Goal: Task Accomplishment & Management: Manage account settings

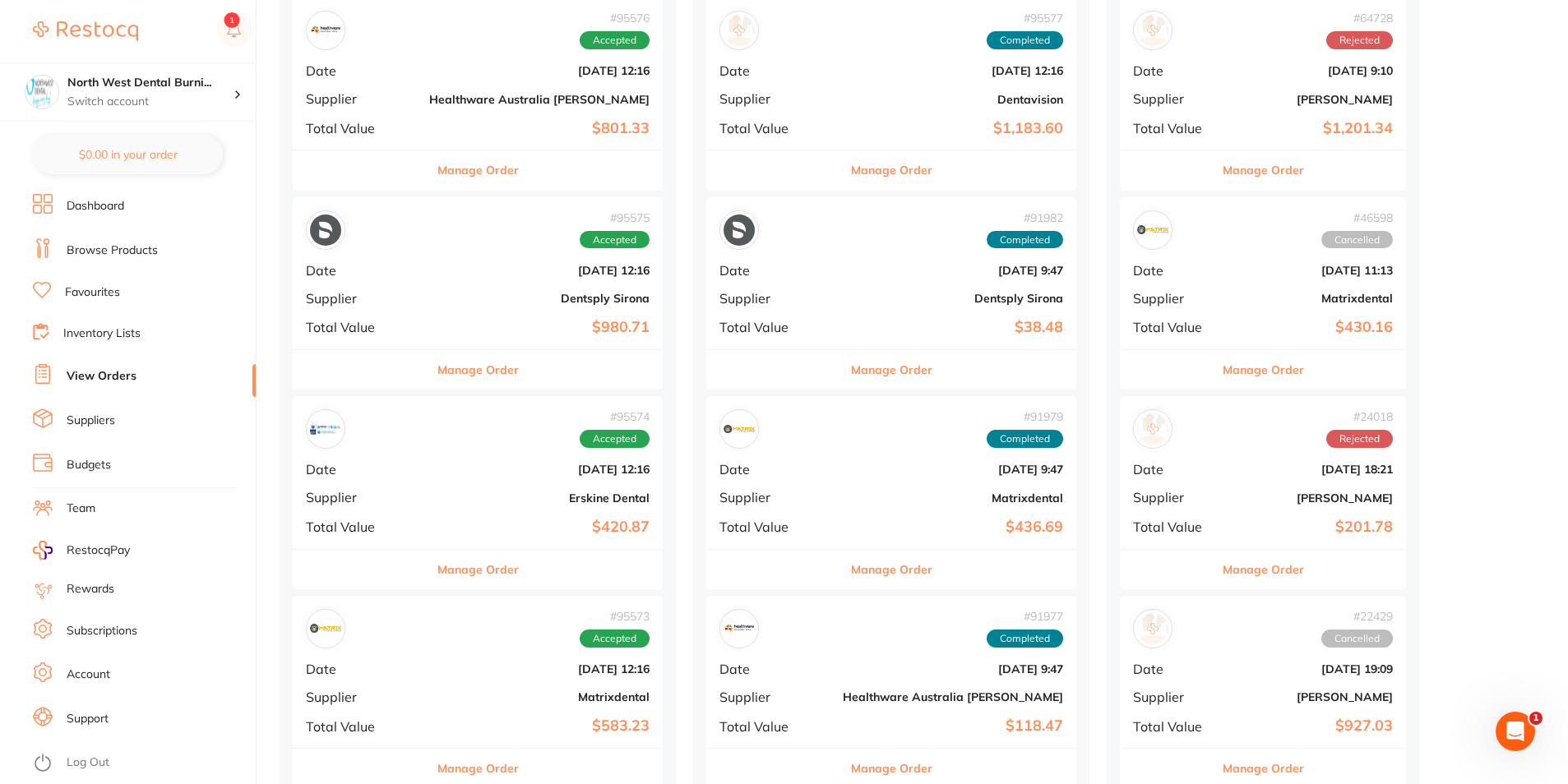
scroll to position [124, 0]
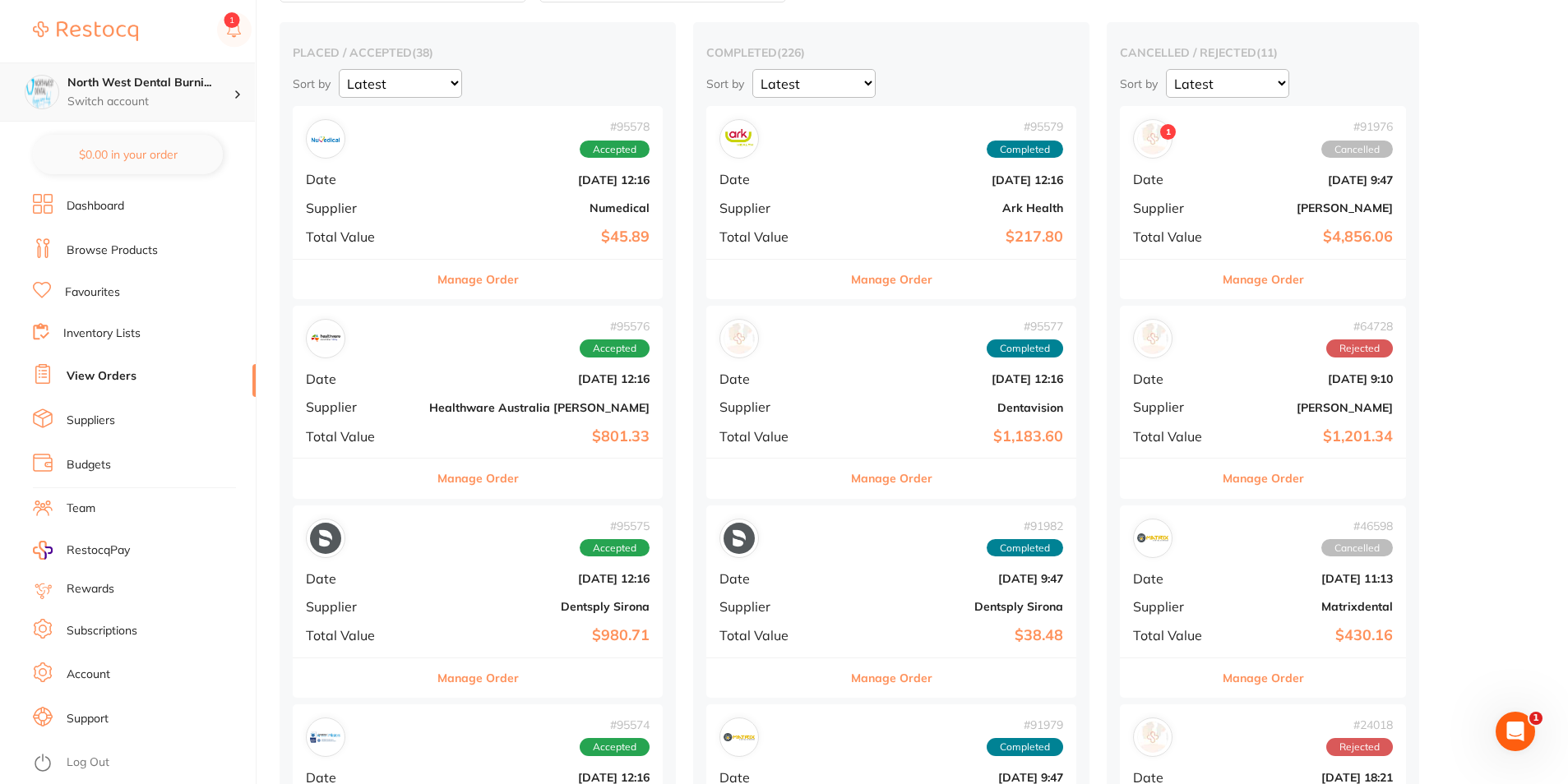
click at [184, 105] on p "Switch account" at bounding box center [151, 102] width 166 height 17
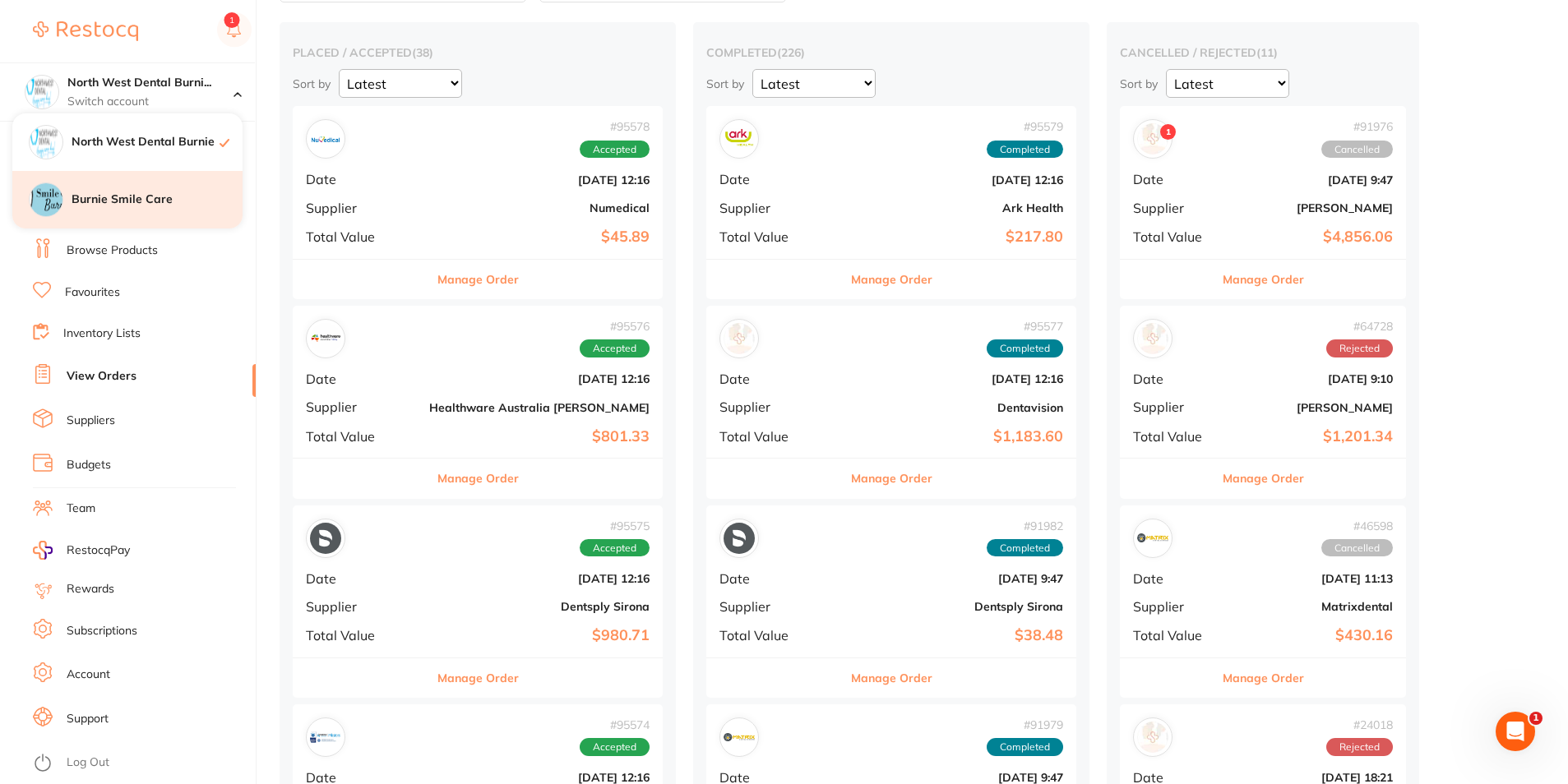
click at [196, 226] on div "Burnie Smile Care" at bounding box center [127, 200] width 231 height 58
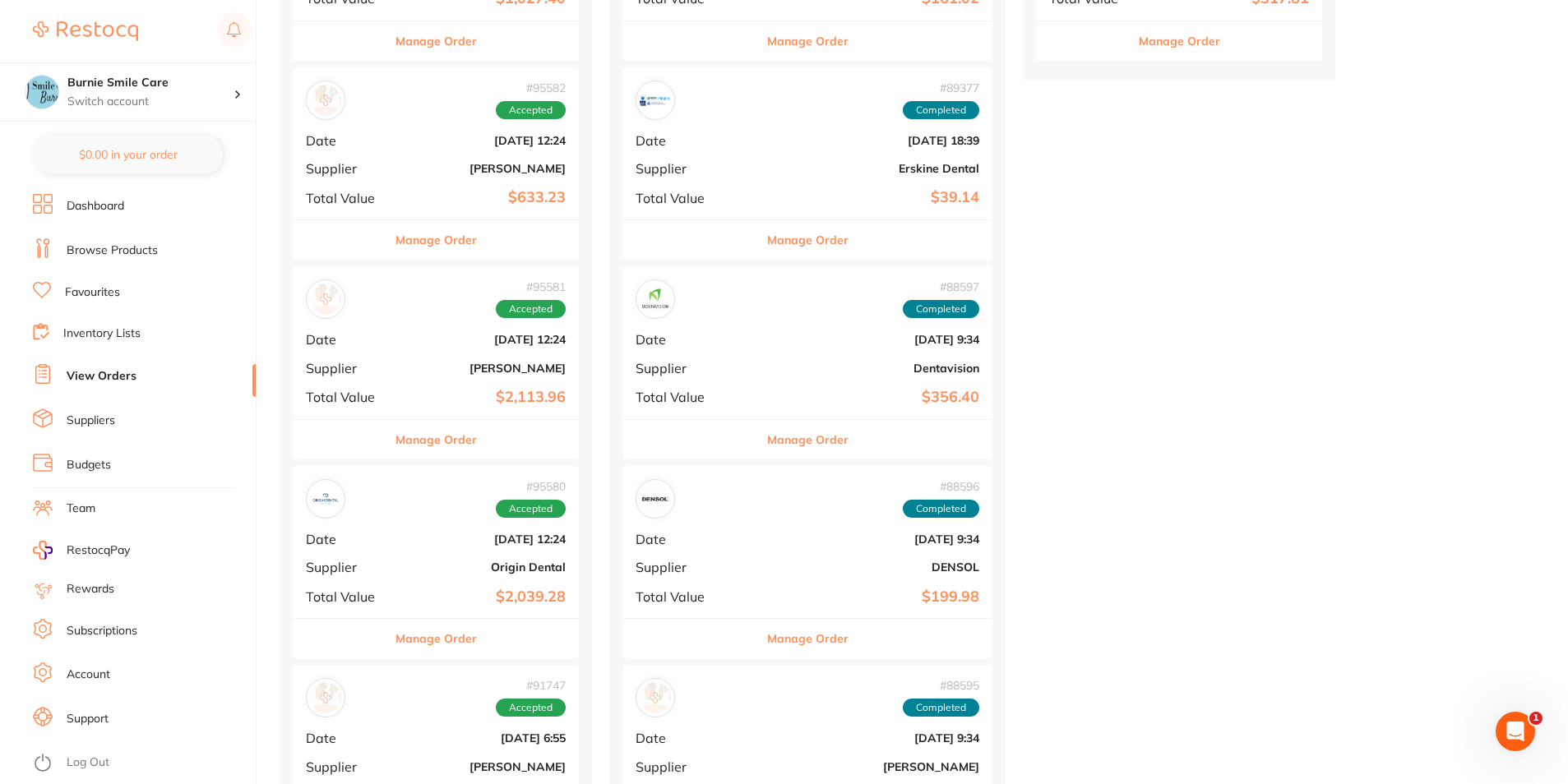
scroll to position [965, 0]
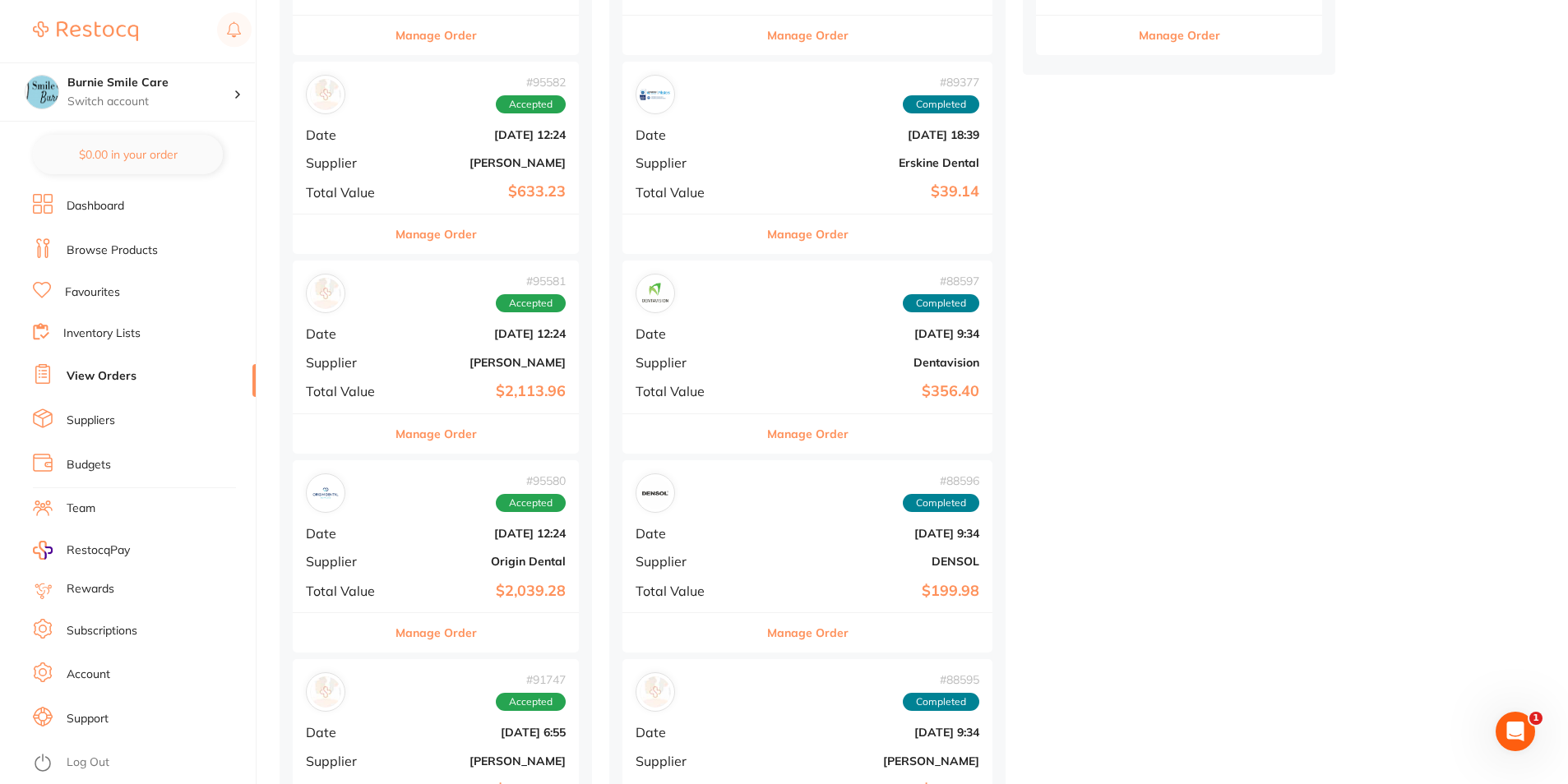
click at [382, 320] on div "# 95581 Accepted Date [DATE] 12:24 Supplier [PERSON_NAME] Total Value $2,113.96" at bounding box center [436, 336] width 286 height 152
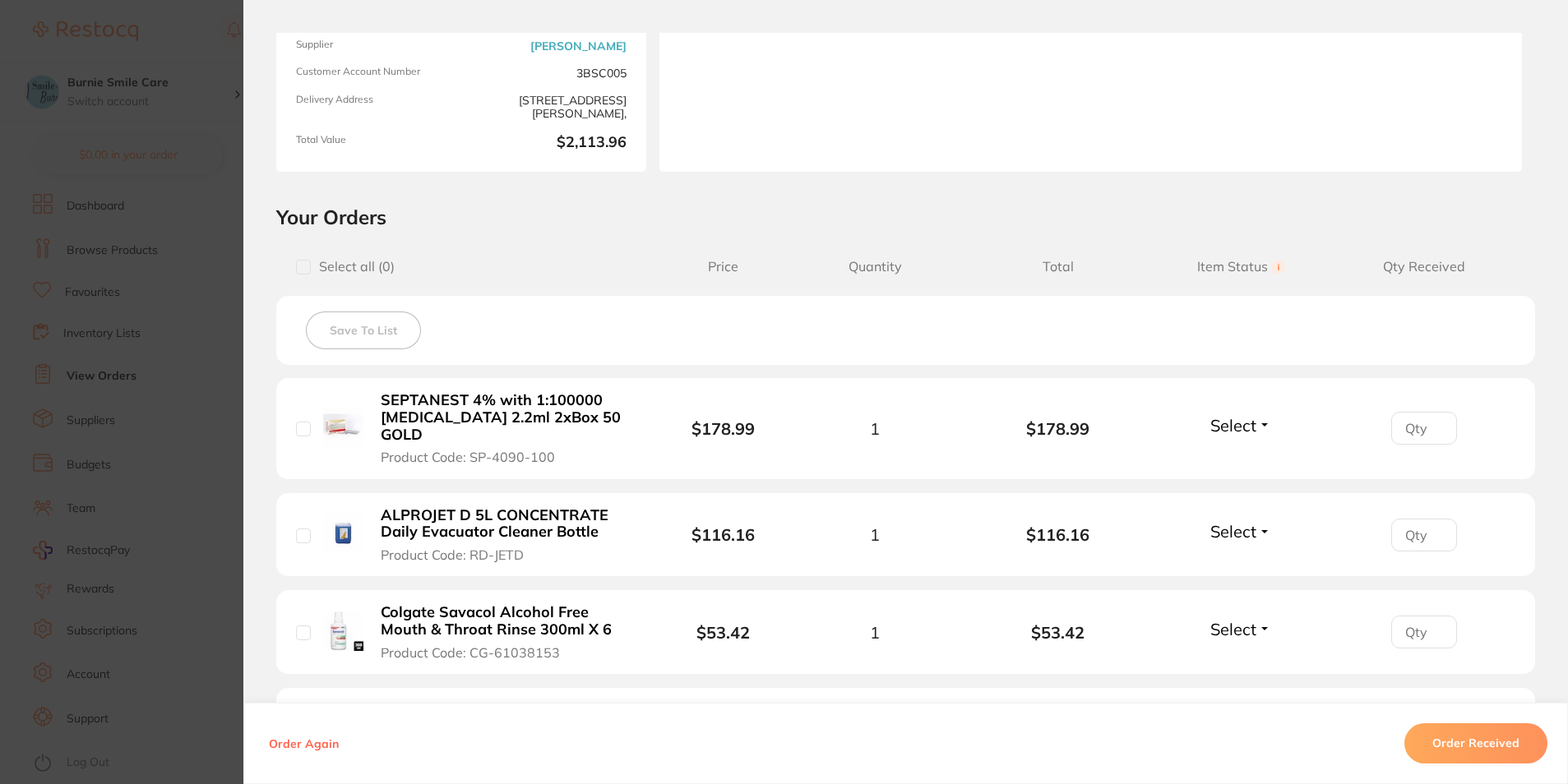
scroll to position [246, 0]
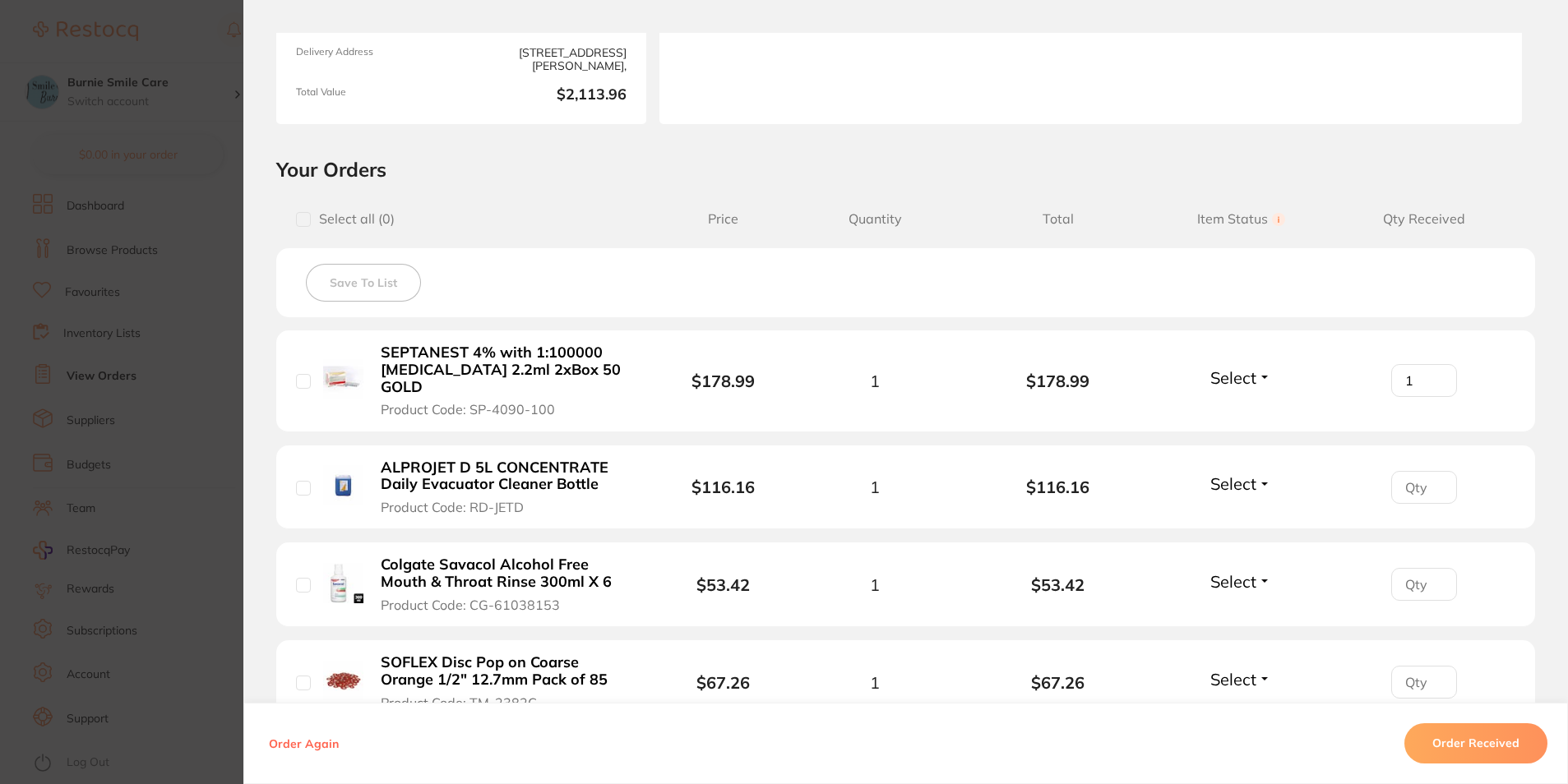
type input "1"
click at [1437, 369] on input "1" at bounding box center [1424, 380] width 66 height 33
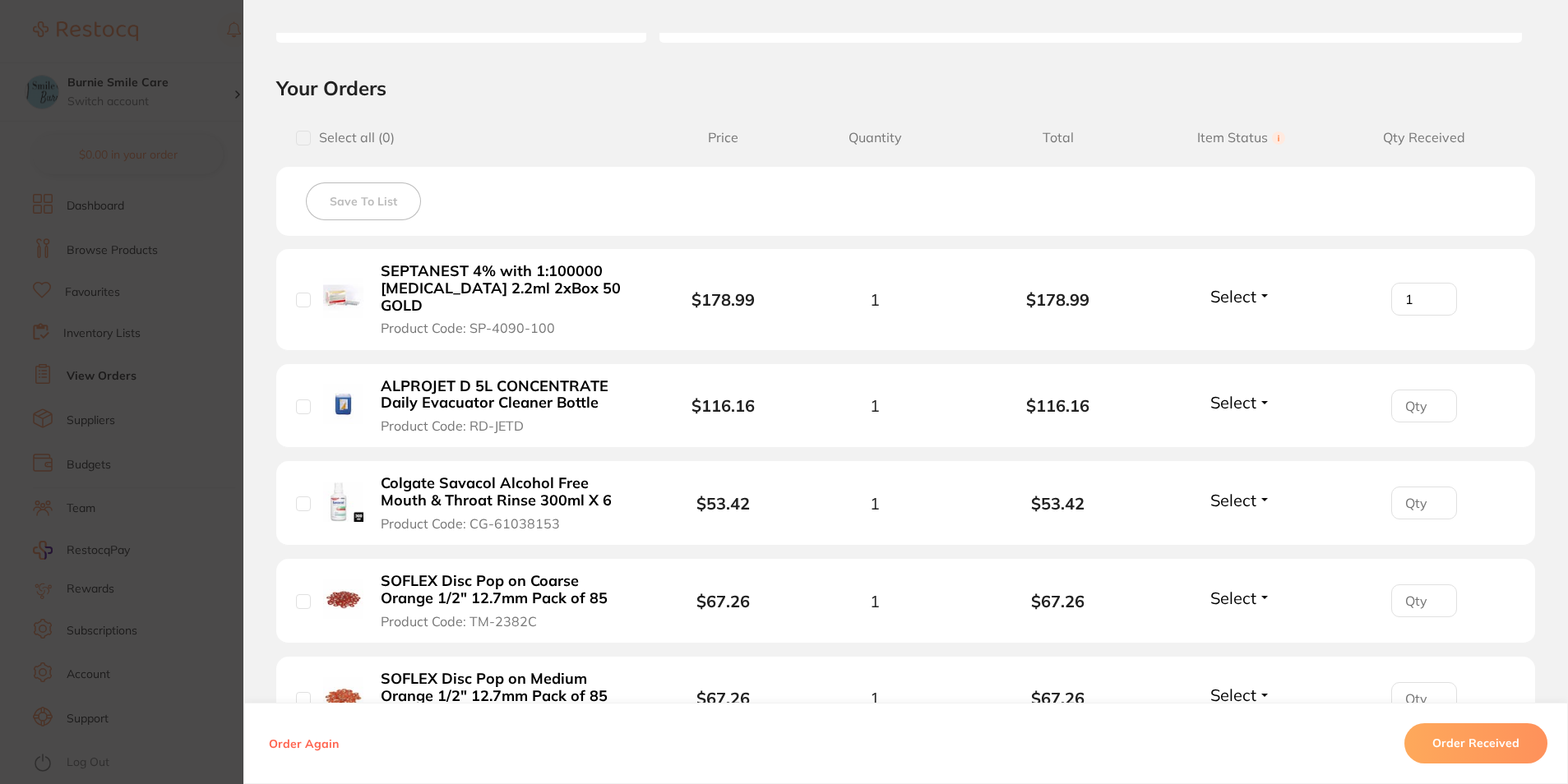
scroll to position [329, 0]
type input "1"
click at [1429, 486] on input "1" at bounding box center [1424, 502] width 66 height 33
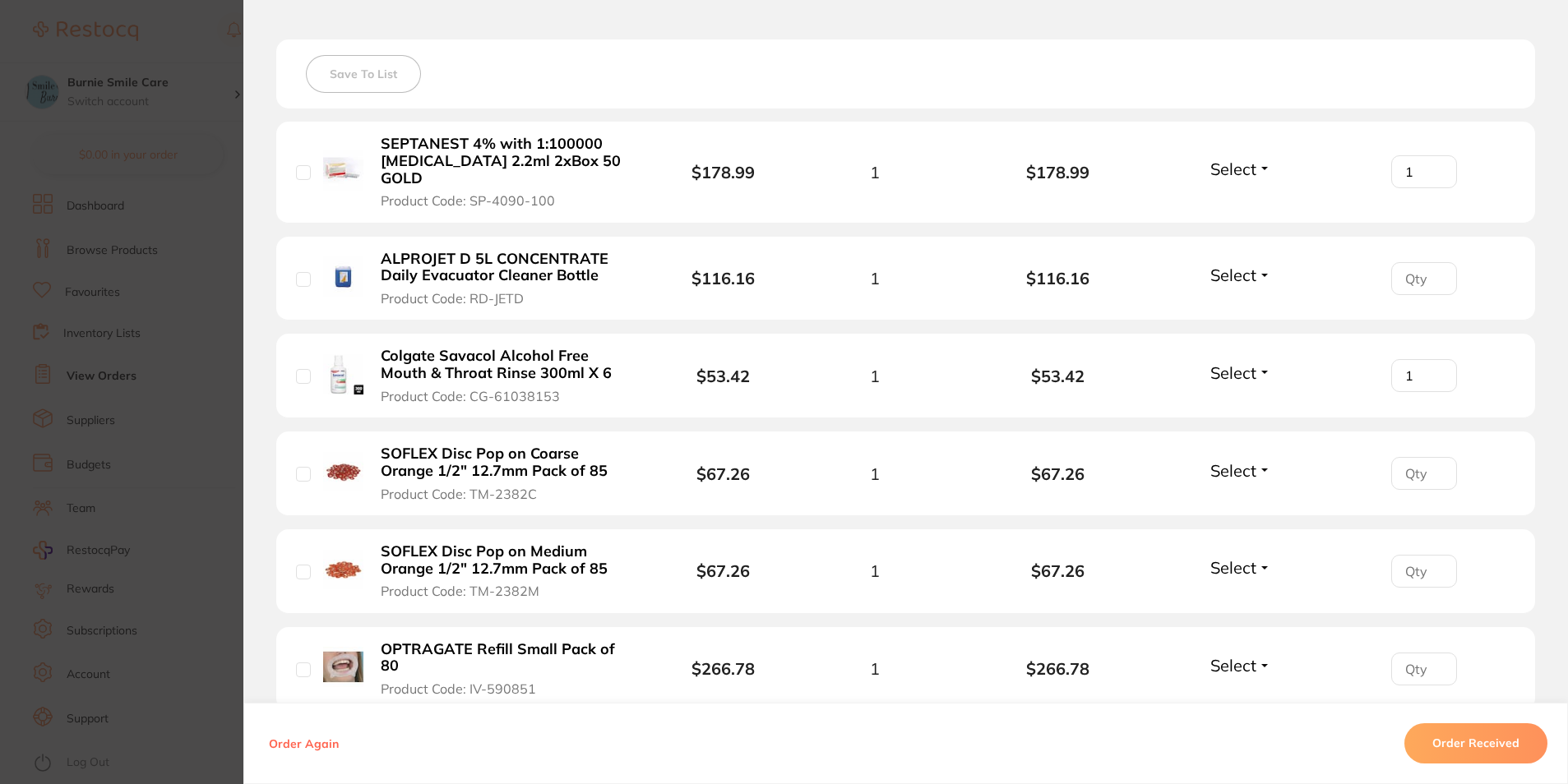
scroll to position [493, 0]
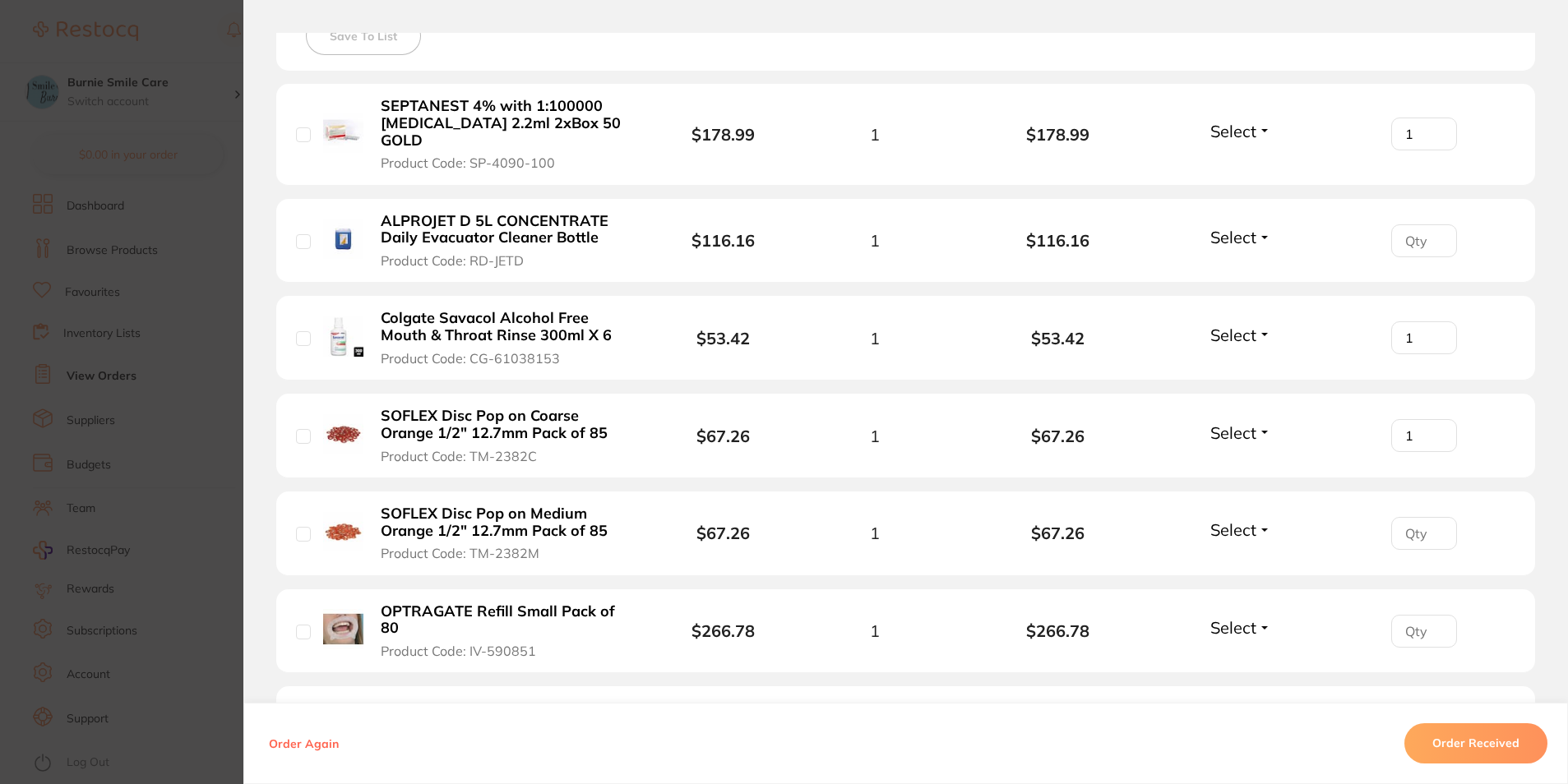
type input "1"
click at [1433, 419] on input "1" at bounding box center [1424, 435] width 66 height 33
type input "1"
click at [1432, 516] on input "1" at bounding box center [1424, 532] width 66 height 33
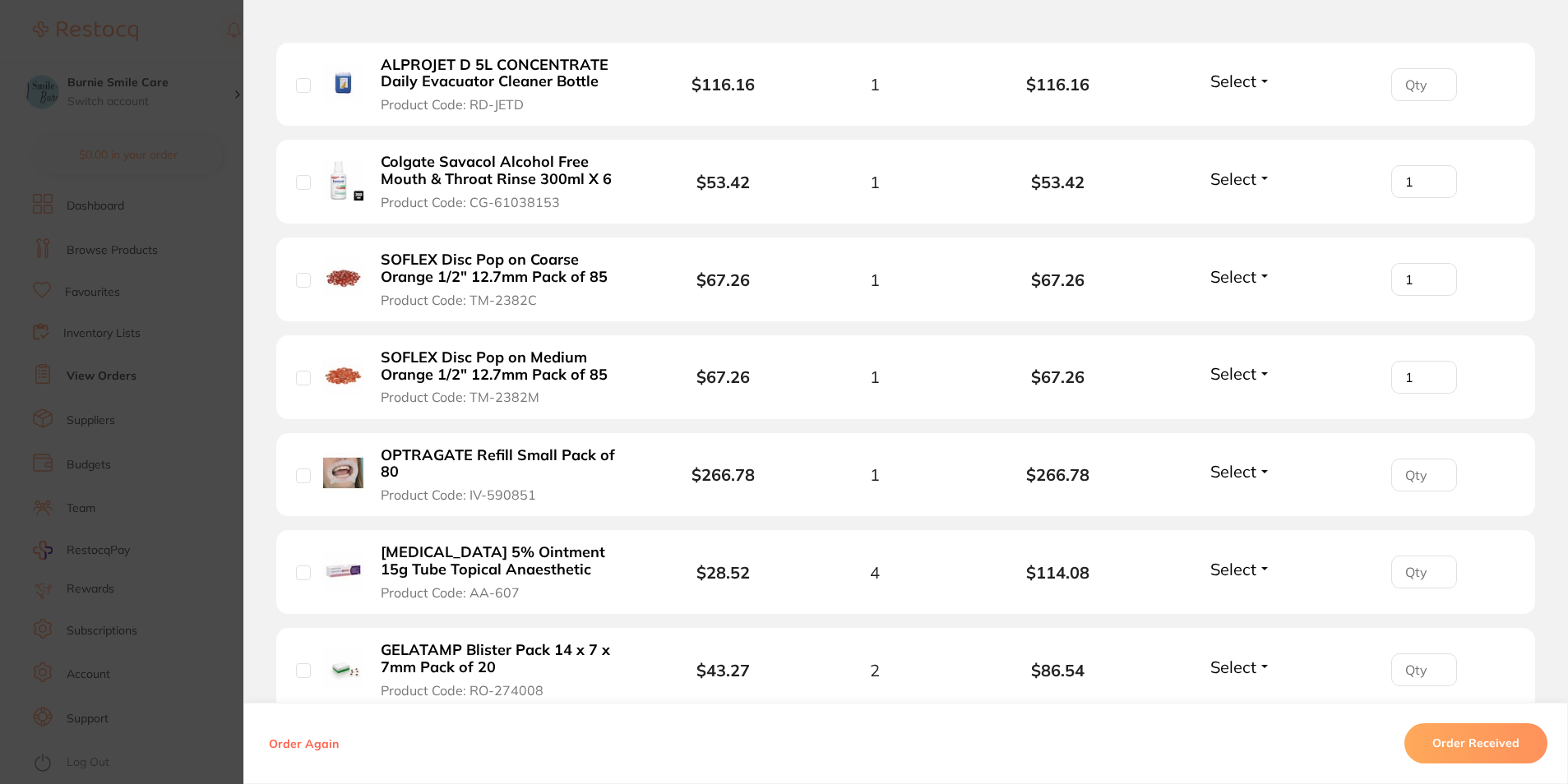
scroll to position [699, 0]
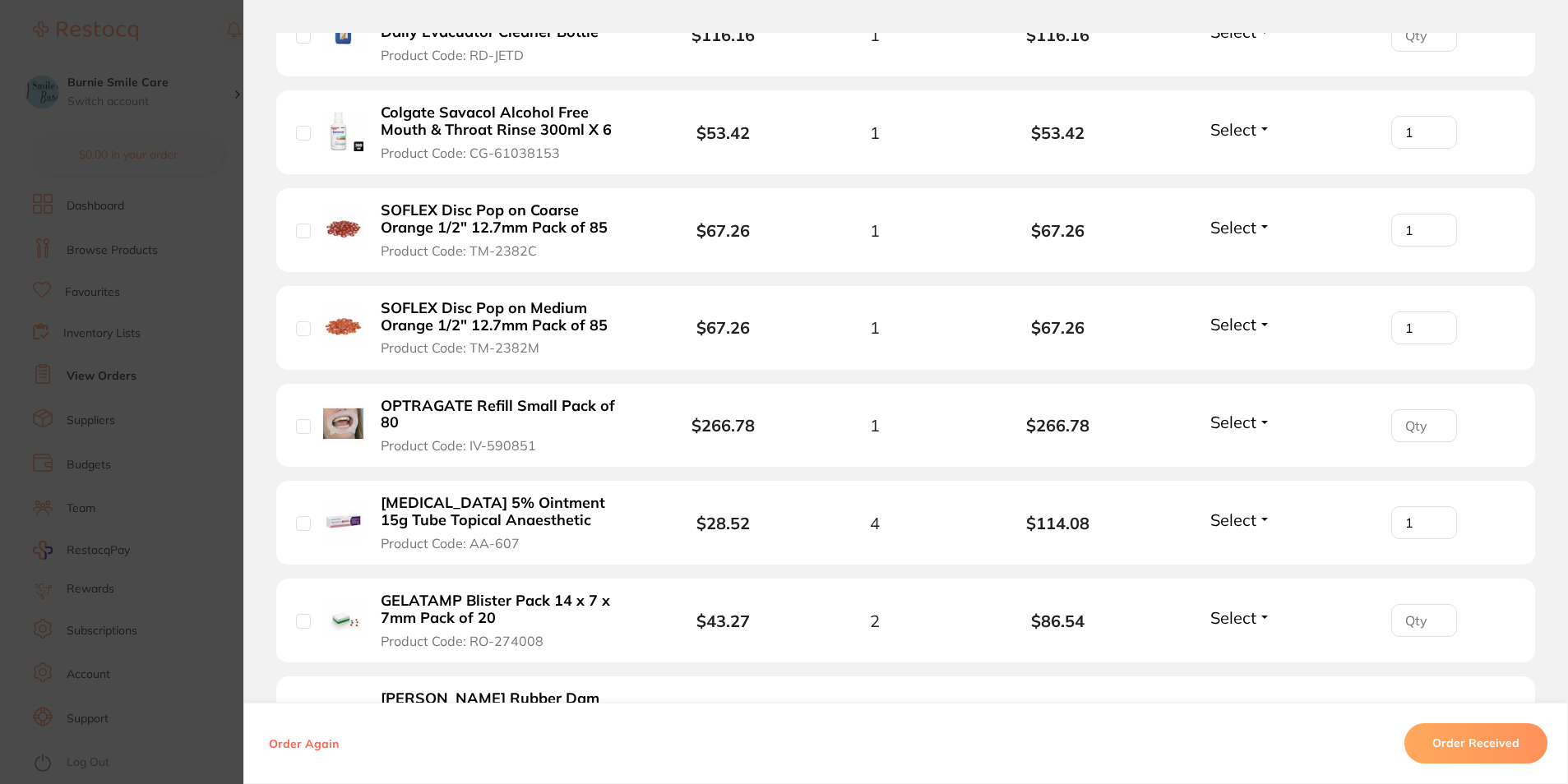
click at [1433, 506] on input "1" at bounding box center [1424, 522] width 66 height 33
click at [1433, 506] on input "2" at bounding box center [1424, 522] width 66 height 33
click at [1433, 506] on input "3" at bounding box center [1424, 522] width 66 height 33
type input "4"
click at [1433, 506] on input "4" at bounding box center [1424, 522] width 66 height 33
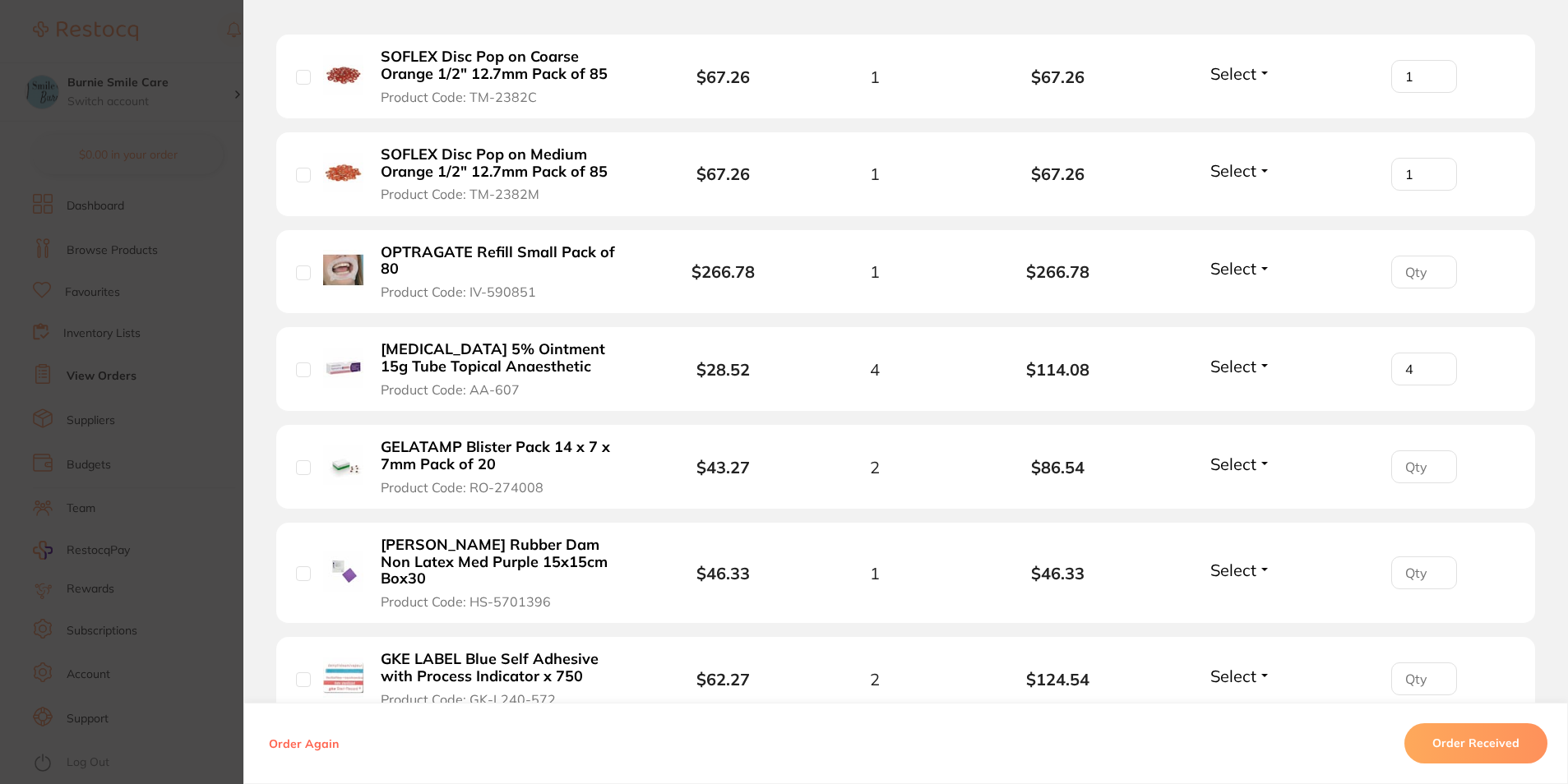
scroll to position [883, 0]
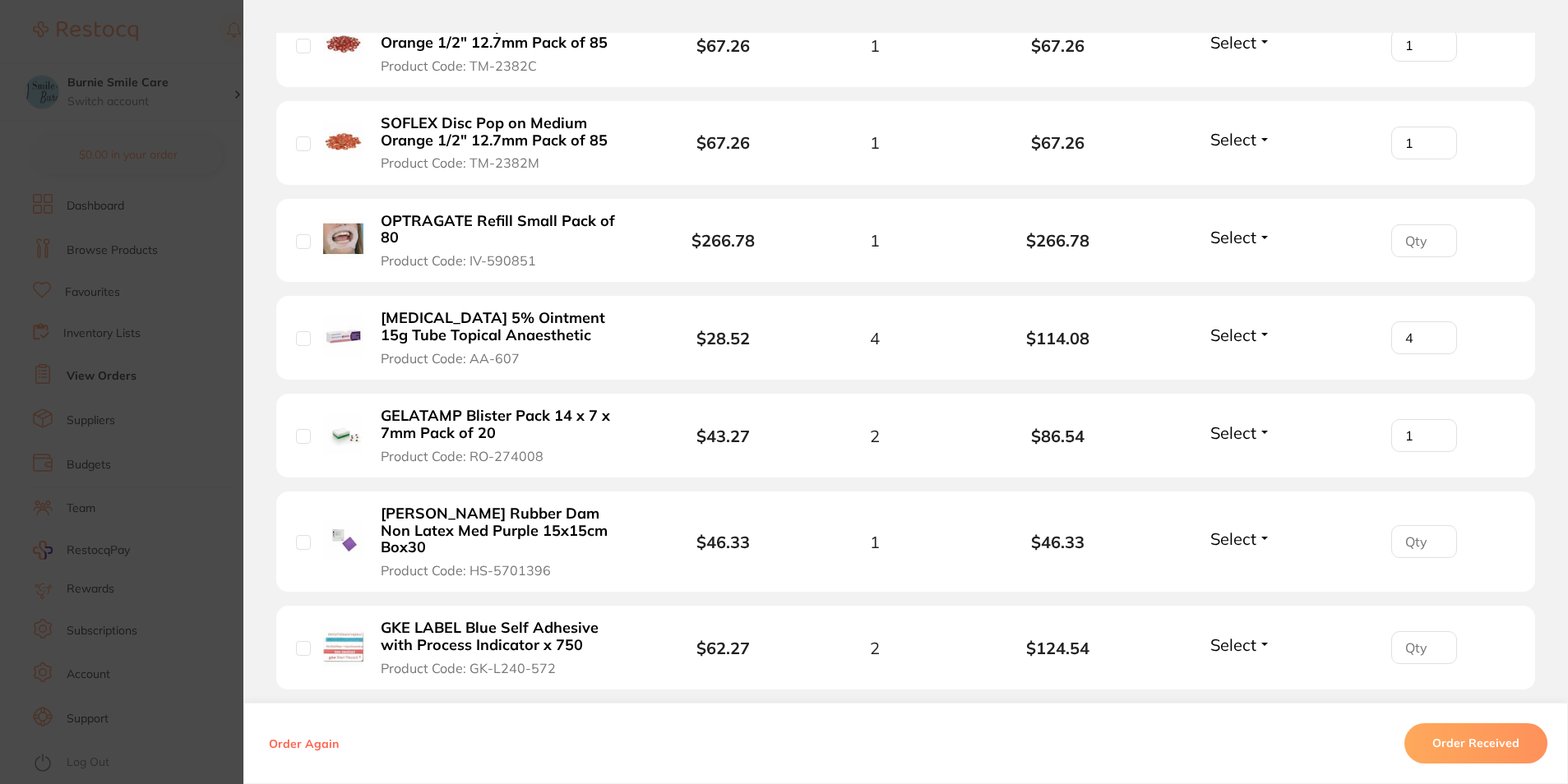
click at [1435, 419] on input "1" at bounding box center [1424, 435] width 66 height 33
type input "2"
click at [1435, 419] on input "2" at bounding box center [1424, 435] width 66 height 33
type input "1"
click at [1430, 525] on input "1" at bounding box center [1424, 541] width 66 height 33
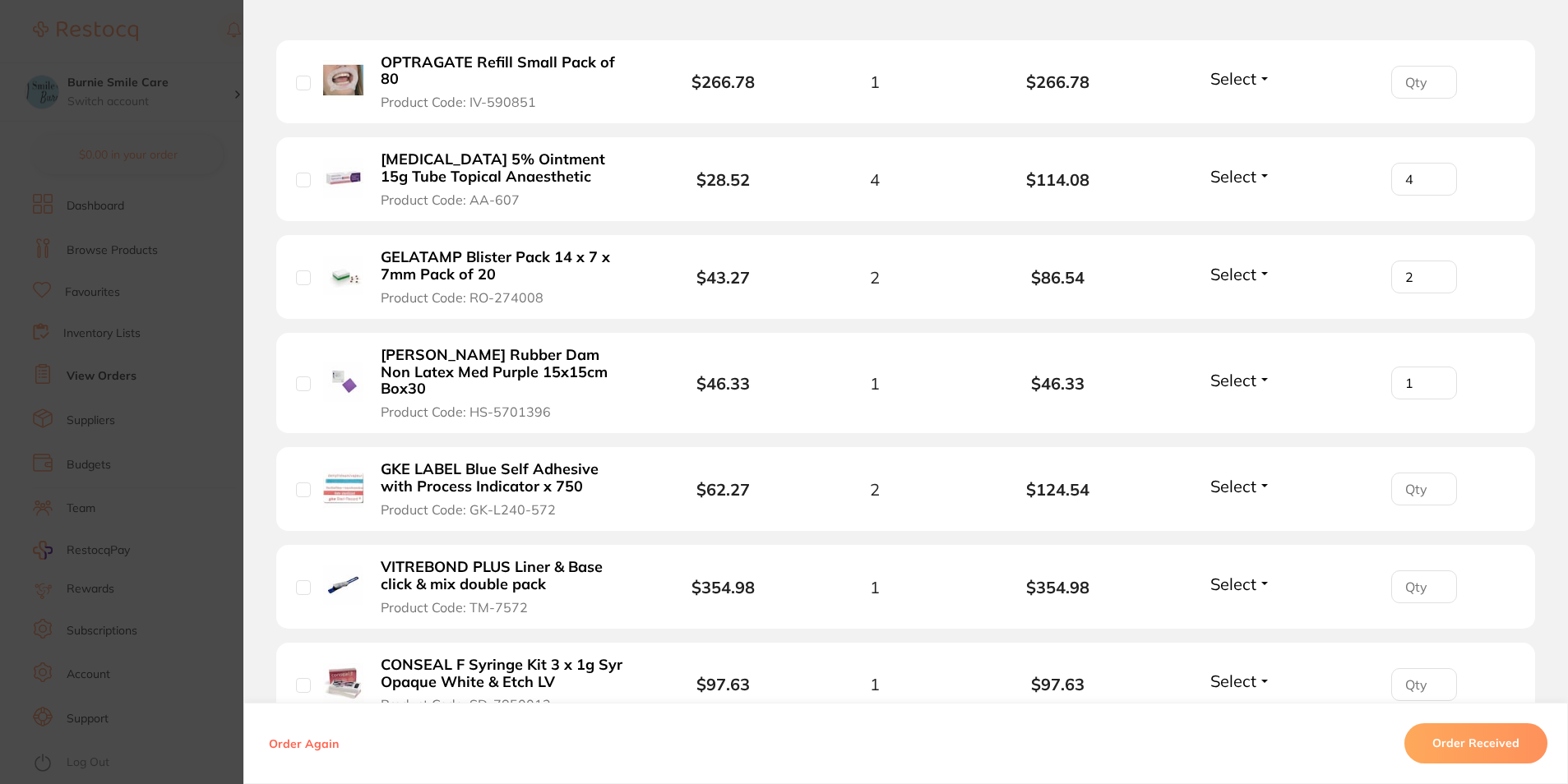
scroll to position [1048, 0]
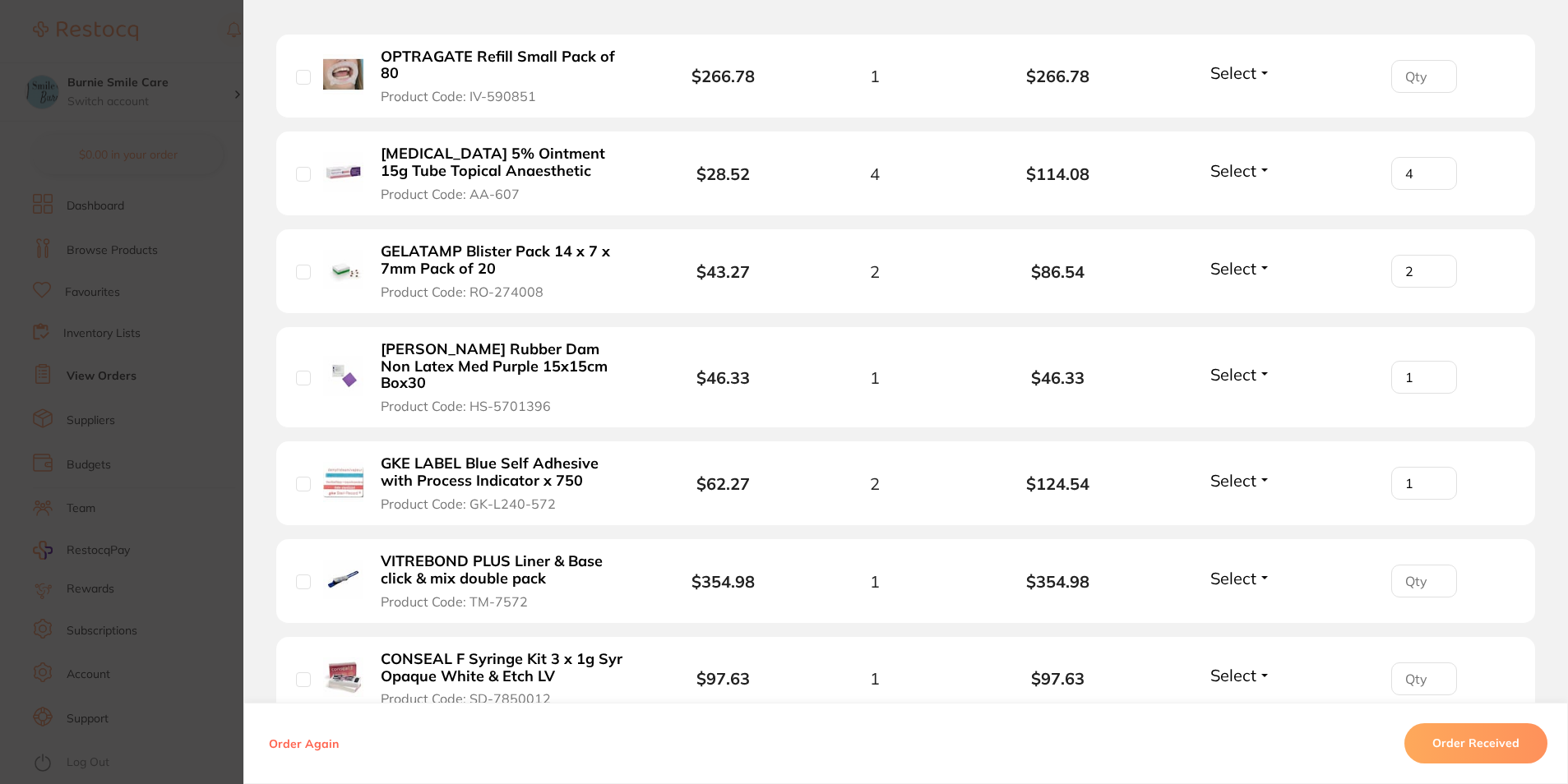
click at [1436, 466] on input "1" at bounding box center [1424, 482] width 66 height 33
type input "2"
click at [1436, 466] on input "2" at bounding box center [1424, 482] width 66 height 33
type input "1"
click at [1434, 565] on input "1" at bounding box center [1424, 581] width 66 height 33
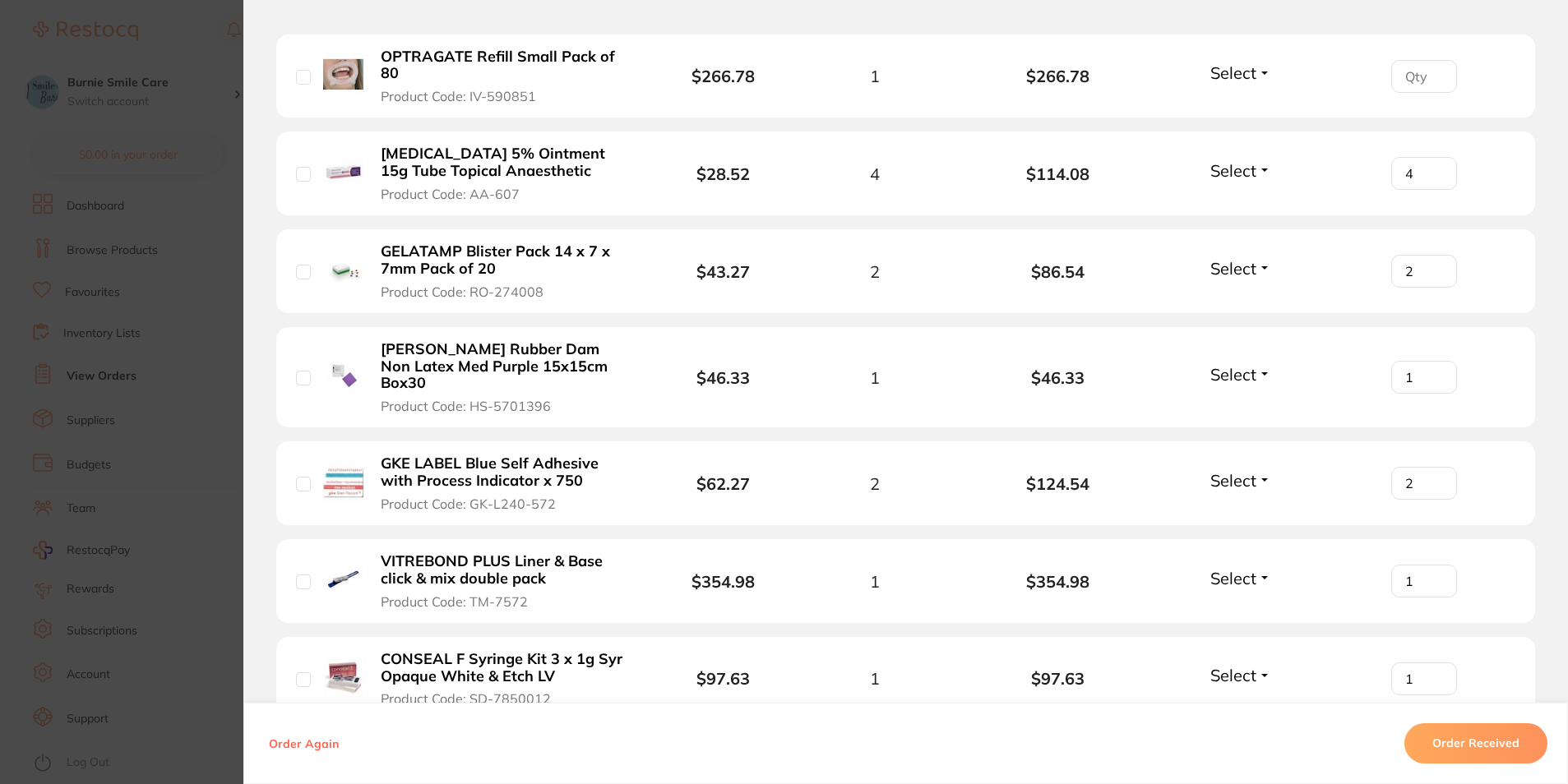
type input "1"
click at [1436, 662] on input "1" at bounding box center [1424, 678] width 66 height 33
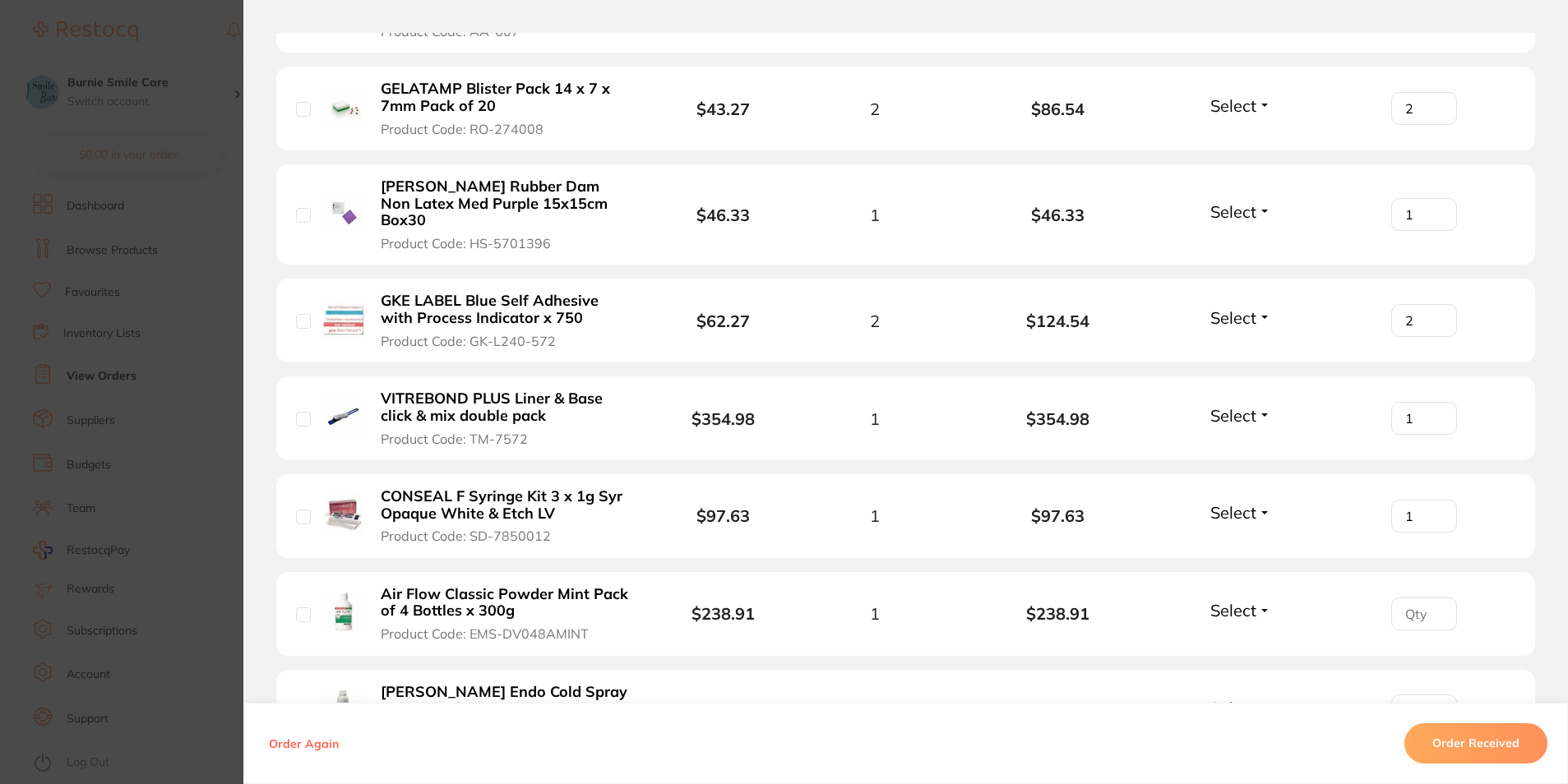
scroll to position [1274, 0]
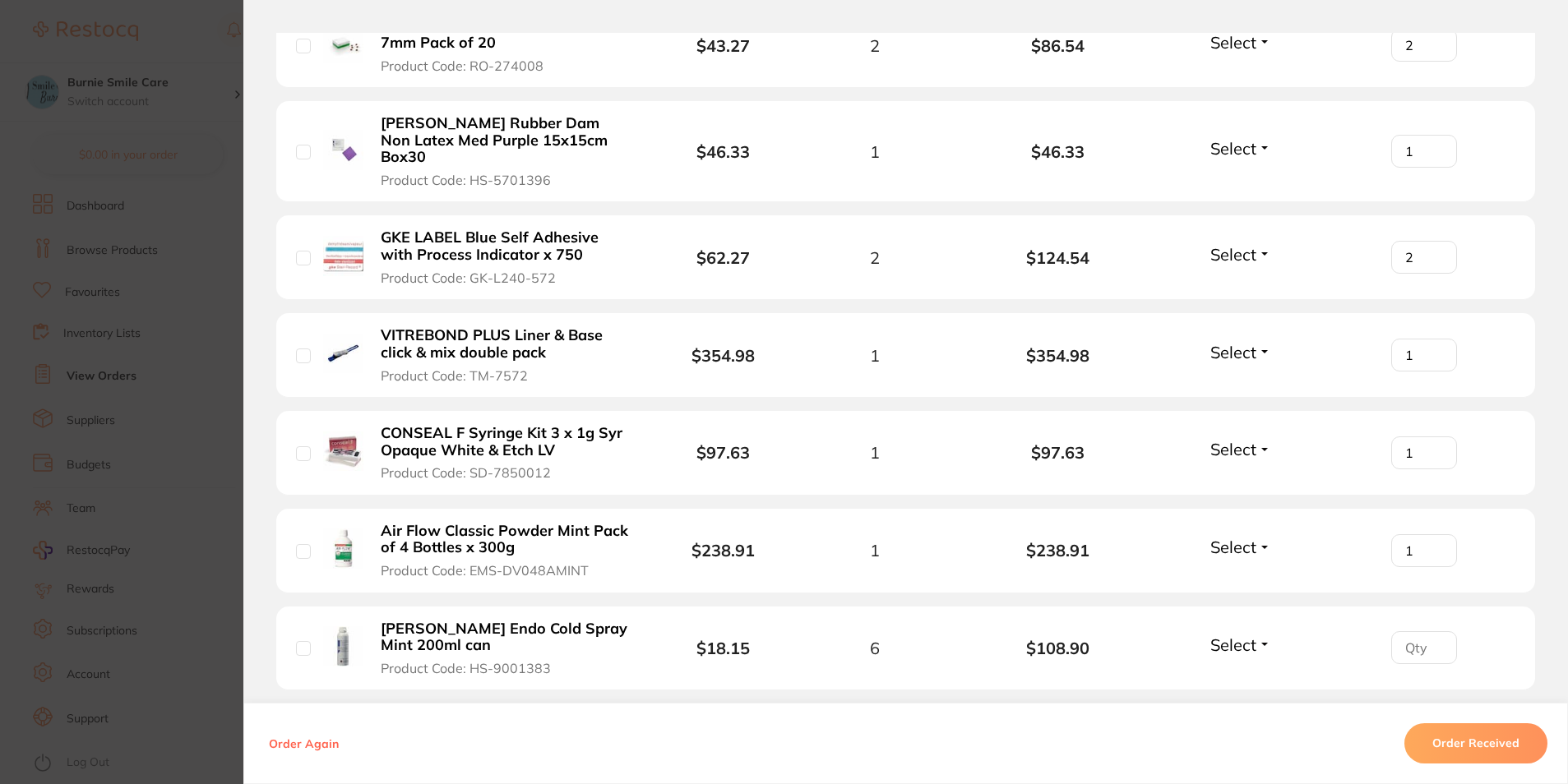
type input "1"
click at [1434, 534] on input "1" at bounding box center [1424, 550] width 66 height 33
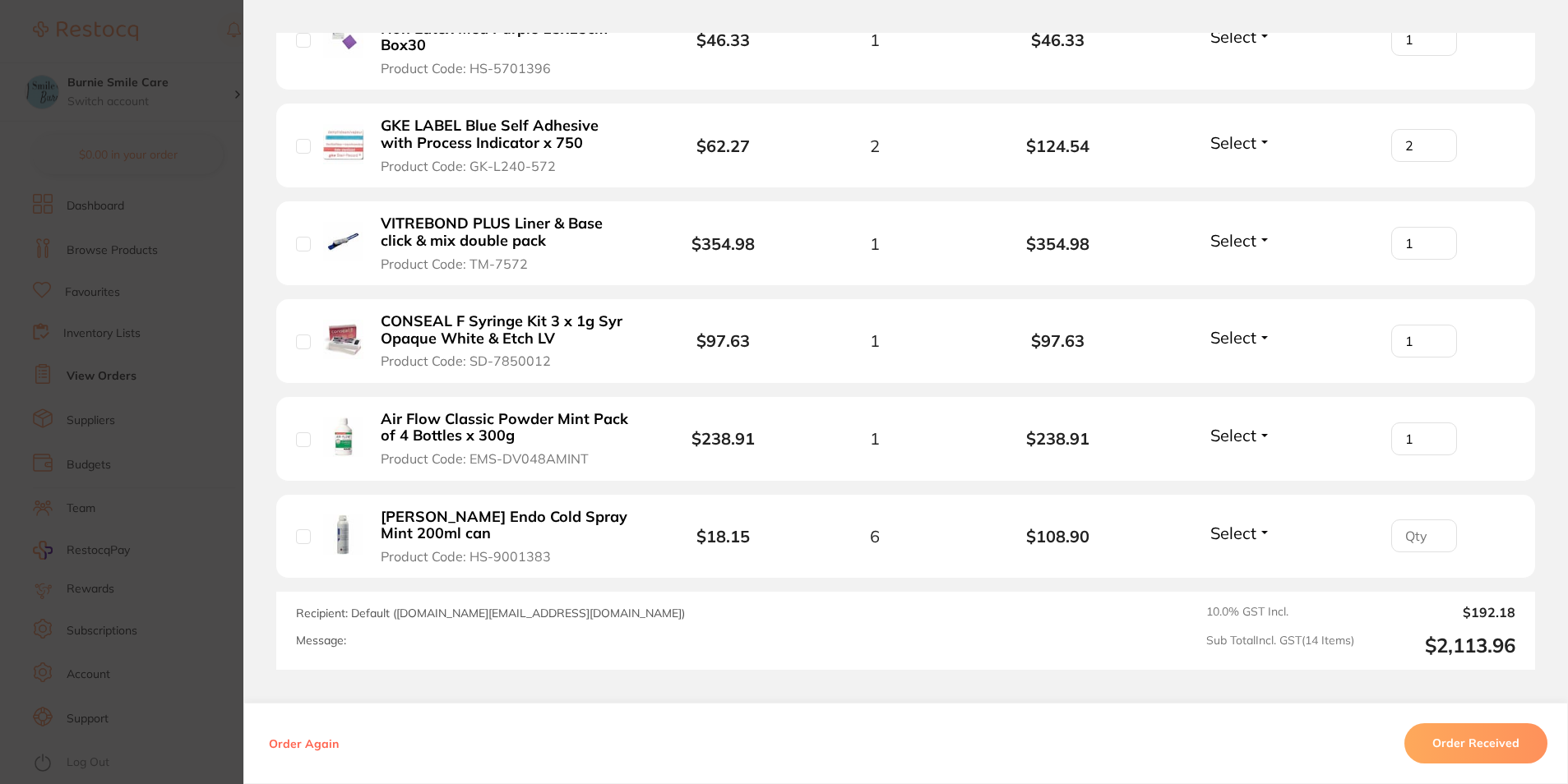
scroll to position [1397, 0]
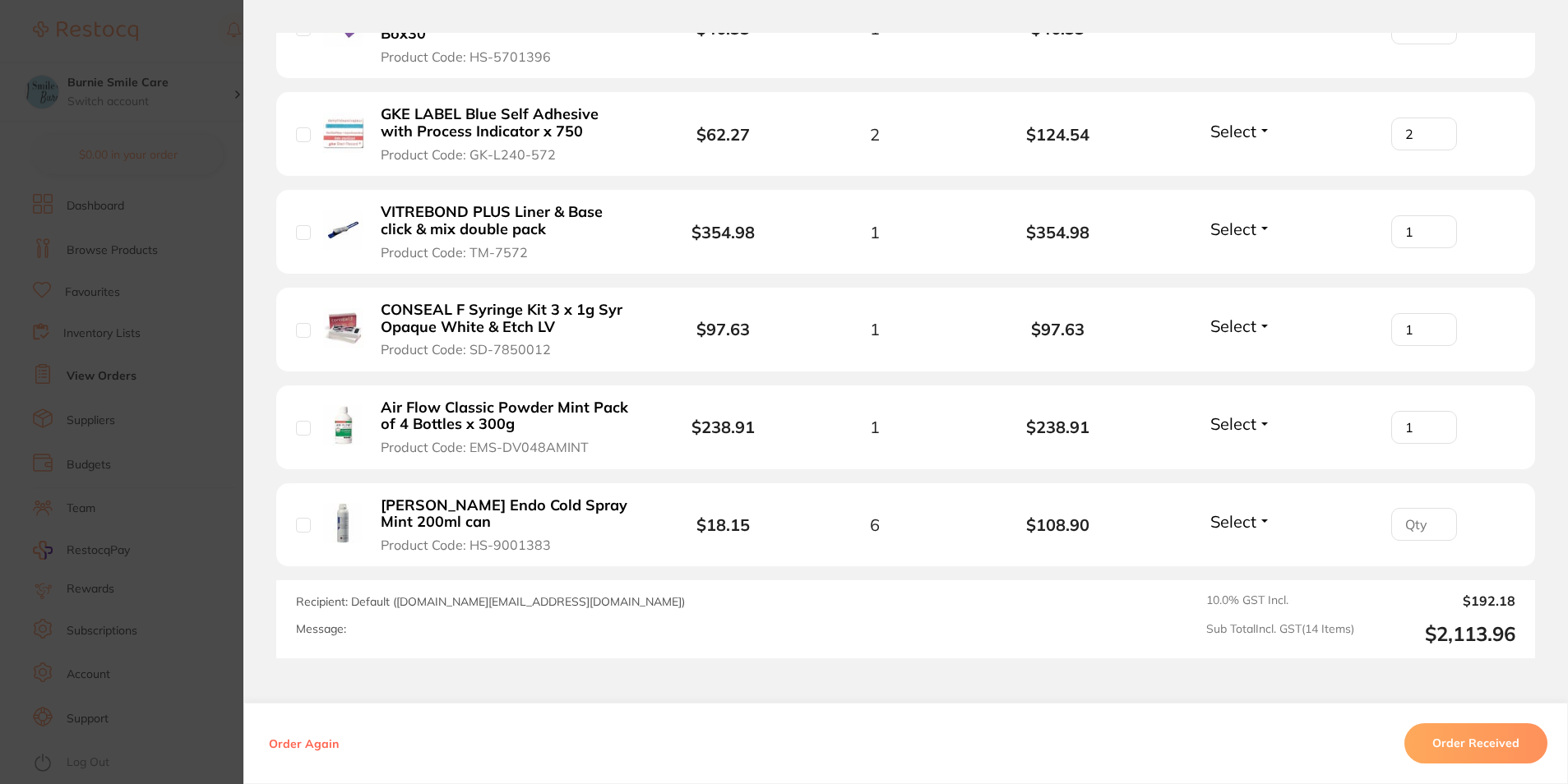
click at [117, 377] on section "Order ID: Restocq- 95581 Order Information Accepted Order Order Date [DATE] 12:…" at bounding box center [784, 392] width 1568 height 784
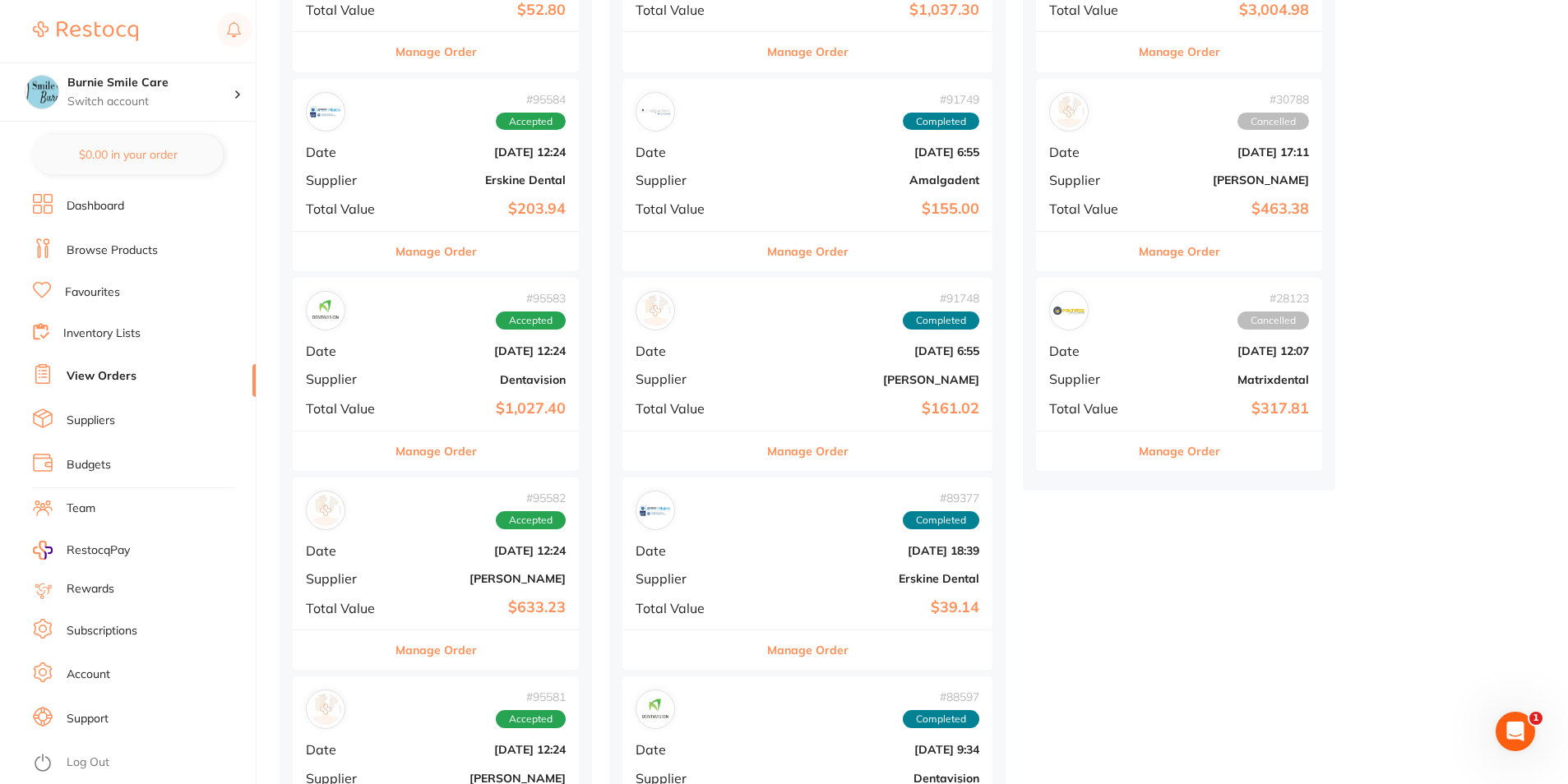
scroll to position [595, 0]
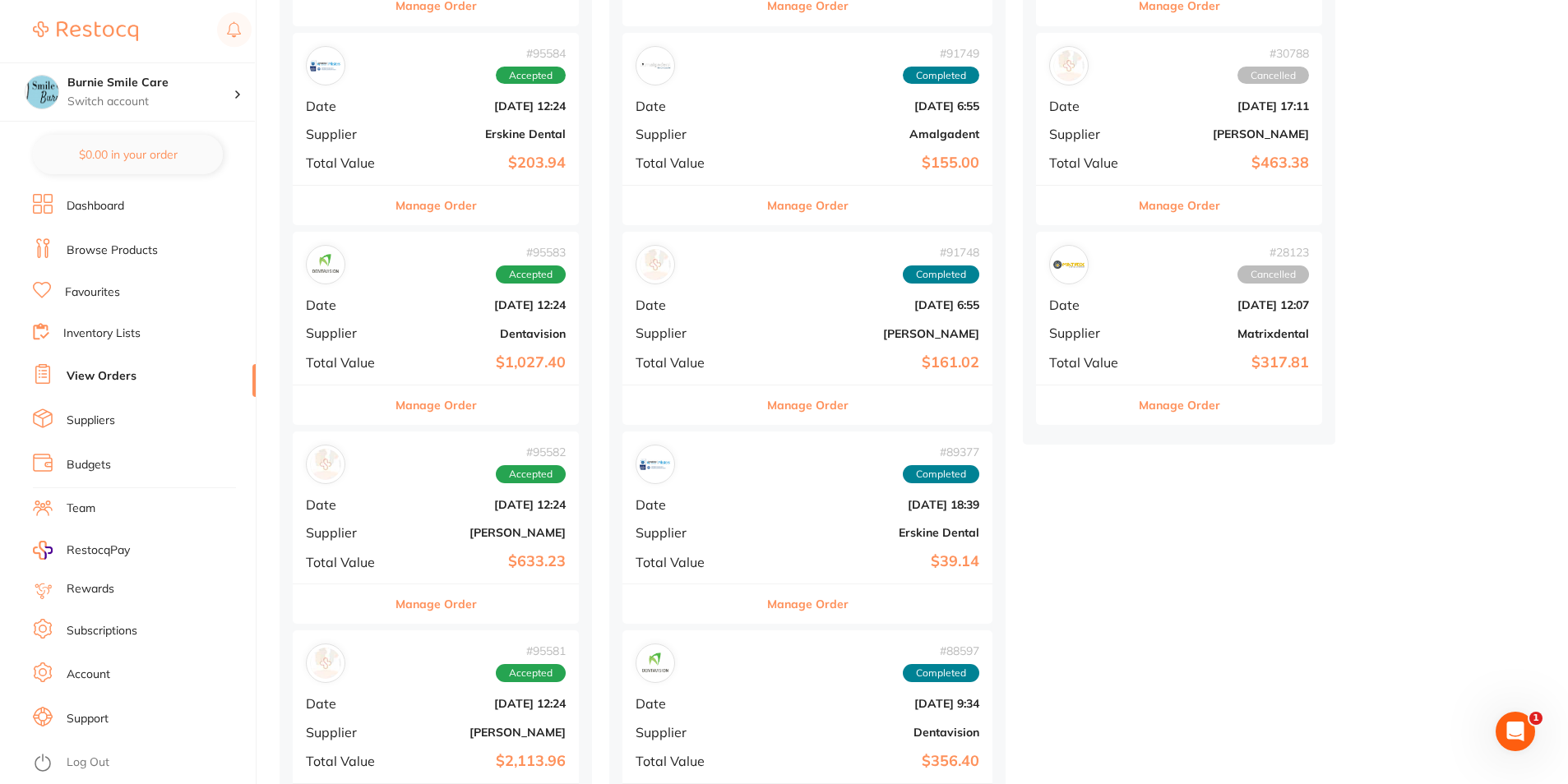
click at [468, 537] on b "[PERSON_NAME]" at bounding box center [483, 532] width 165 height 13
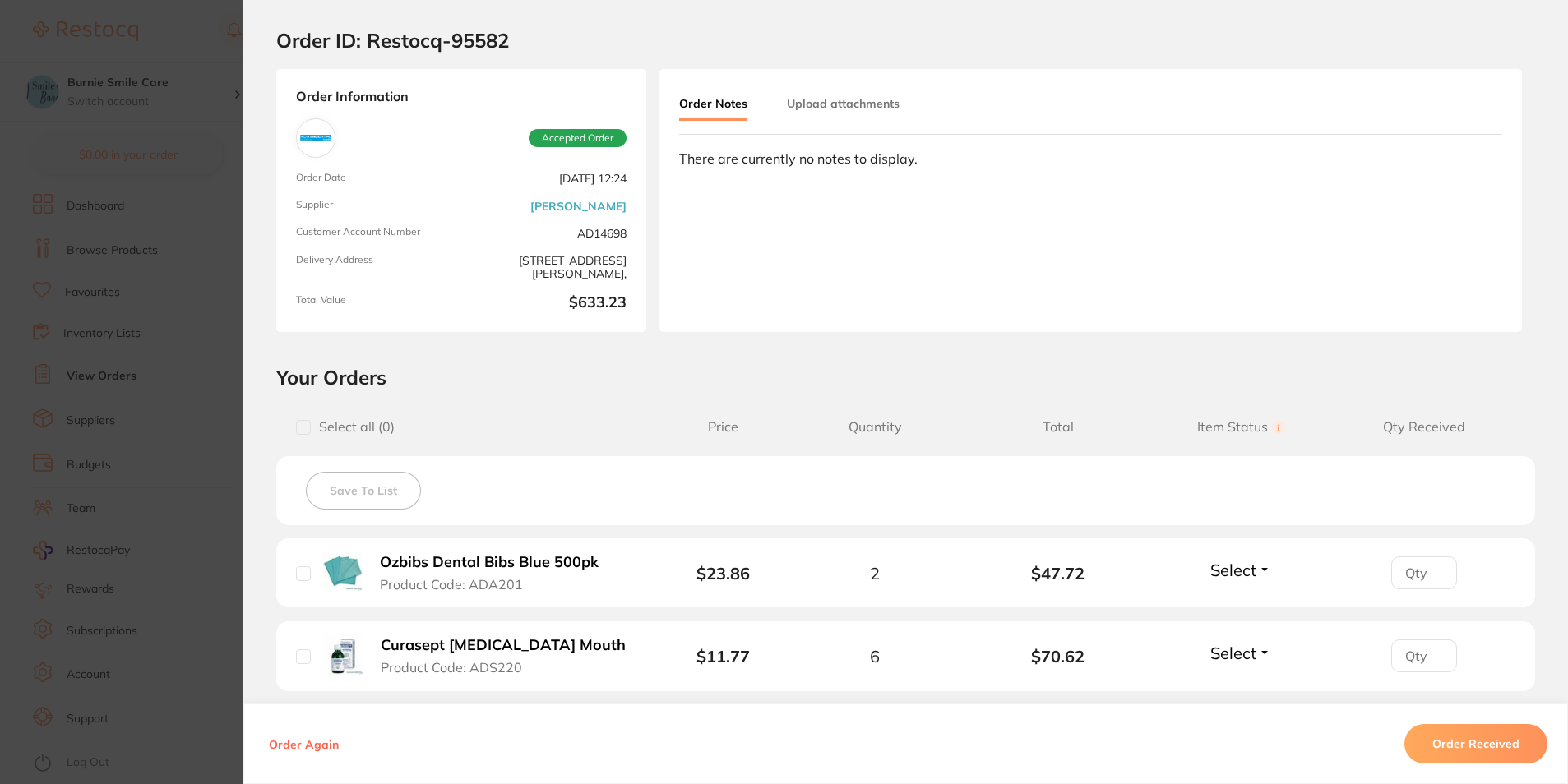
scroll to position [267, 0]
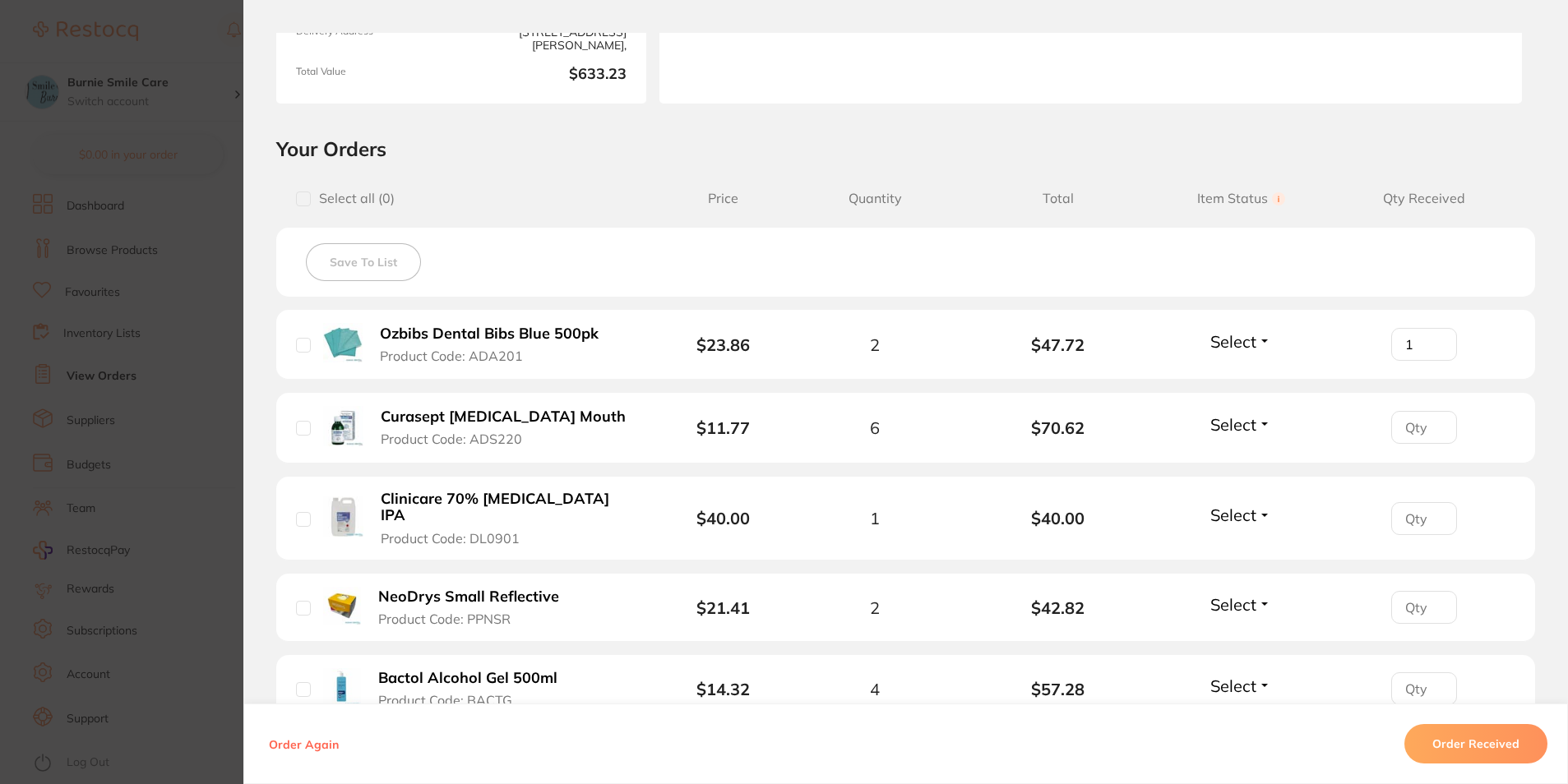
click at [1433, 338] on input "1" at bounding box center [1424, 344] width 66 height 33
type input "2"
click at [1433, 338] on input "2" at bounding box center [1424, 344] width 66 height 33
click at [1432, 423] on input "1" at bounding box center [1424, 426] width 66 height 33
click at [1432, 423] on input "2" at bounding box center [1424, 426] width 66 height 33
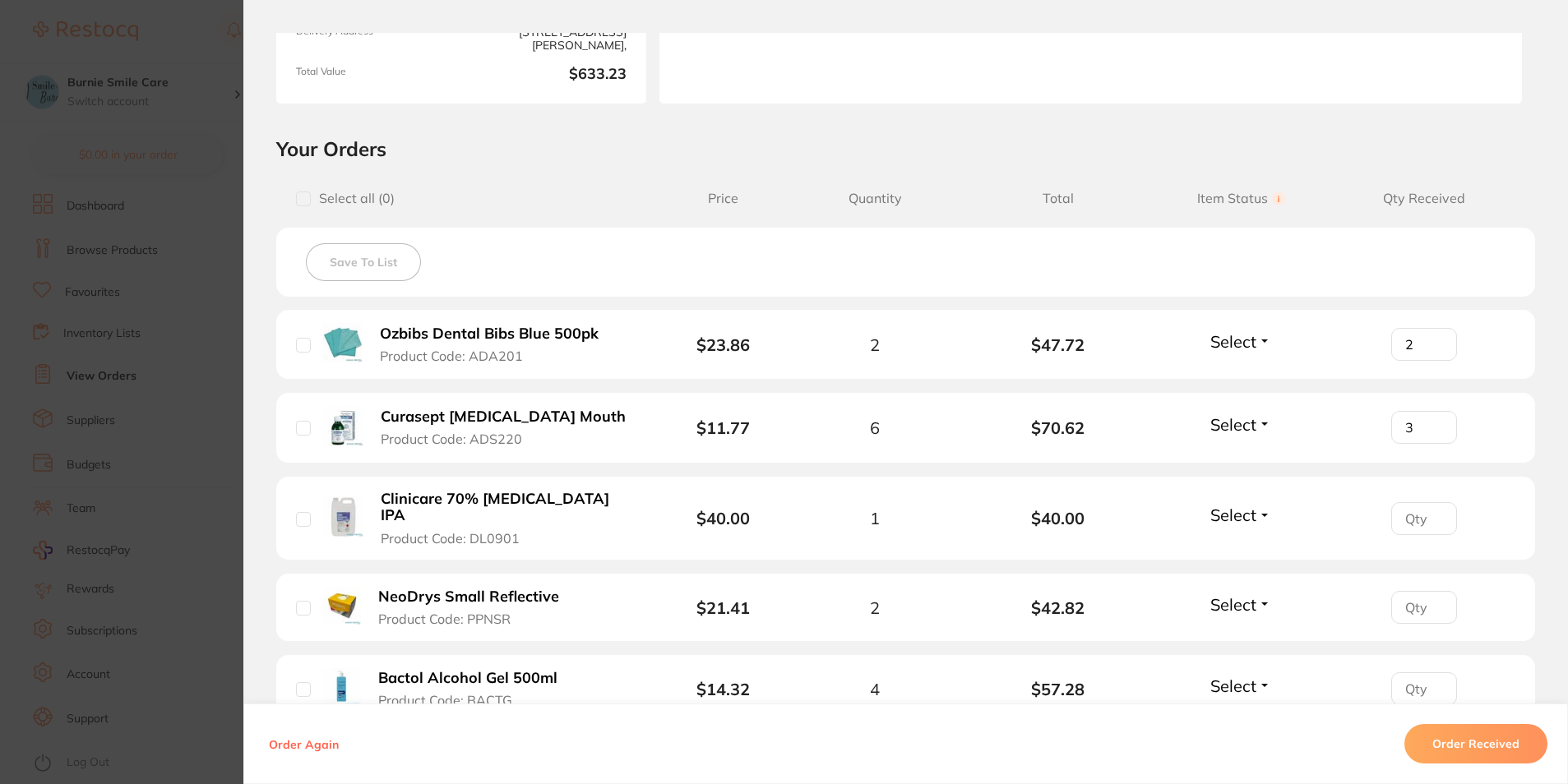
click at [1432, 423] on input "3" at bounding box center [1424, 426] width 66 height 33
click at [1432, 423] on input "4" at bounding box center [1424, 426] width 66 height 33
click at [1432, 423] on input "5" at bounding box center [1424, 426] width 66 height 33
type input "6"
click at [1432, 423] on input "6" at bounding box center [1424, 426] width 66 height 33
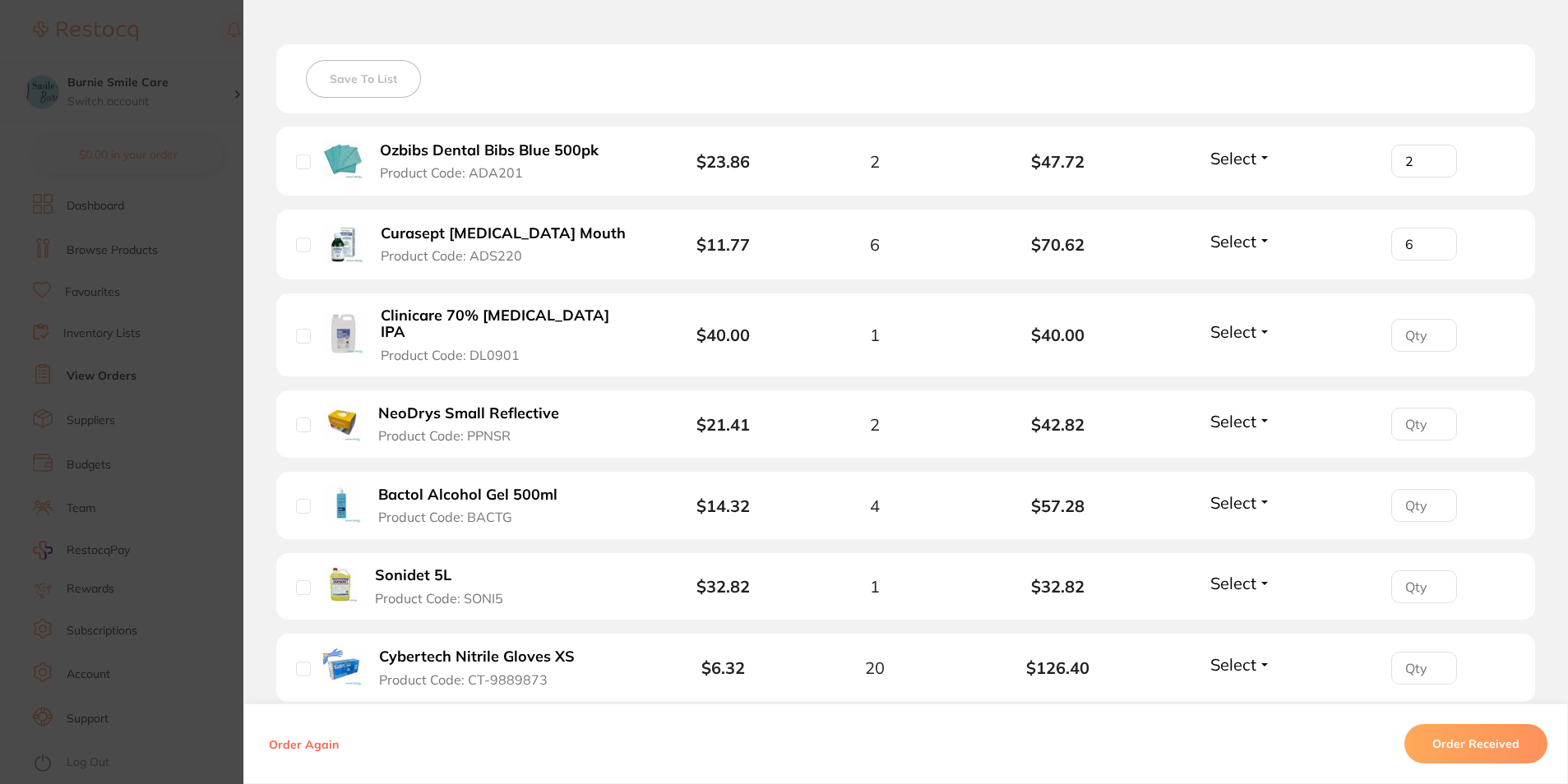
scroll to position [452, 0]
click at [1438, 406] on input "1" at bounding box center [1424, 422] width 66 height 33
type input "2"
click at [1438, 406] on input "2" at bounding box center [1424, 422] width 66 height 33
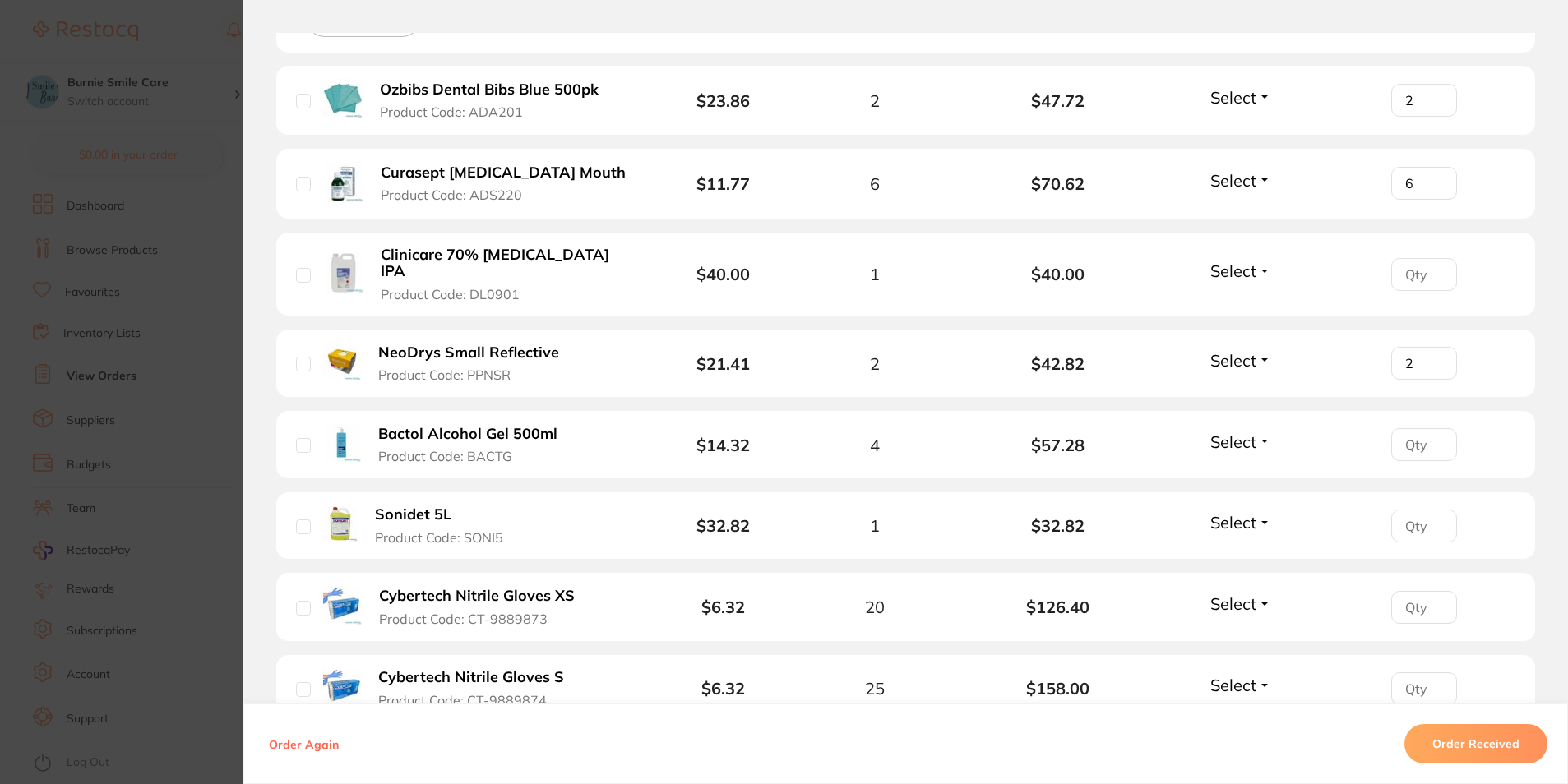
scroll to position [514, 0]
click at [1430, 507] on input "1" at bounding box center [1424, 523] width 66 height 33
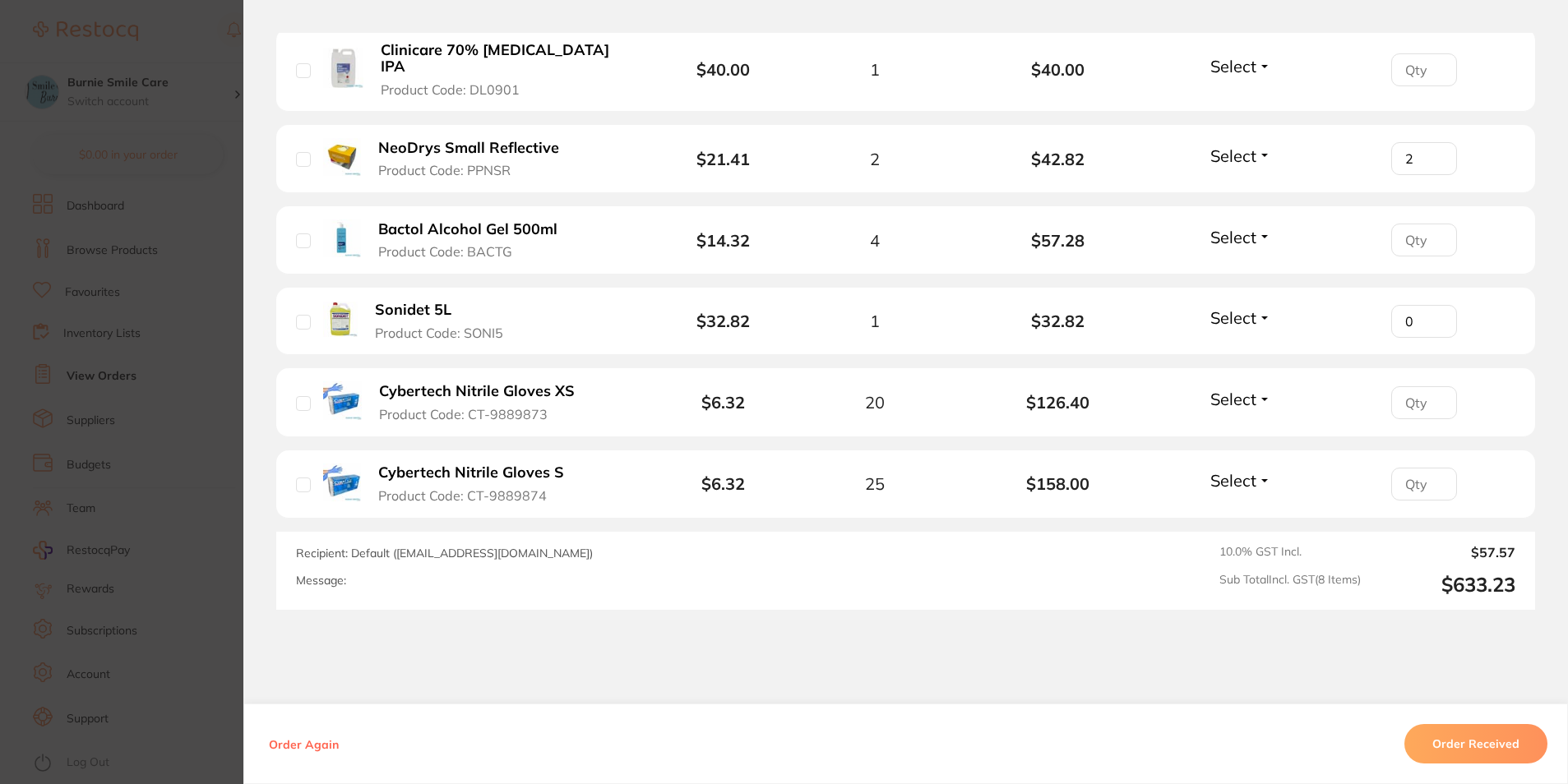
scroll to position [739, 0]
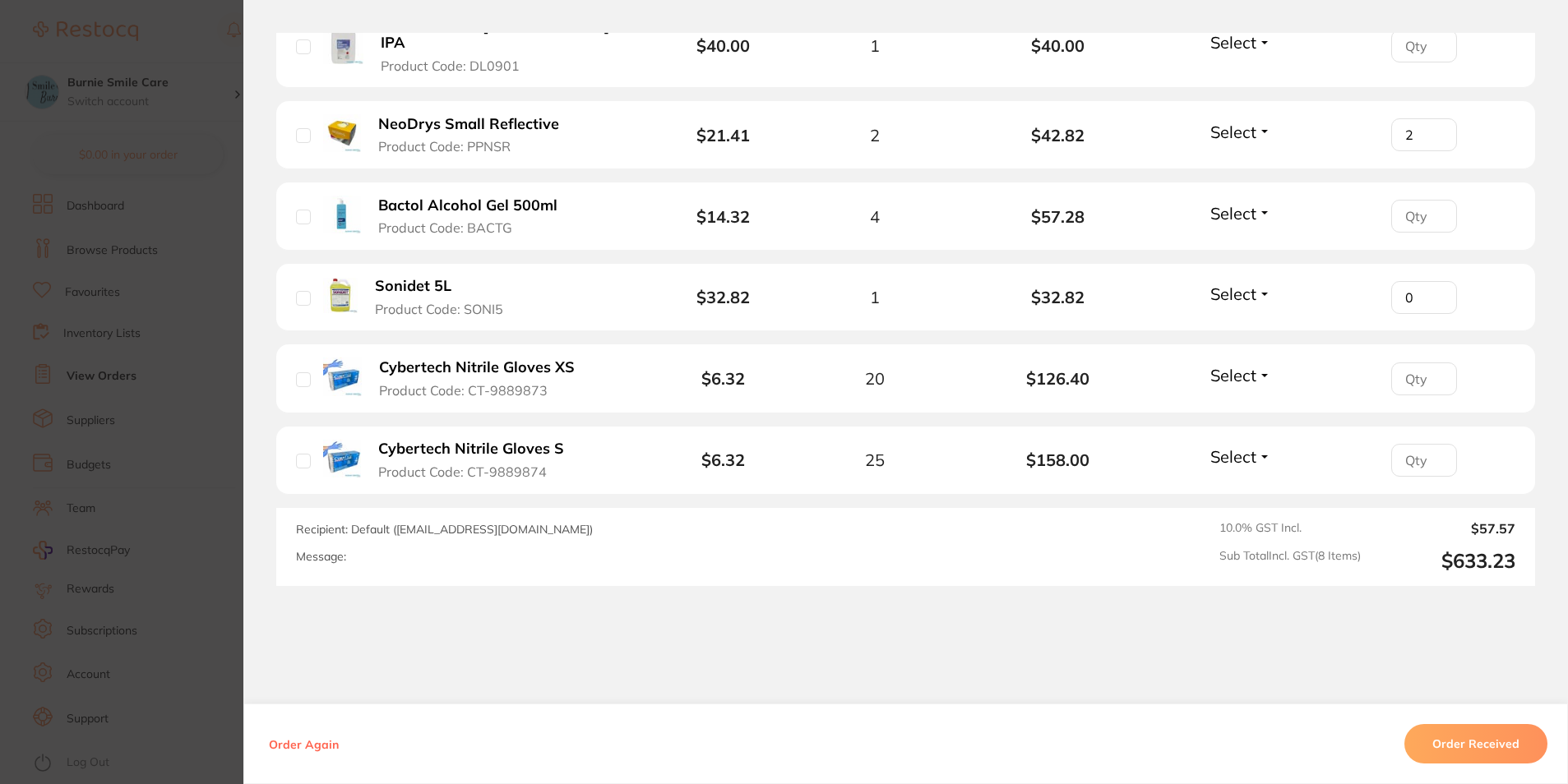
type input "0"
click at [1411, 446] on input "number" at bounding box center [1424, 460] width 66 height 33
type input "25"
click at [1411, 375] on input "number" at bounding box center [1424, 378] width 66 height 33
type input "20"
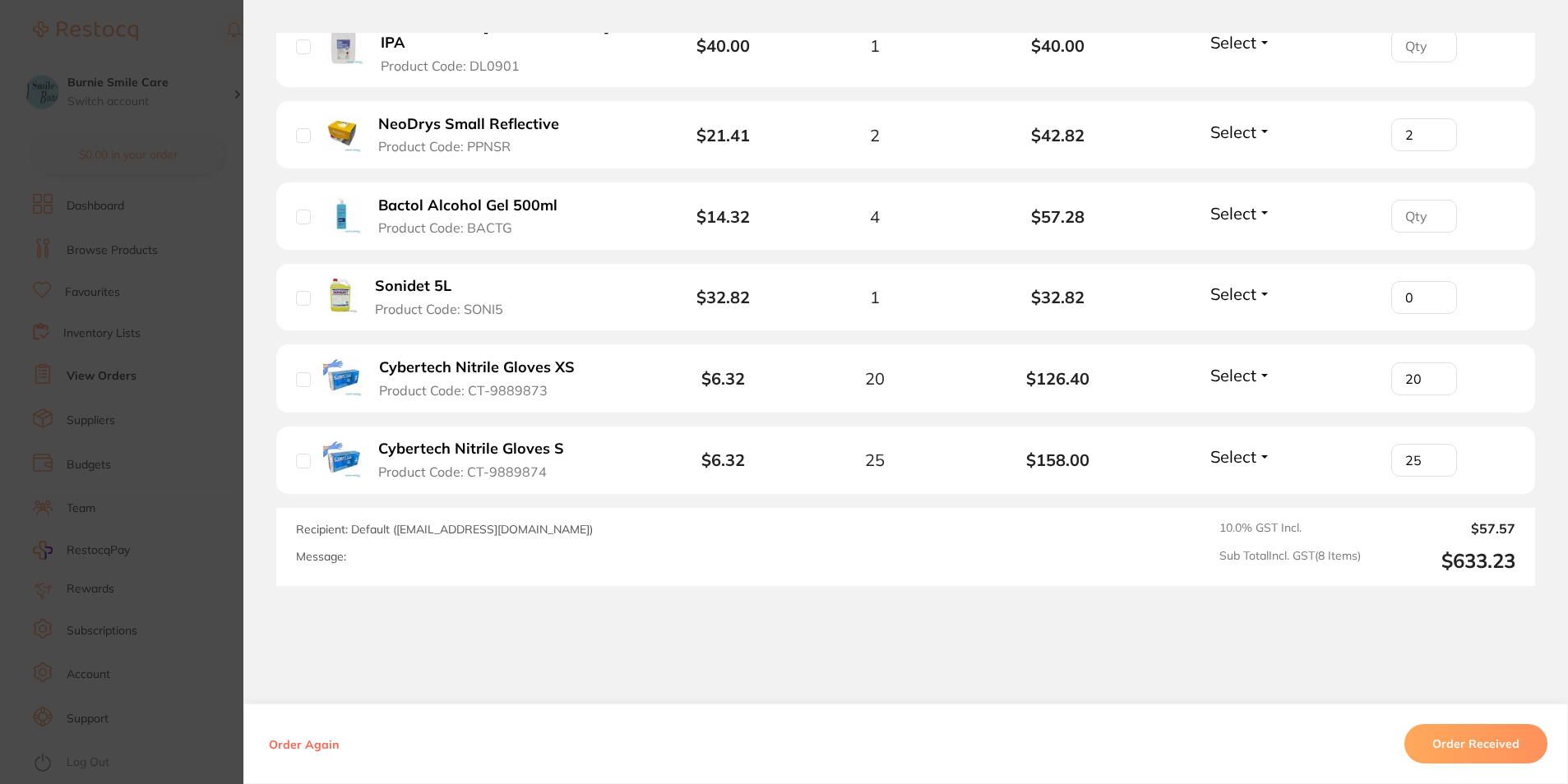
click at [1310, 264] on li "Sonidet 5L Product Code: SONI5 $32.82 1 $32.82 Select Received Back Order 0" at bounding box center [905, 297] width 1258 height 68
type input "1"
click at [1436, 281] on input "1" at bounding box center [1424, 297] width 66 height 33
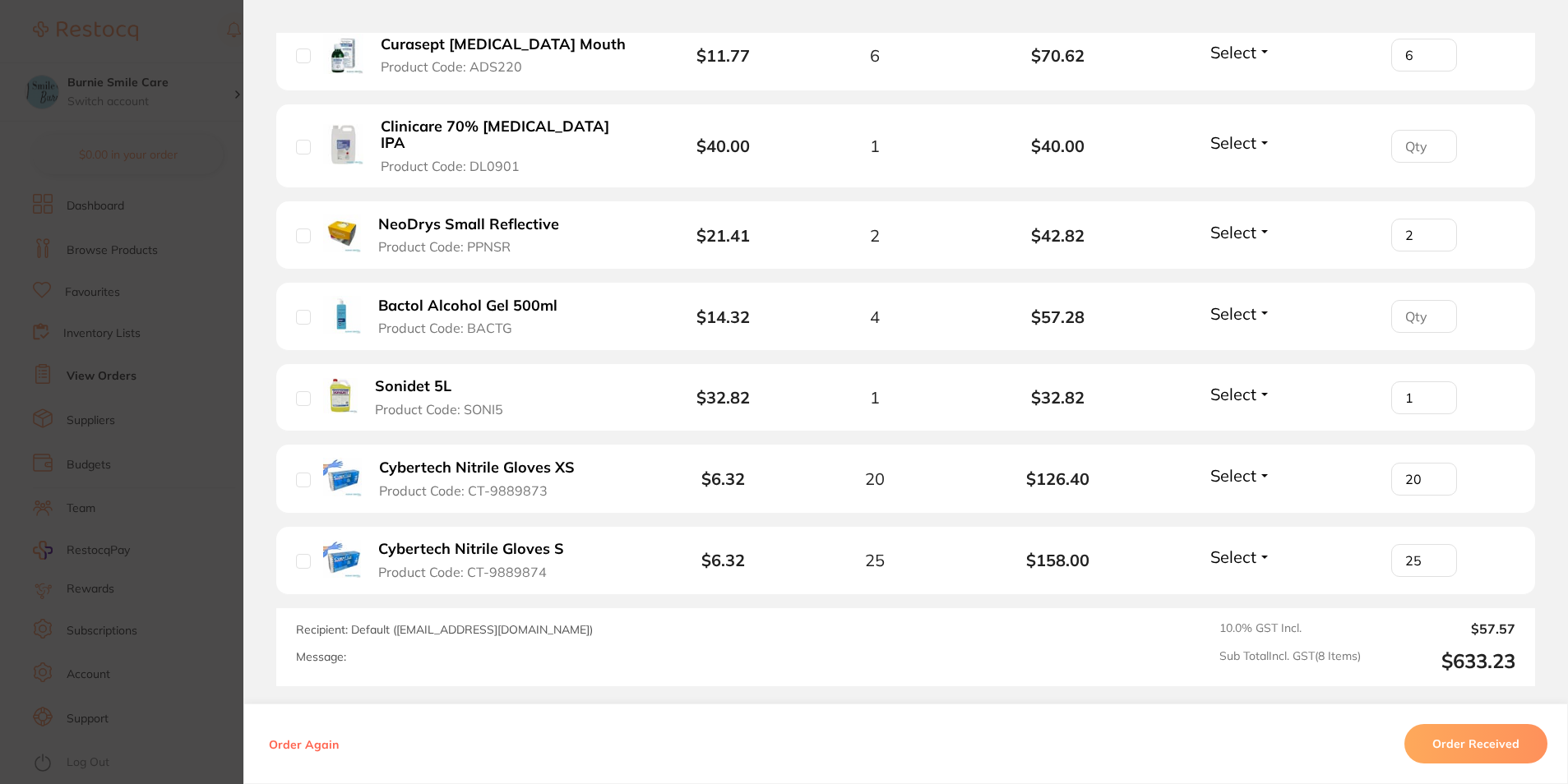
scroll to position [637, 0]
click at [108, 197] on section "Order ID: Restocq- 95582 Order Information Accepted Order Order Date [DATE] 12:…" at bounding box center [784, 392] width 1568 height 784
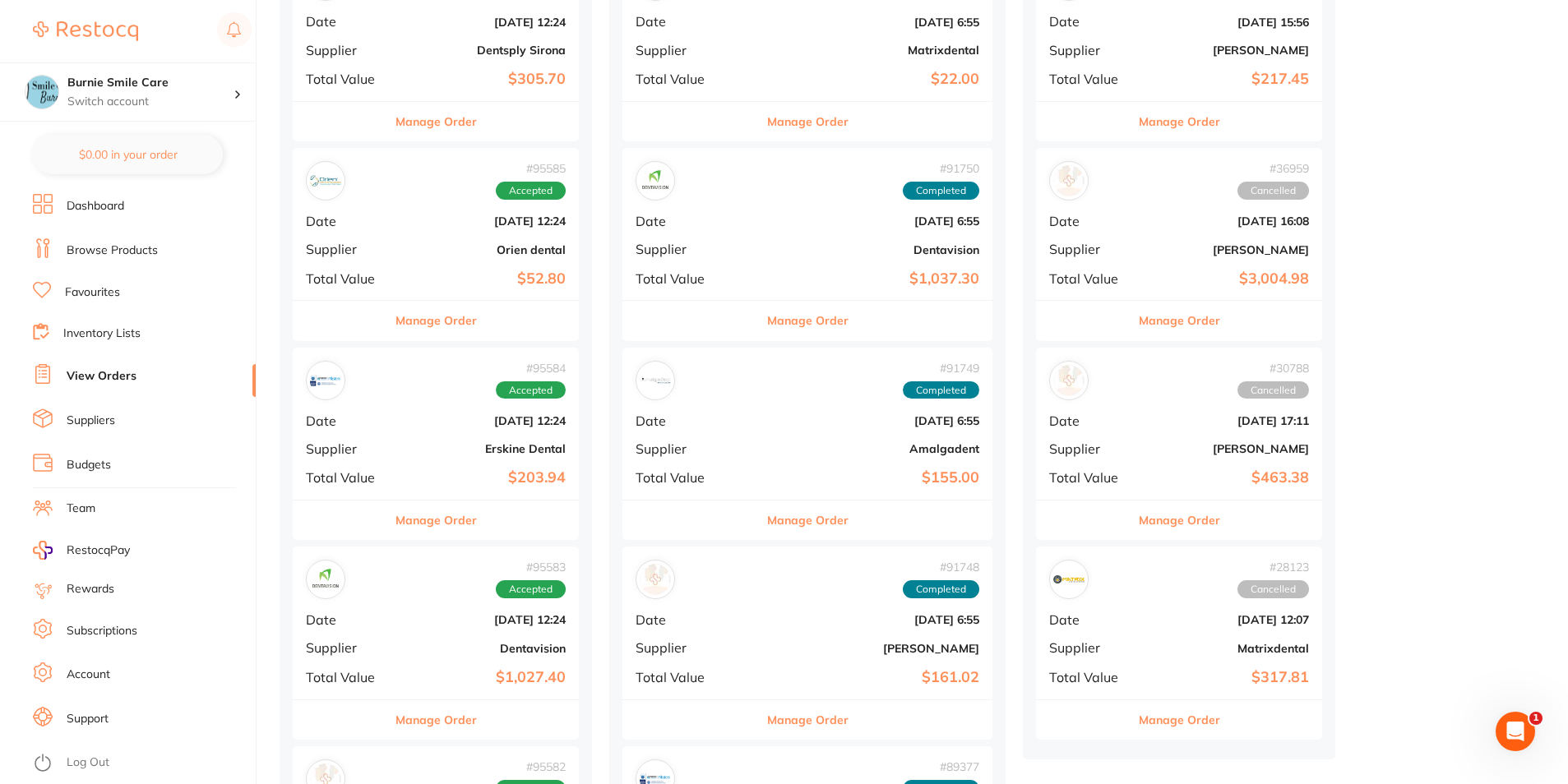
scroll to position [267, 0]
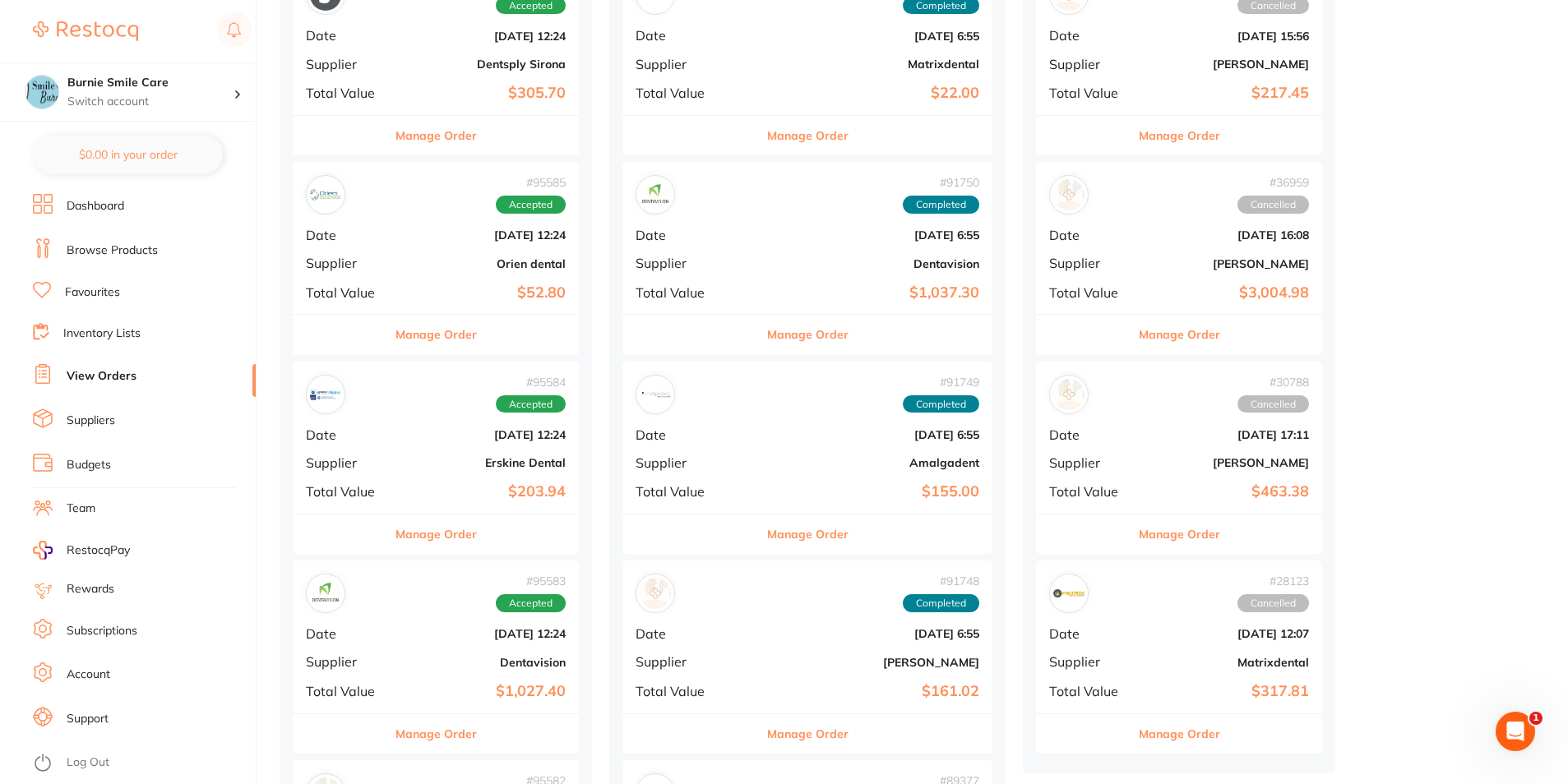
click at [432, 274] on div "# 95585 Accepted Date [DATE] 12:24 Supplier Orien dental Total Value $52.80" at bounding box center [436, 238] width 286 height 152
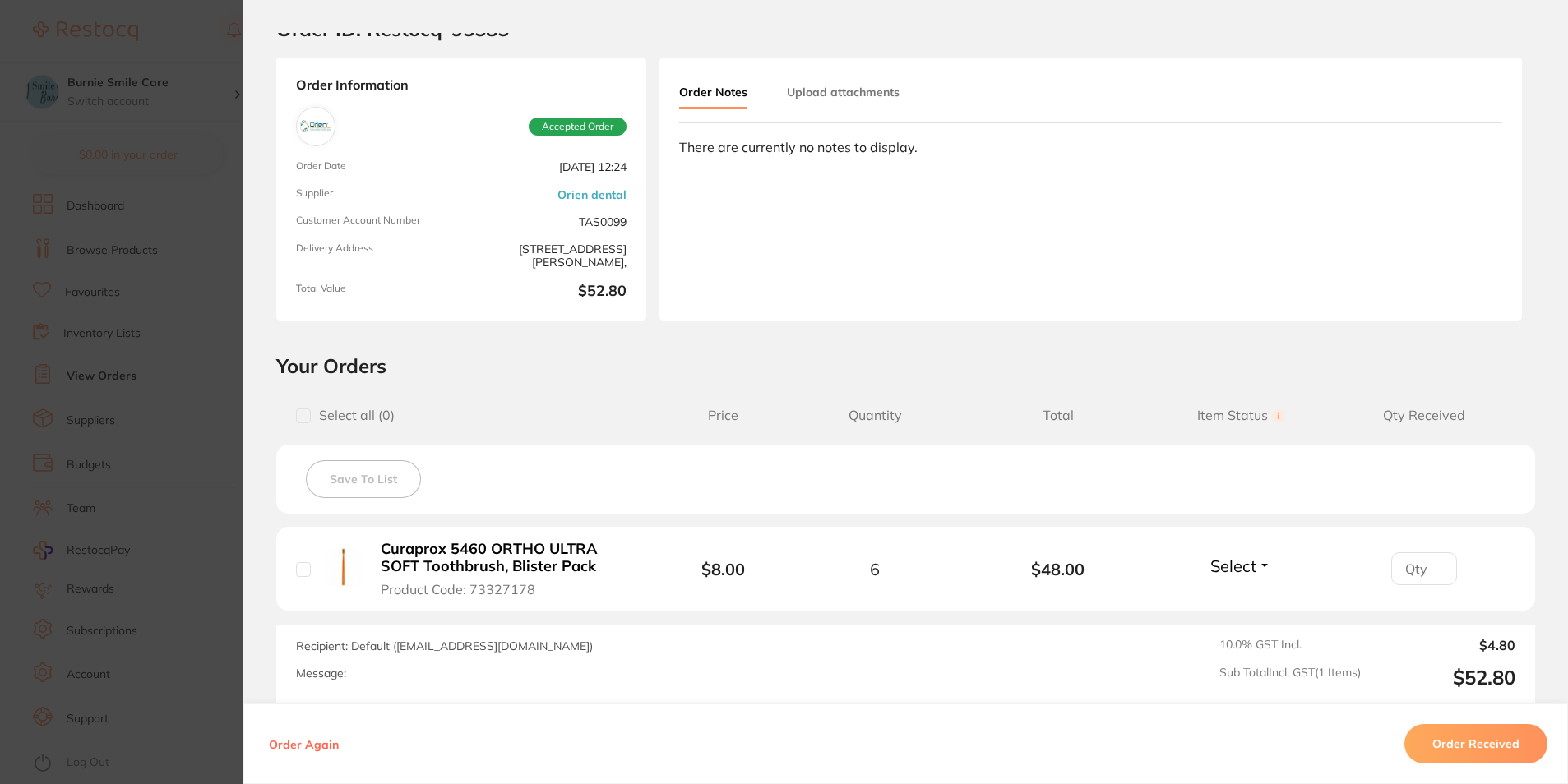
scroll to position [185, 0]
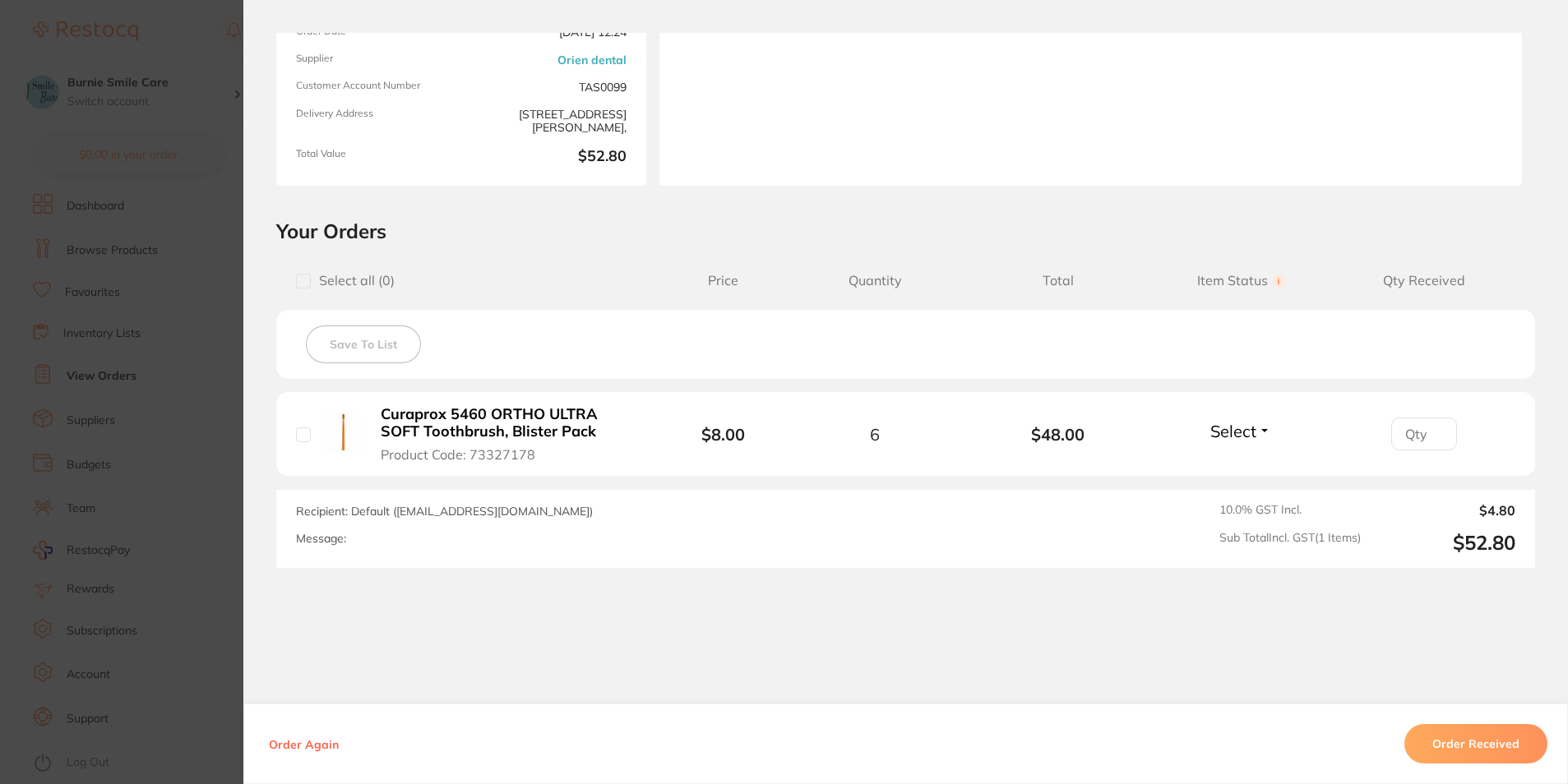
click at [1405, 431] on input "number" at bounding box center [1424, 433] width 66 height 33
type input "6"
click at [1430, 629] on div "Order ID: Restocq- 95585 Order Information Accepted Order Order Date [DATE] 12:…" at bounding box center [905, 408] width 1324 height 751
click at [1469, 746] on button "Order Received" at bounding box center [1476, 743] width 143 height 39
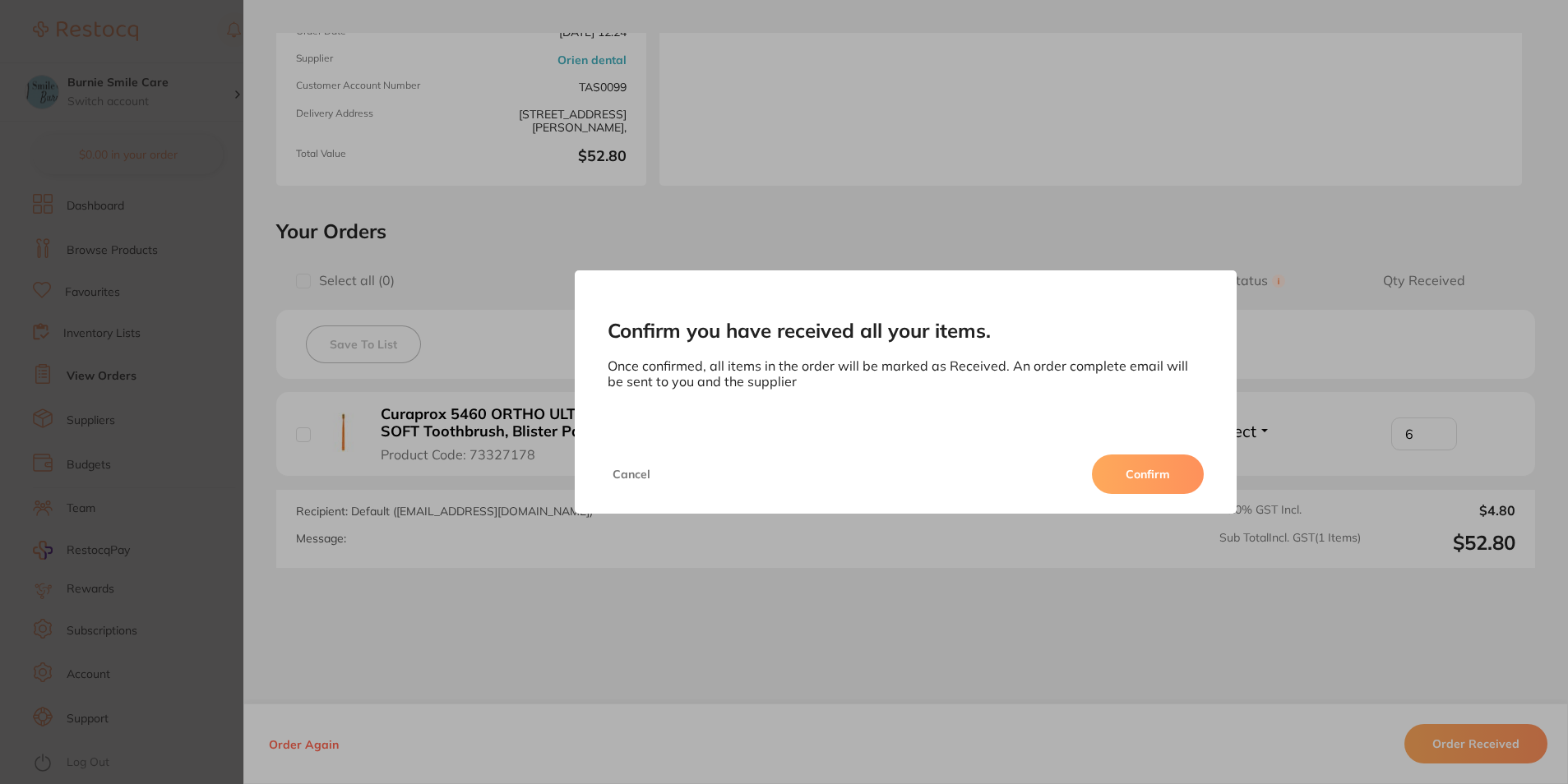
click at [1165, 480] on button "Confirm" at bounding box center [1148, 474] width 112 height 39
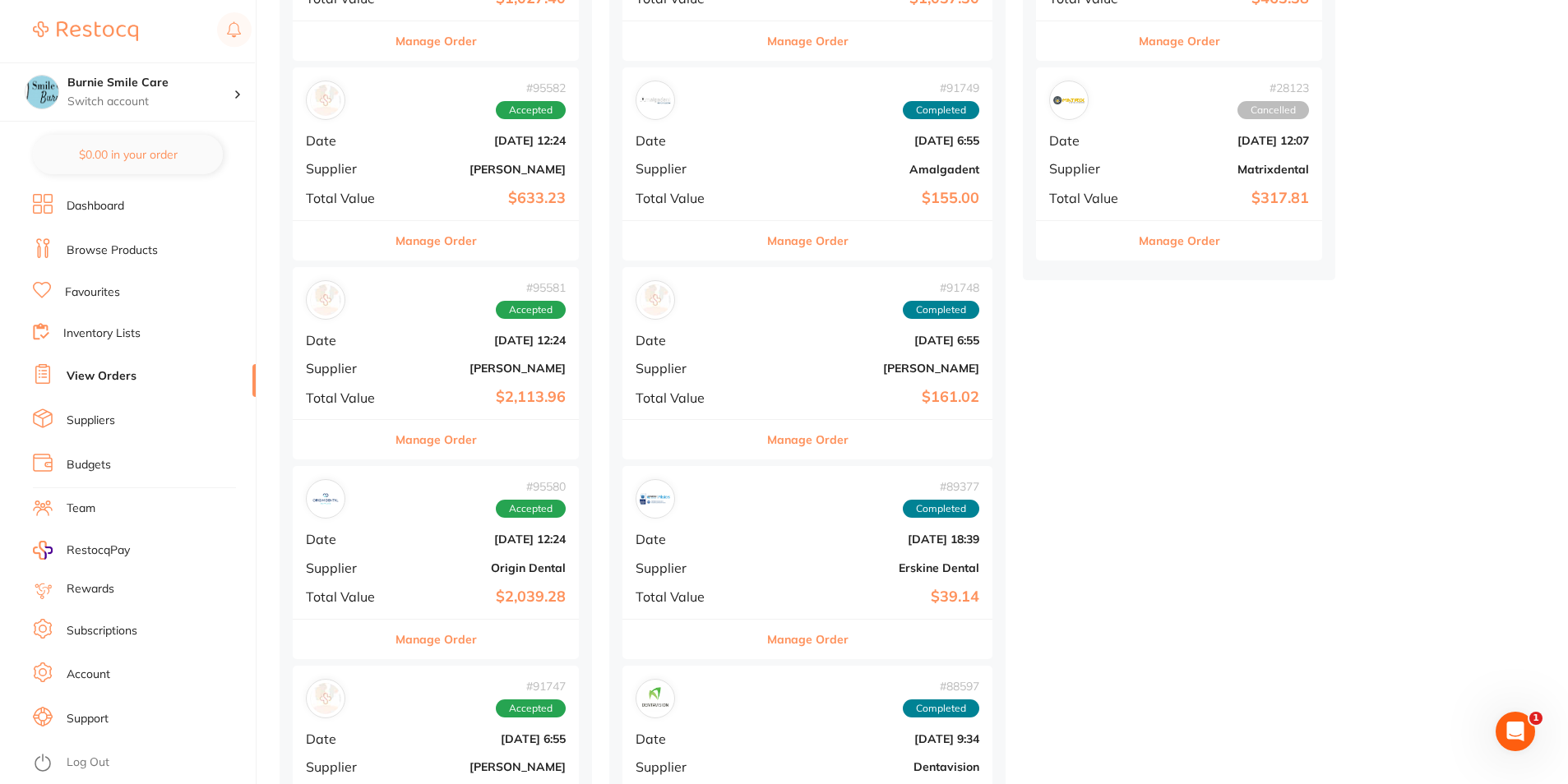
scroll to position [780, 0]
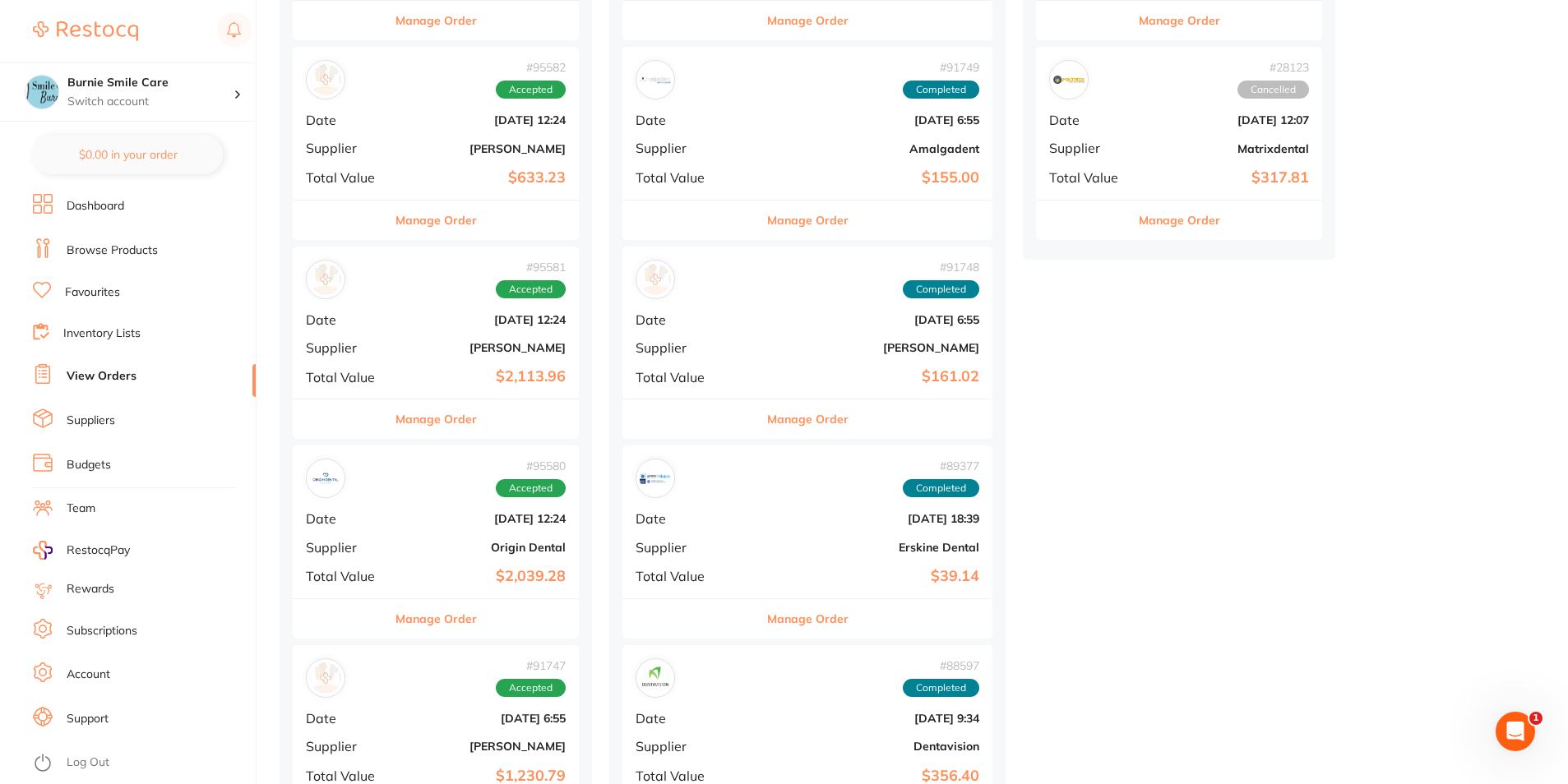
click at [481, 516] on b "[DATE] 12:24" at bounding box center [483, 518] width 165 height 13
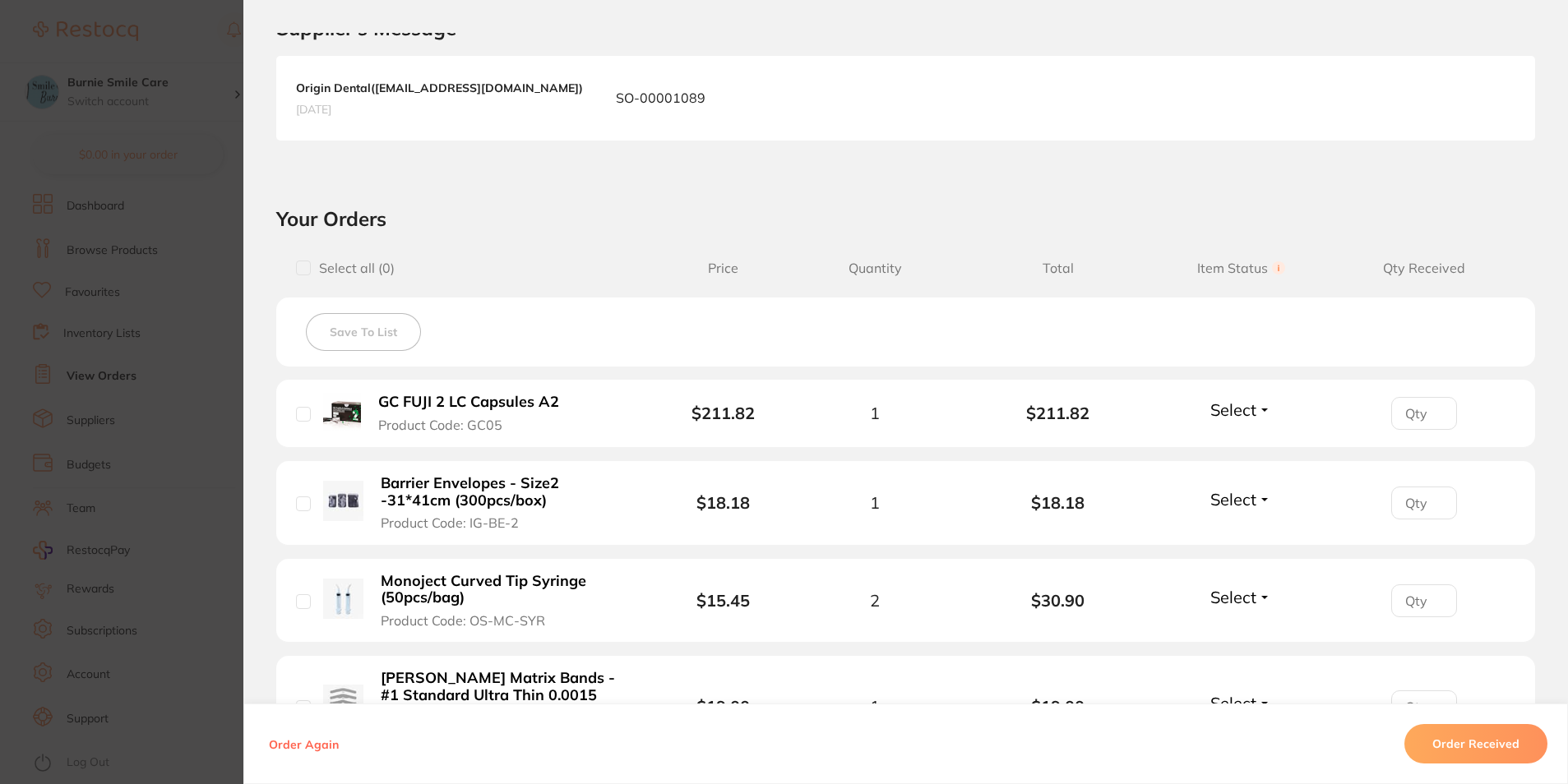
scroll to position [411, 0]
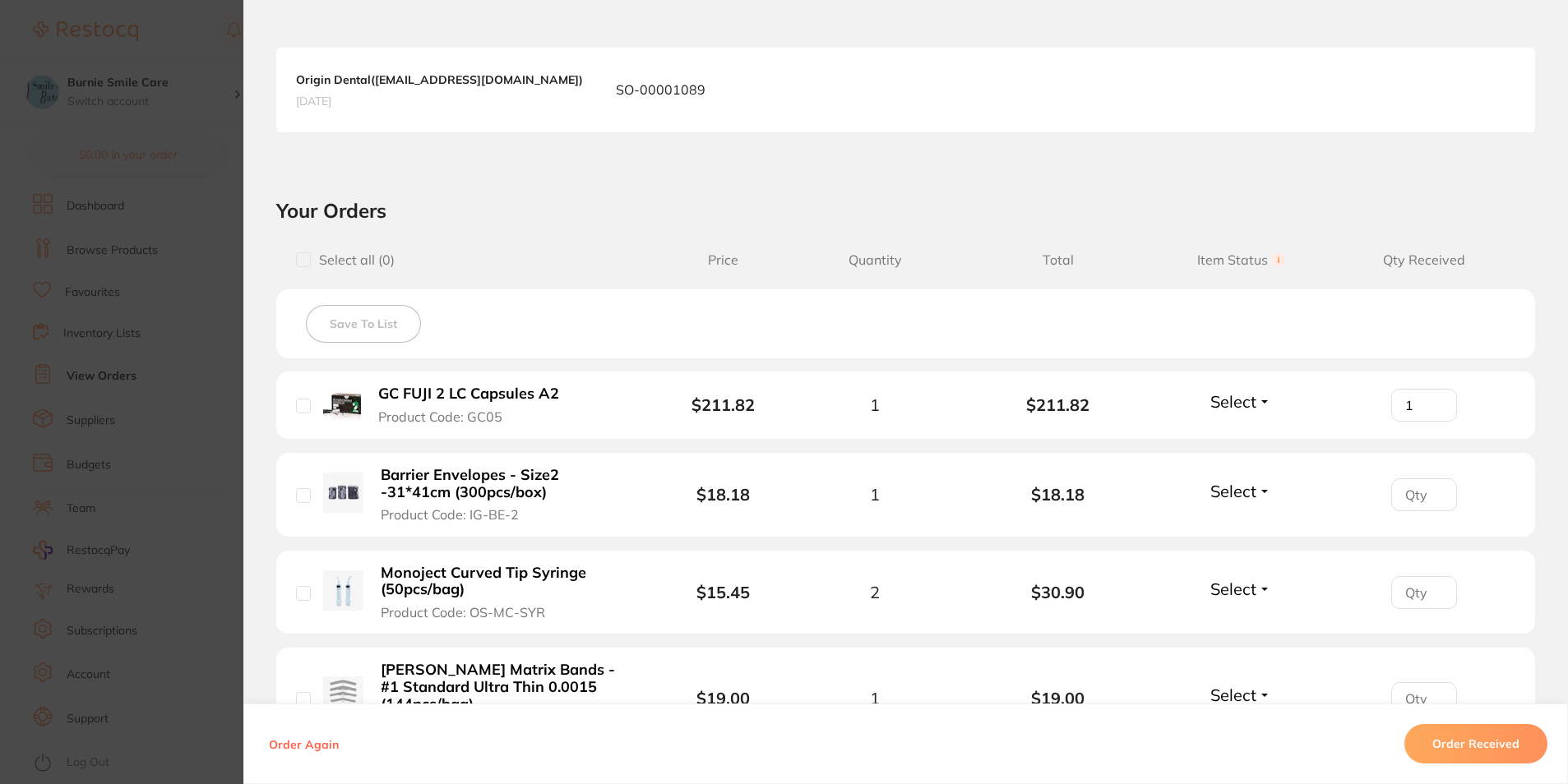
type input "1"
click at [1434, 397] on input "1" at bounding box center [1424, 404] width 66 height 33
type input "1"
click at [1431, 490] on input "1" at bounding box center [1424, 494] width 66 height 33
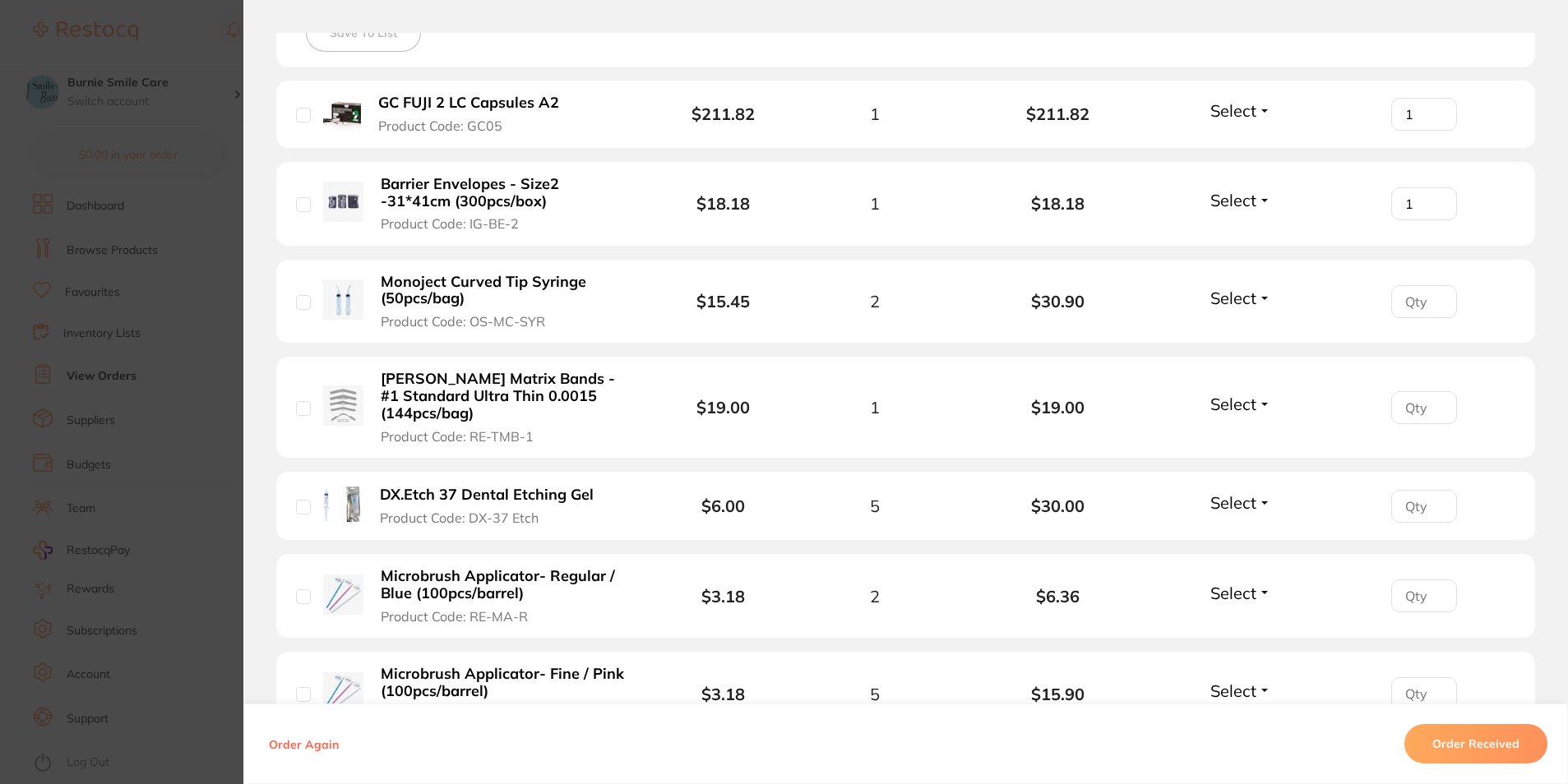
scroll to position [780, 0]
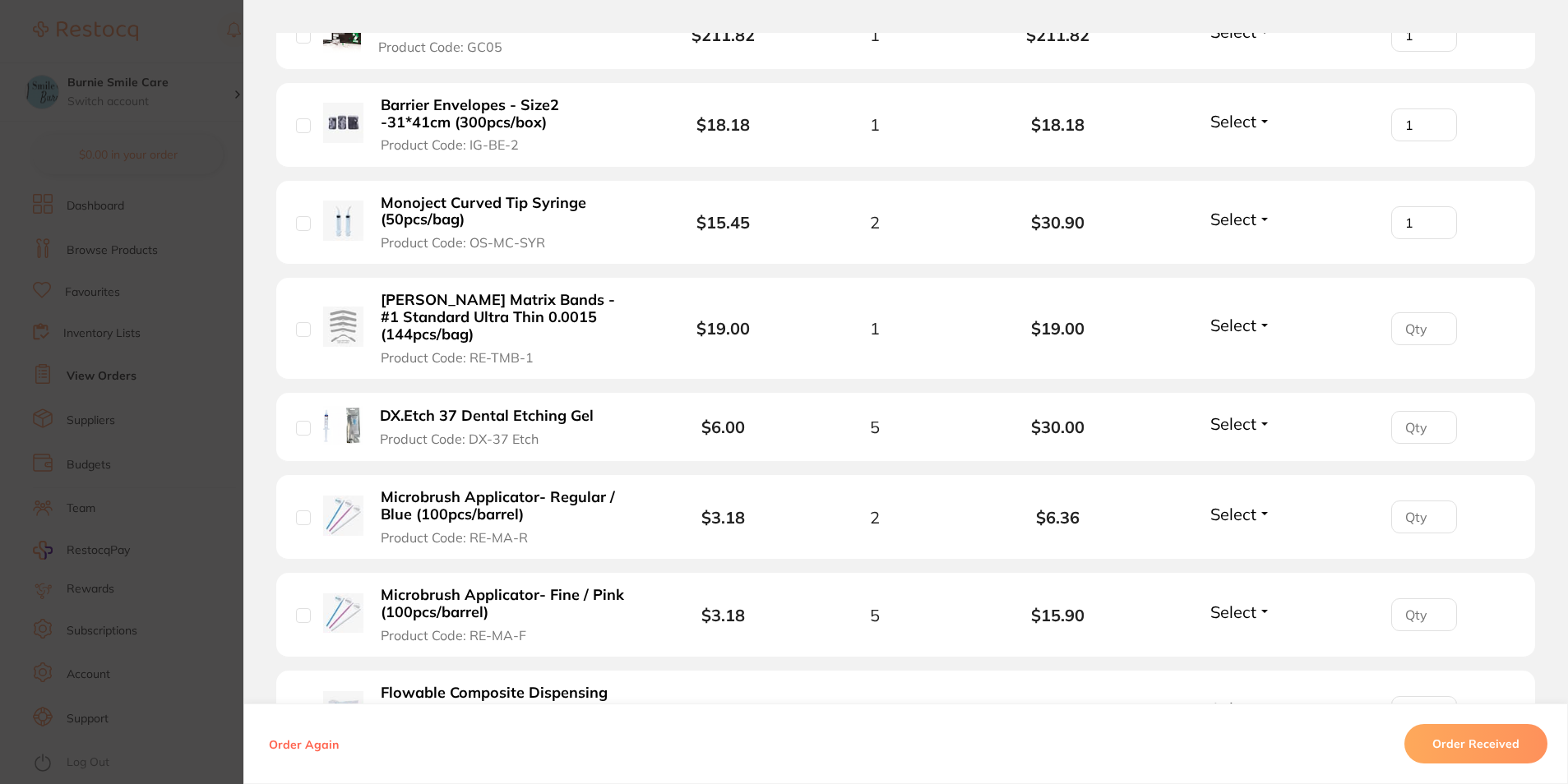
click at [1432, 220] on input "1" at bounding box center [1424, 222] width 66 height 33
type input "2"
click at [1432, 220] on input "2" at bounding box center [1424, 222] width 66 height 33
type input "1"
click at [1434, 325] on input "1" at bounding box center [1424, 328] width 66 height 33
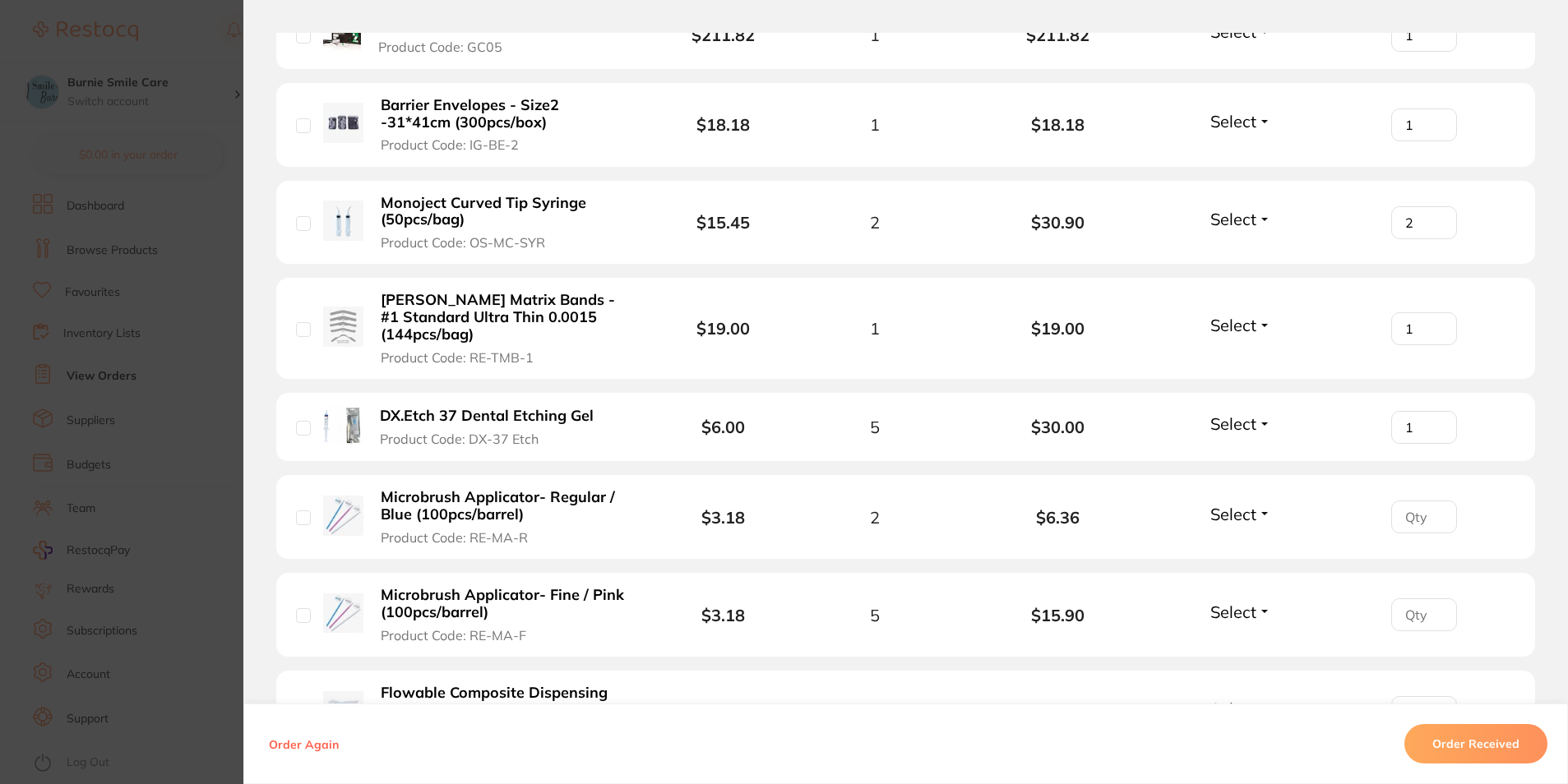
click at [1434, 419] on input "1" at bounding box center [1424, 426] width 66 height 33
click at [1434, 419] on input "2" at bounding box center [1424, 426] width 66 height 33
click at [1434, 419] on input "3" at bounding box center [1424, 426] width 66 height 33
click at [1434, 419] on input "4" at bounding box center [1424, 426] width 66 height 33
type input "5"
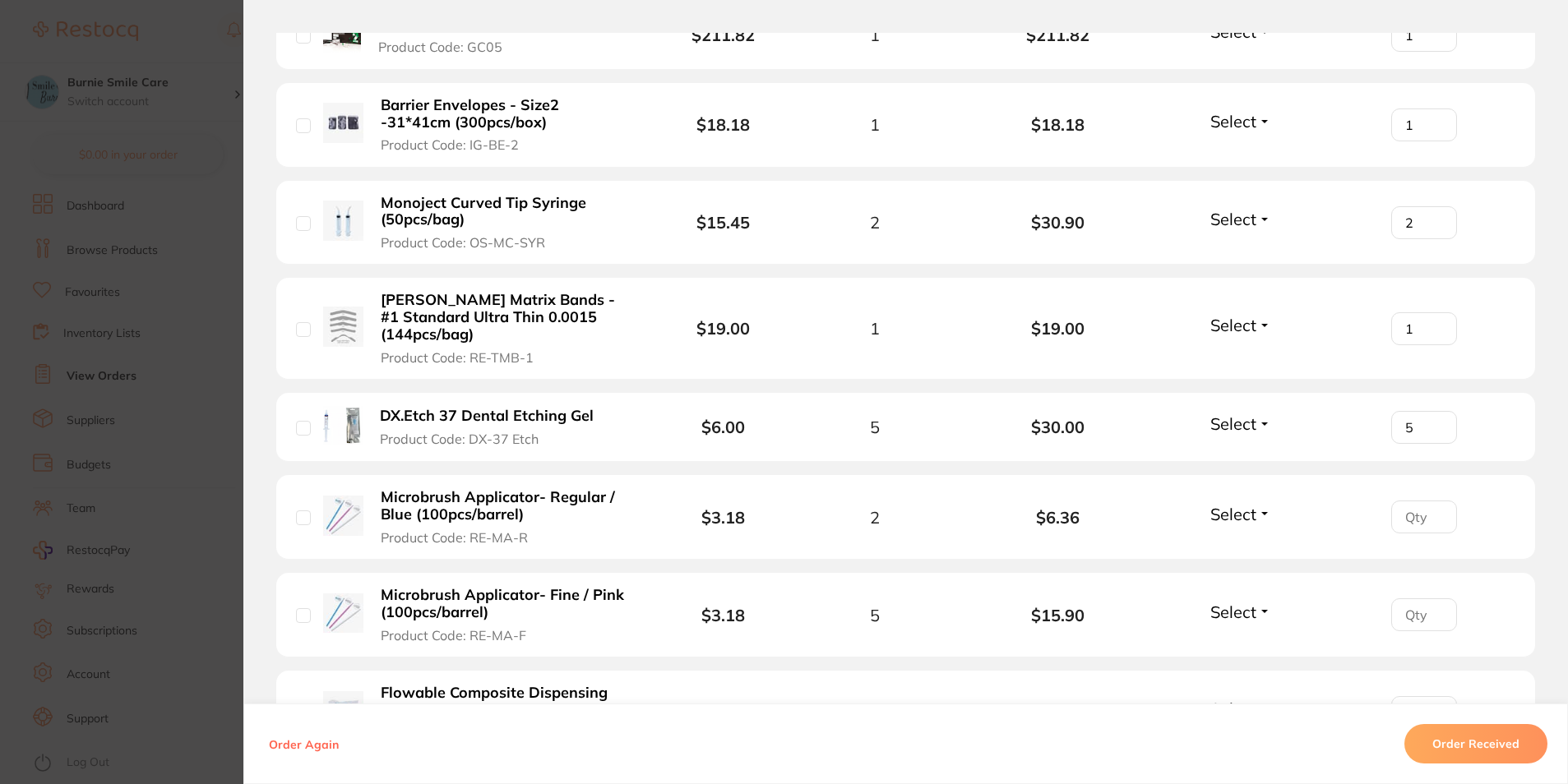
click at [1434, 419] on input "5" at bounding box center [1424, 426] width 66 height 33
click at [1437, 512] on input "1" at bounding box center [1424, 516] width 66 height 33
click at [1436, 512] on input "2" at bounding box center [1424, 516] width 66 height 33
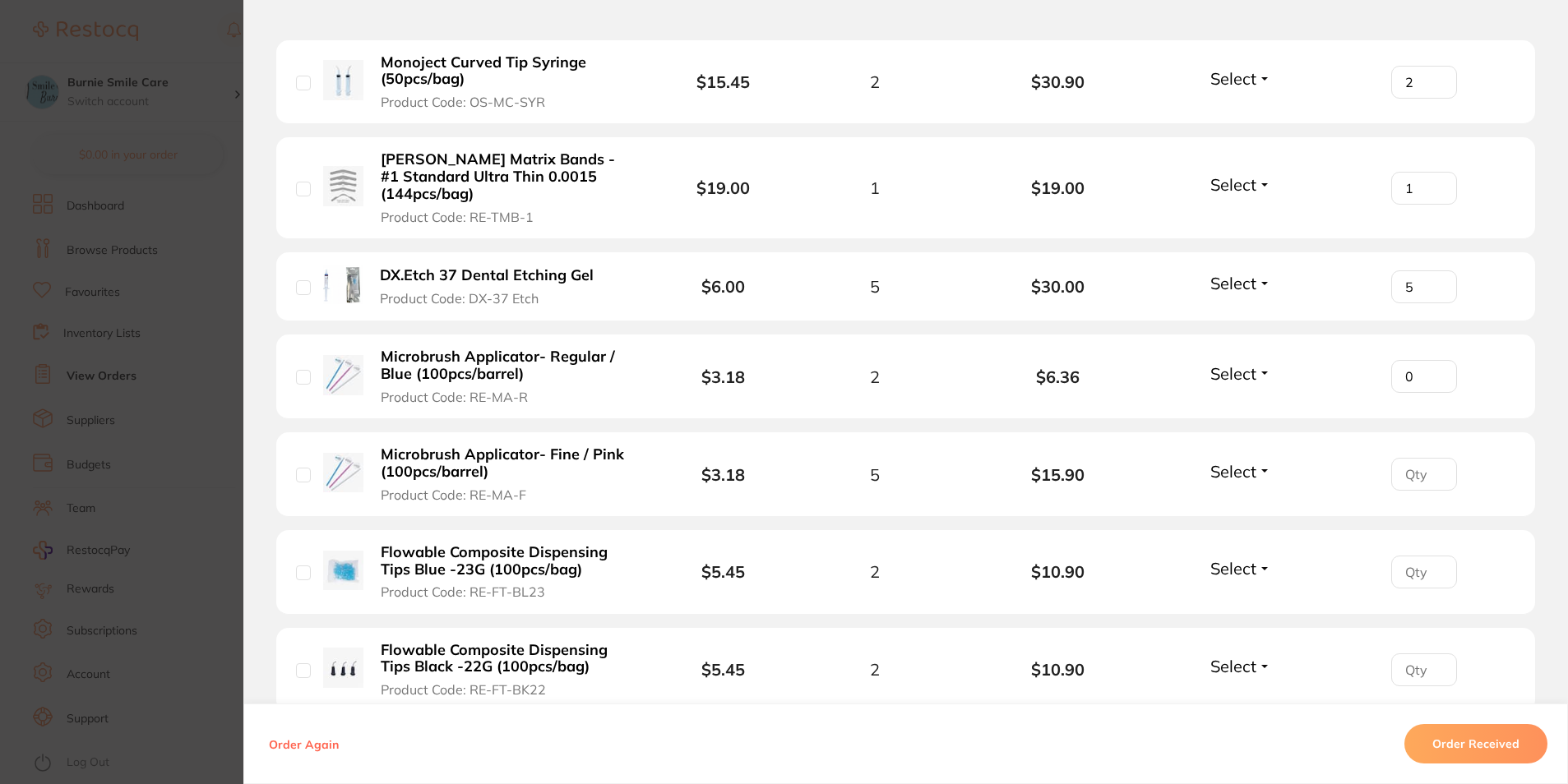
scroll to position [945, 0]
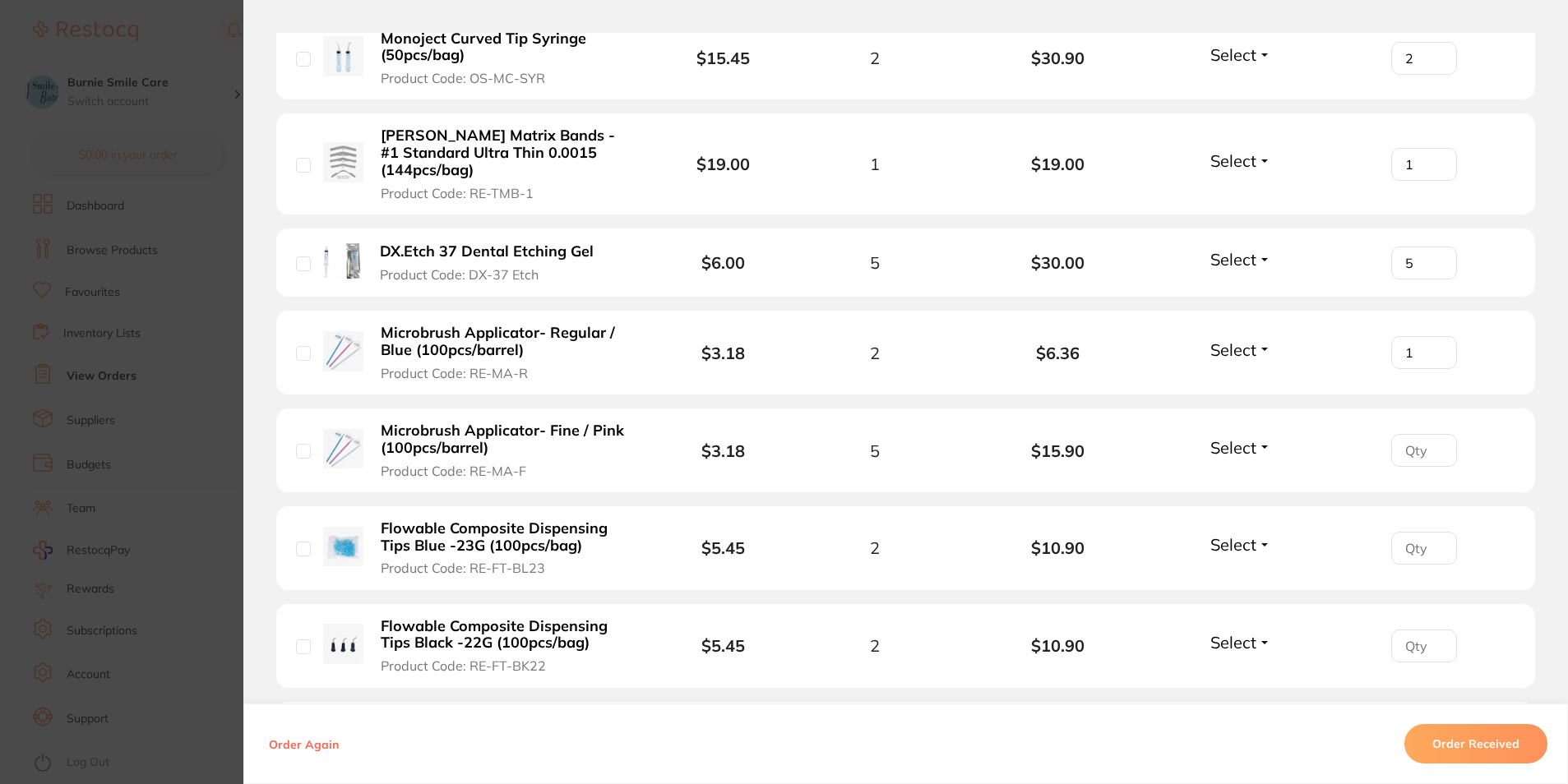
click at [1435, 351] on input "1" at bounding box center [1424, 352] width 66 height 33
type input "2"
click at [1435, 351] on input "2" at bounding box center [1424, 352] width 66 height 33
click at [1435, 445] on input "1" at bounding box center [1424, 450] width 66 height 33
click at [1435, 445] on input "2" at bounding box center [1424, 450] width 66 height 33
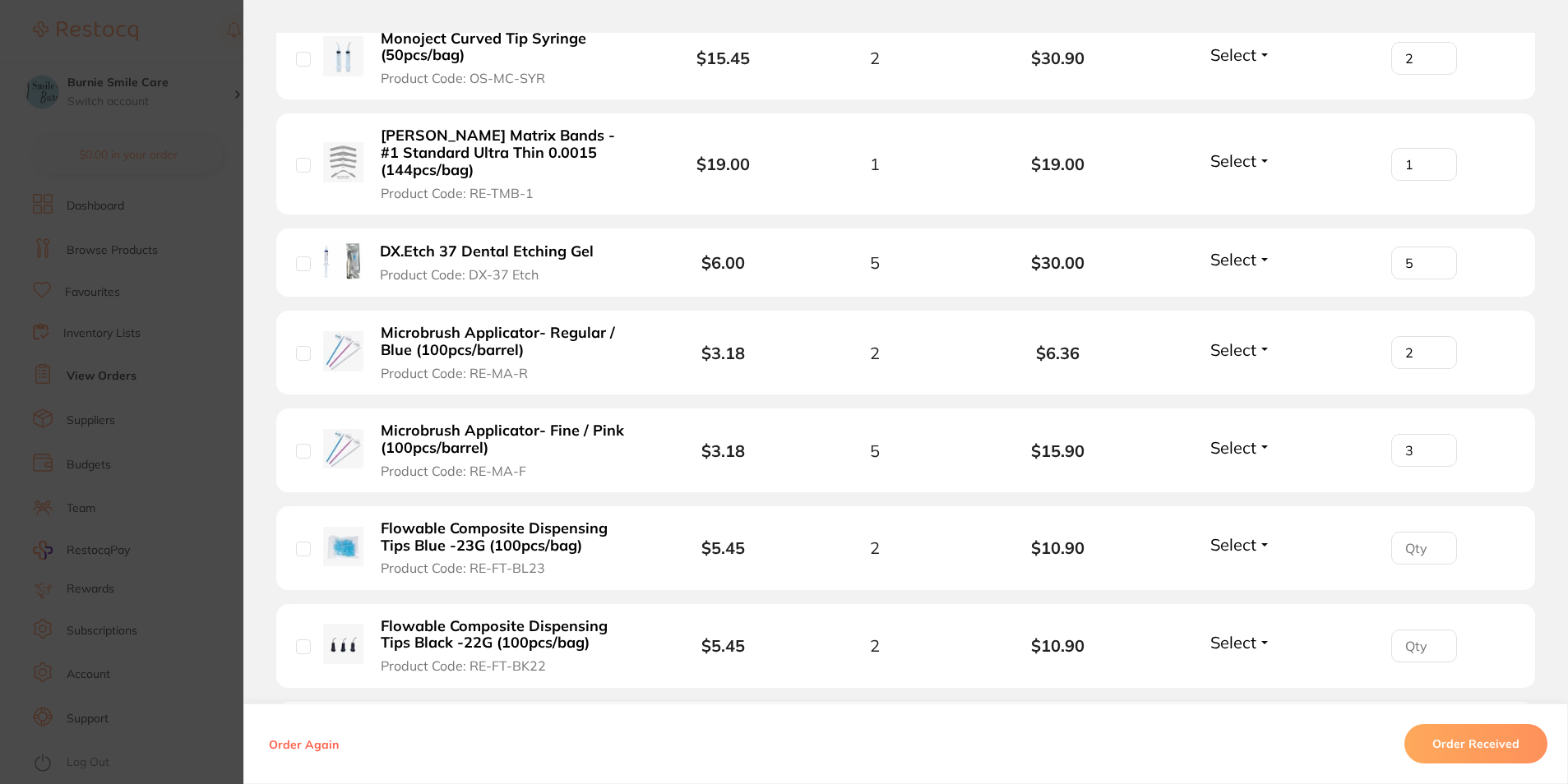
click at [1435, 445] on input "3" at bounding box center [1424, 450] width 66 height 33
click at [1435, 445] on input "4" at bounding box center [1424, 450] width 66 height 33
type input "5"
click at [1435, 445] on input "5" at bounding box center [1424, 450] width 66 height 33
click at [1427, 542] on input "1" at bounding box center [1424, 547] width 66 height 33
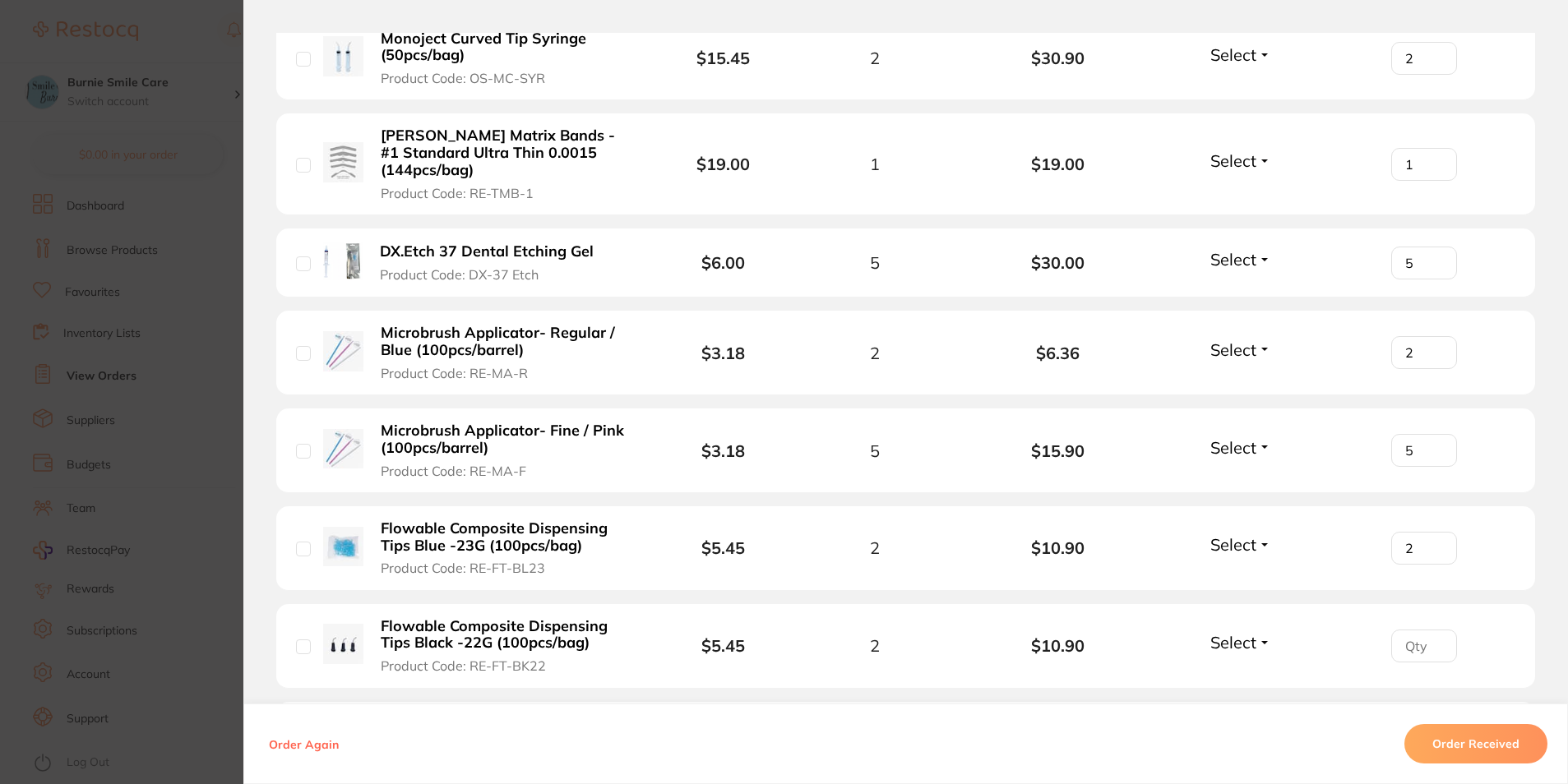
type input "2"
click at [1427, 542] on input "2" at bounding box center [1424, 547] width 66 height 33
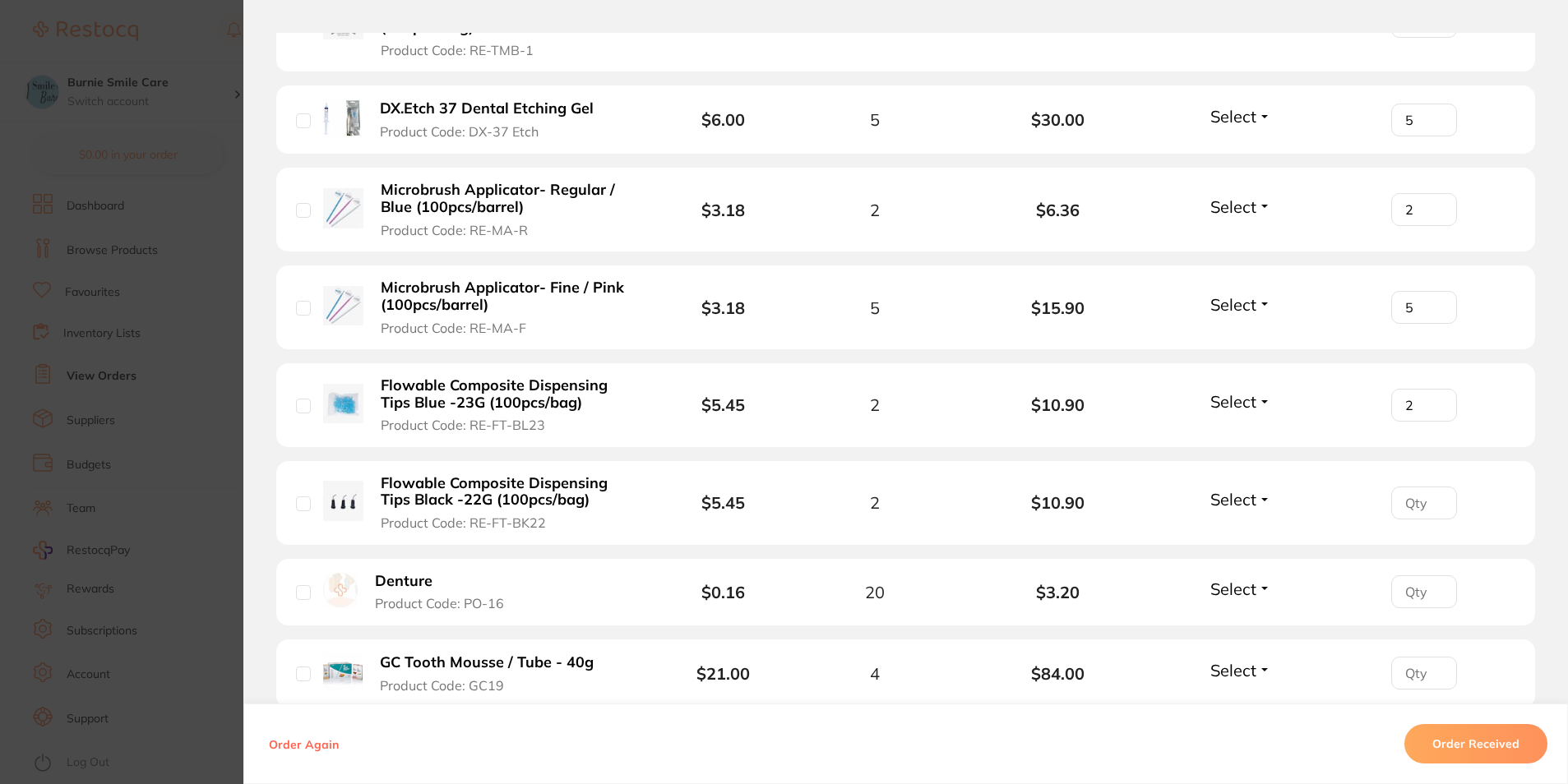
scroll to position [1089, 0]
click at [1430, 500] on input "1" at bounding box center [1424, 502] width 66 height 33
type input "2"
click at [1430, 500] on input "2" at bounding box center [1424, 502] width 66 height 33
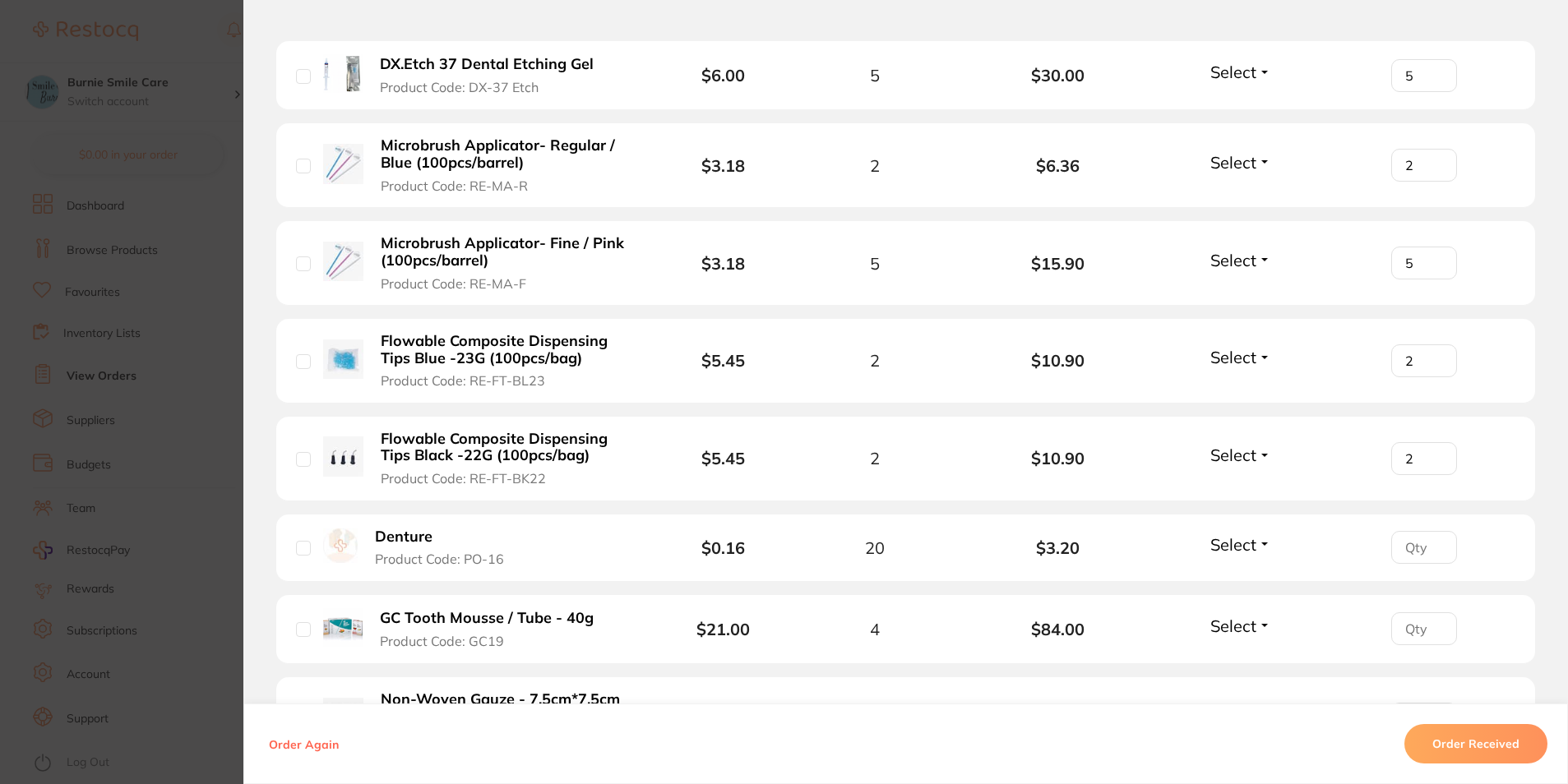
scroll to position [1253, 0]
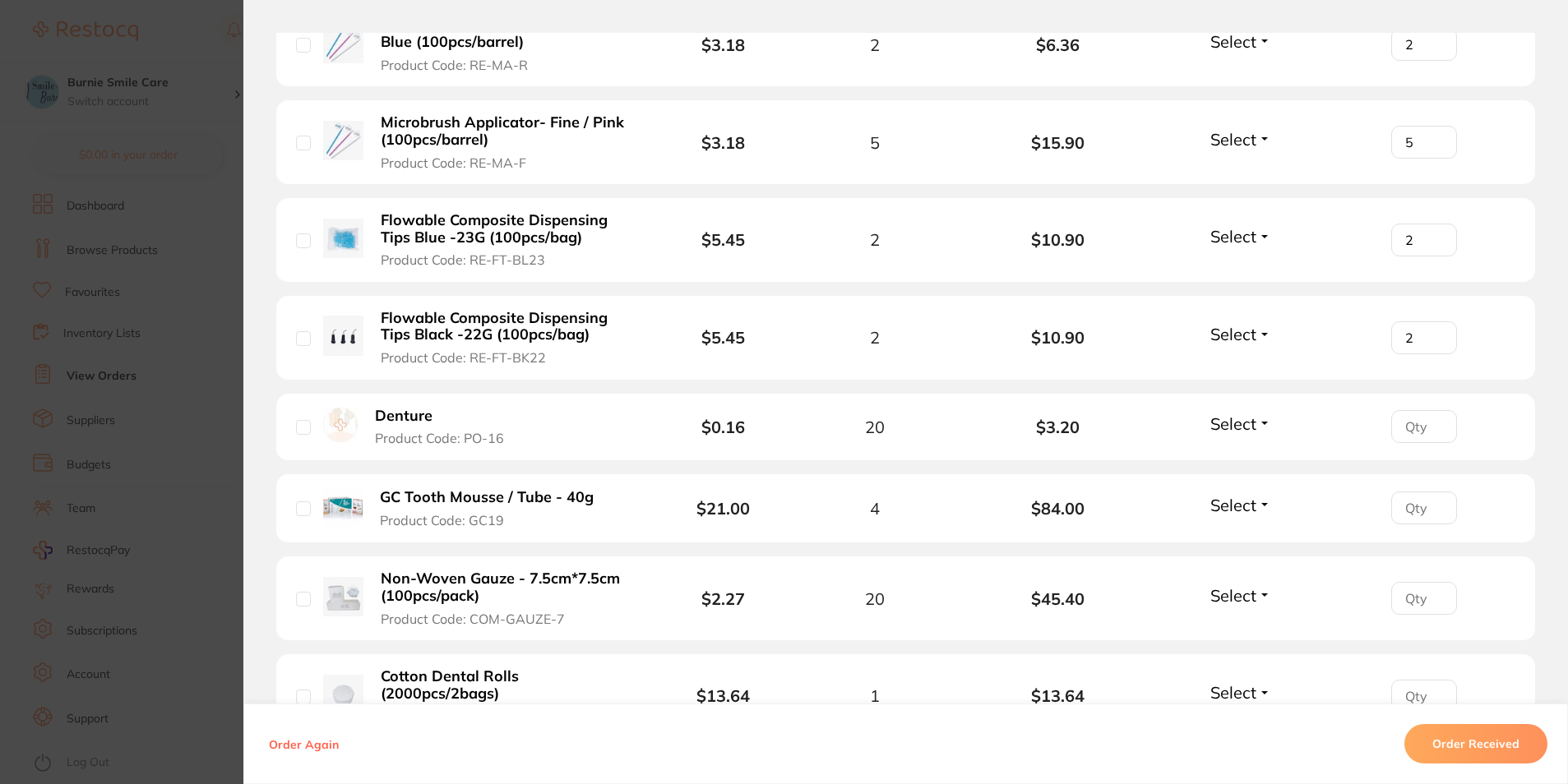
click at [1401, 430] on input "number" at bounding box center [1424, 425] width 66 height 33
type input "20"
click at [1409, 505] on input "number" at bounding box center [1424, 507] width 66 height 33
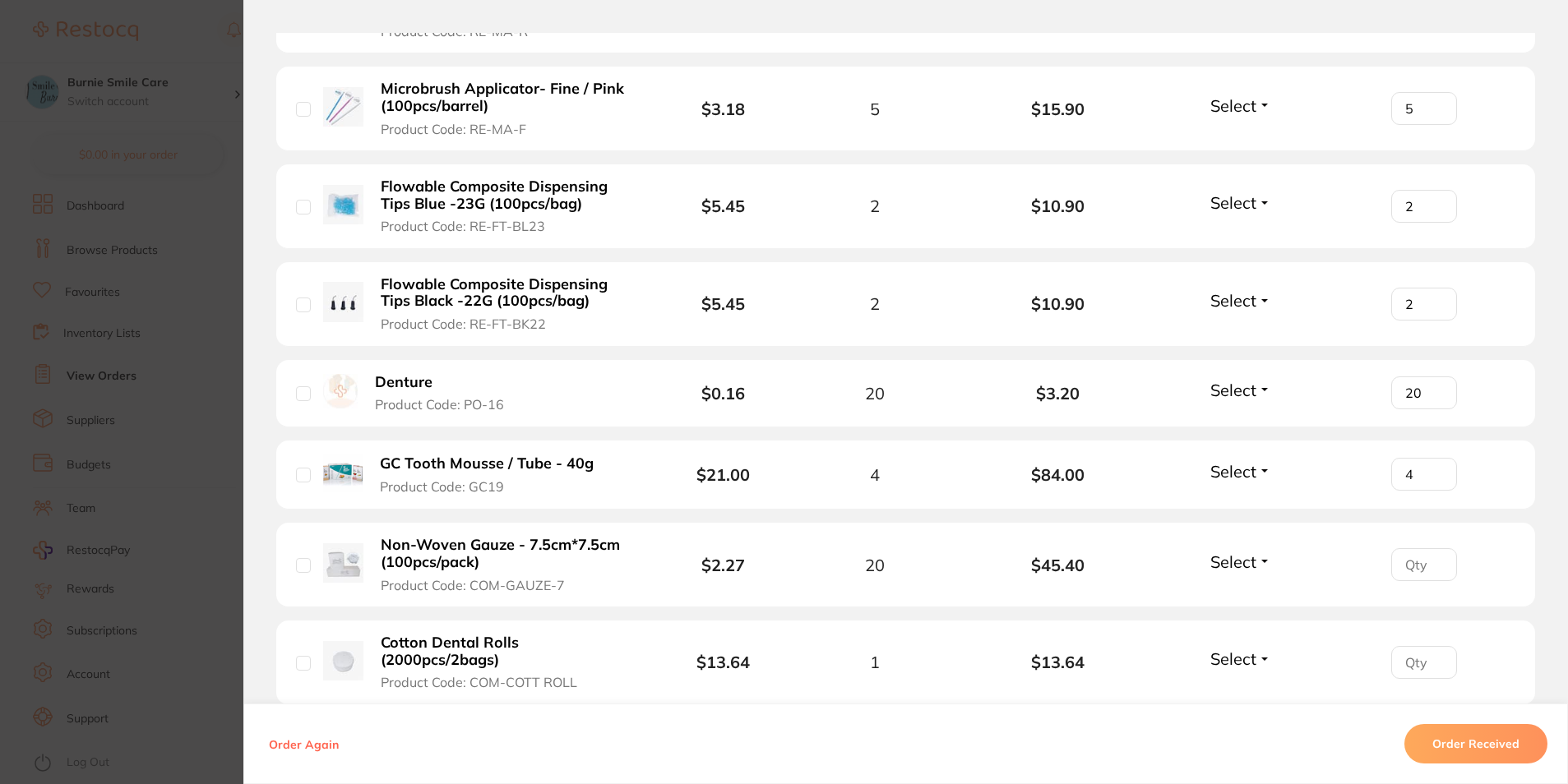
scroll to position [1377, 0]
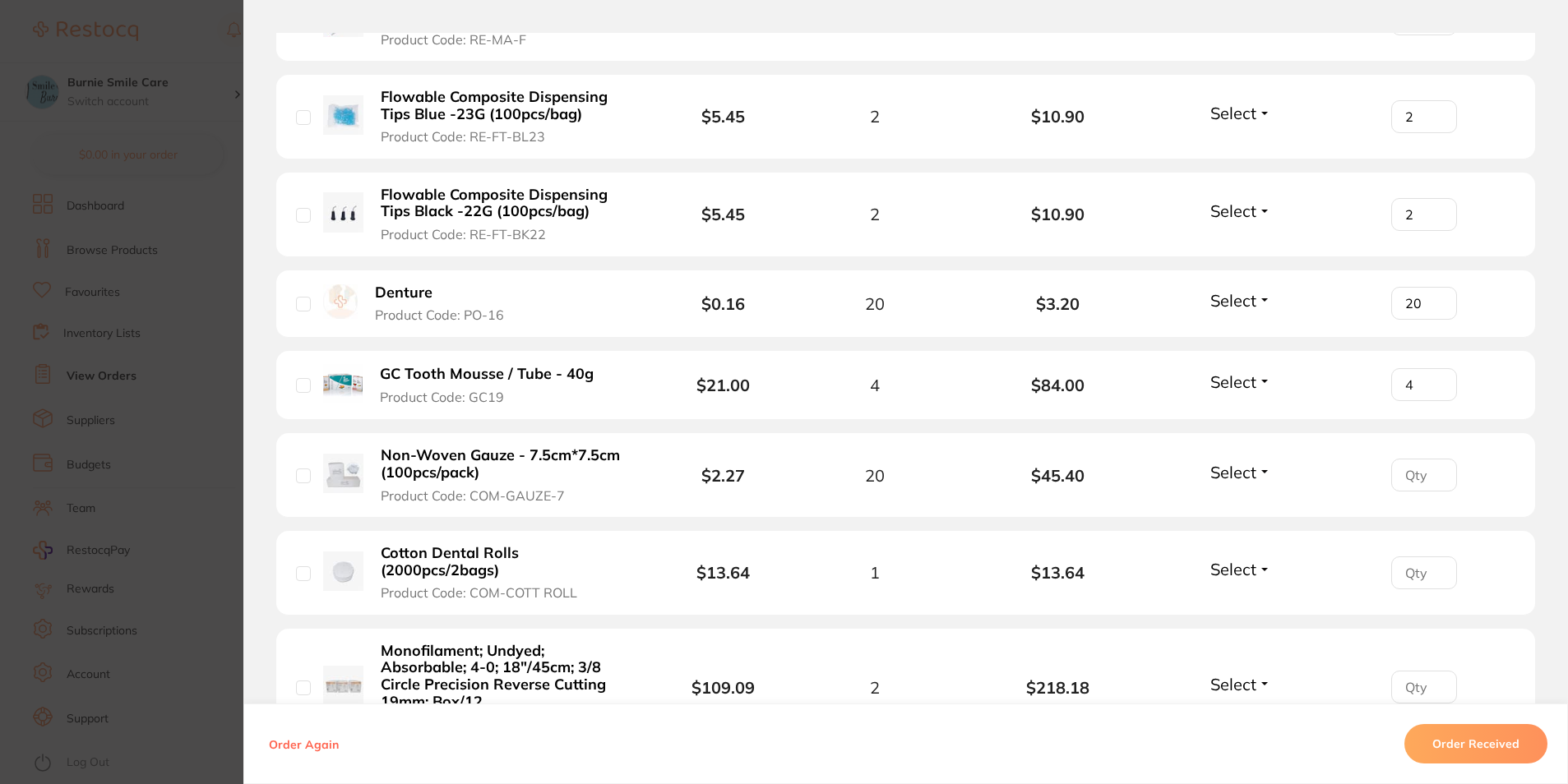
type input "4"
click at [1406, 482] on input "number" at bounding box center [1424, 475] width 66 height 33
type input "20"
click at [1415, 568] on input "number" at bounding box center [1424, 572] width 66 height 33
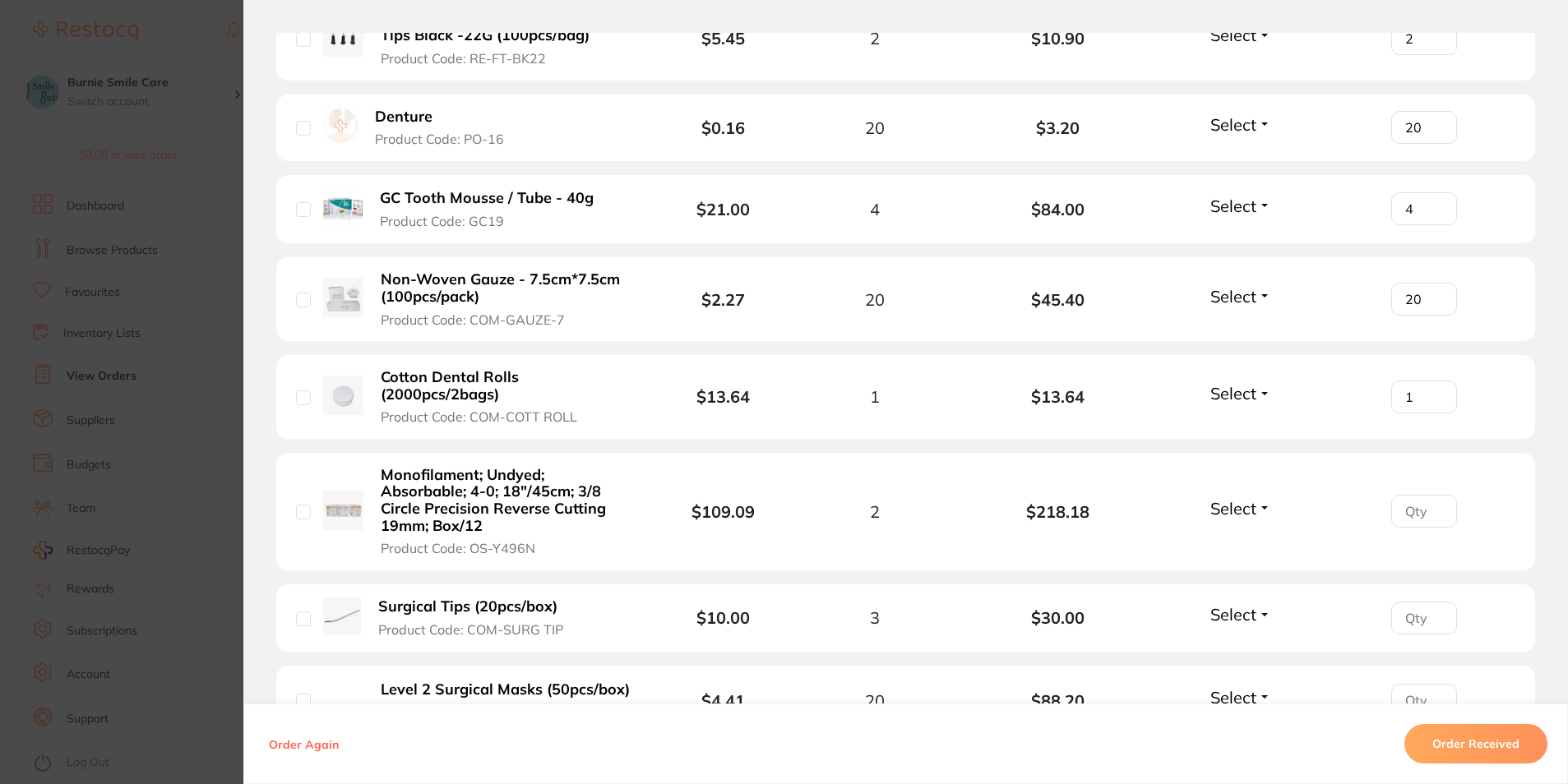
scroll to position [1602, 0]
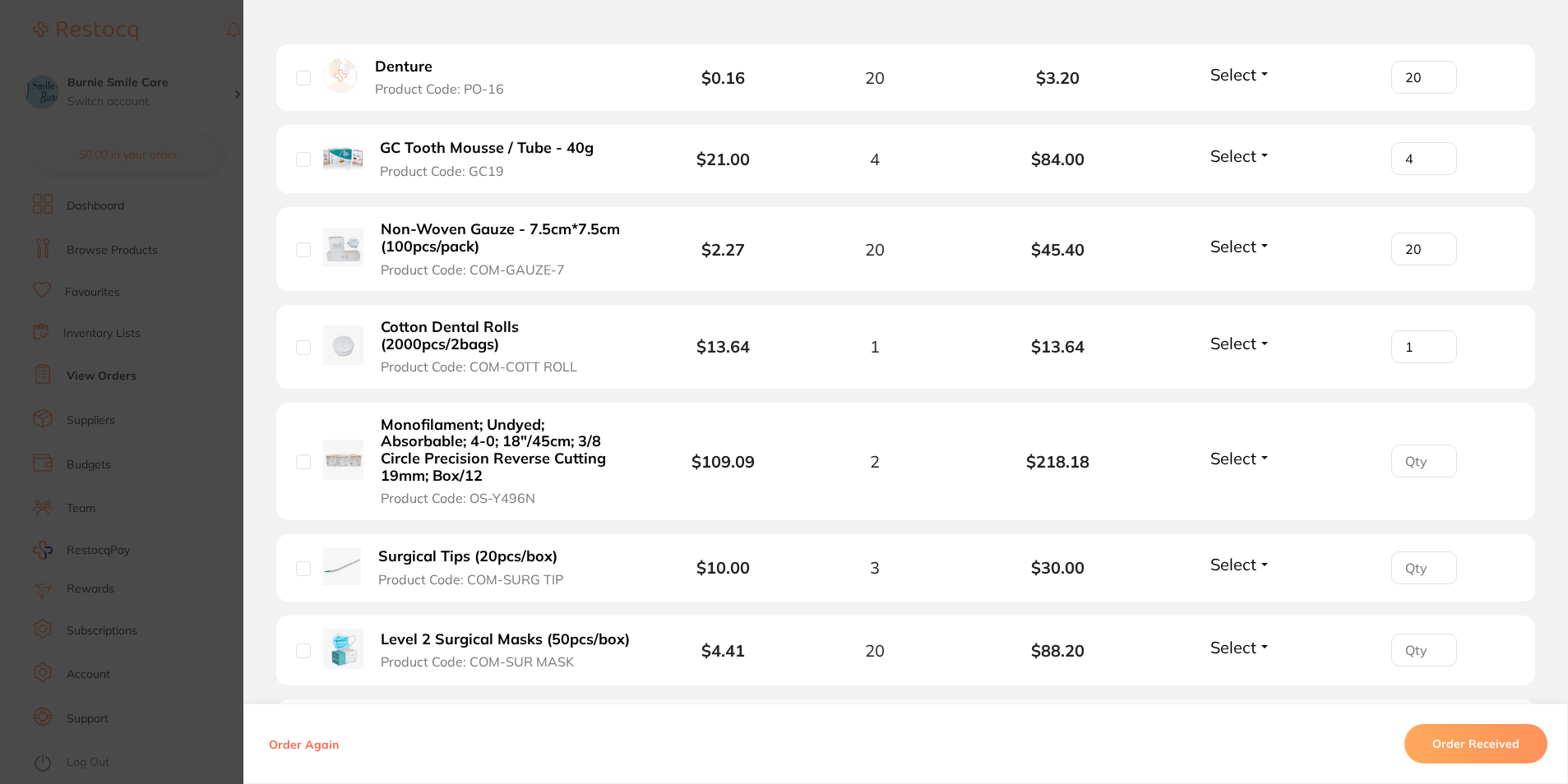
type input "1"
click at [1401, 464] on input "number" at bounding box center [1424, 461] width 66 height 33
type input "2"
click at [1405, 571] on input "number" at bounding box center [1424, 568] width 66 height 33
type input "3"
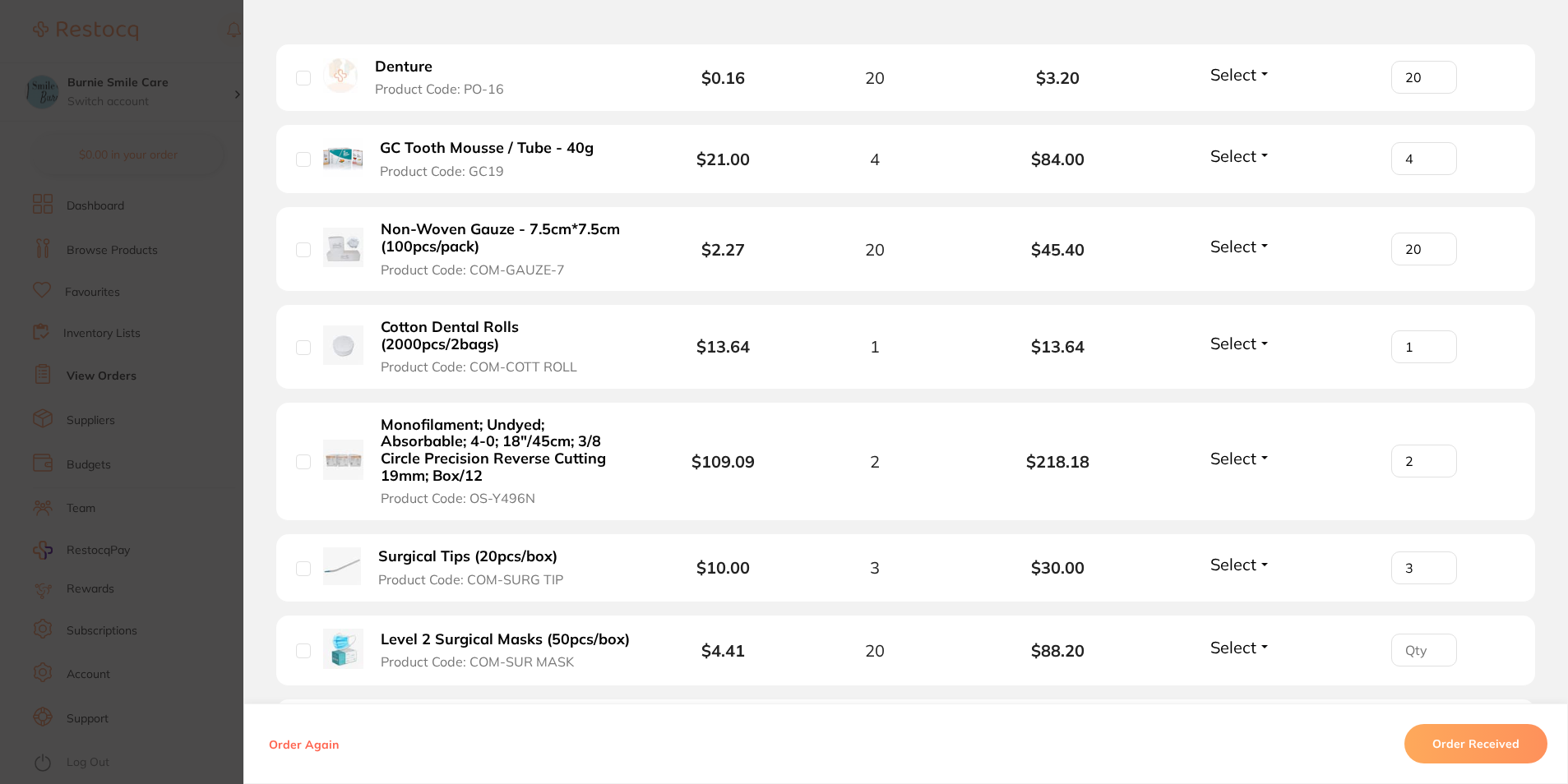
click at [1406, 647] on input "number" at bounding box center [1424, 649] width 66 height 33
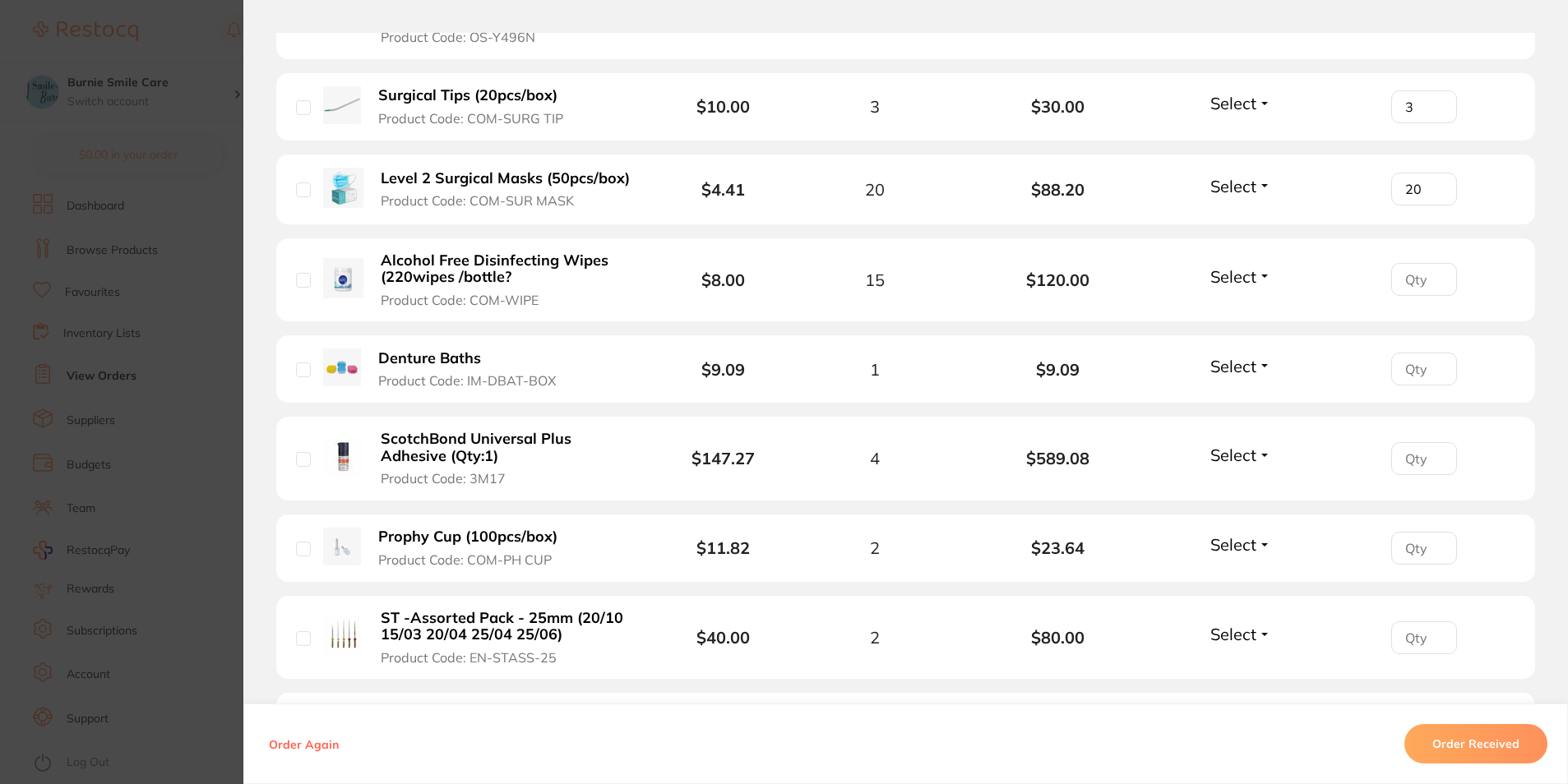
scroll to position [2096, 0]
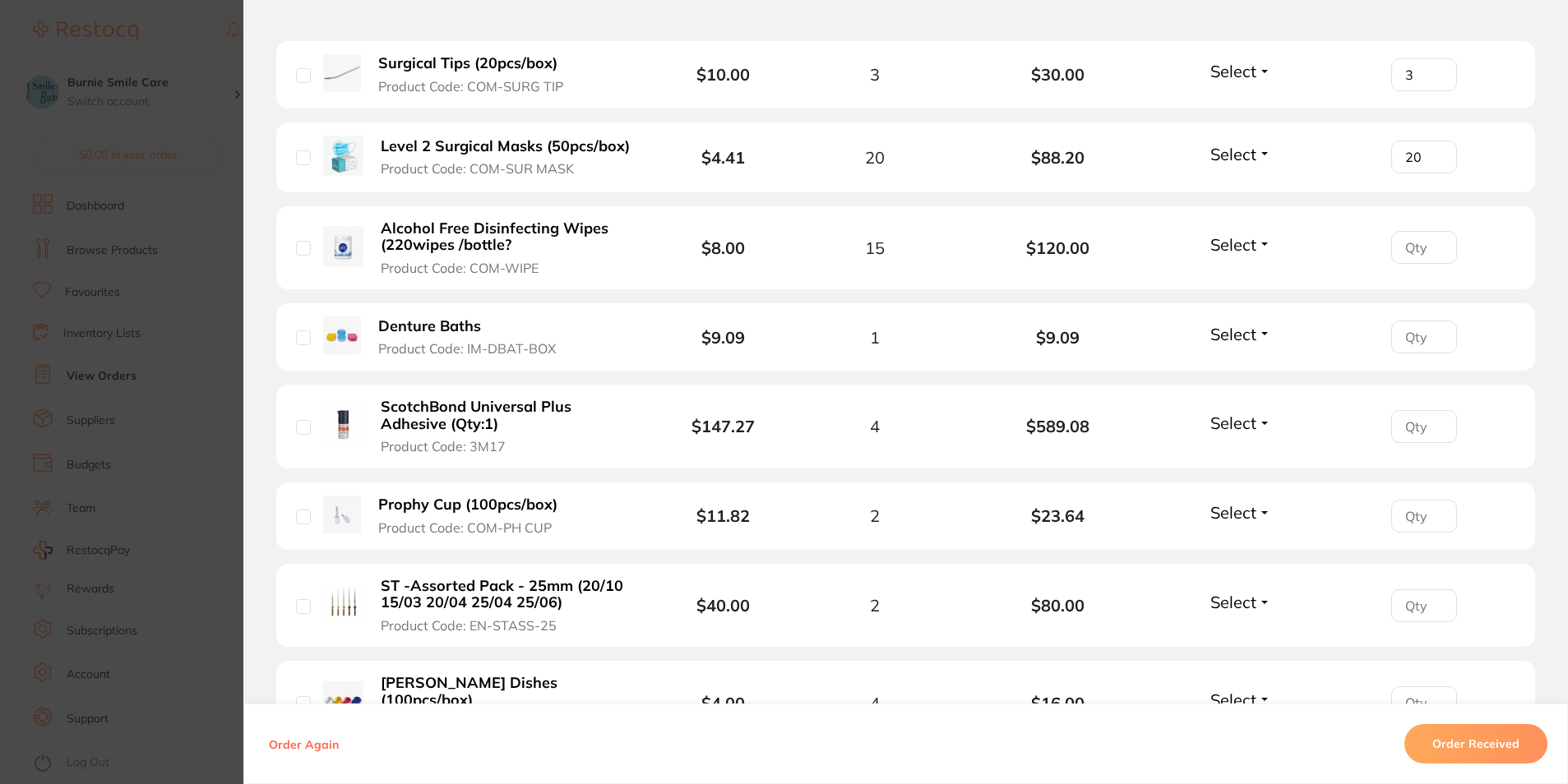
type input "20"
click at [1411, 248] on input "number" at bounding box center [1424, 247] width 66 height 33
type input "15"
click at [1410, 333] on input "number" at bounding box center [1424, 336] width 66 height 33
type input "1"
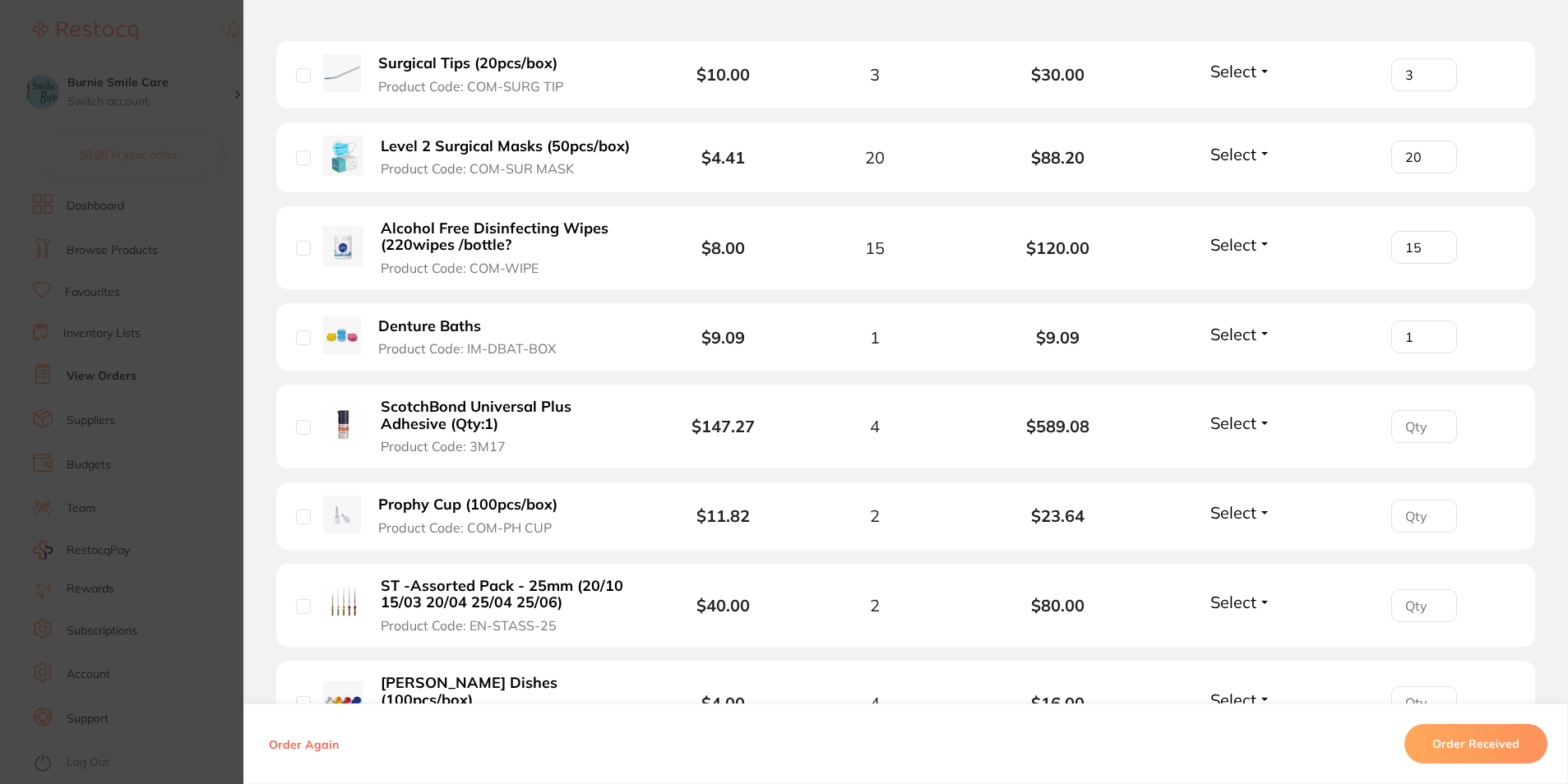
click at [1403, 425] on input "number" at bounding box center [1424, 425] width 66 height 33
type input "4"
click at [1410, 510] on input "number" at bounding box center [1424, 516] width 66 height 33
type input "2"
click at [1427, 601] on input "1" at bounding box center [1424, 605] width 66 height 33
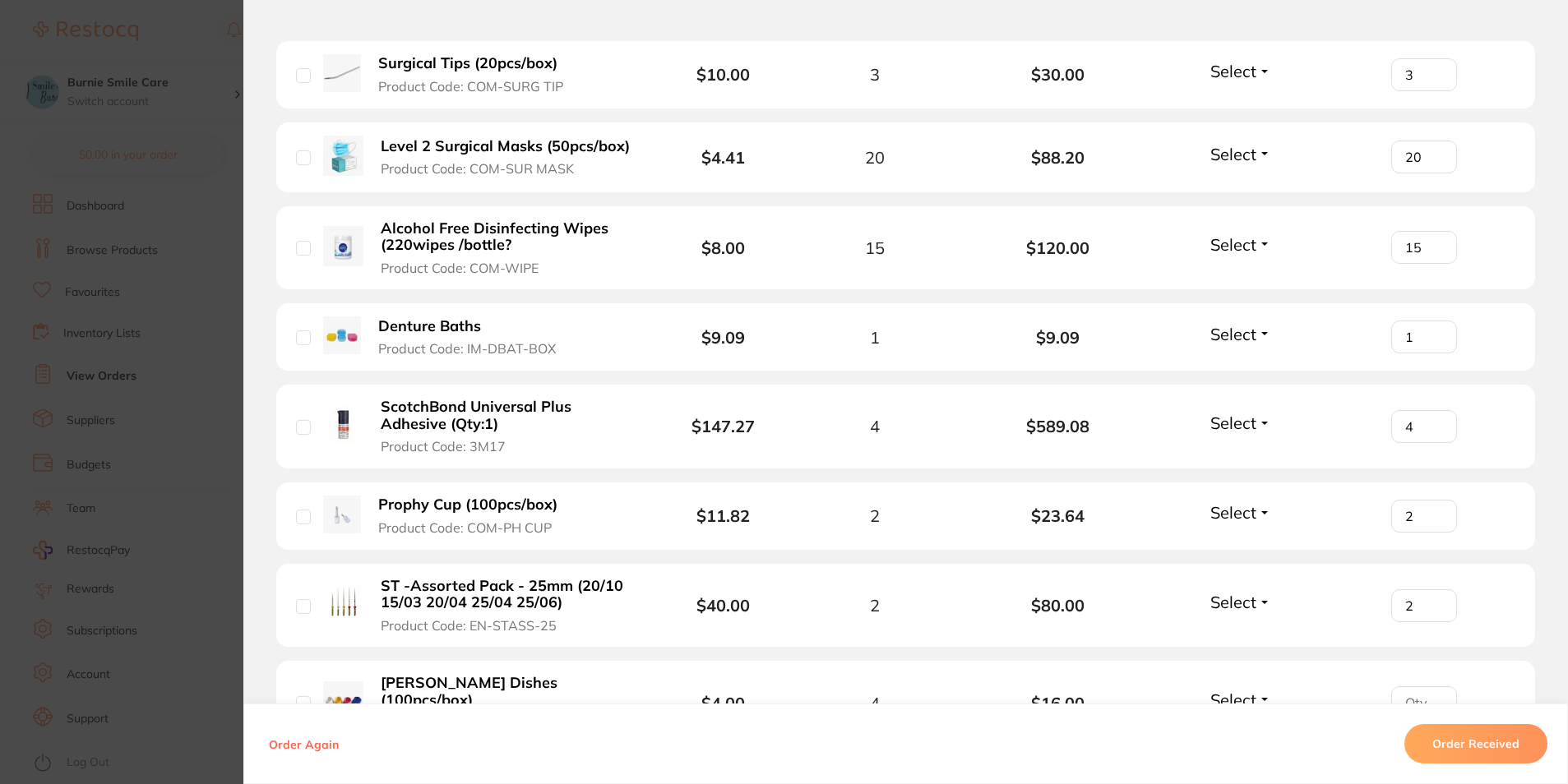
type input "2"
click at [1427, 601] on input "2" at bounding box center [1424, 605] width 66 height 33
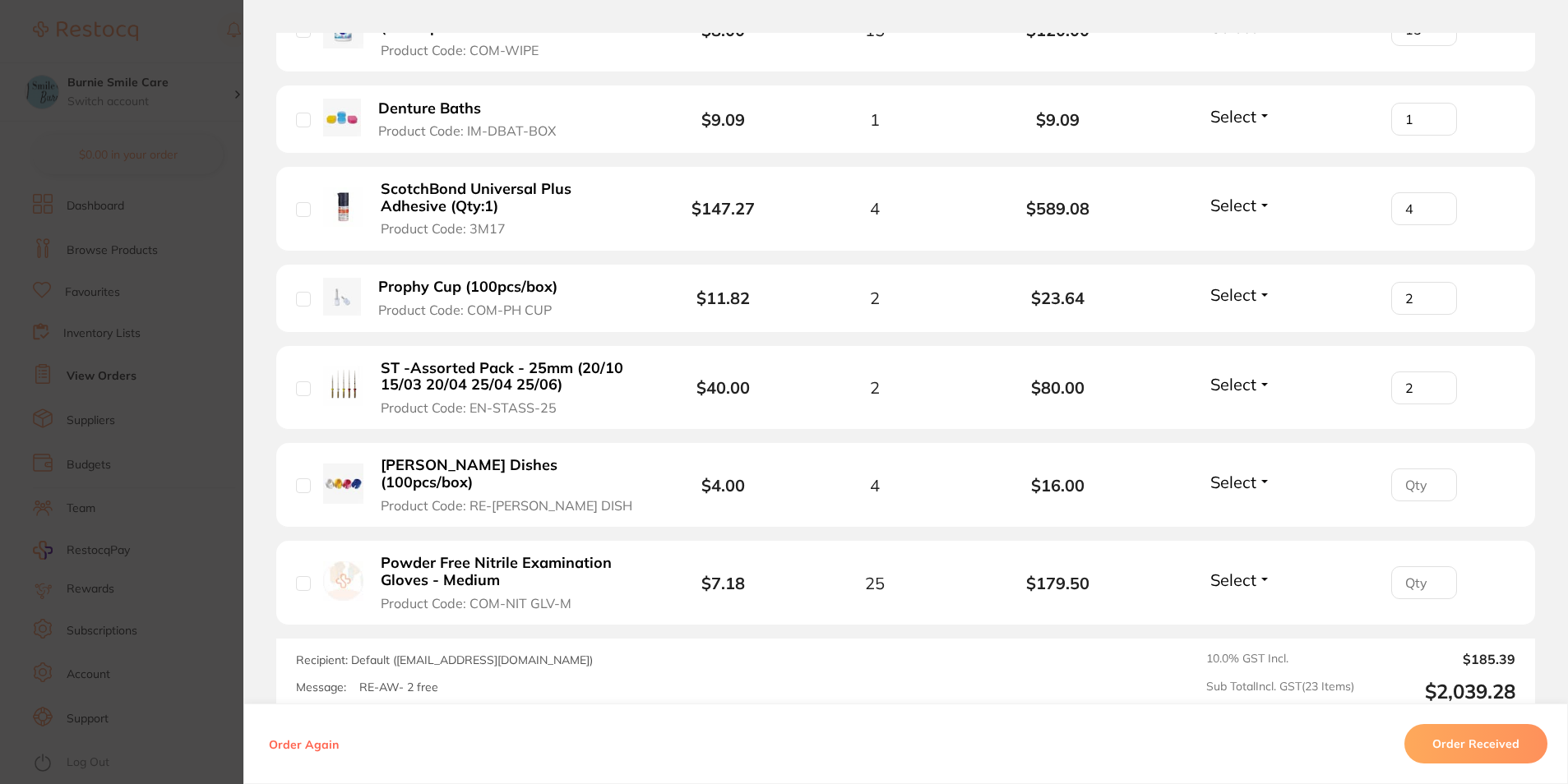
scroll to position [2321, 0]
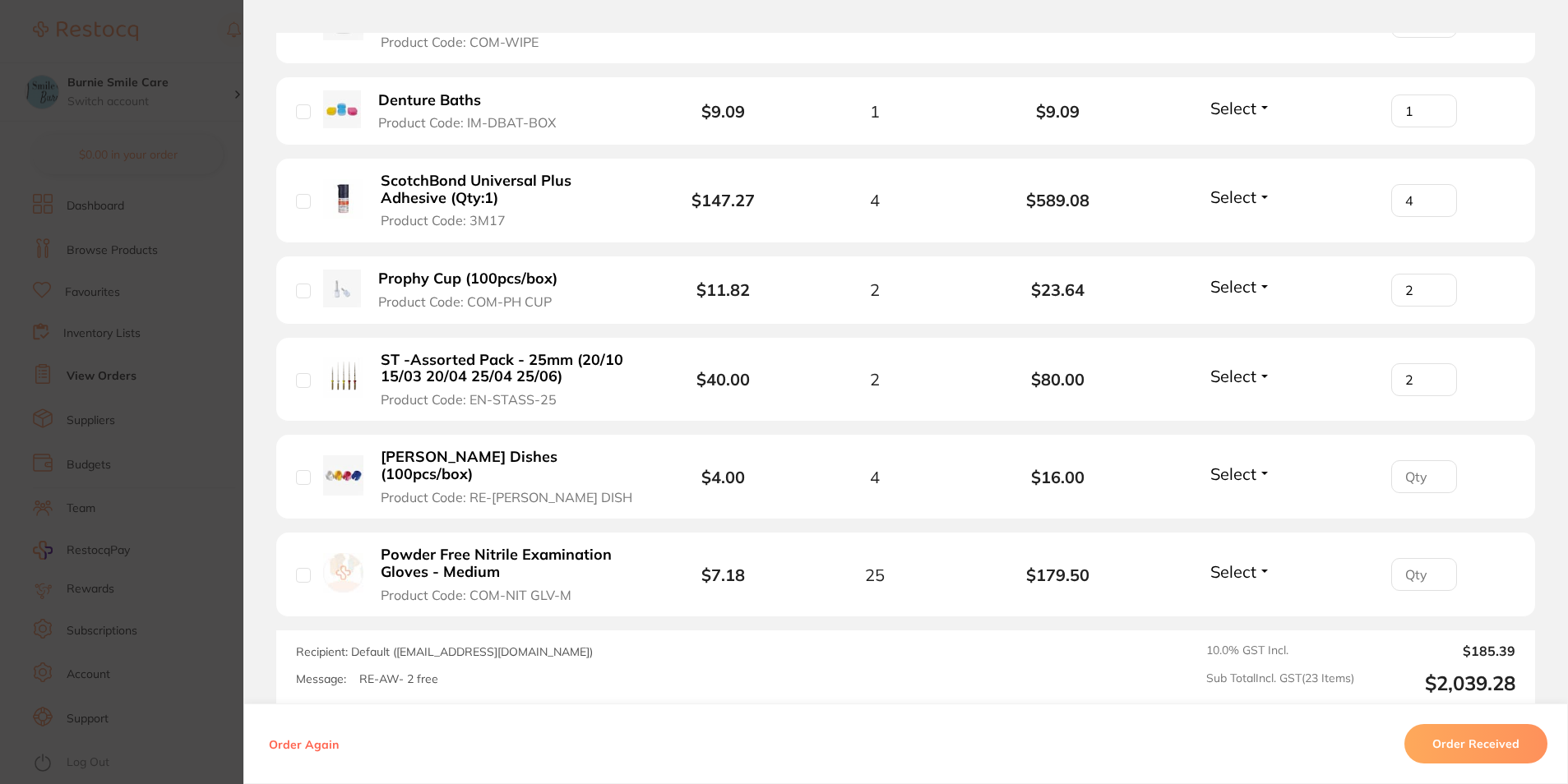
click at [1403, 466] on input "number" at bounding box center [1424, 476] width 66 height 33
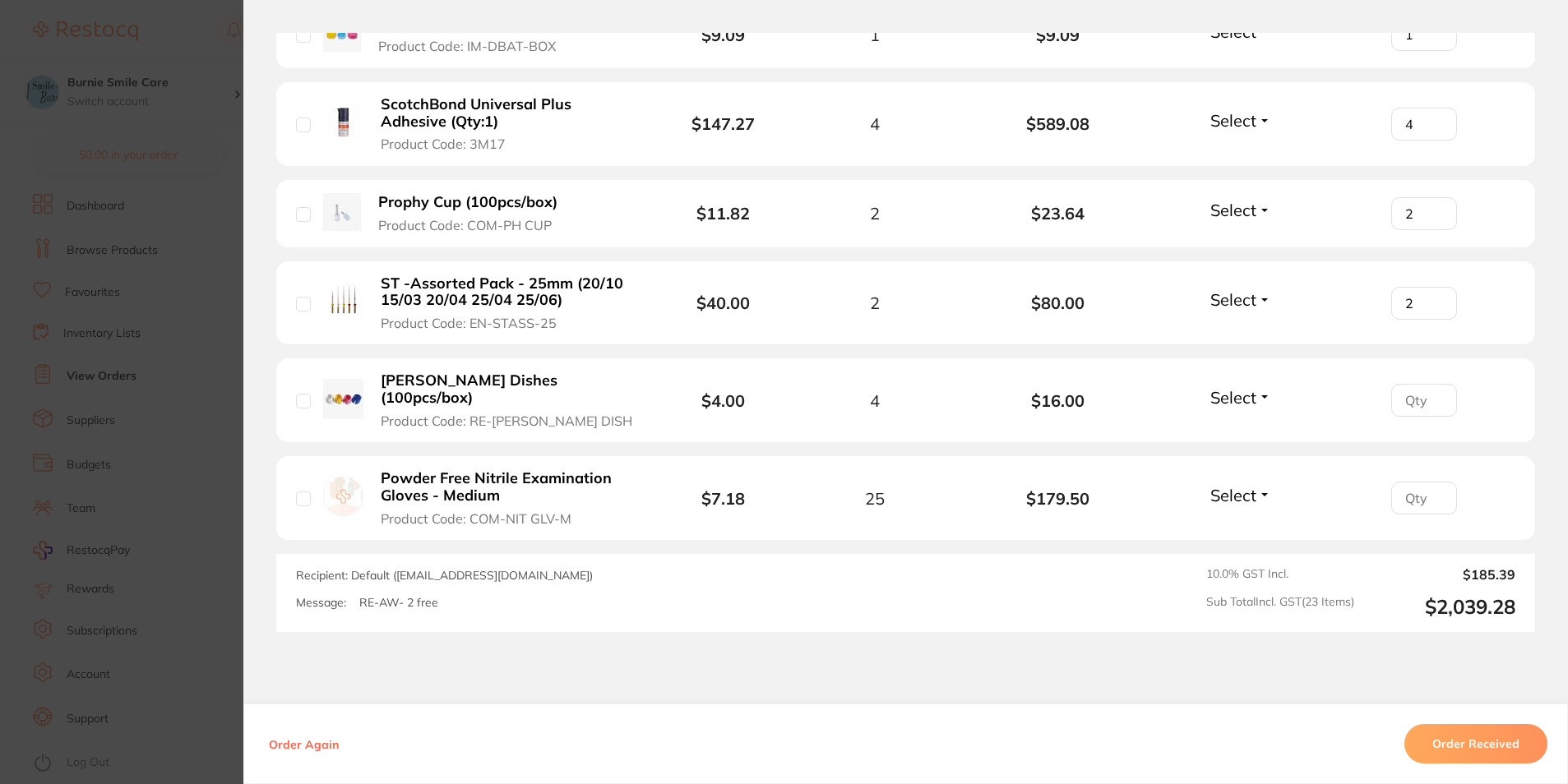
scroll to position [2403, 0]
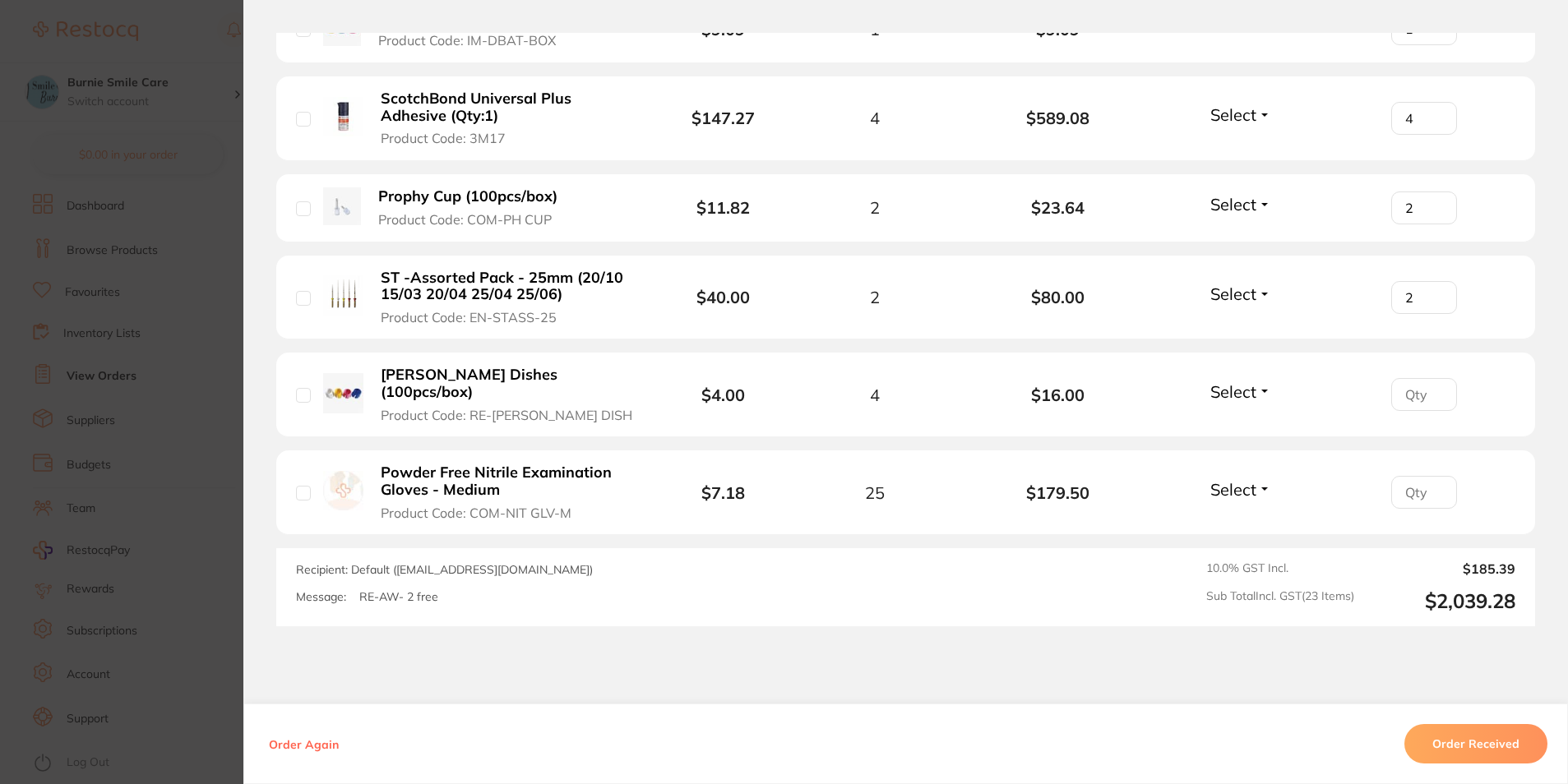
click at [1408, 378] on input "number" at bounding box center [1424, 394] width 66 height 33
type input "4"
click at [1404, 477] on input "number" at bounding box center [1424, 491] width 66 height 33
type input "25"
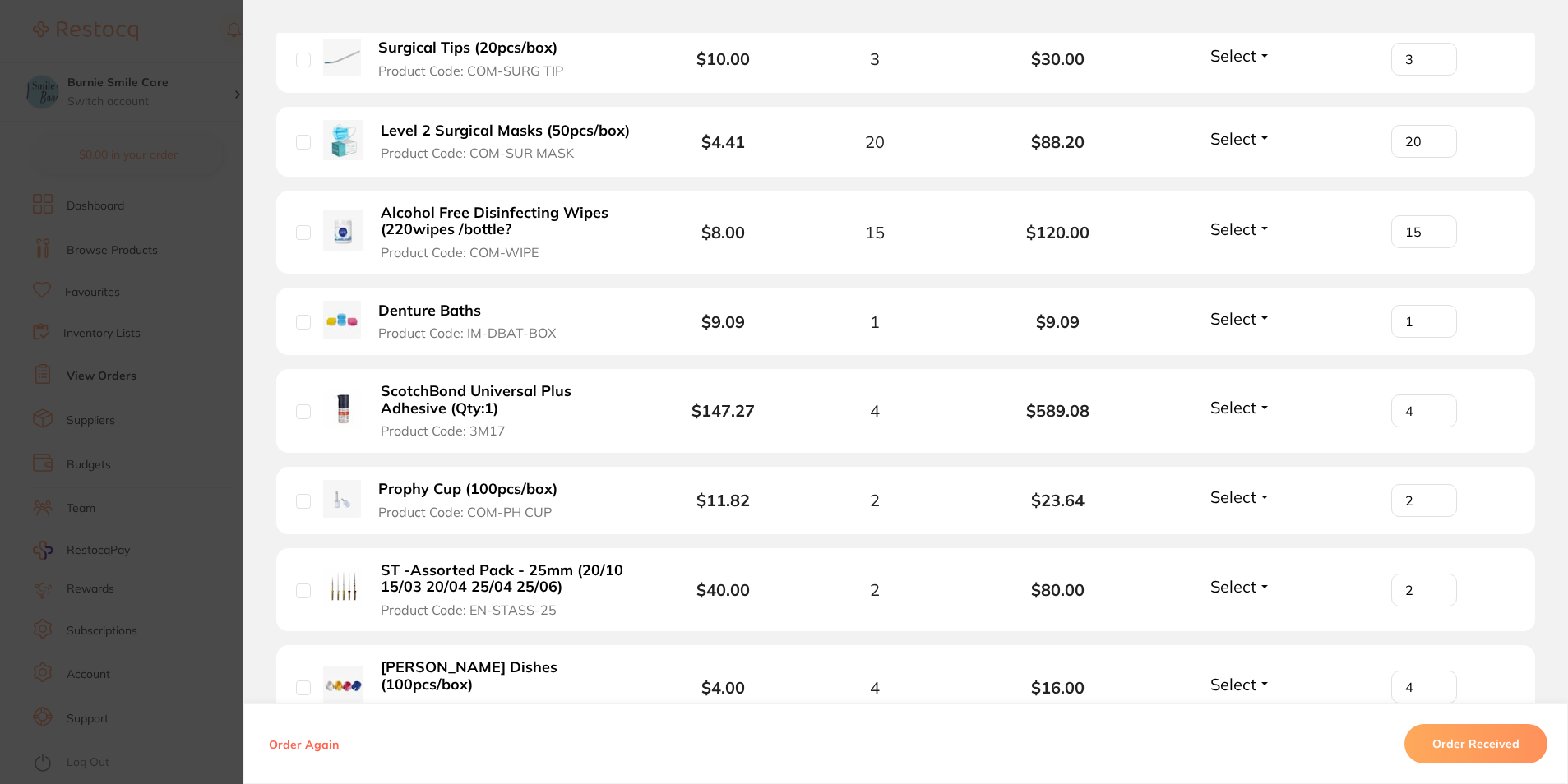
scroll to position [2033, 0]
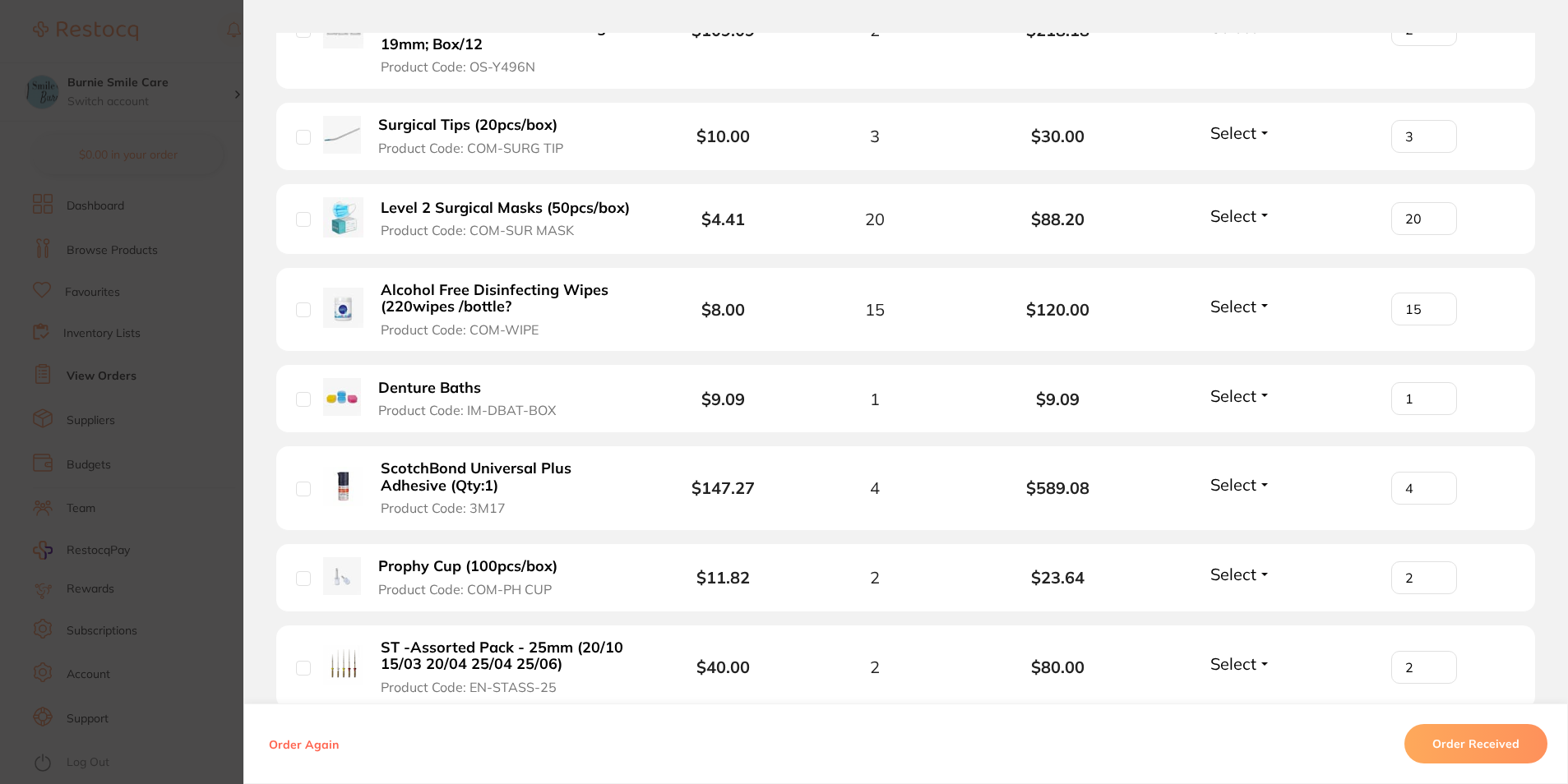
click at [1486, 750] on button "Order Received" at bounding box center [1476, 743] width 143 height 39
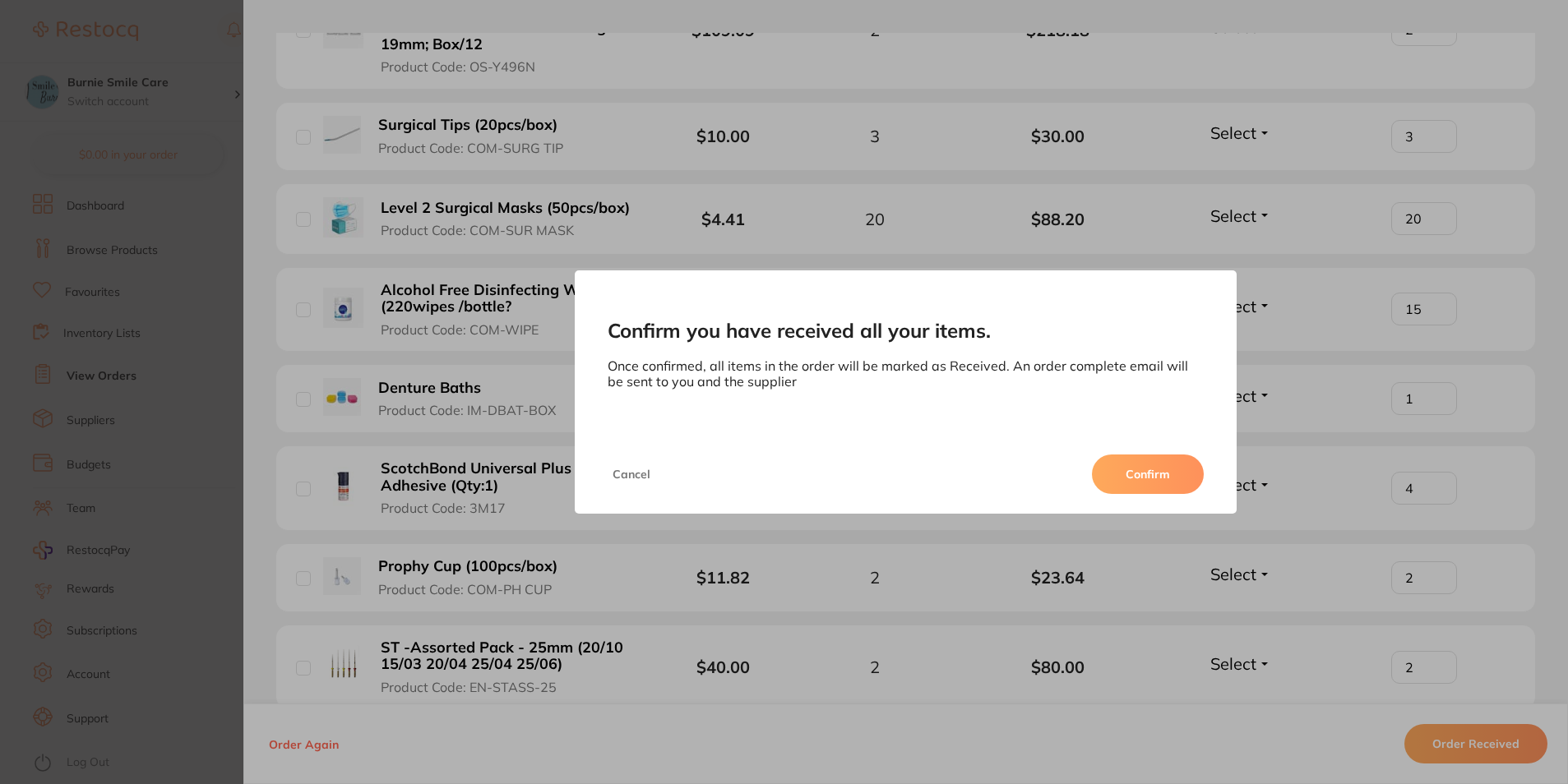
click at [1159, 471] on button "Confirm" at bounding box center [1148, 474] width 112 height 39
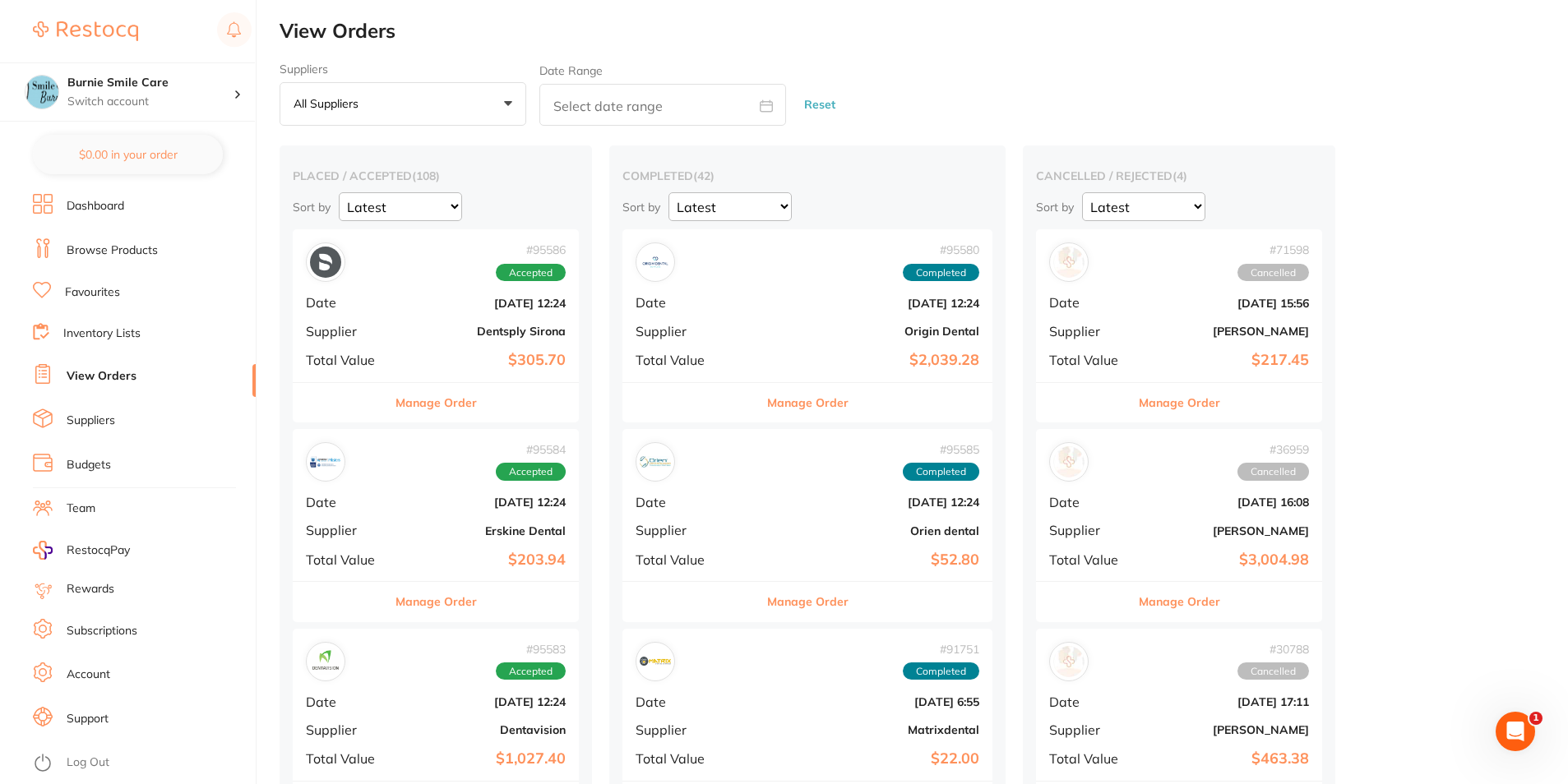
click at [434, 360] on b "$305.70" at bounding box center [483, 360] width 165 height 18
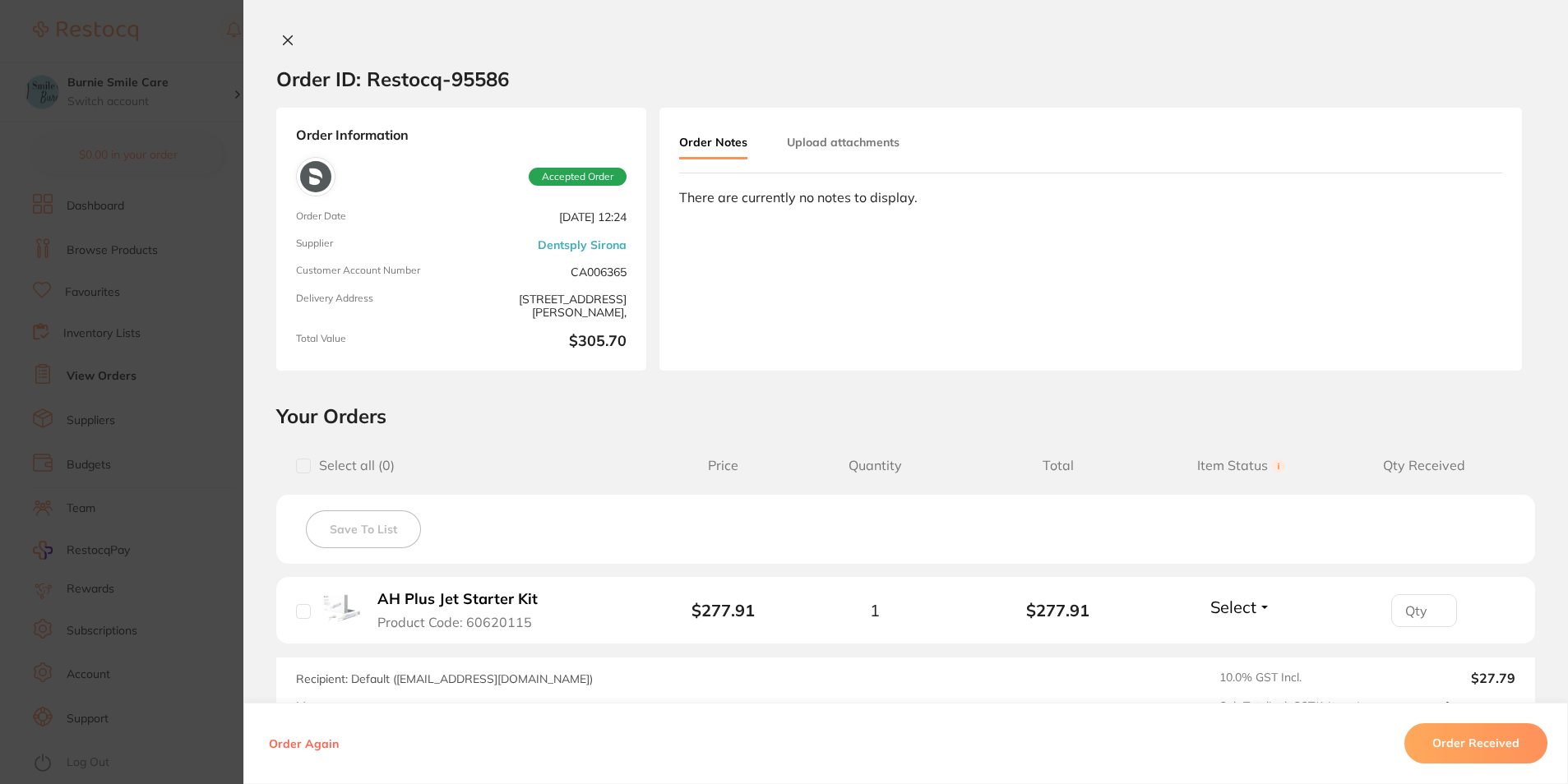
click at [140, 452] on section "Order ID: Restocq- 95586 Order Information Accepted Order Order Date [DATE] 12:…" at bounding box center [784, 392] width 1568 height 784
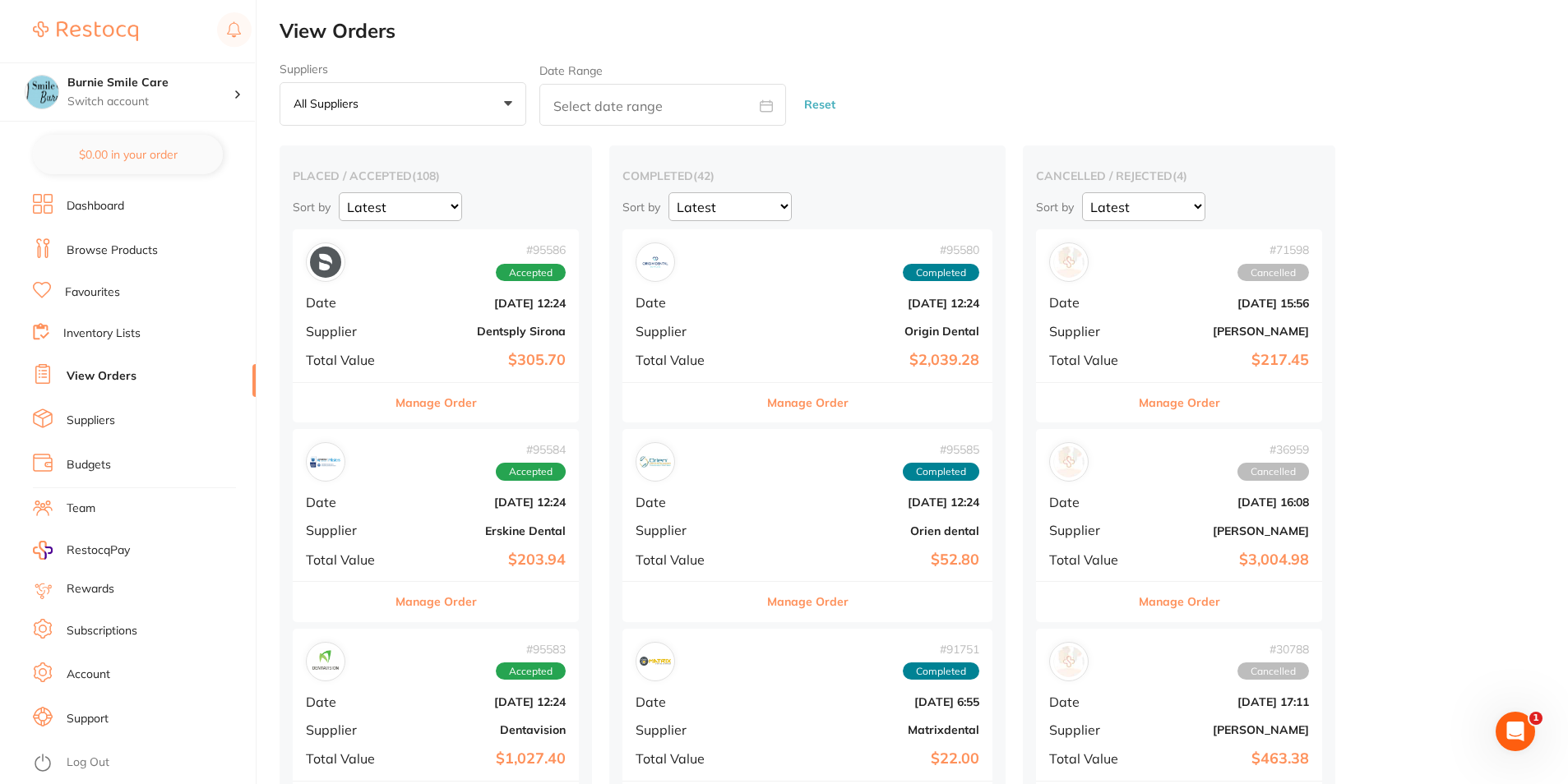
click at [434, 473] on div "# 95584 Accepted" at bounding box center [436, 462] width 260 height 39
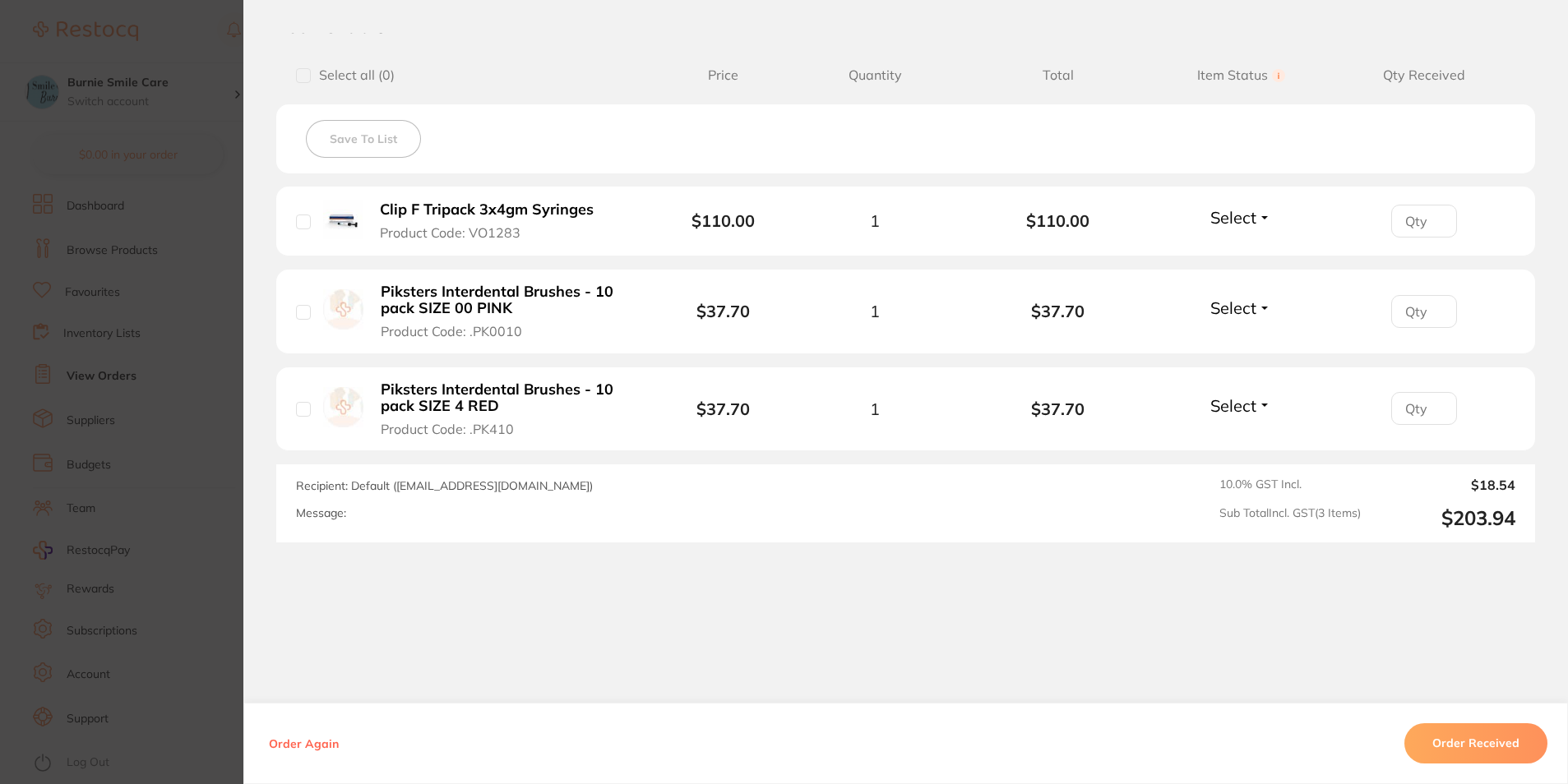
scroll to position [395, 0]
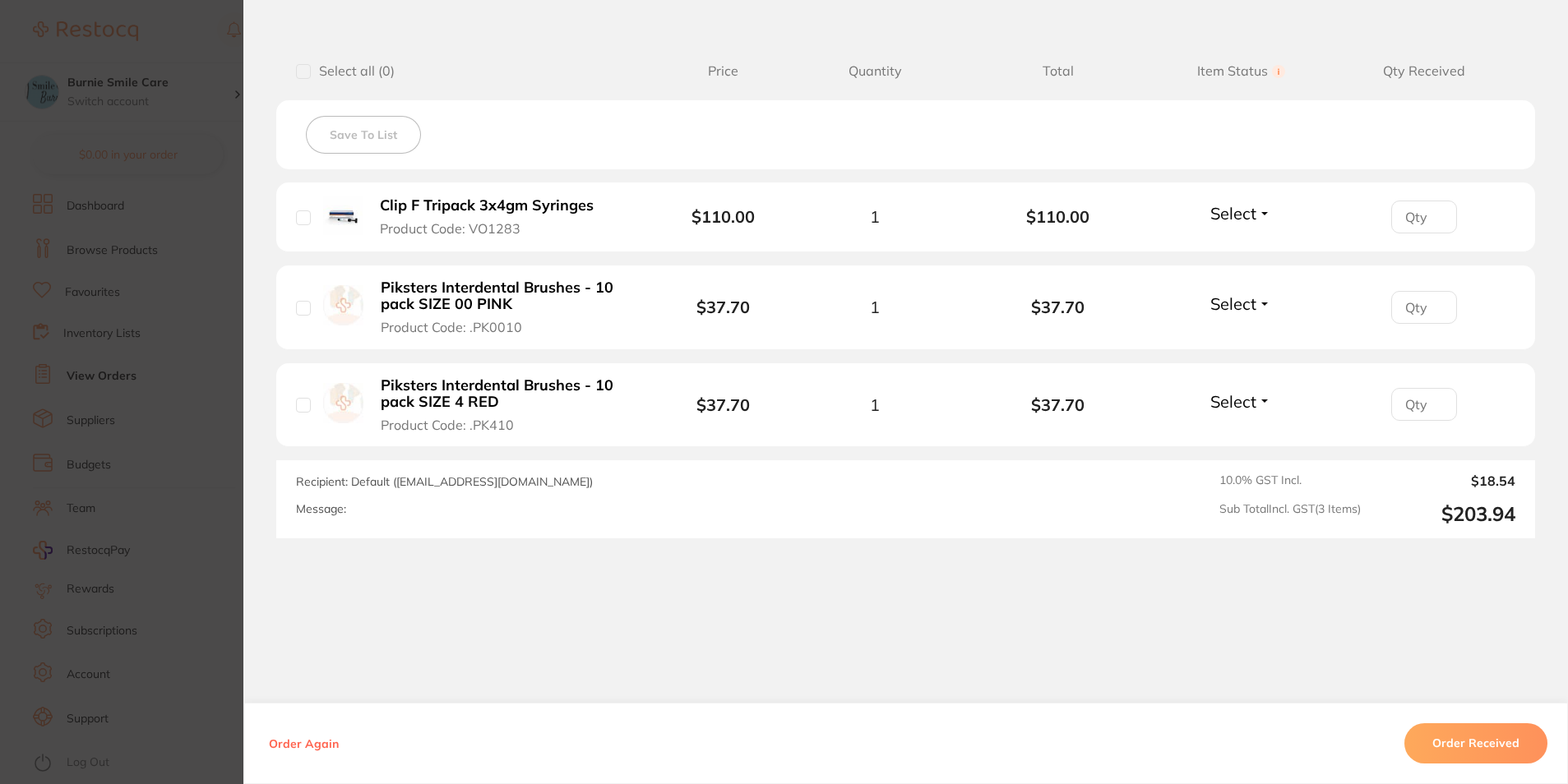
click at [196, 357] on section "Order ID: Restocq- 95584 Order Information Accepted Order Order Date [DATE] 12:…" at bounding box center [784, 392] width 1568 height 784
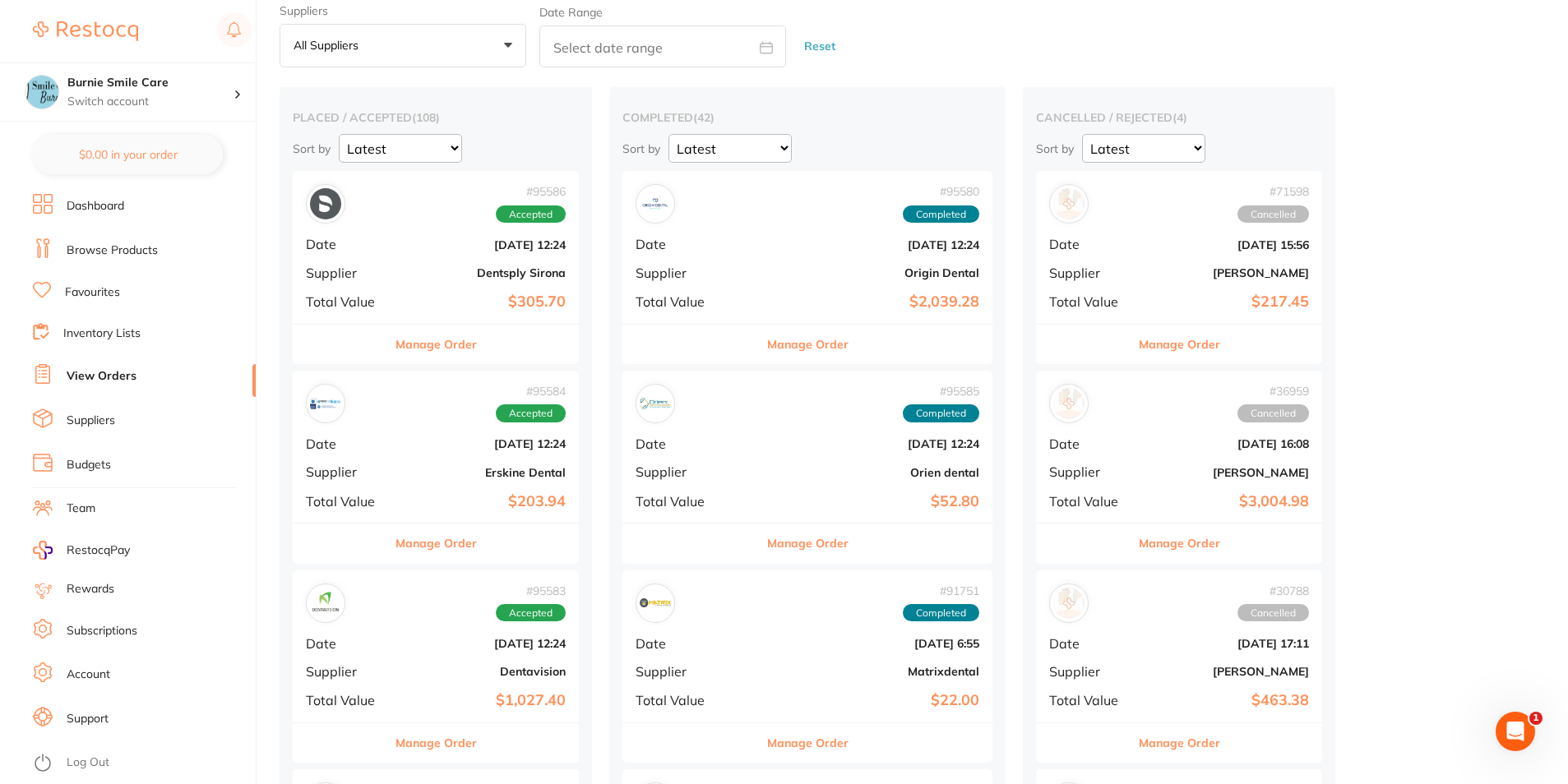
scroll to position [288, 0]
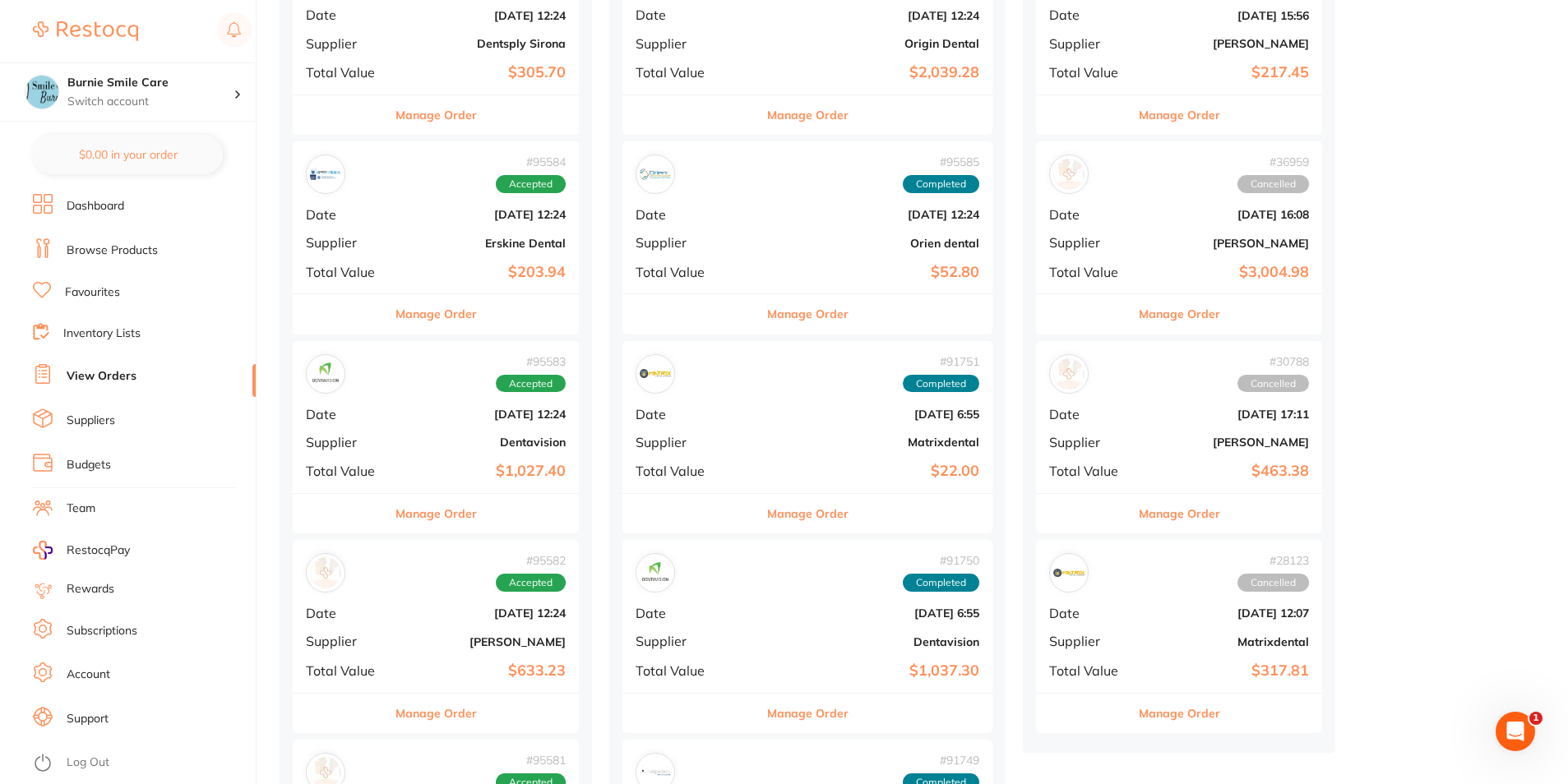
click at [441, 427] on div "# 95583 Accepted Date [DATE] 12:24 Supplier Dentavision Total Value $1,027.40" at bounding box center [436, 417] width 286 height 152
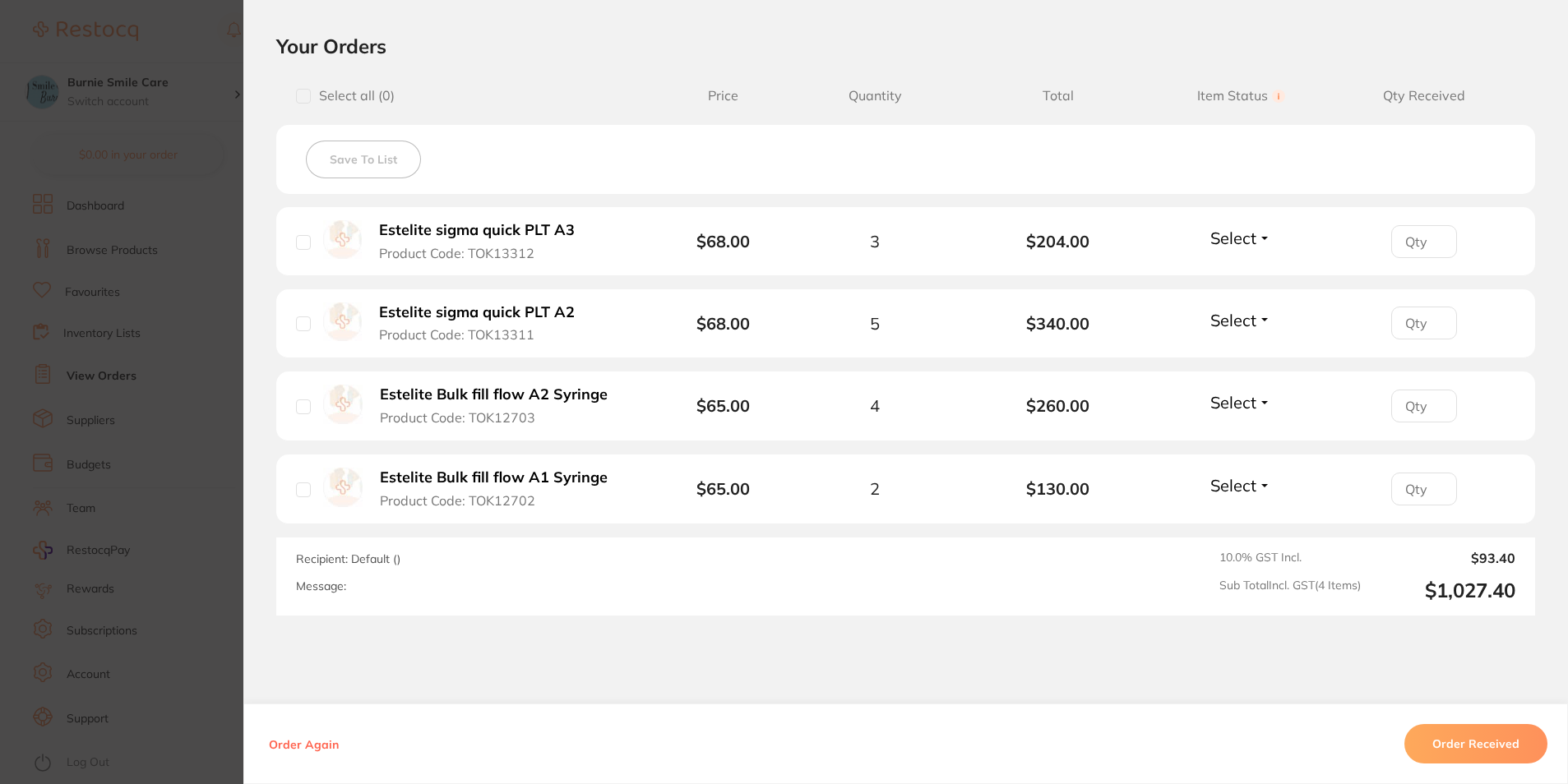
click at [158, 371] on section "Order ID: Restocq- 95583 Order Information Accepted Order Order Date [DATE] 12:…" at bounding box center [784, 392] width 1568 height 784
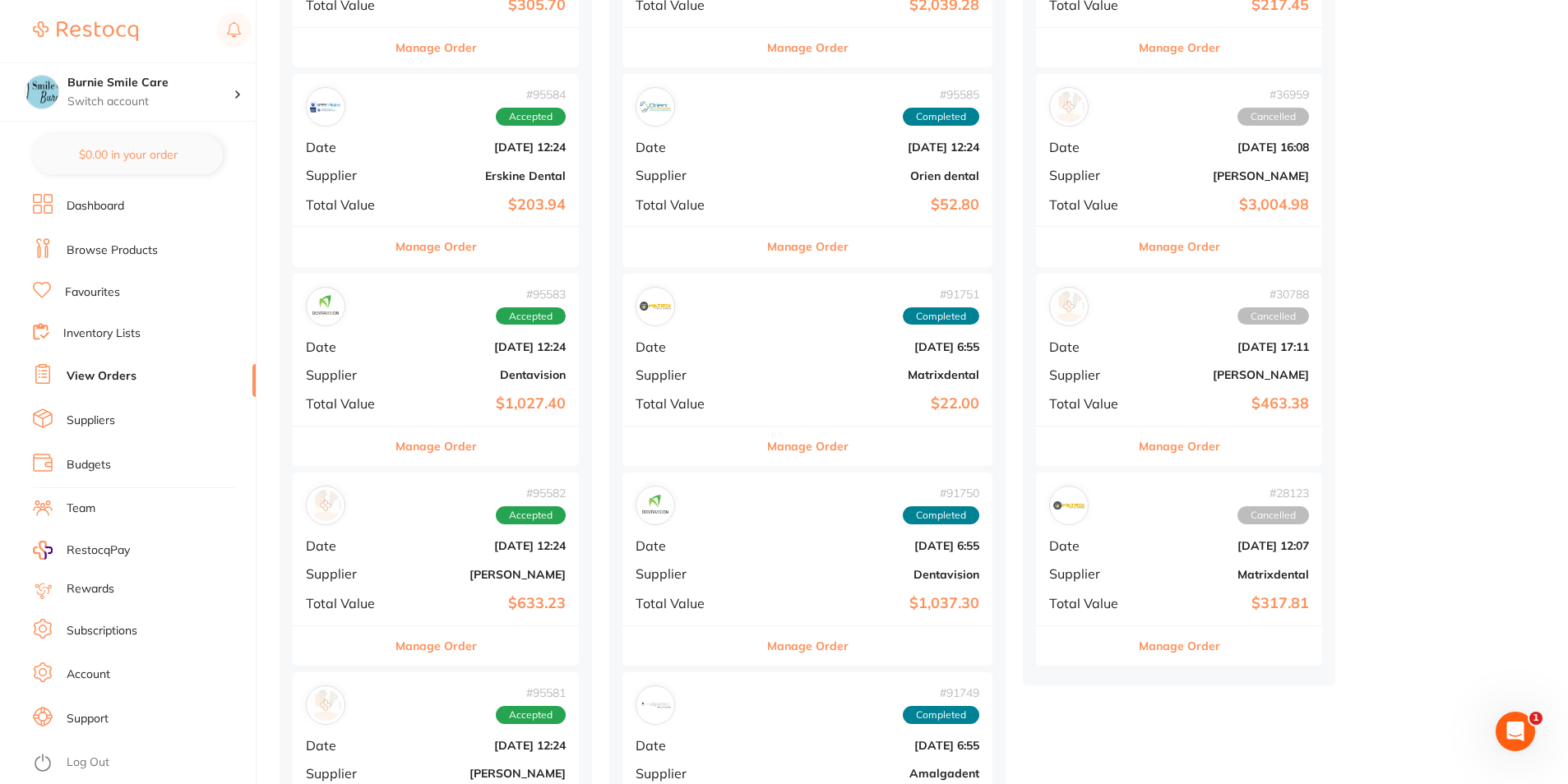
scroll to position [575, 0]
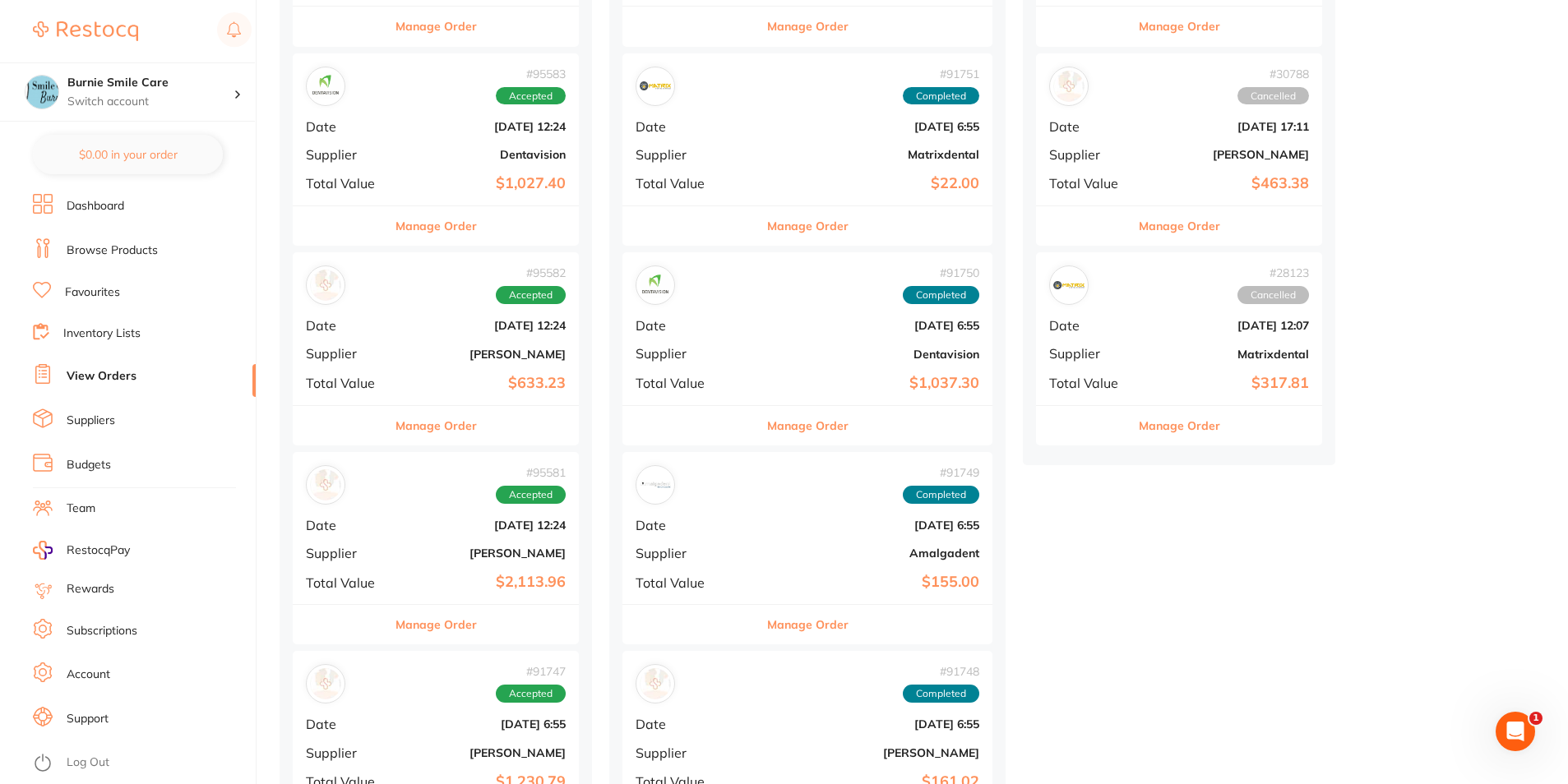
click at [402, 346] on div "# 95582 Accepted Date [DATE] 12:24 Supplier [PERSON_NAME] Total Value $633.23" at bounding box center [436, 329] width 286 height 152
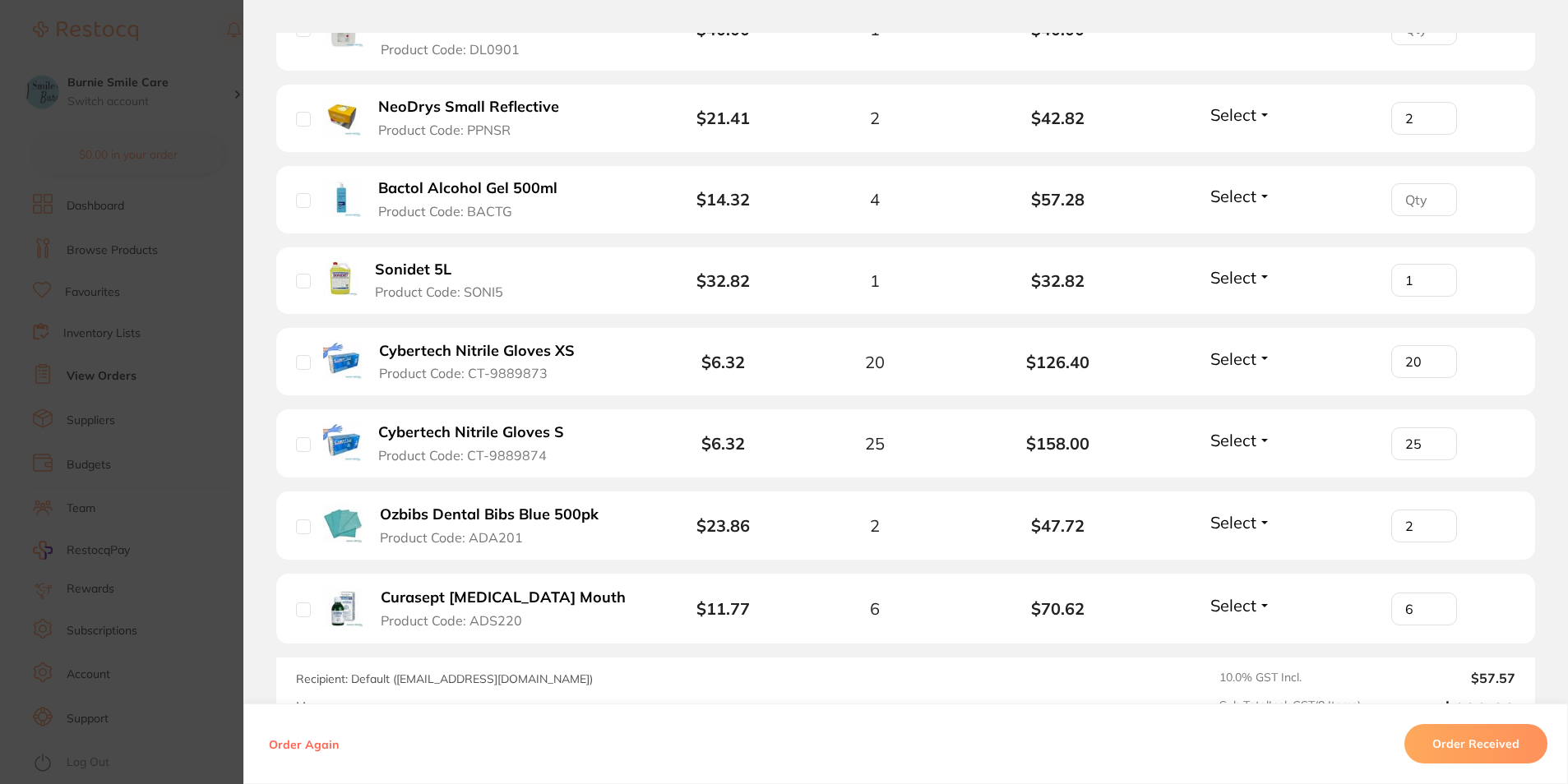
scroll to position [575, 0]
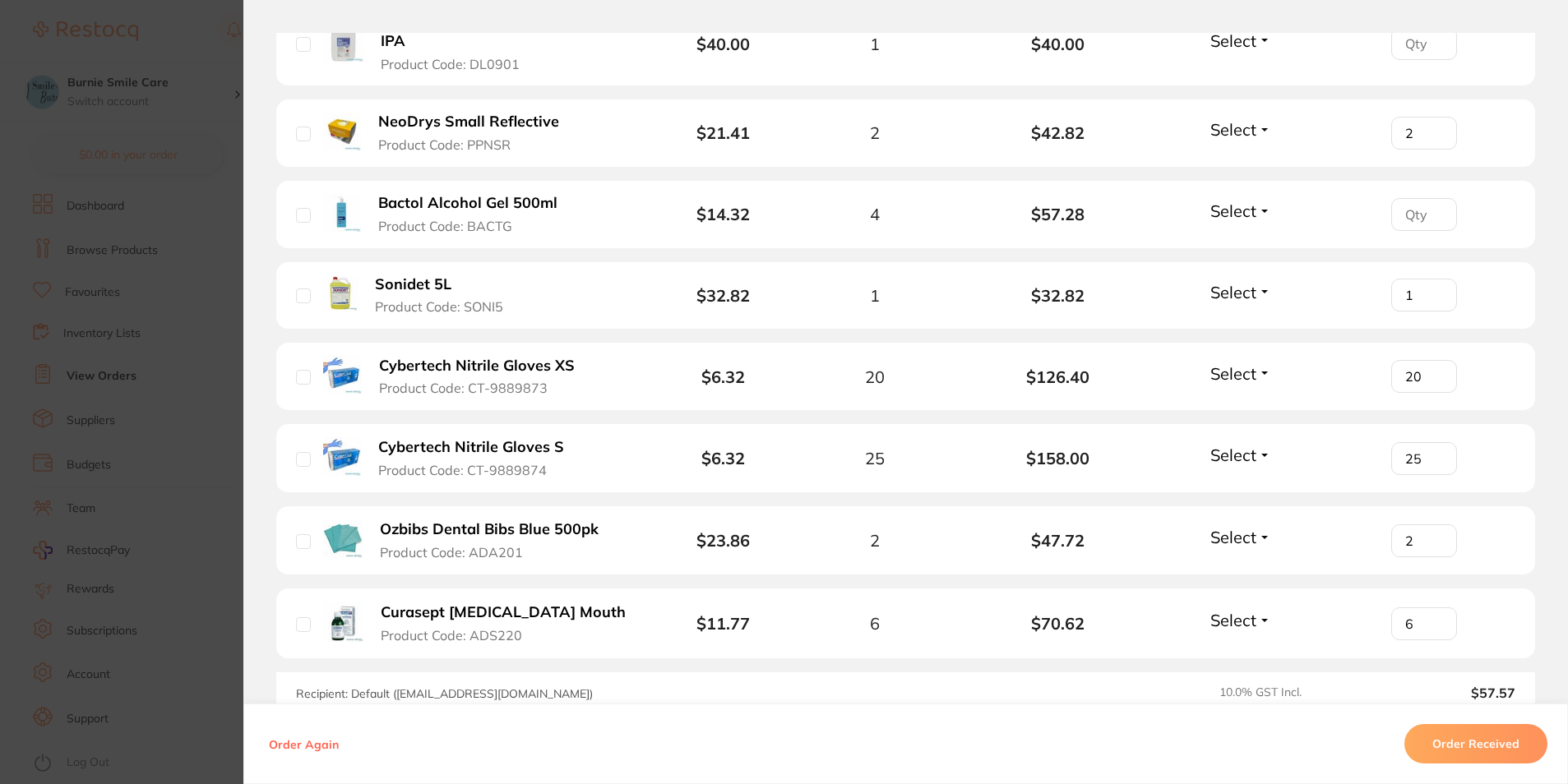
click at [164, 385] on section "Order ID: Restocq- 95582 Order Information Accepted Order Order Date [DATE] 12:…" at bounding box center [784, 392] width 1568 height 784
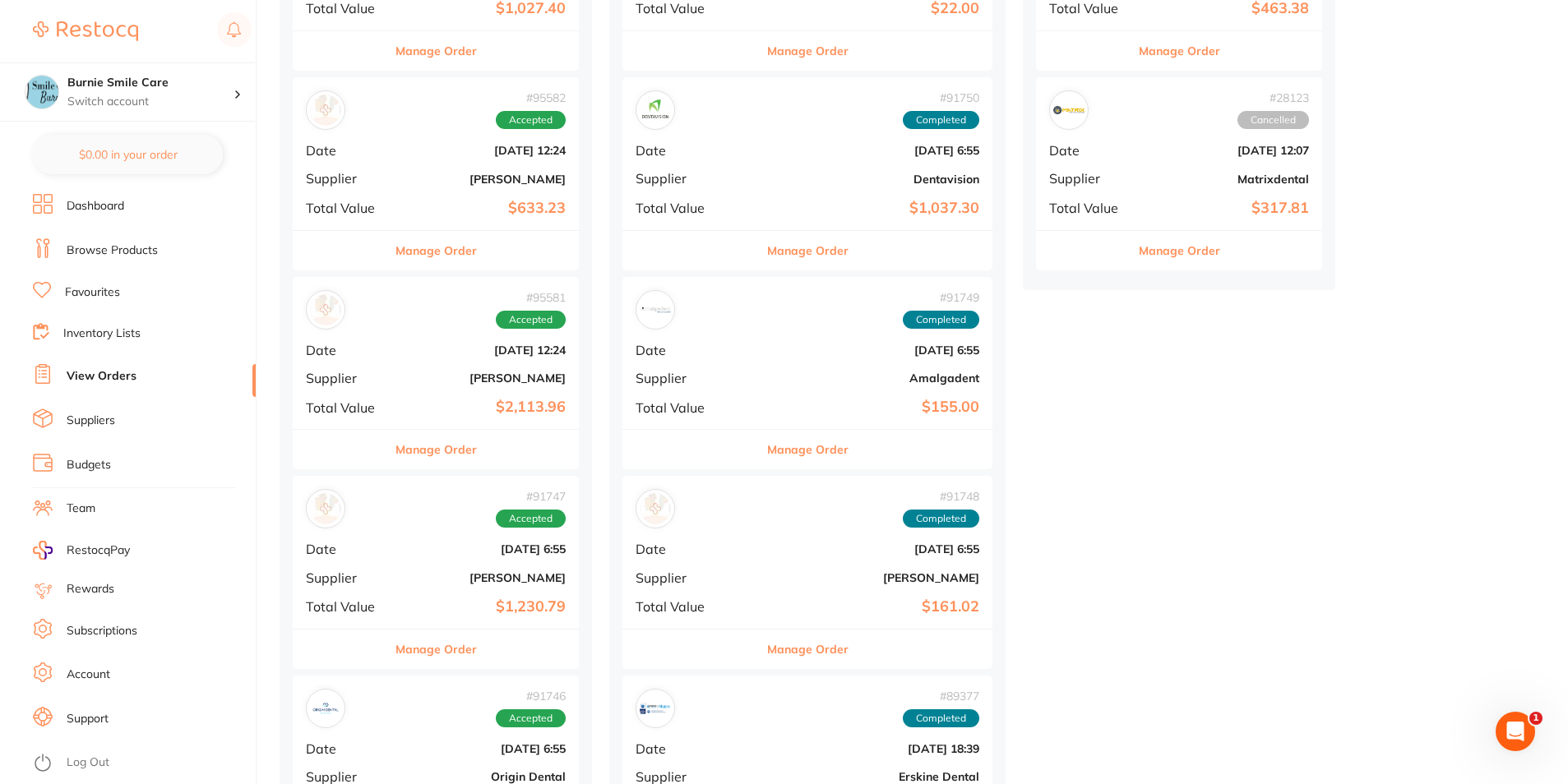
scroll to position [780, 0]
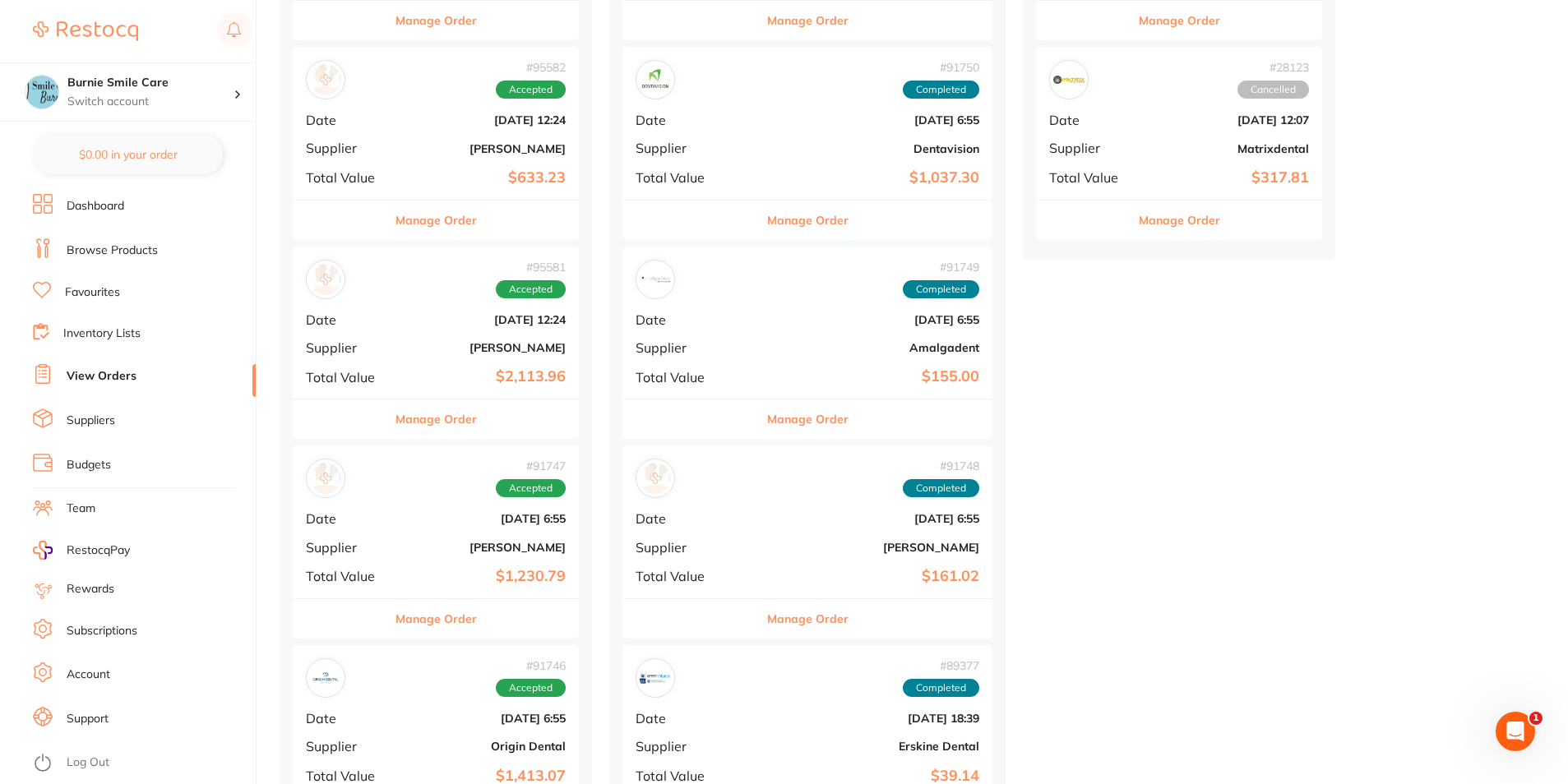
click at [426, 309] on div "# 95581 Accepted Date [DATE] 12:24 Supplier [PERSON_NAME] Total Value $2,113.96" at bounding box center [436, 322] width 286 height 152
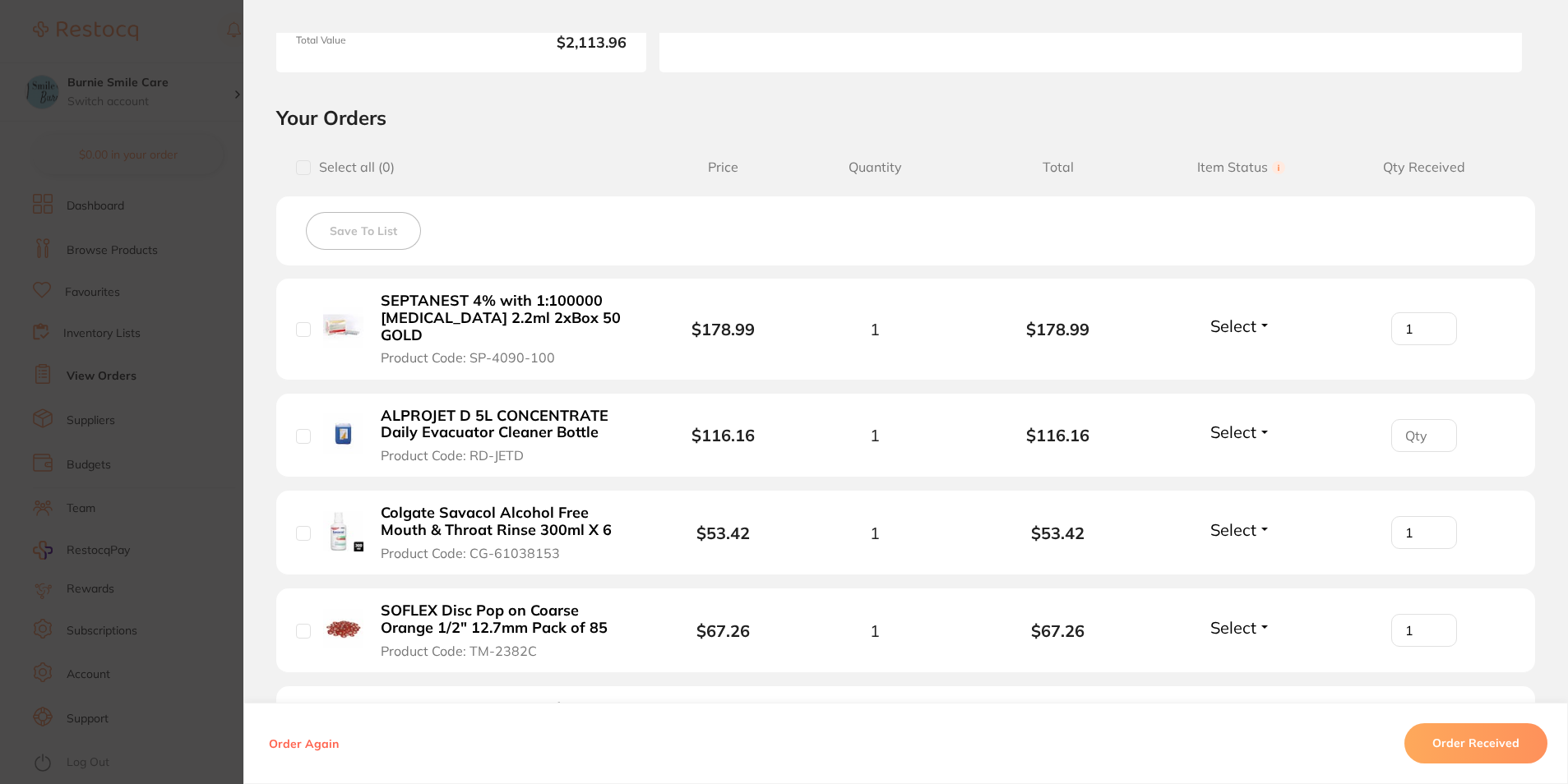
scroll to position [329, 0]
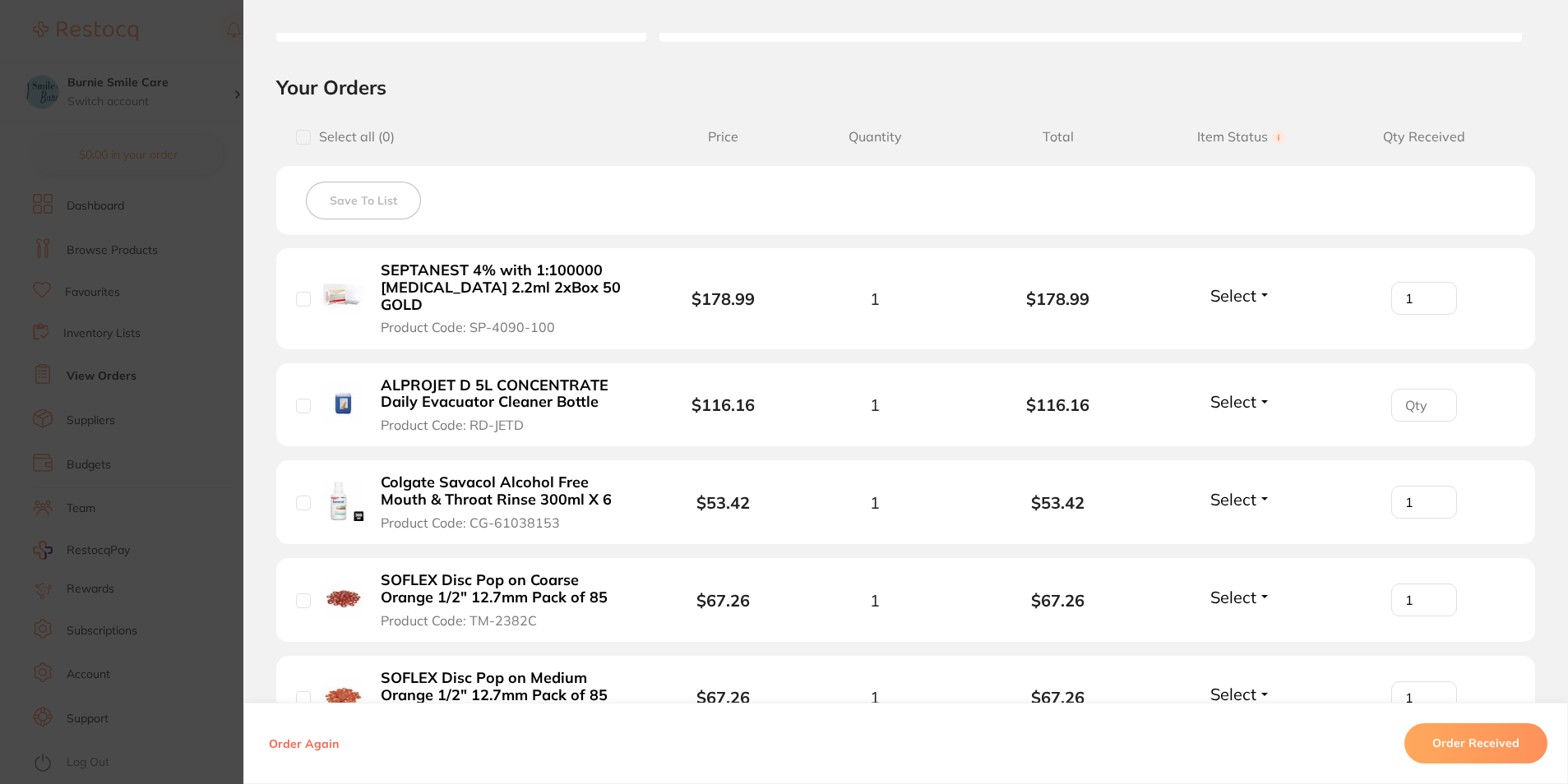
type input "2"
type input "1"
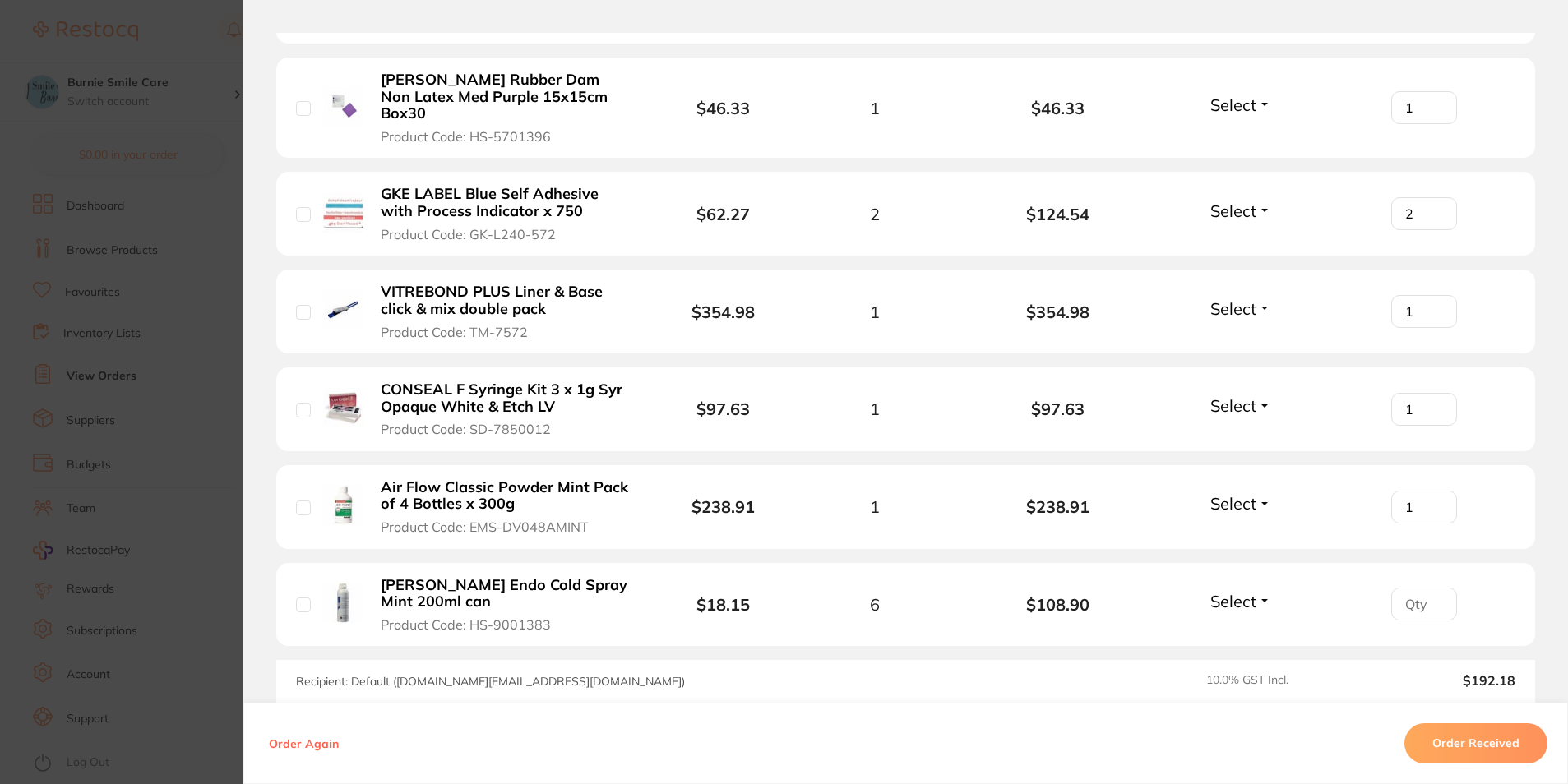
scroll to position [1418, 0]
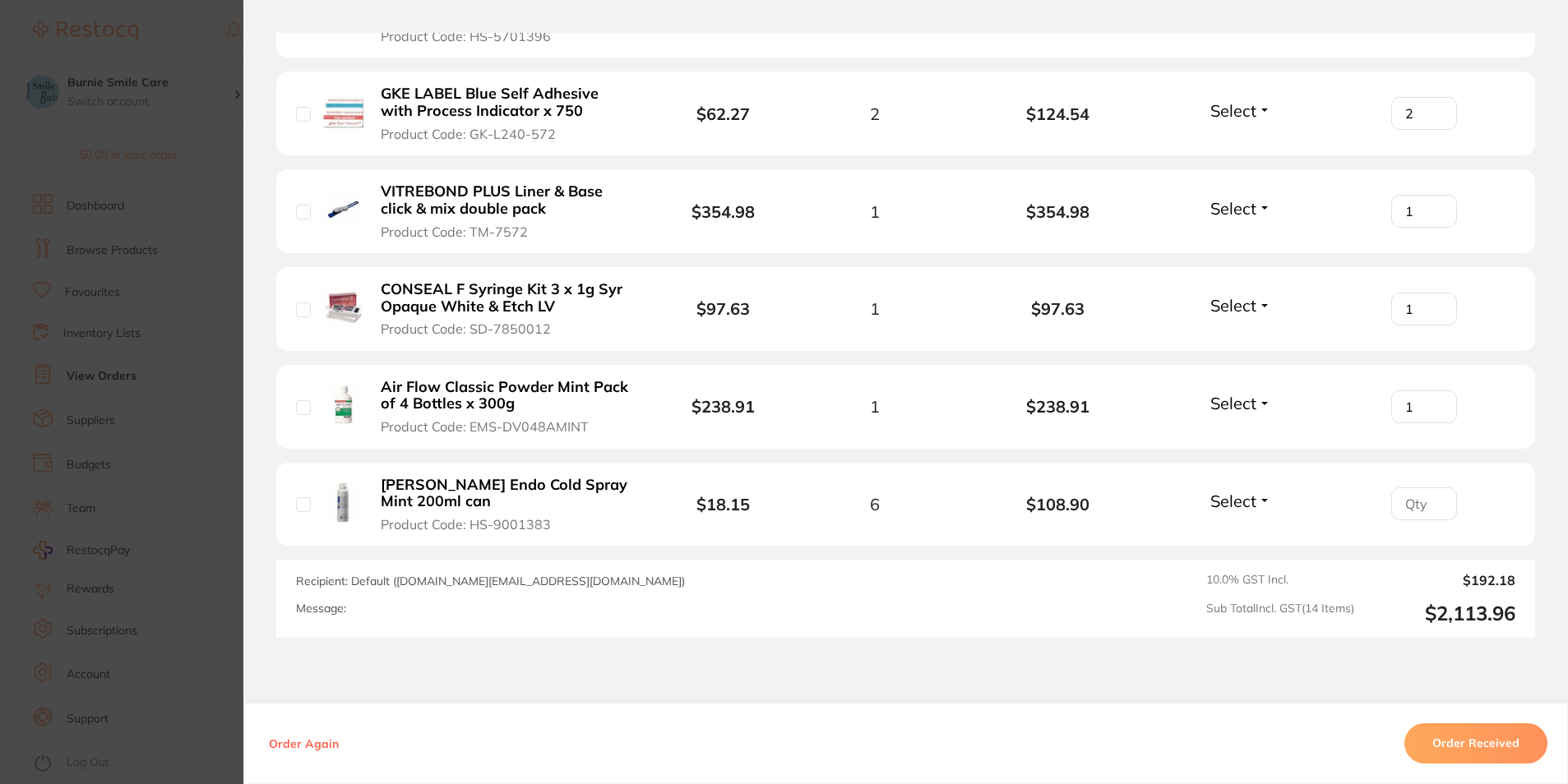
click at [181, 395] on section "Order ID: Restocq- 95581 Order Information Accepted Order Order Date [DATE] 12:…" at bounding box center [784, 392] width 1568 height 784
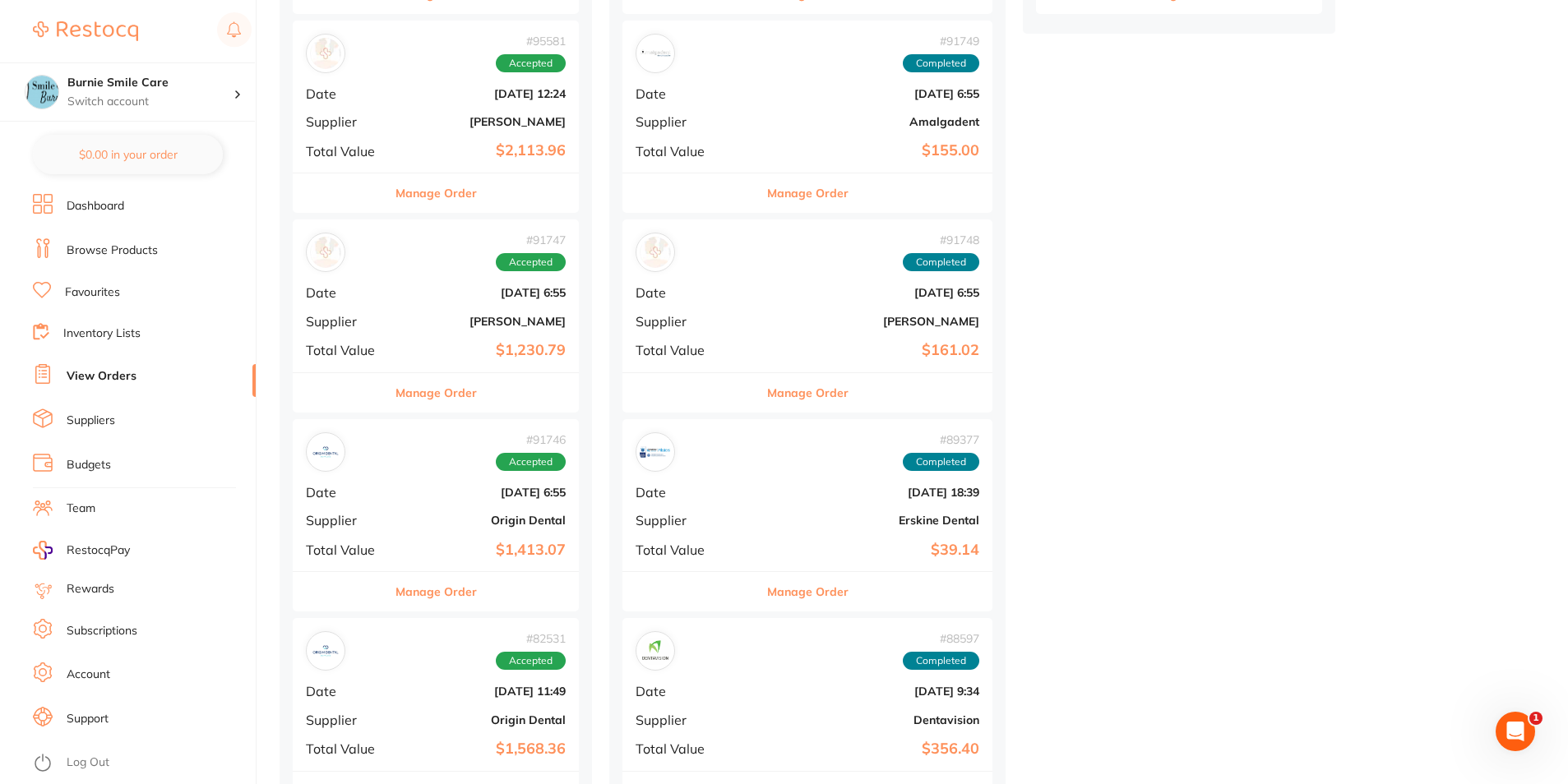
click at [368, 279] on div "# 91747 Accepted Date [DATE] 6:55 Supplier [PERSON_NAME] Total Value $1,230.79" at bounding box center [436, 295] width 286 height 152
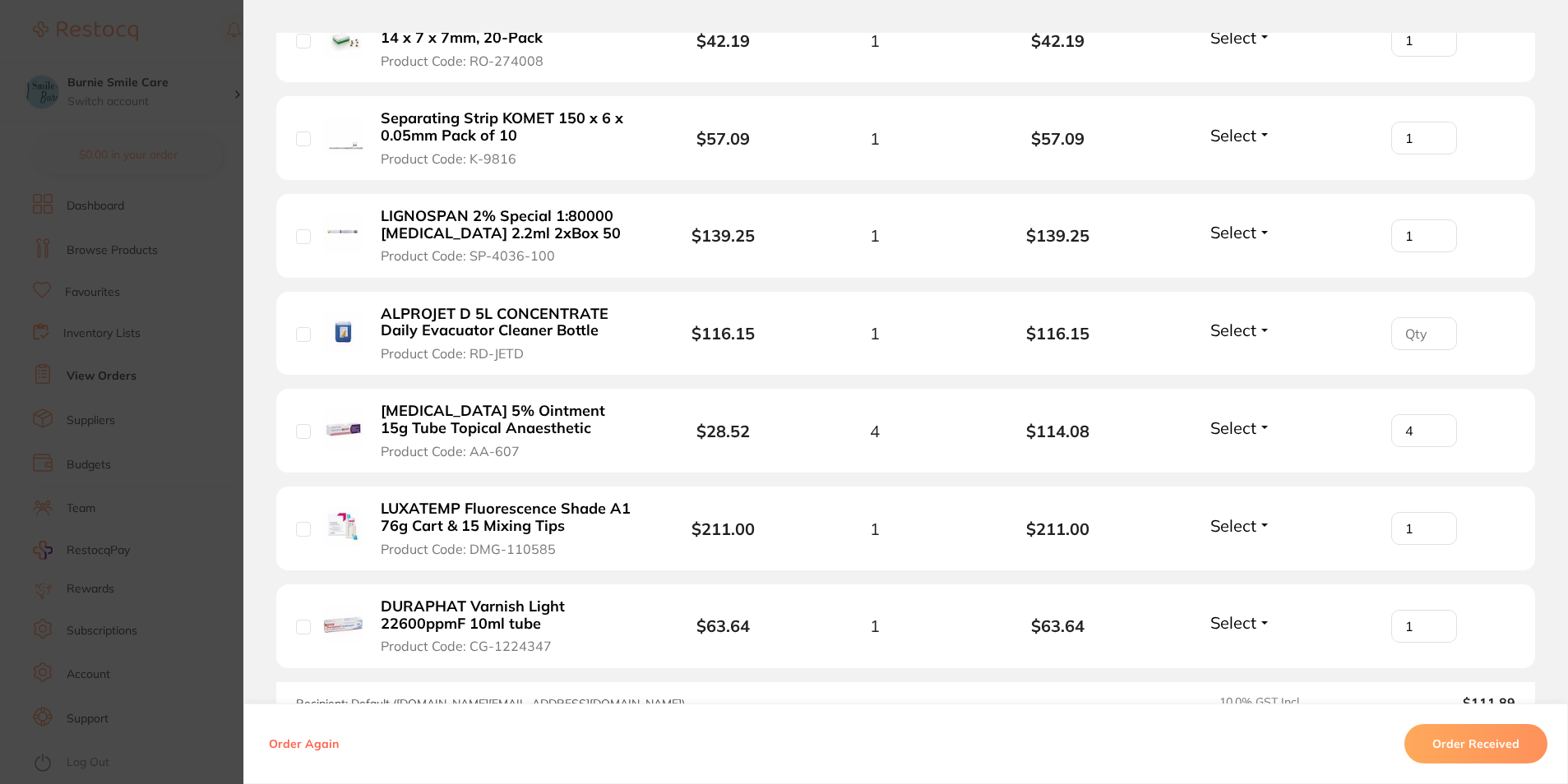
scroll to position [707, 0]
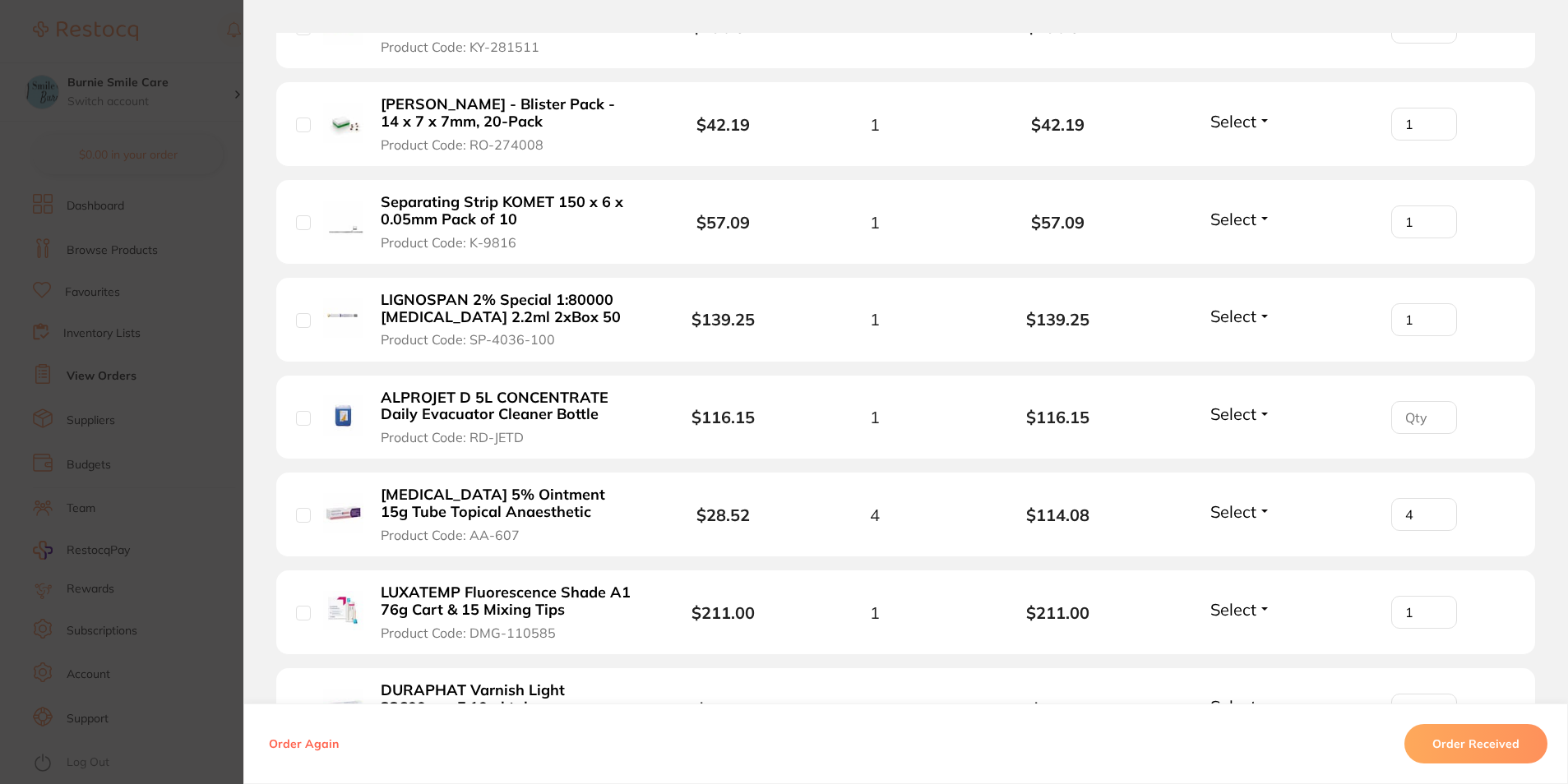
click at [184, 348] on section "Order ID: Restocq- 91747 Order Information Accepted Order Order Date [DATE] 6:5…" at bounding box center [784, 392] width 1568 height 784
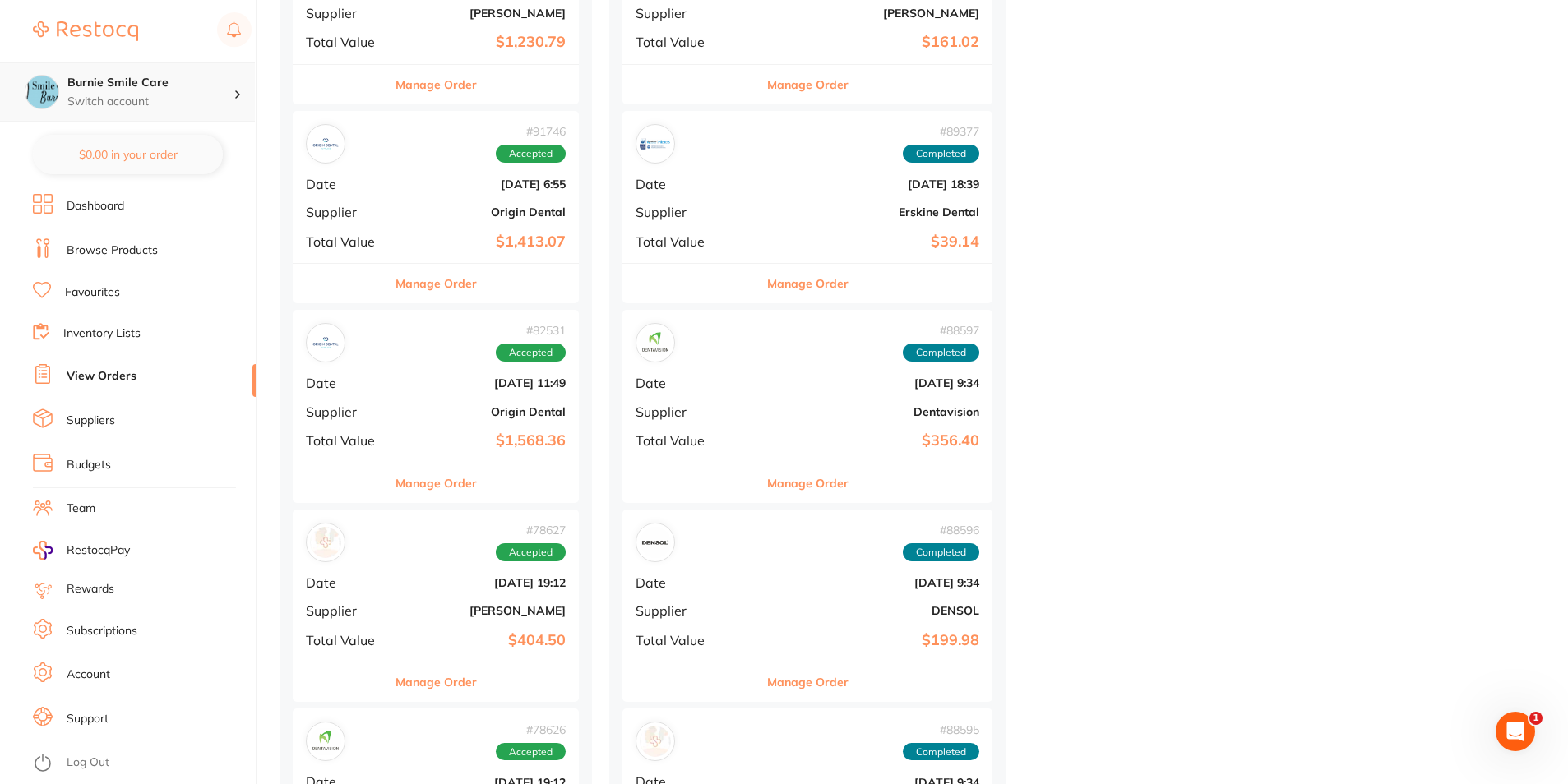
click at [187, 110] on p "Switch account" at bounding box center [151, 102] width 166 height 17
click at [182, 140] on h4 "North West Dental Burnie" at bounding box center [157, 142] width 171 height 17
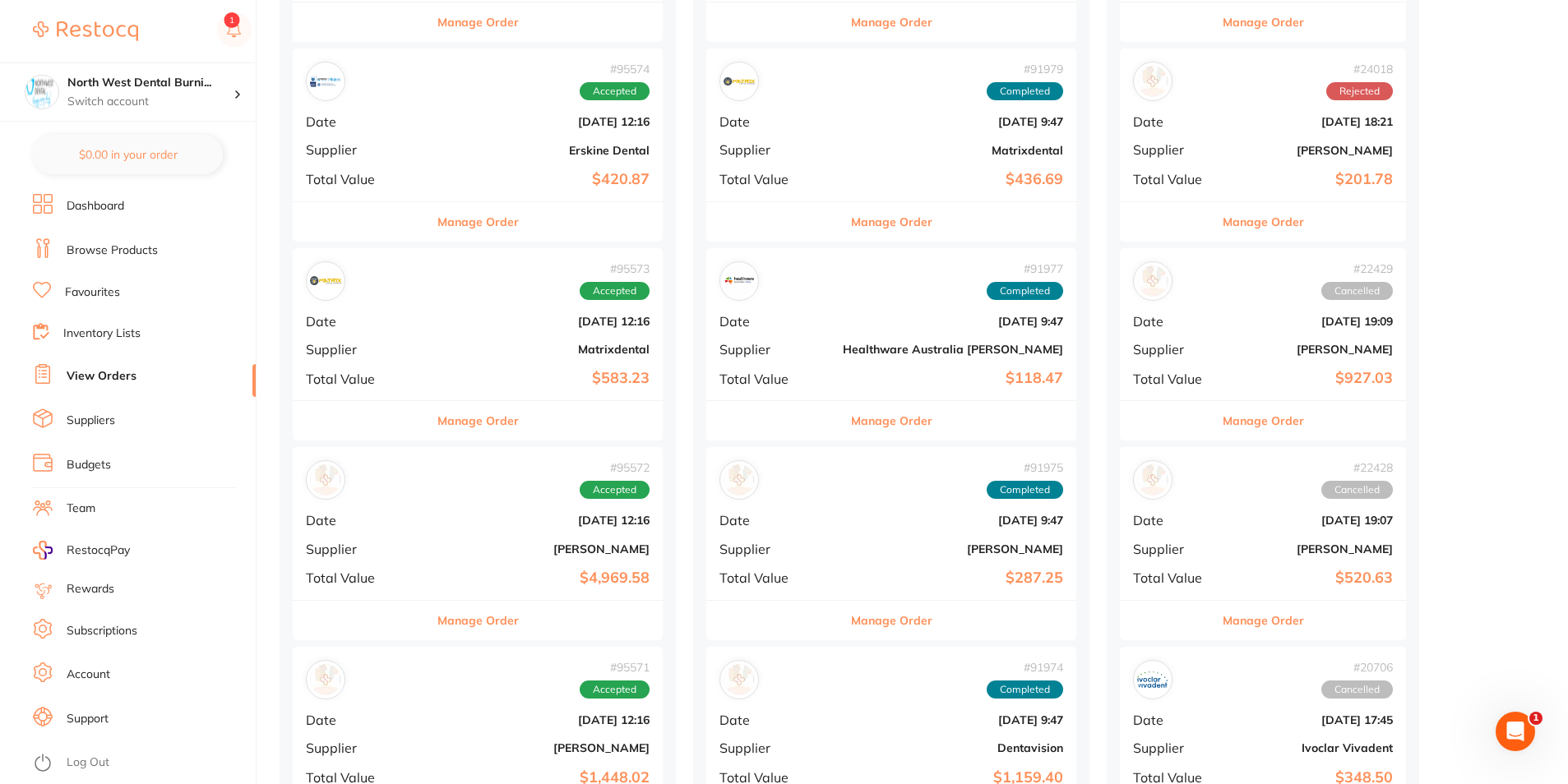
scroll to position [801, 0]
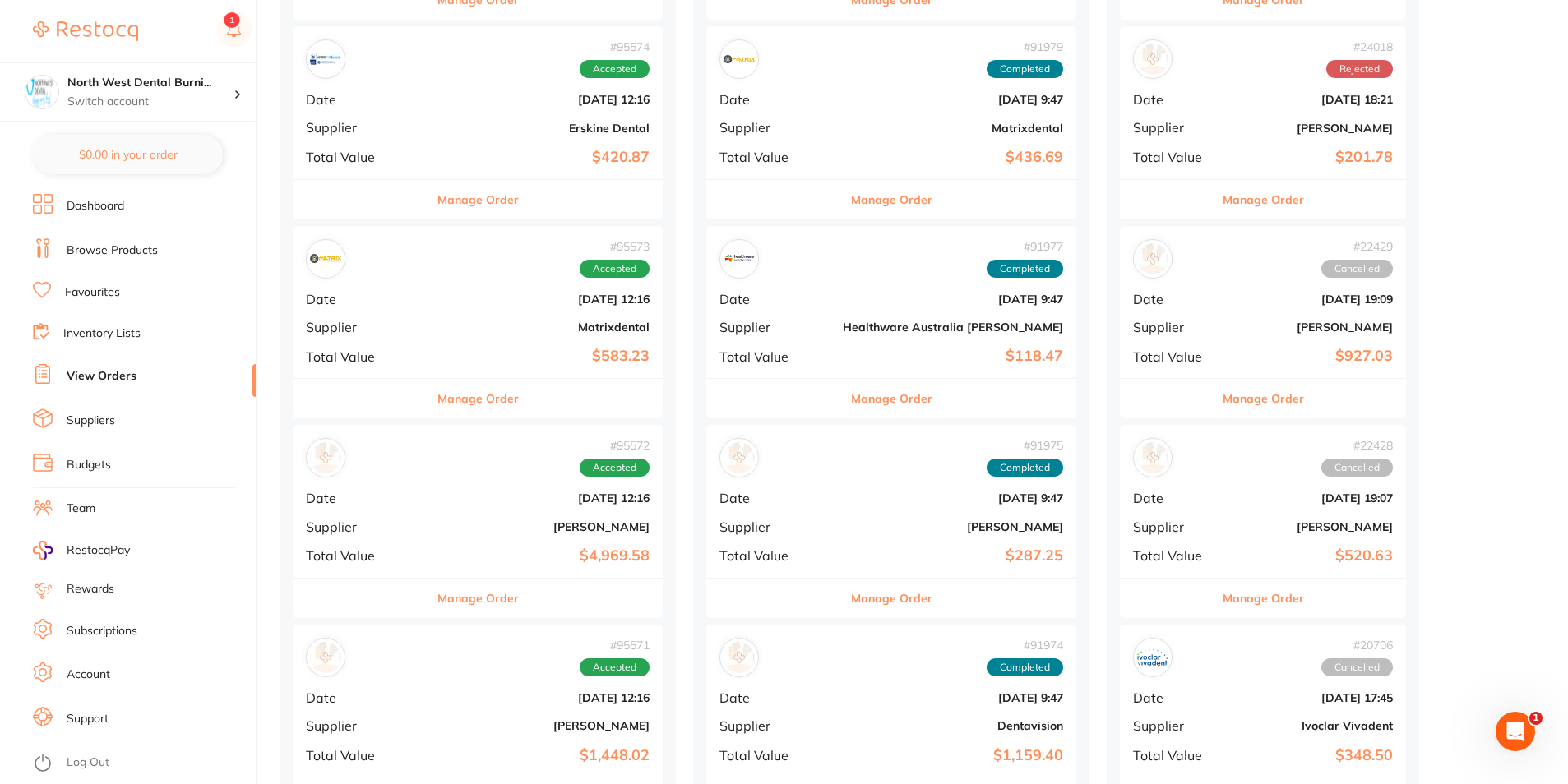
click at [420, 307] on div "# 95573 Accepted Date Oct 2 2025, 12:16 Supplier Matrixdental Total Value $583.…" at bounding box center [478, 302] width 370 height 152
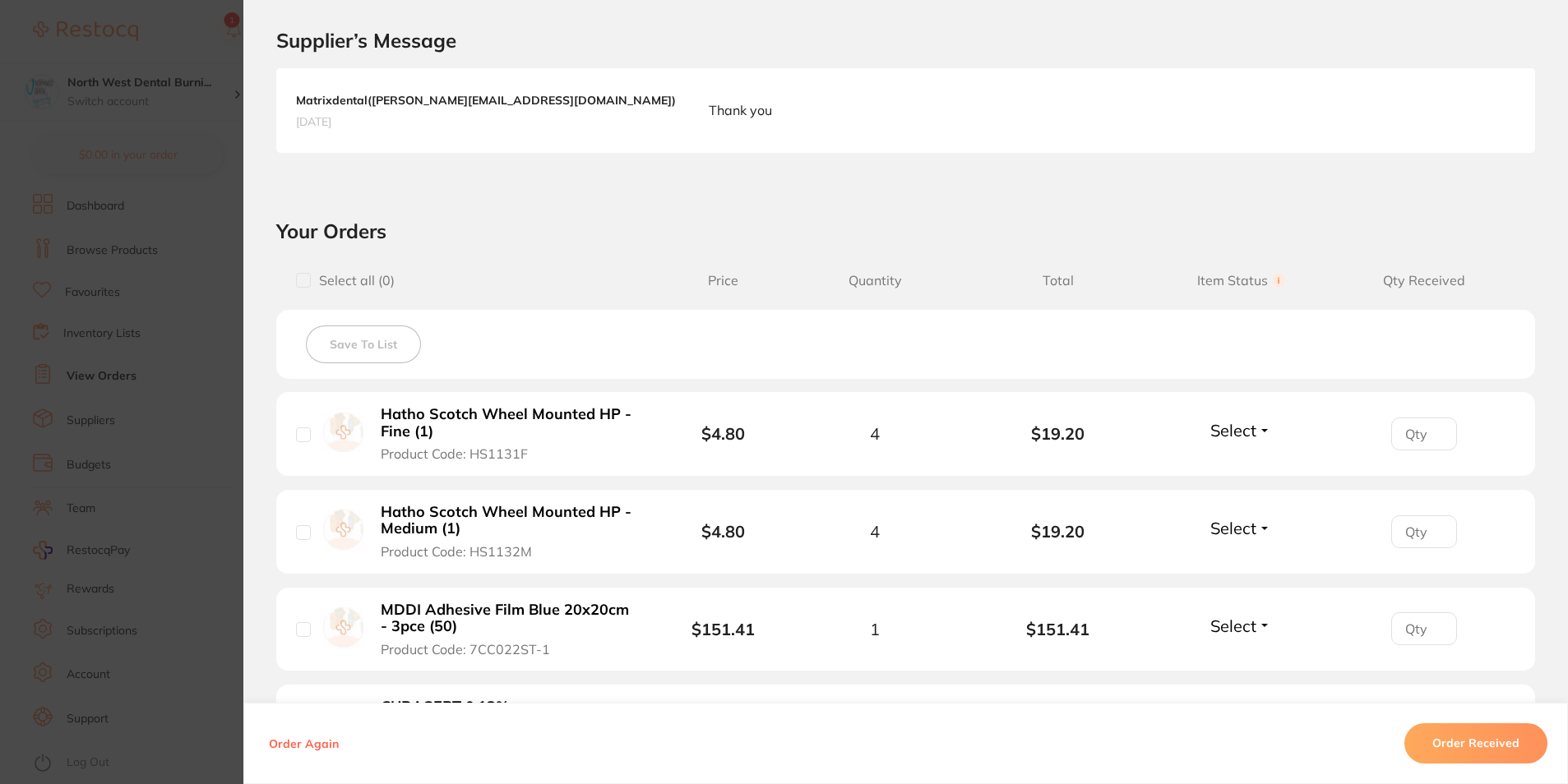
scroll to position [473, 0]
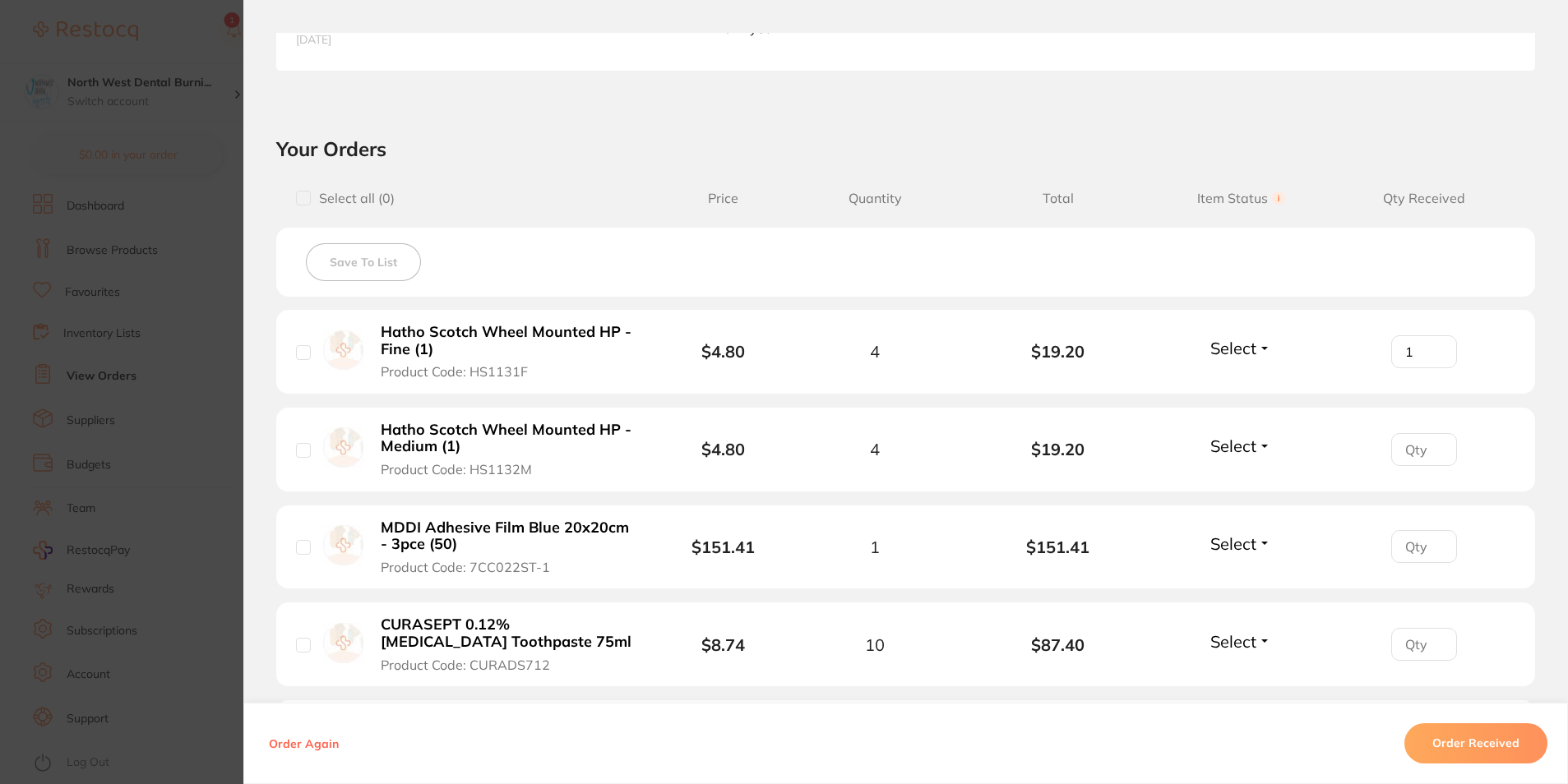
click at [1432, 350] on input "1" at bounding box center [1424, 351] width 66 height 33
click at [1432, 350] on input "2" at bounding box center [1424, 351] width 66 height 33
click at [1432, 350] on input "3" at bounding box center [1424, 351] width 66 height 33
type input "4"
click at [1432, 350] on input "4" at bounding box center [1424, 351] width 66 height 33
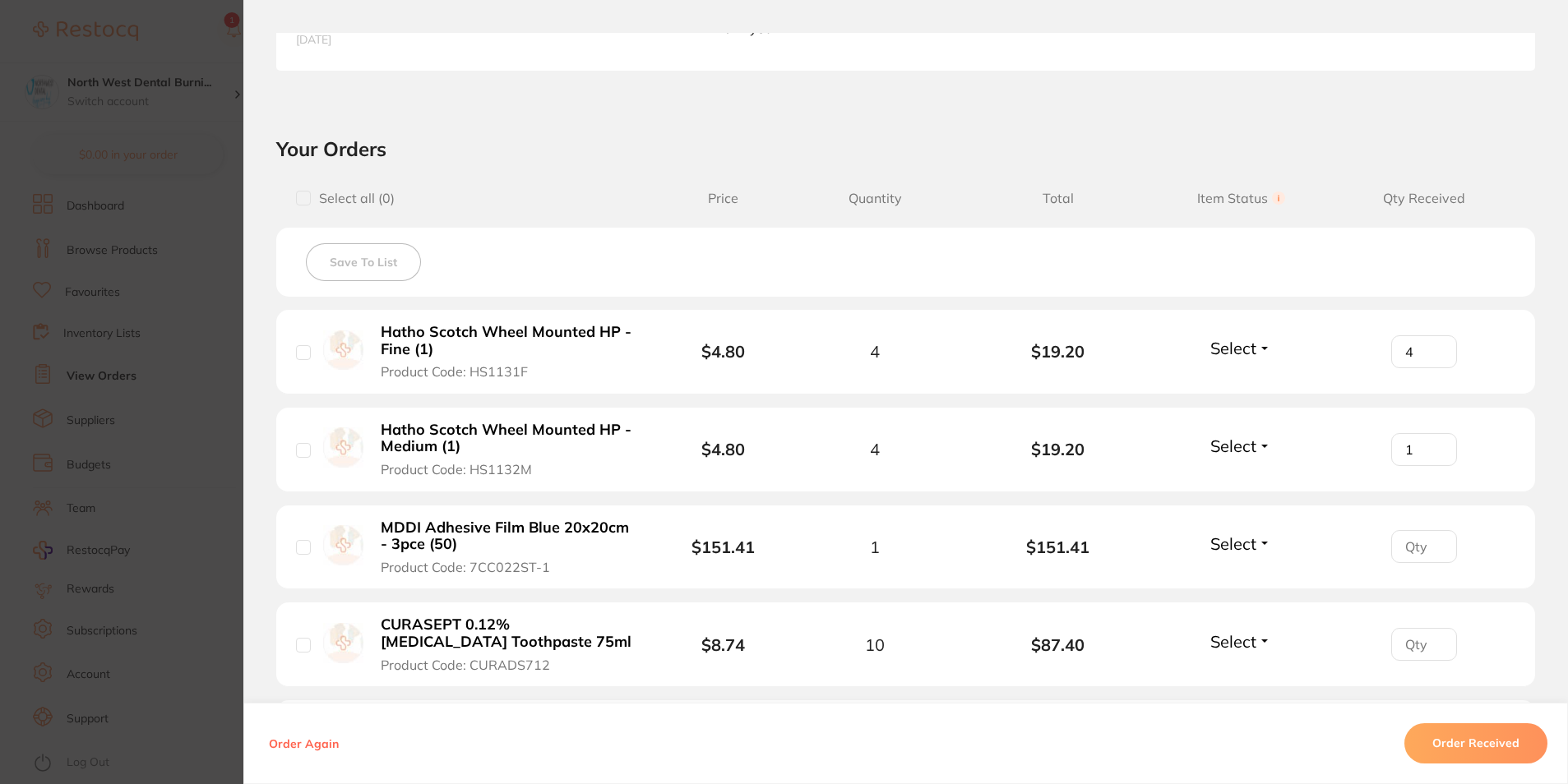
click at [1433, 443] on input "1" at bounding box center [1424, 449] width 66 height 33
click at [1433, 443] on input "2" at bounding box center [1424, 449] width 66 height 33
click at [1433, 443] on input "3" at bounding box center [1424, 449] width 66 height 33
type input "4"
click at [1433, 443] on input "4" at bounding box center [1424, 449] width 66 height 33
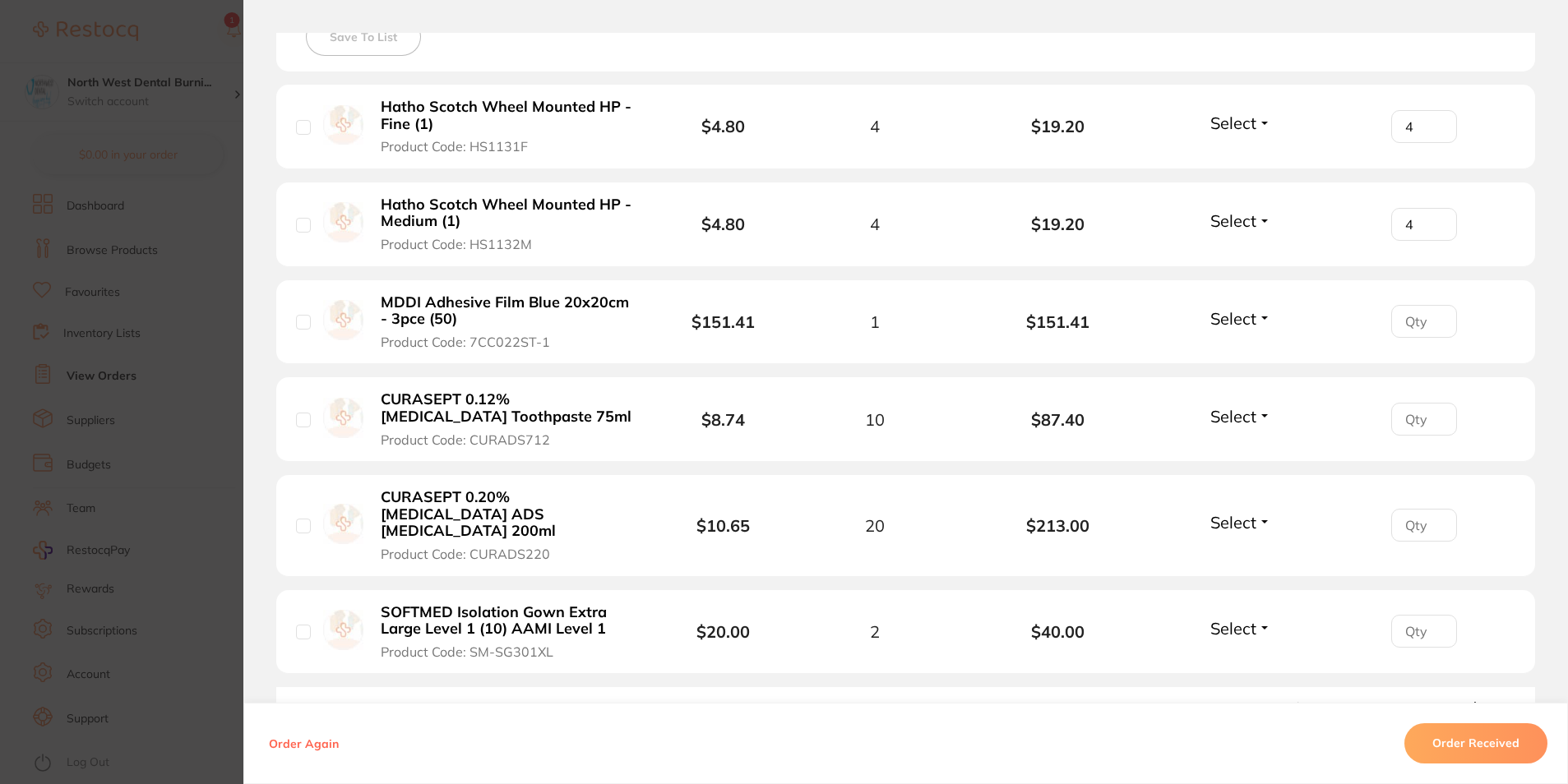
scroll to position [699, 0]
type input "1"
click at [1430, 318] on input "1" at bounding box center [1424, 320] width 66 height 33
click at [1433, 410] on input "number" at bounding box center [1424, 418] width 66 height 33
type input "10"
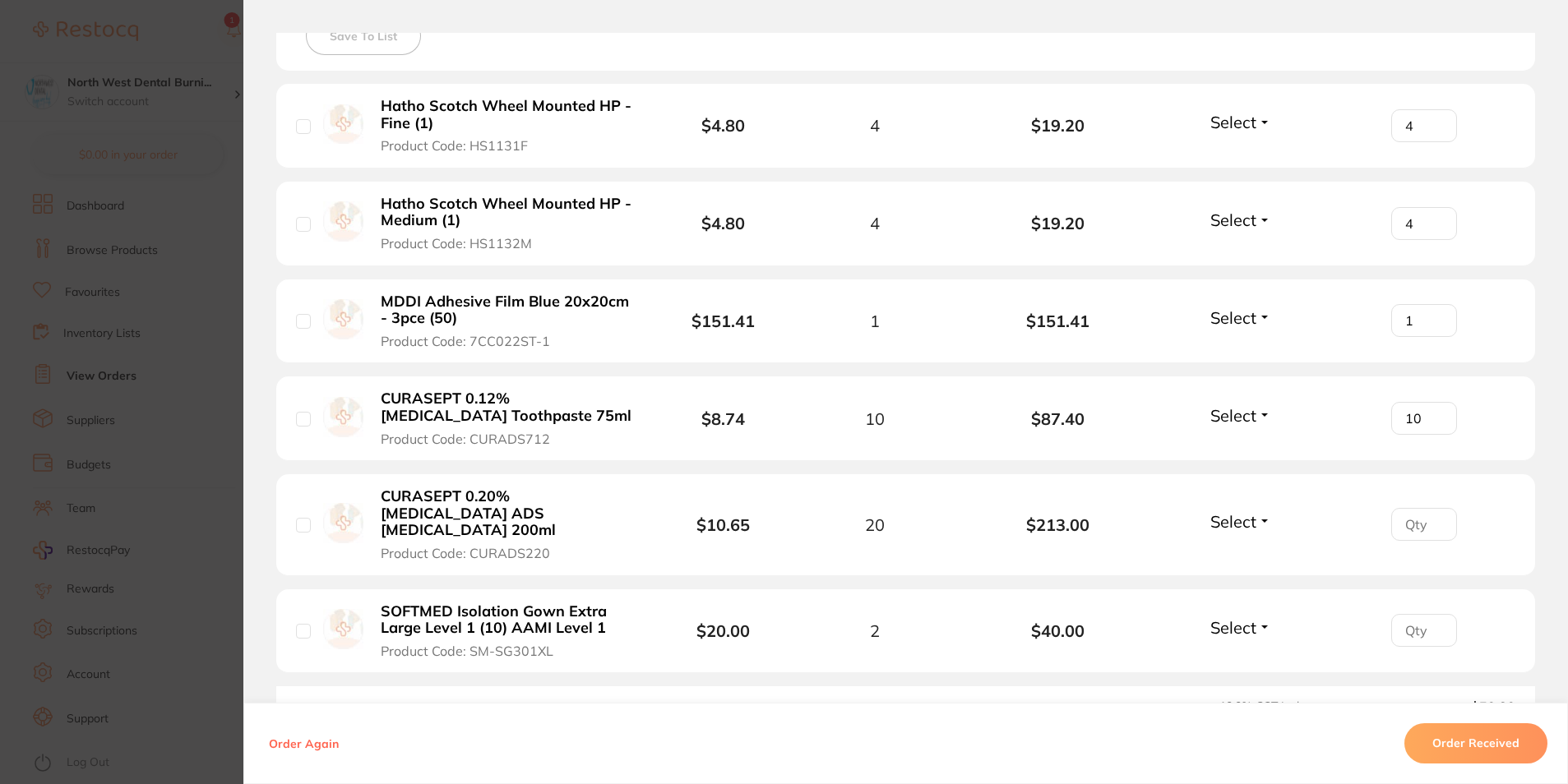
click at [1406, 514] on input "number" at bounding box center [1424, 524] width 66 height 33
type input "20"
click at [1423, 621] on input "number" at bounding box center [1424, 630] width 66 height 33
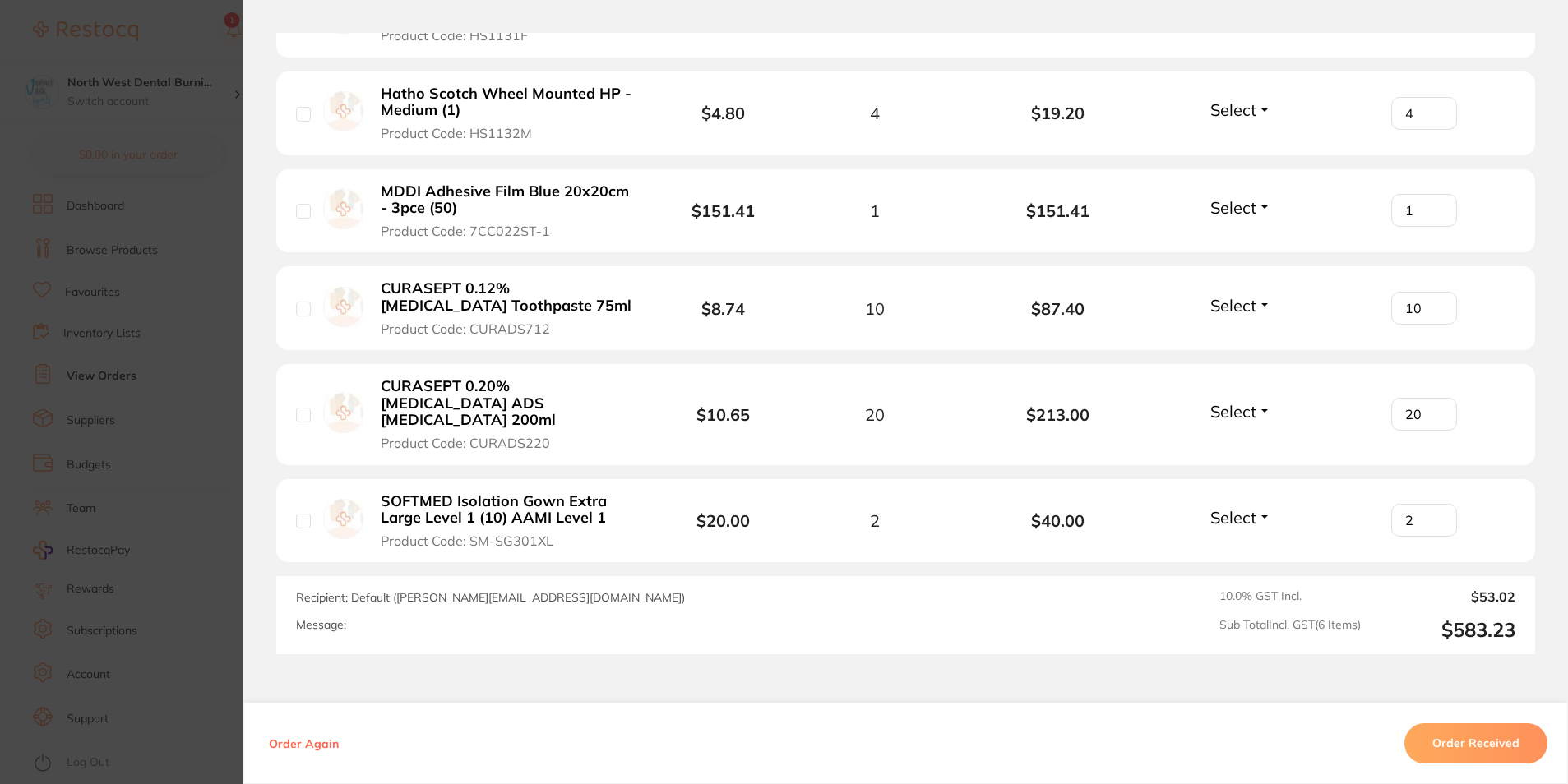
scroll to position [822, 0]
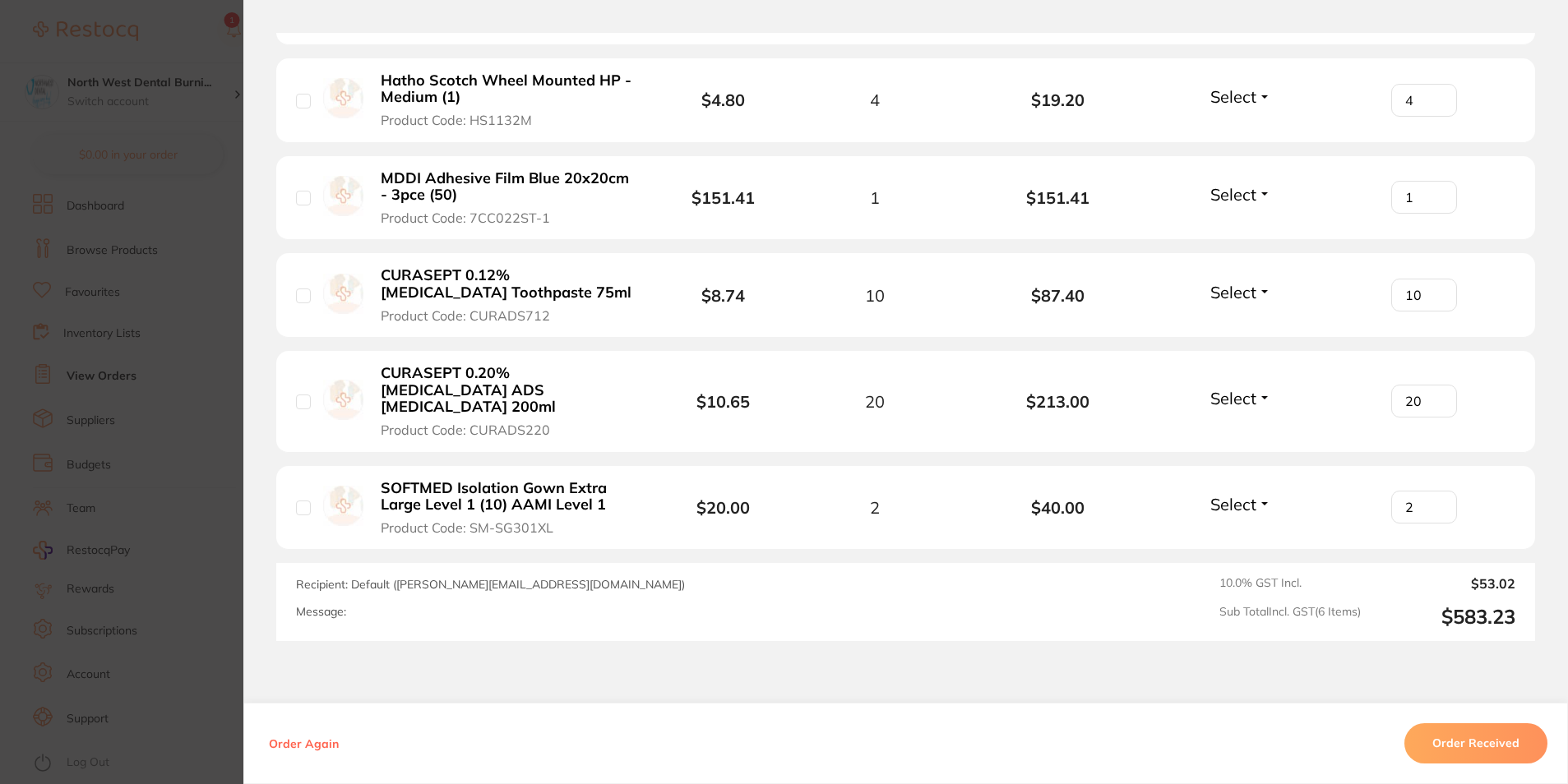
type input "2"
click at [1470, 750] on button "Order Received" at bounding box center [1476, 743] width 143 height 39
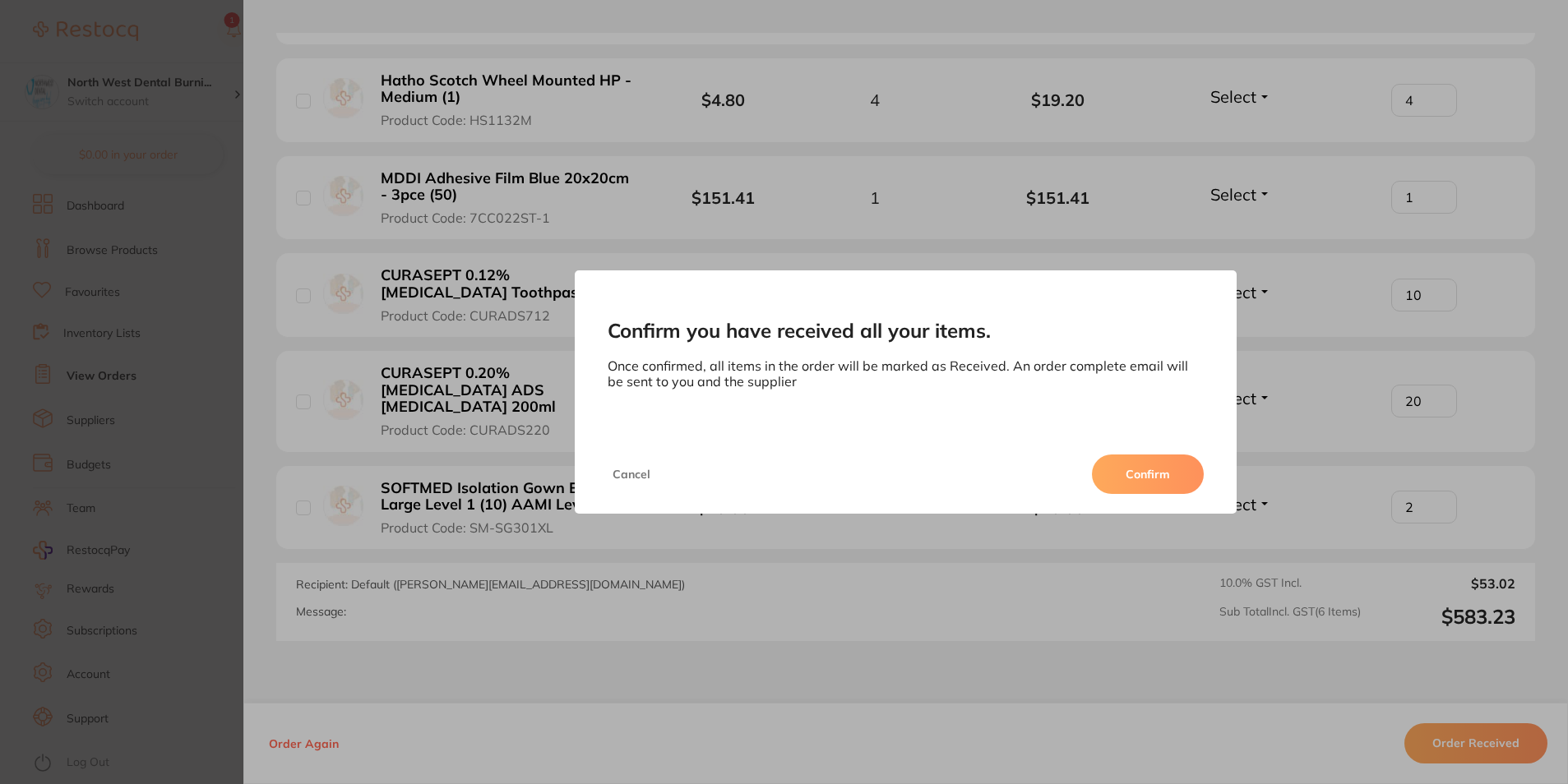
click at [1121, 473] on button "Confirm" at bounding box center [1148, 474] width 112 height 39
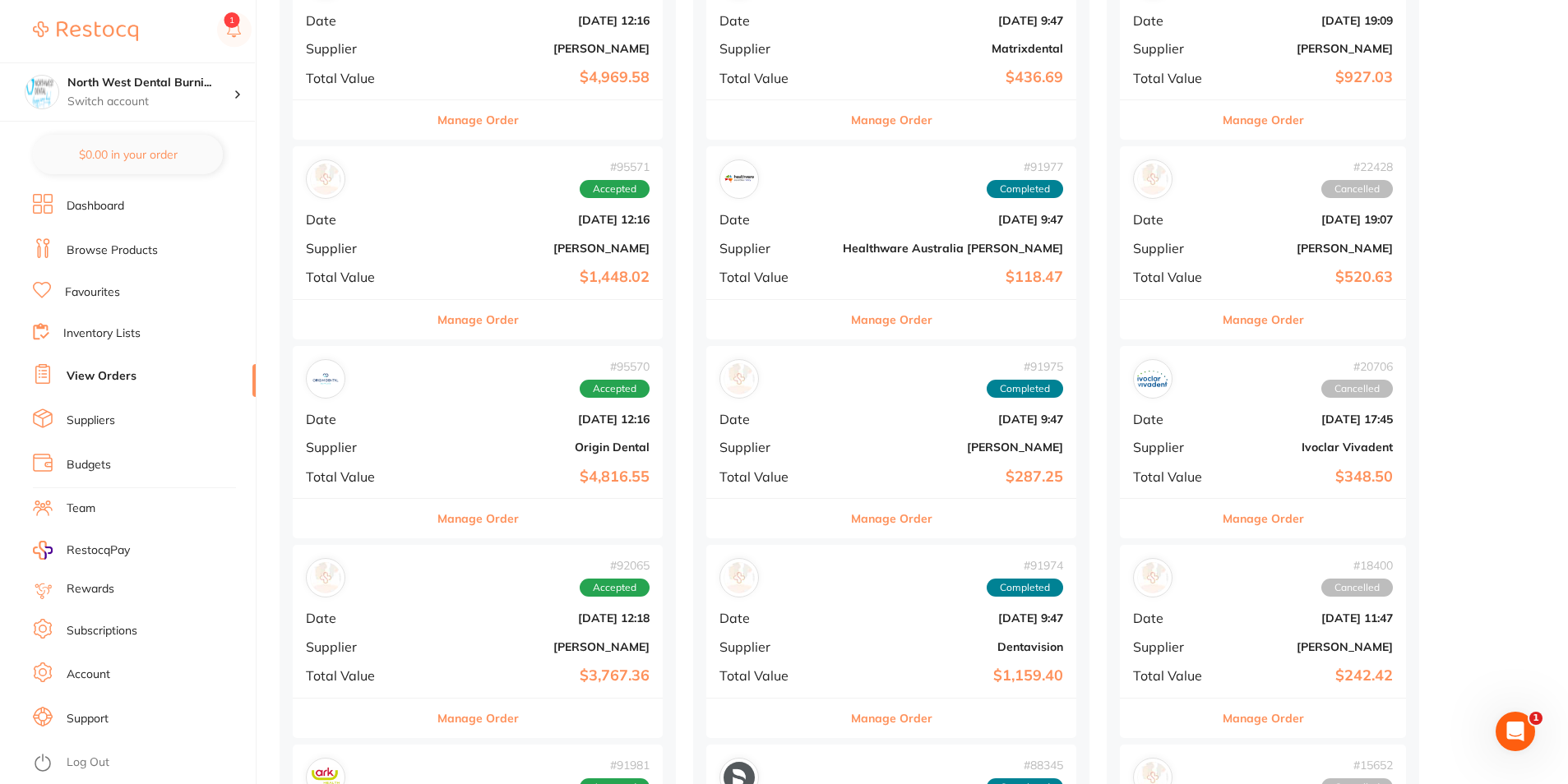
scroll to position [1089, 0]
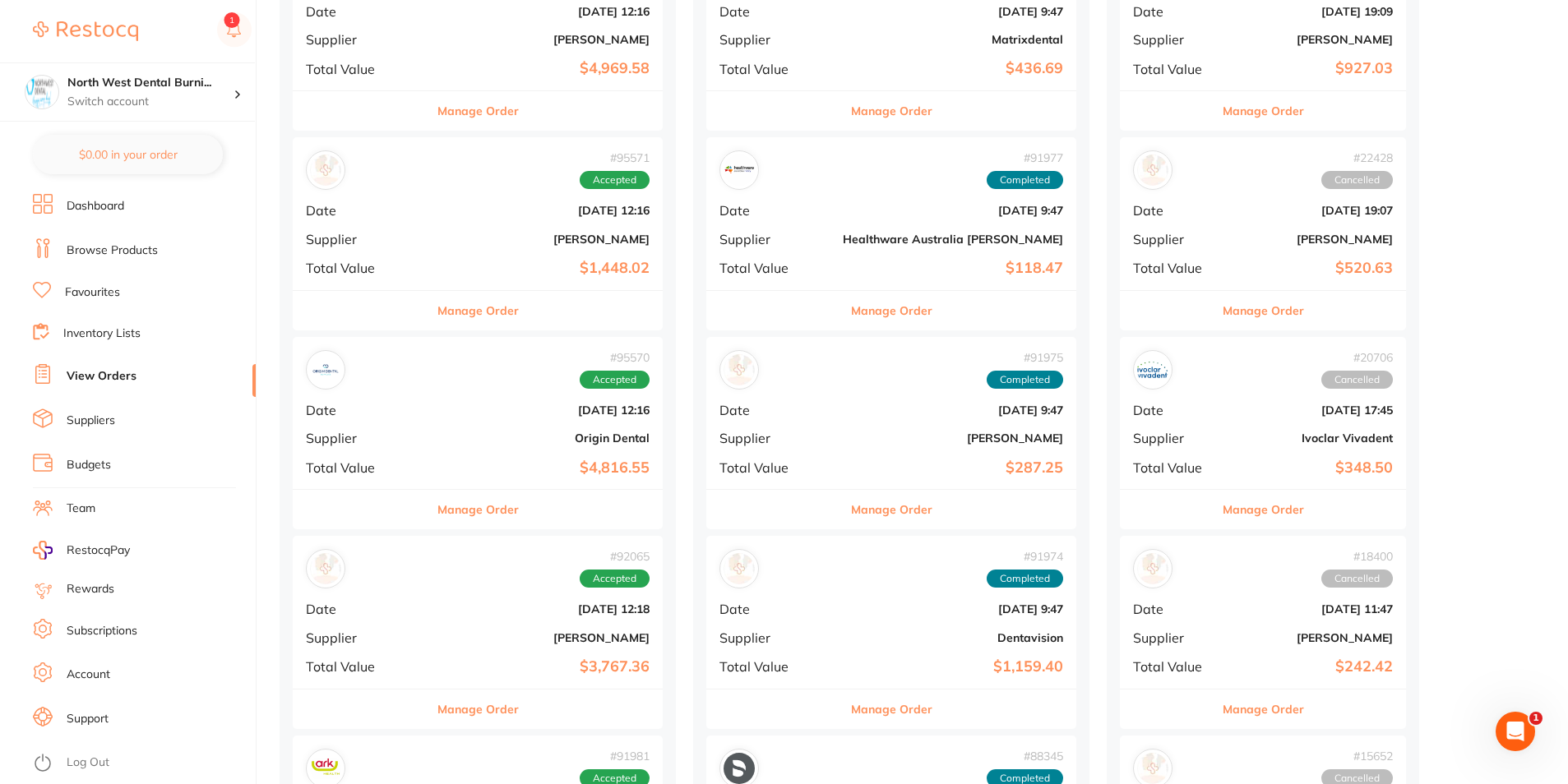
click at [433, 392] on div "# 95570 Accepted Date Oct 2 2025, 12:16 Supplier Origin Dental Total Value $4,8…" at bounding box center [478, 413] width 370 height 152
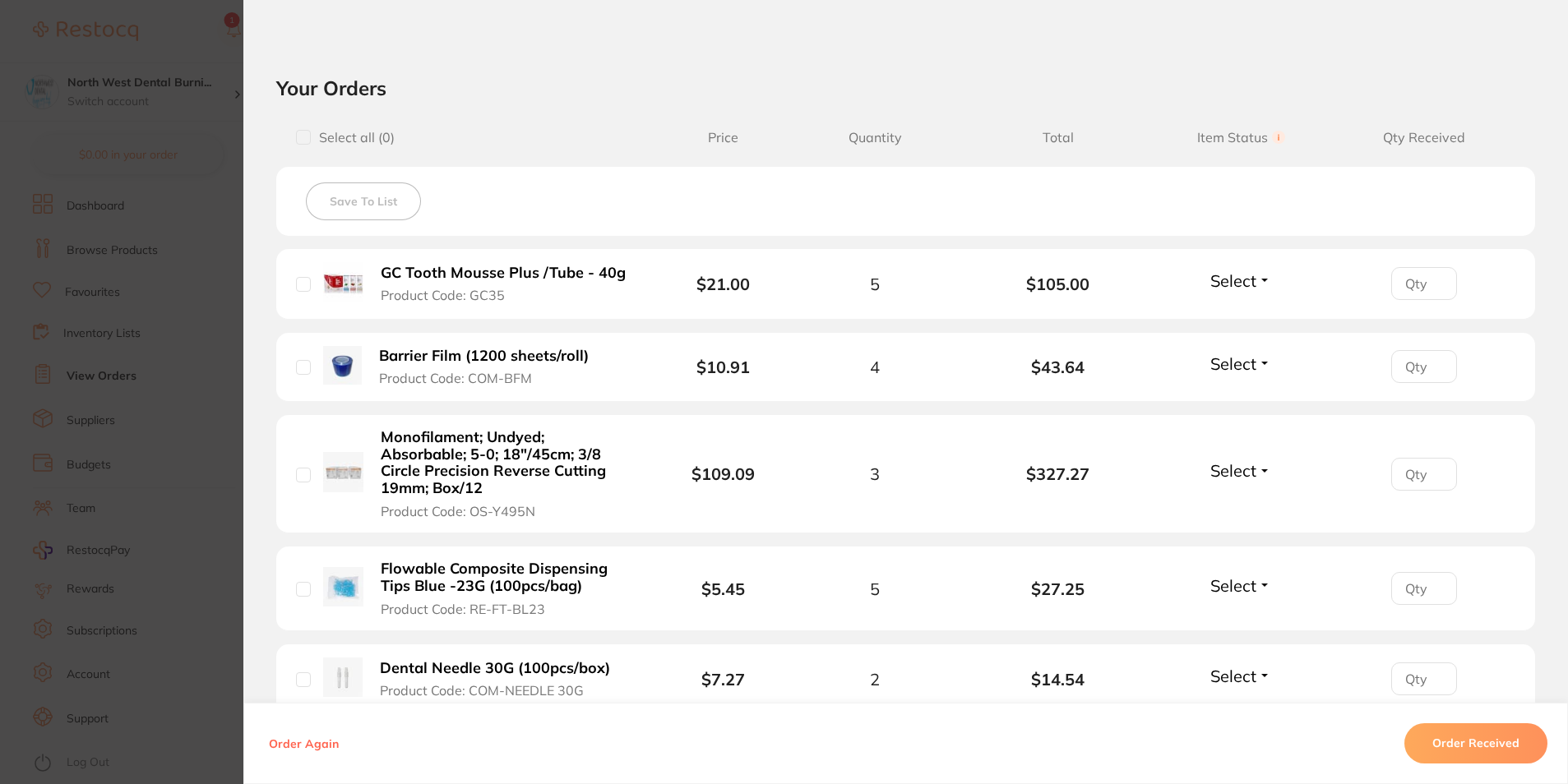
scroll to position [530, 0]
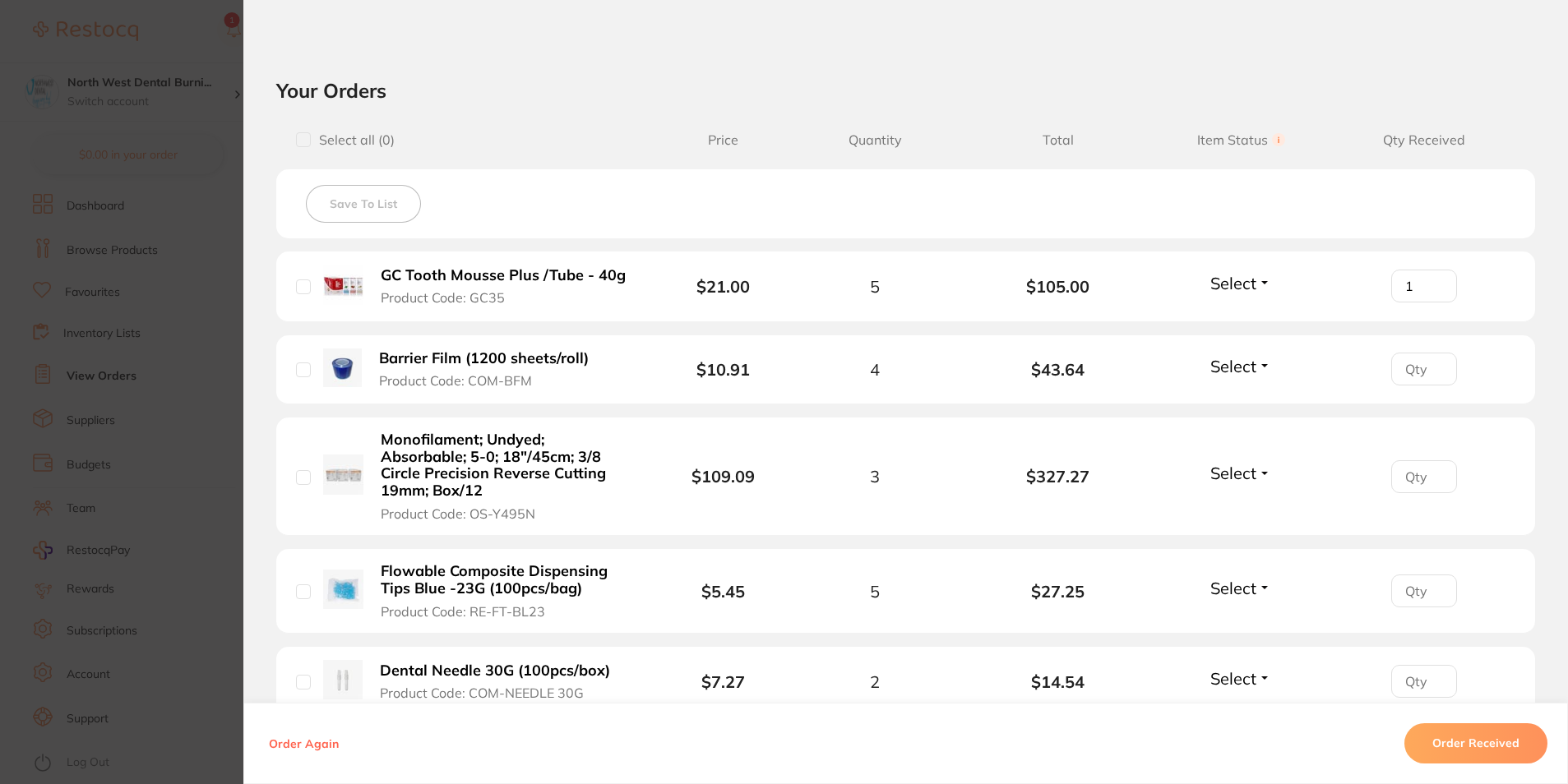
click at [1434, 279] on input "1" at bounding box center [1424, 285] width 66 height 33
click at [1434, 279] on input "2" at bounding box center [1424, 285] width 66 height 33
click at [1434, 279] on input "3" at bounding box center [1424, 285] width 66 height 33
click at [1434, 279] on input "4" at bounding box center [1424, 285] width 66 height 33
type input "5"
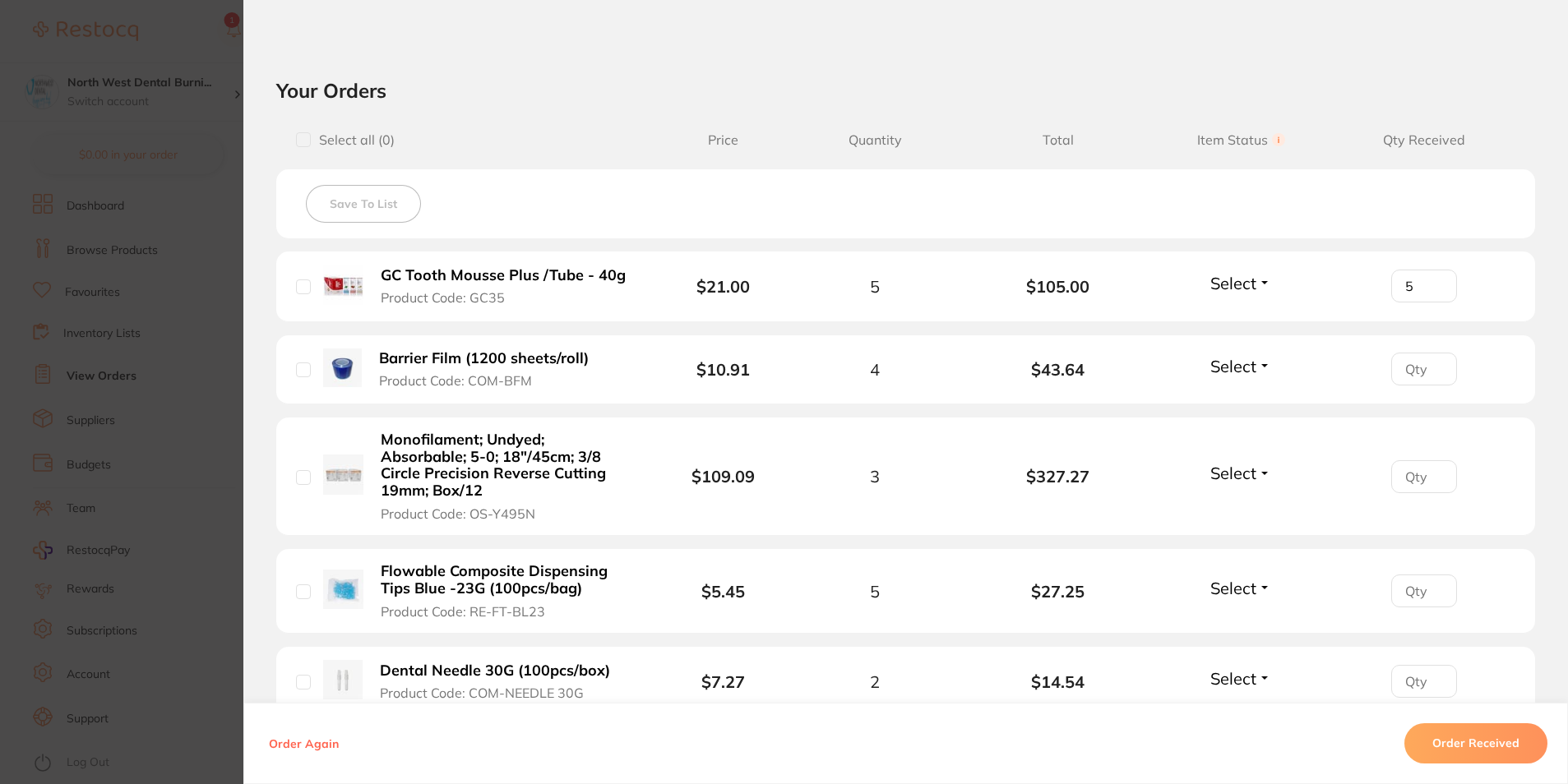
click at [1434, 279] on input "5" at bounding box center [1424, 285] width 66 height 33
click at [1431, 366] on input "1" at bounding box center [1424, 368] width 66 height 33
click at [1431, 366] on input "2" at bounding box center [1424, 368] width 66 height 33
click at [1431, 366] on input "3" at bounding box center [1424, 368] width 66 height 33
type input "4"
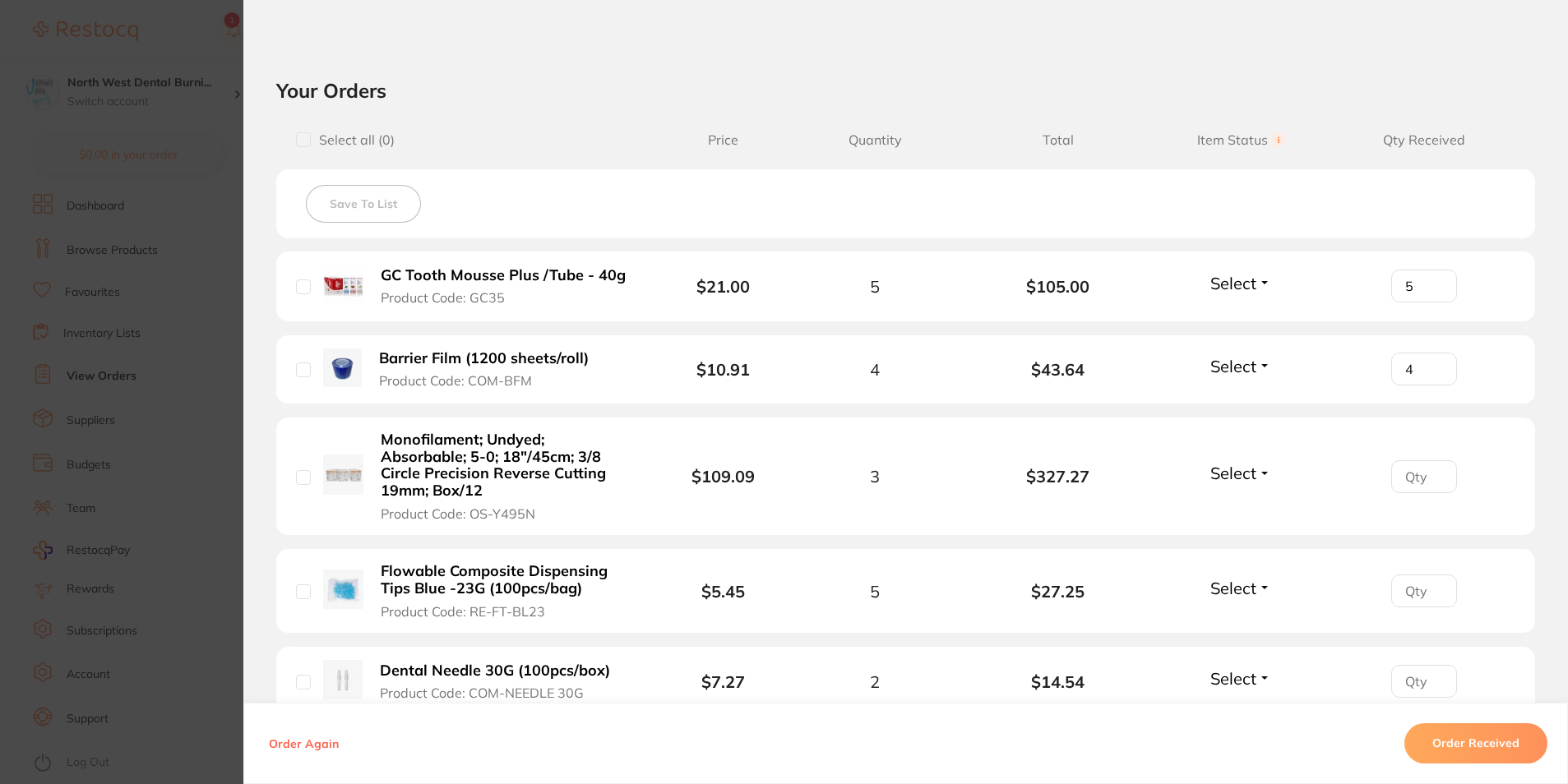
click at [1431, 366] on input "4" at bounding box center [1424, 368] width 66 height 33
click at [1431, 473] on input "1" at bounding box center [1424, 476] width 66 height 33
type input "2"
click at [1431, 473] on input "2" at bounding box center [1424, 476] width 66 height 33
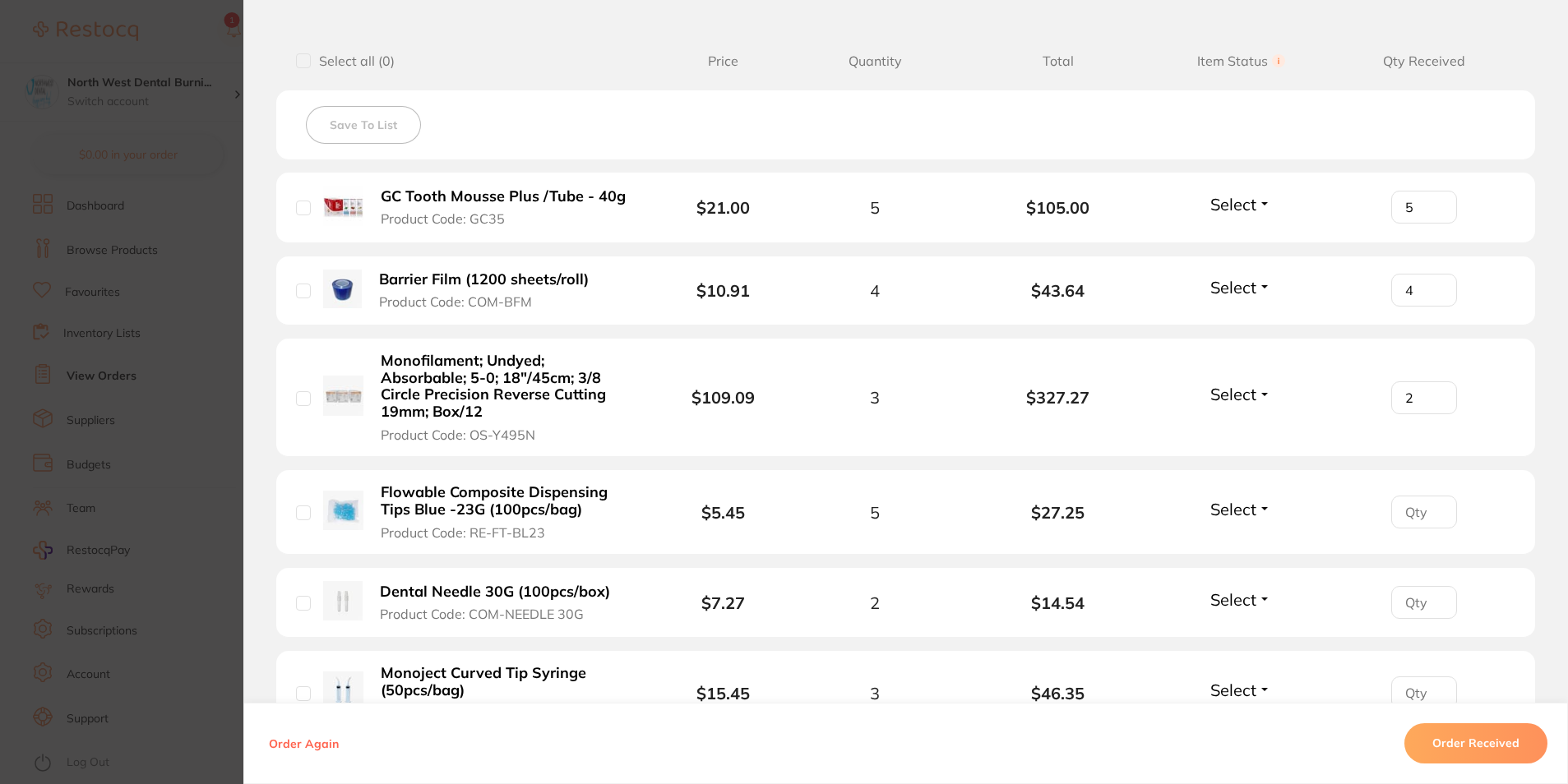
scroll to position [634, 0]
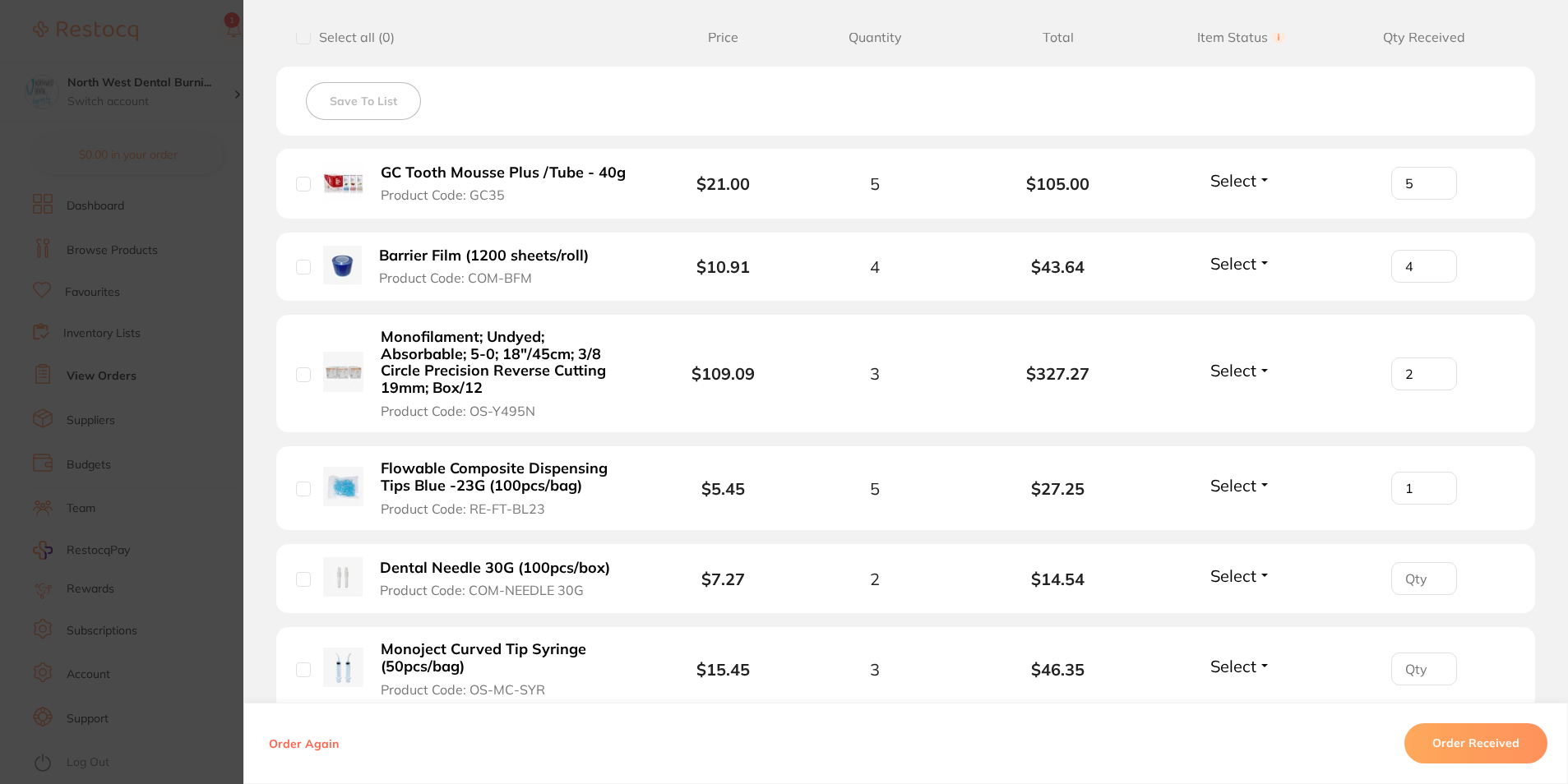
click at [1435, 486] on input "1" at bounding box center [1424, 488] width 66 height 33
click at [1435, 486] on input "2" at bounding box center [1424, 488] width 66 height 33
click at [1435, 486] on input "3" at bounding box center [1424, 488] width 66 height 33
click at [1435, 486] on input "4" at bounding box center [1424, 488] width 66 height 33
type input "5"
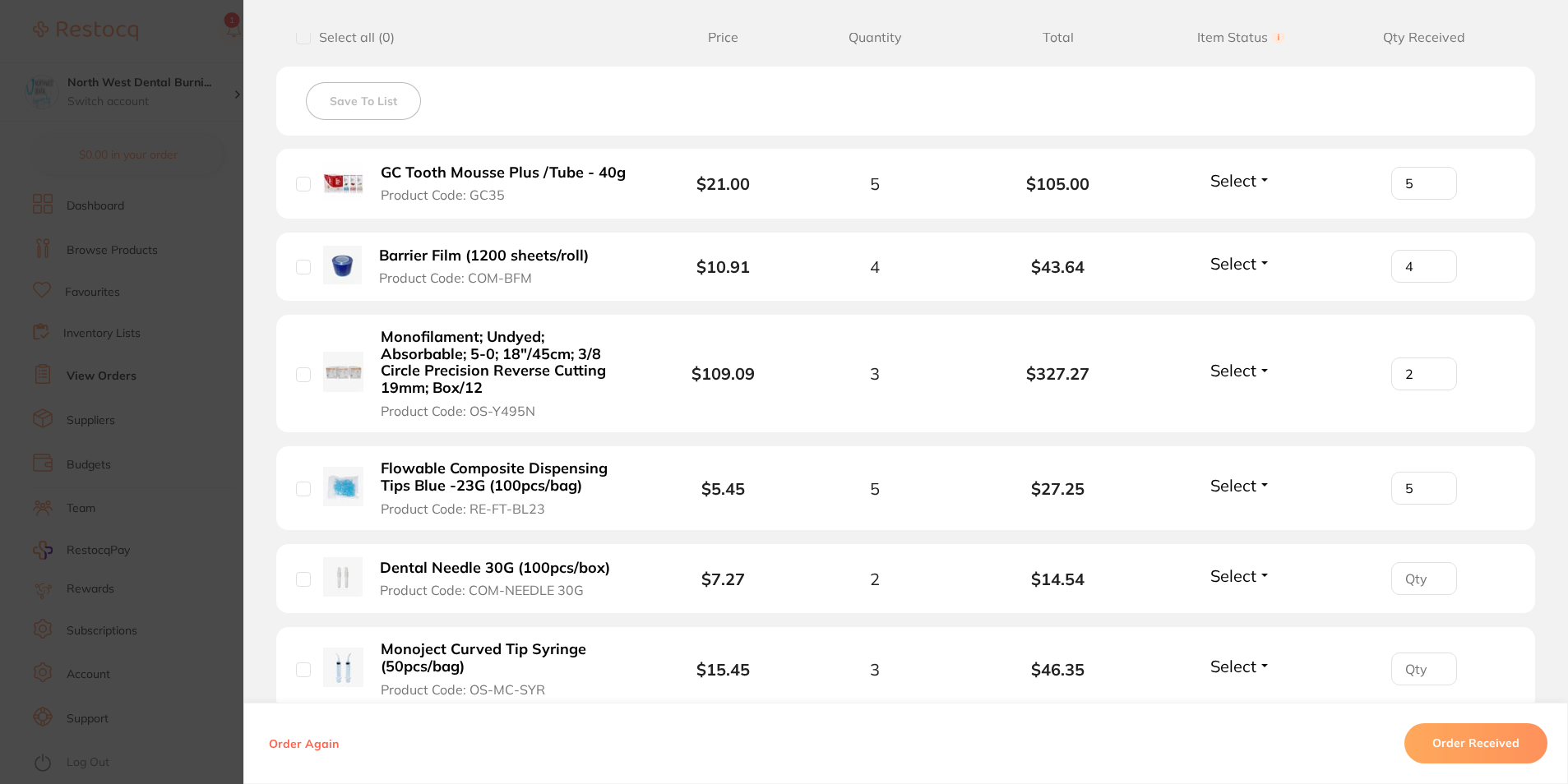
click at [1435, 486] on input "5" at bounding box center [1424, 488] width 66 height 33
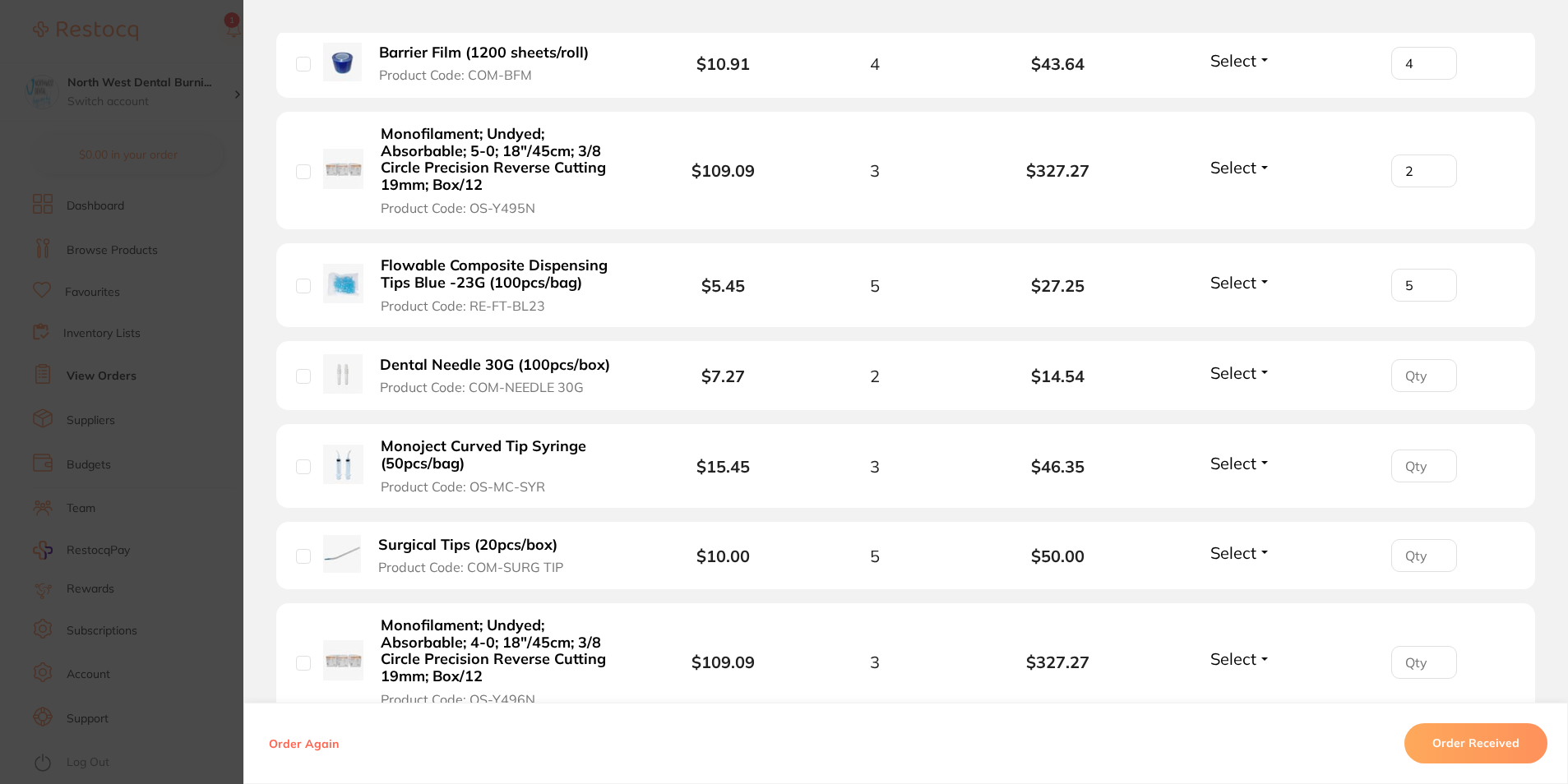
scroll to position [839, 0]
click at [1434, 458] on input "1" at bounding box center [1424, 463] width 66 height 33
click at [1434, 458] on input "2" at bounding box center [1424, 463] width 66 height 33
type input "3"
click at [1434, 458] on input "3" at bounding box center [1424, 463] width 66 height 33
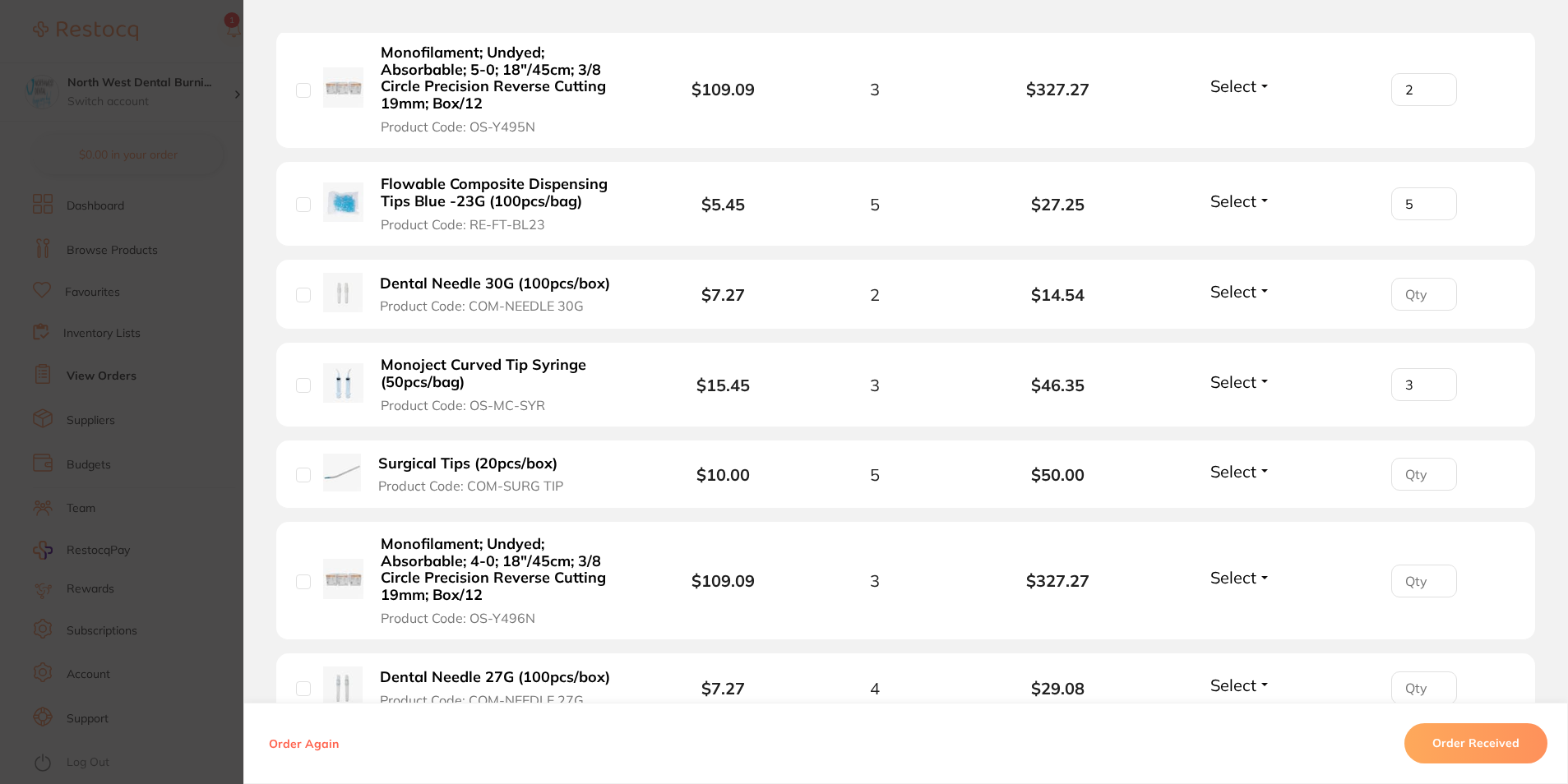
scroll to position [921, 0]
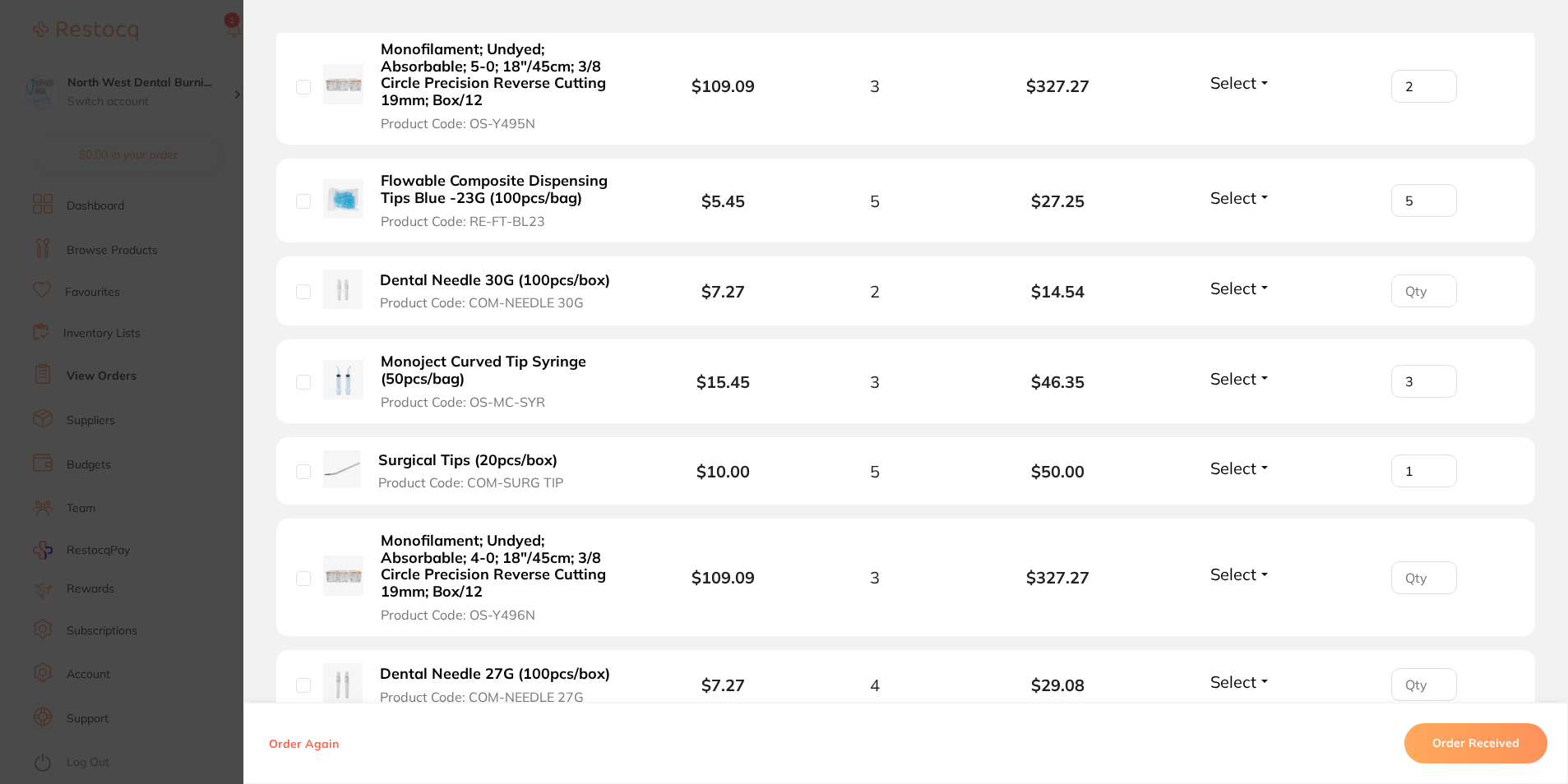
click at [1434, 466] on input "1" at bounding box center [1424, 470] width 66 height 33
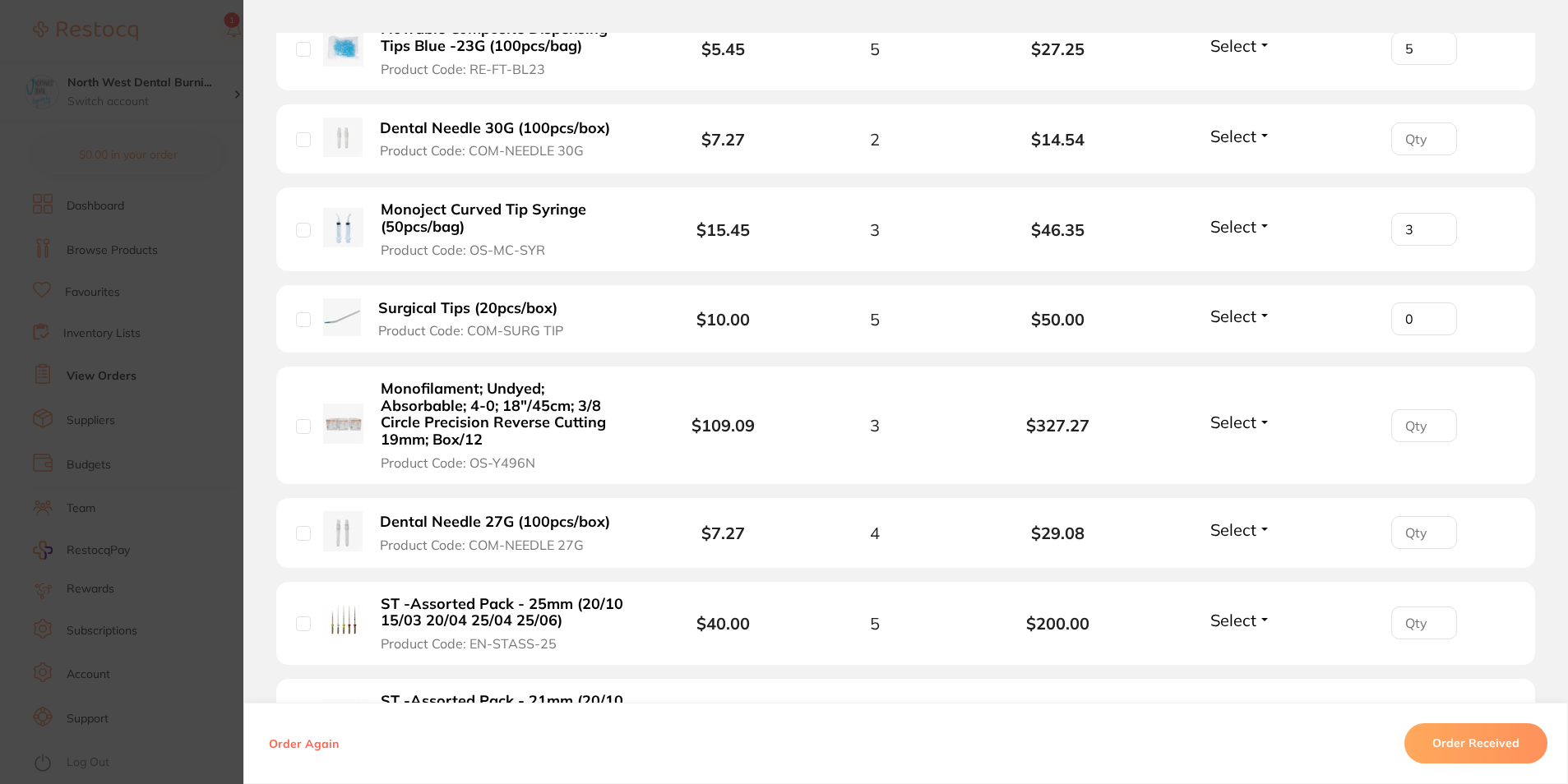
scroll to position [1085, 0]
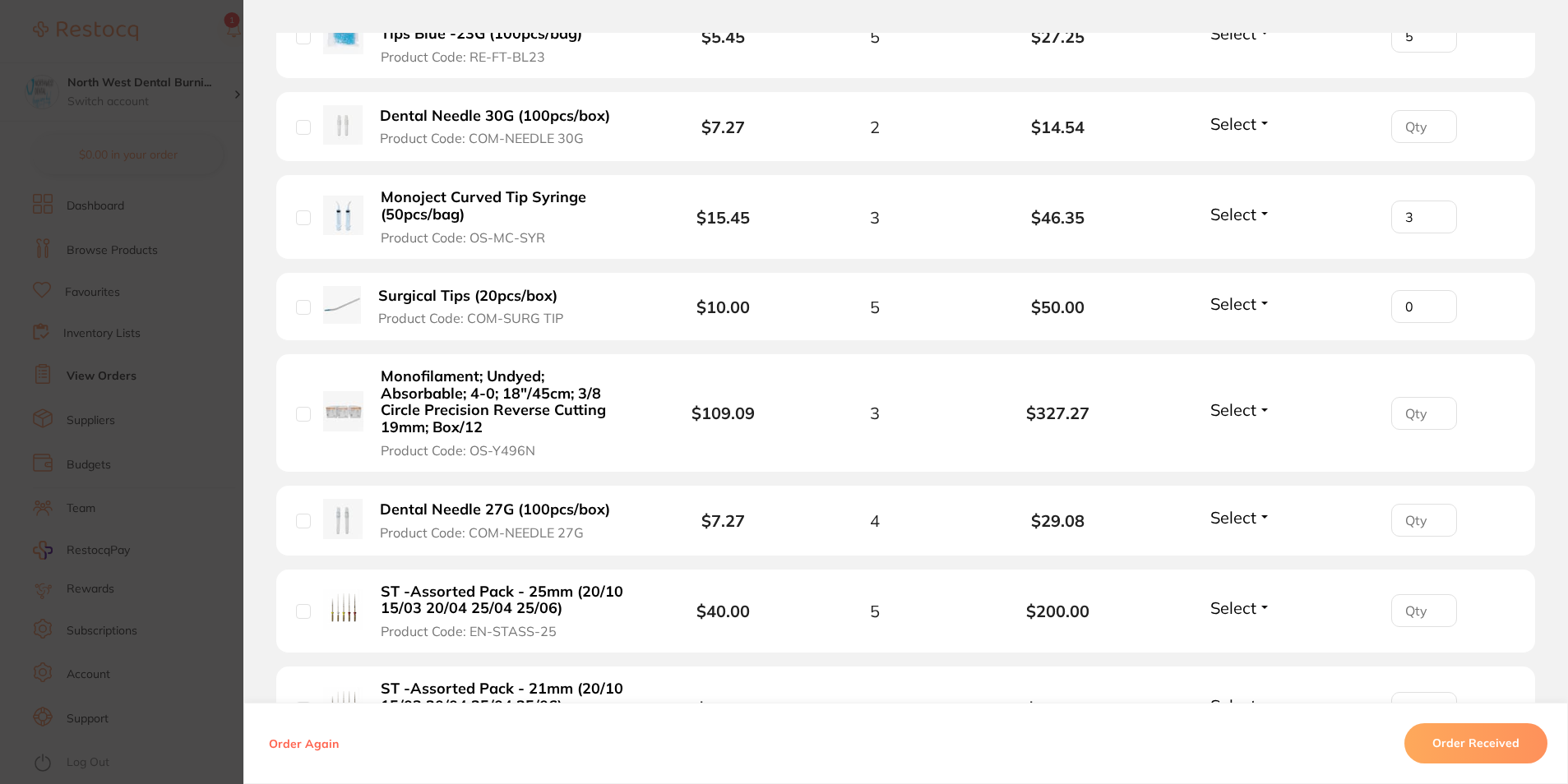
type input "0"
click at [1437, 406] on input "1" at bounding box center [1424, 412] width 66 height 33
type input "2"
click at [1436, 406] on input "2" at bounding box center [1424, 412] width 66 height 33
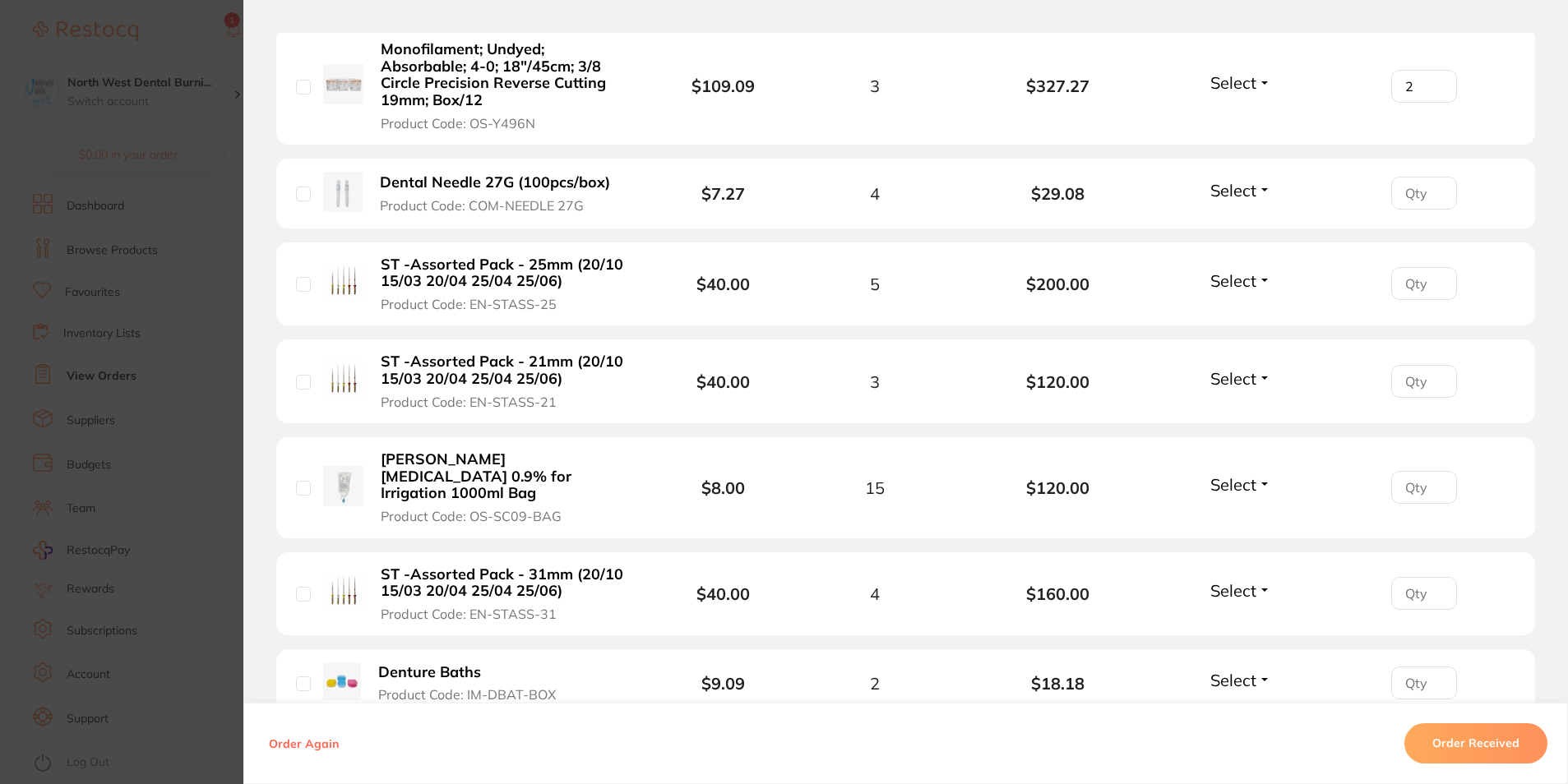
scroll to position [1434, 0]
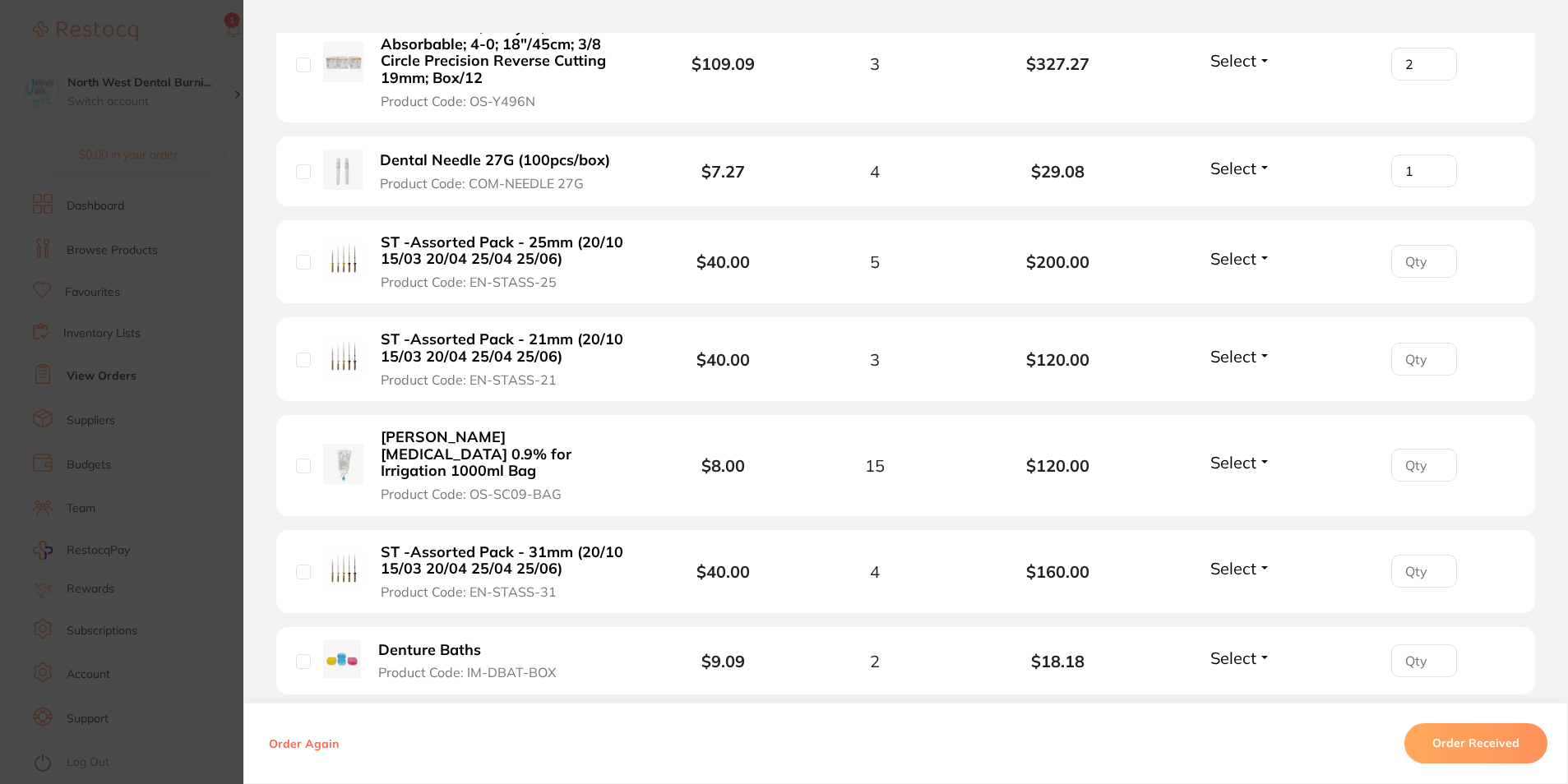
click at [1435, 168] on input "1" at bounding box center [1424, 170] width 66 height 33
click at [1435, 168] on input "2" at bounding box center [1424, 170] width 66 height 33
type input "3"
click at [1435, 168] on input "3" at bounding box center [1424, 170] width 66 height 33
click at [1435, 256] on input "1" at bounding box center [1424, 261] width 66 height 33
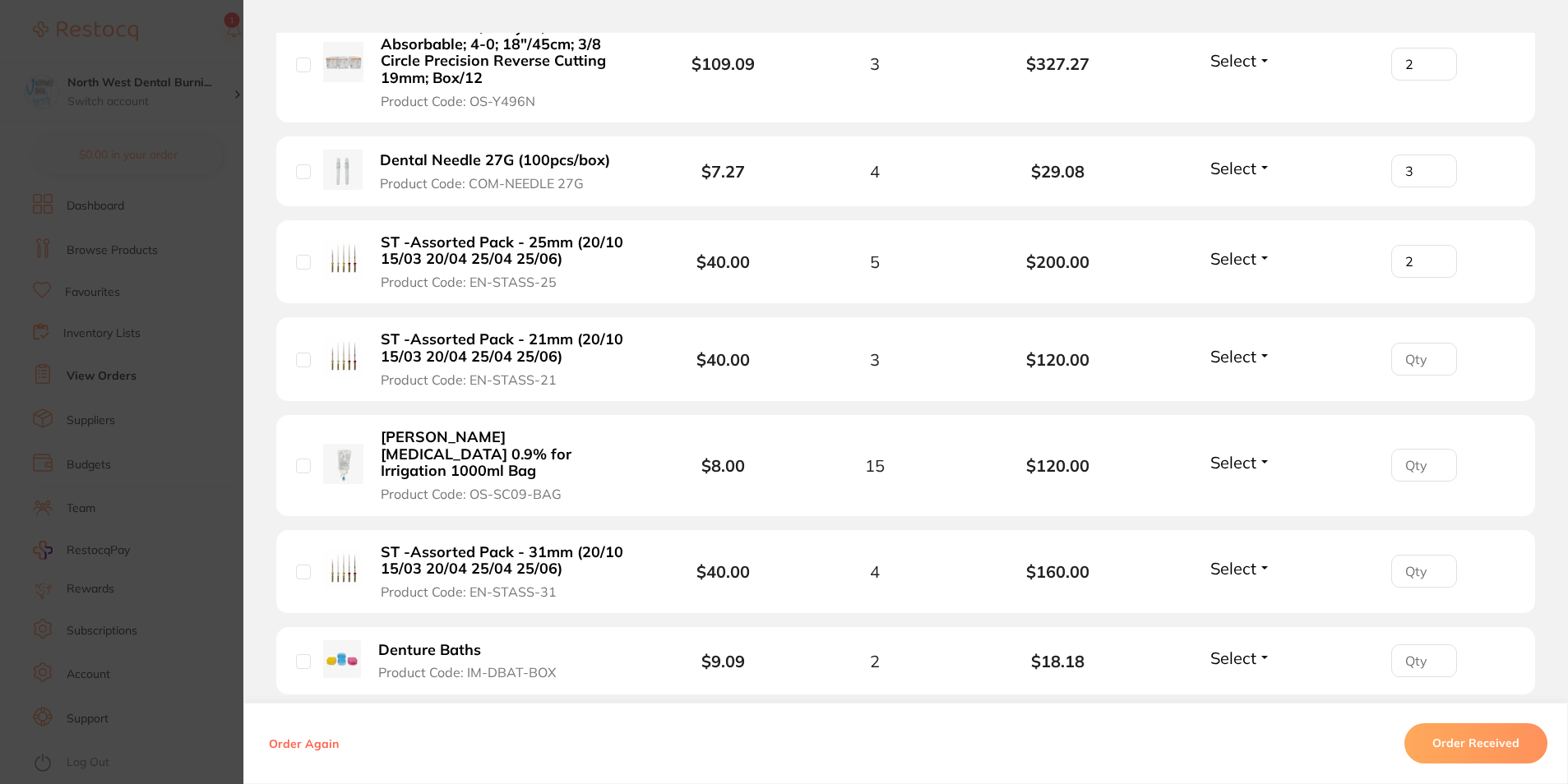
click at [1435, 256] on input "2" at bounding box center [1424, 261] width 66 height 33
click at [1435, 256] on input "3" at bounding box center [1424, 261] width 66 height 33
click at [1435, 256] on input "4" at bounding box center [1424, 261] width 66 height 33
type input "5"
click at [1435, 256] on input "5" at bounding box center [1424, 261] width 66 height 33
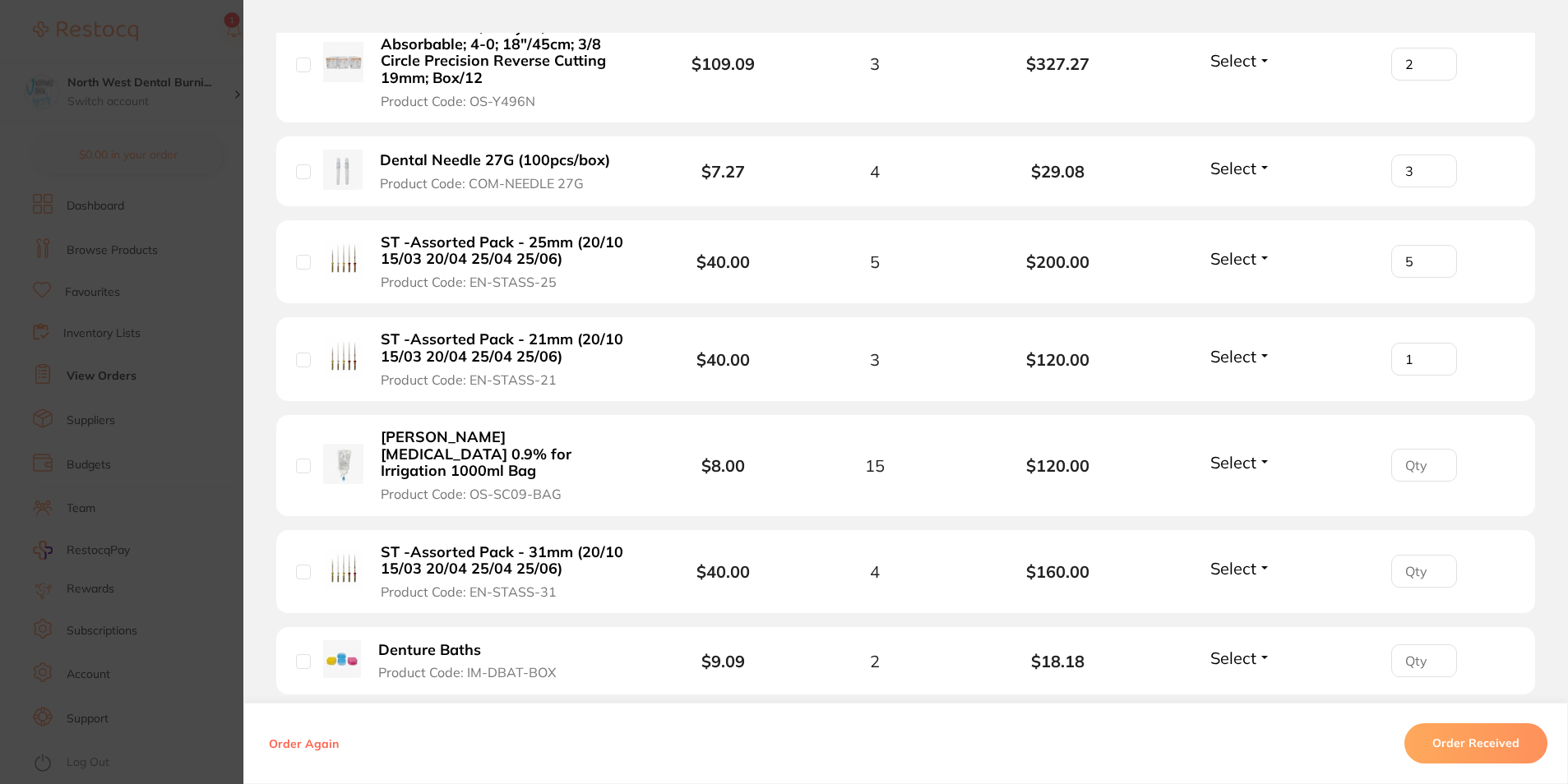
click at [1432, 353] on input "1" at bounding box center [1424, 359] width 66 height 33
click at [1432, 353] on input "2" at bounding box center [1424, 359] width 66 height 33
type input "3"
click at [1432, 353] on input "3" at bounding box center [1424, 359] width 66 height 33
click at [1405, 459] on input "number" at bounding box center [1424, 464] width 66 height 33
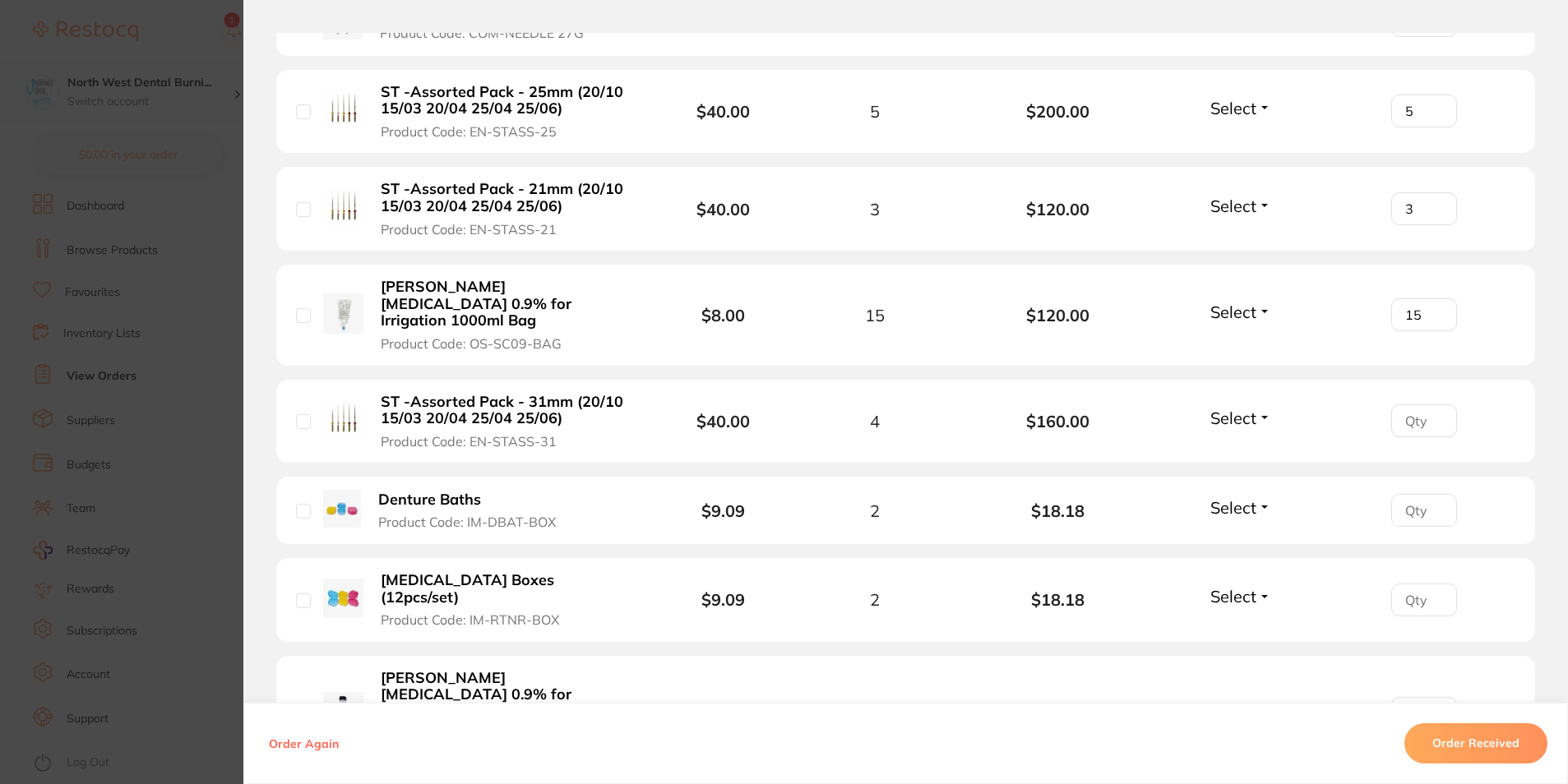
scroll to position [1599, 0]
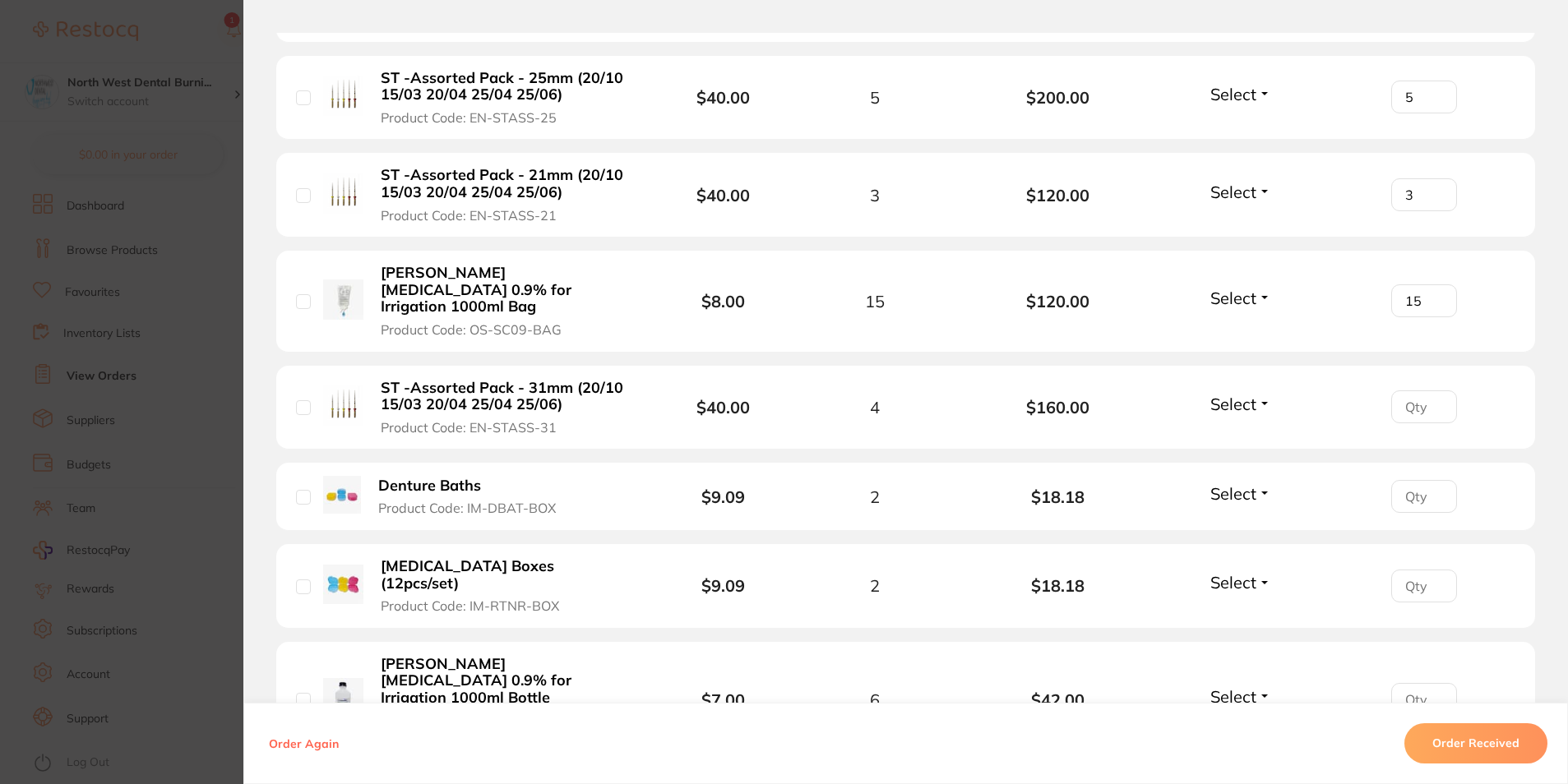
type input "15"
click at [1411, 390] on input "number" at bounding box center [1424, 406] width 66 height 33
click at [1431, 480] on input "1" at bounding box center [1424, 496] width 66 height 33
type input "2"
click at [1431, 480] on input "2" at bounding box center [1424, 496] width 66 height 33
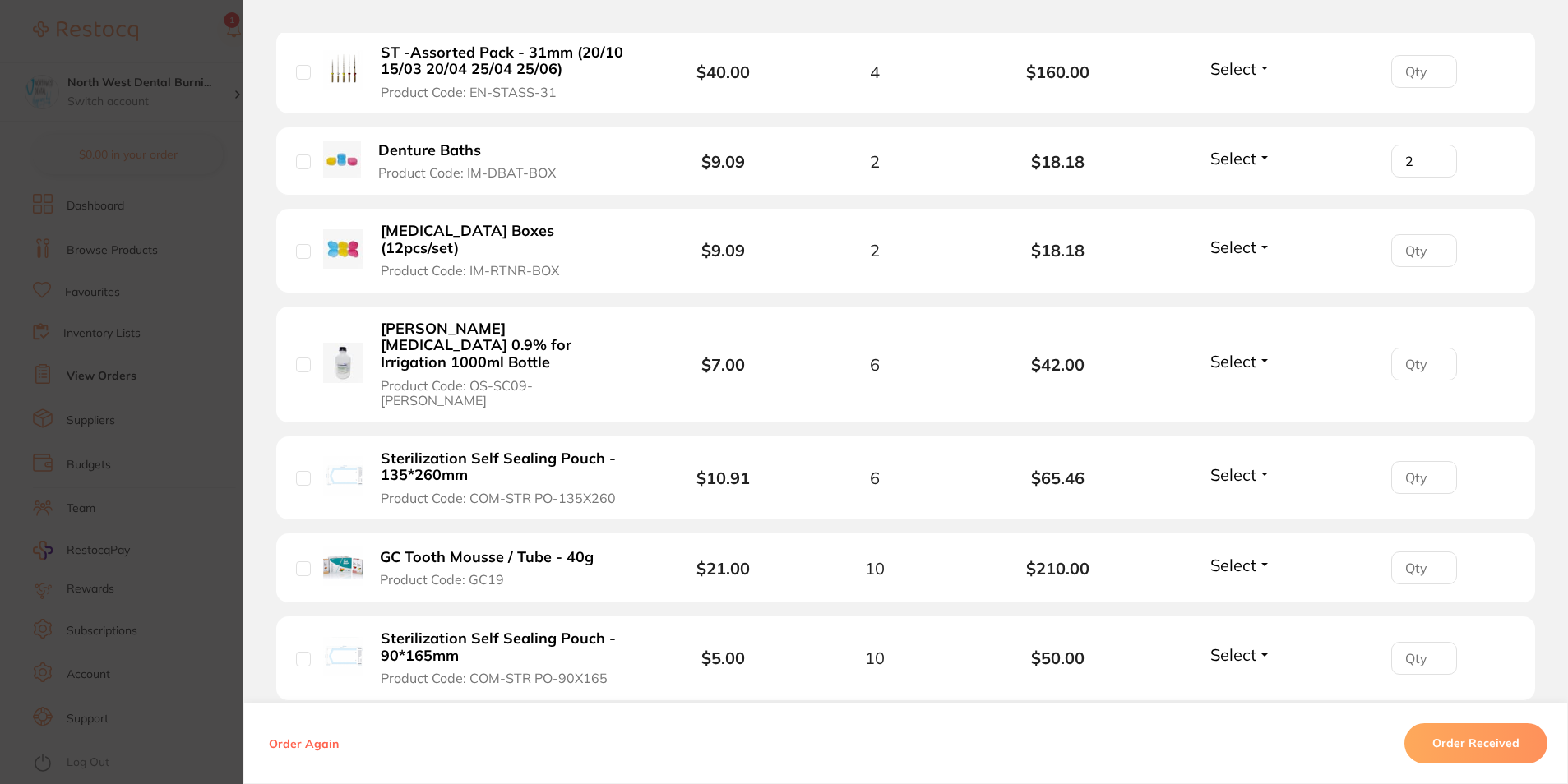
scroll to position [1948, 0]
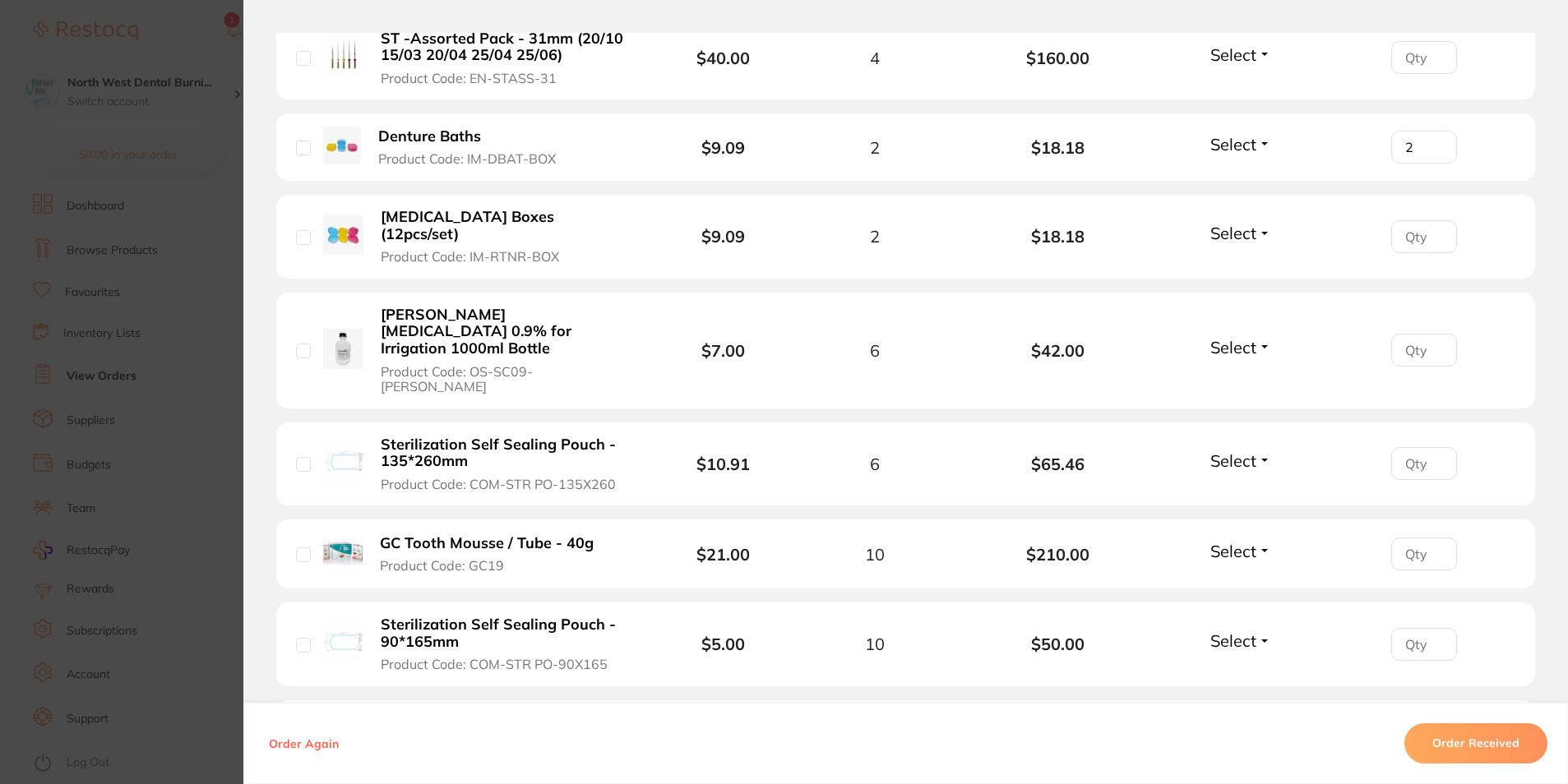
click at [1416, 333] on input "number" at bounding box center [1424, 349] width 66 height 33
click at [1434, 333] on input "1" at bounding box center [1424, 349] width 66 height 33
click at [1434, 333] on input "2" at bounding box center [1424, 349] width 66 height 33
click at [1434, 333] on input "3" at bounding box center [1424, 349] width 66 height 33
click at [1434, 333] on input "4" at bounding box center [1424, 349] width 66 height 33
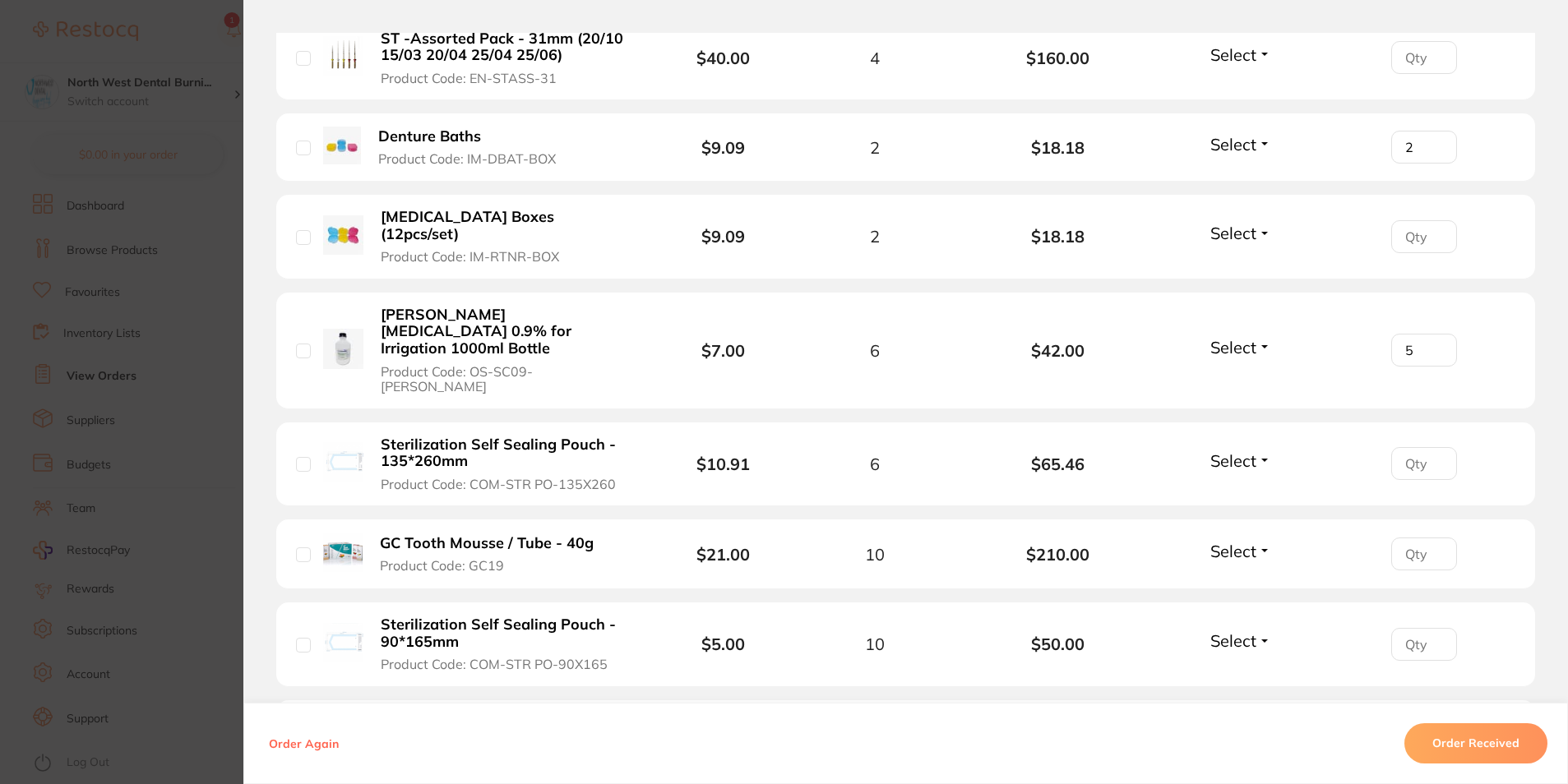
click at [1434, 333] on input "5" at bounding box center [1424, 349] width 66 height 33
type input "6"
click at [1434, 333] on input "6" at bounding box center [1424, 349] width 66 height 33
click at [1435, 537] on input "number" at bounding box center [1424, 553] width 66 height 33
click at [1434, 537] on input "1" at bounding box center [1424, 553] width 66 height 33
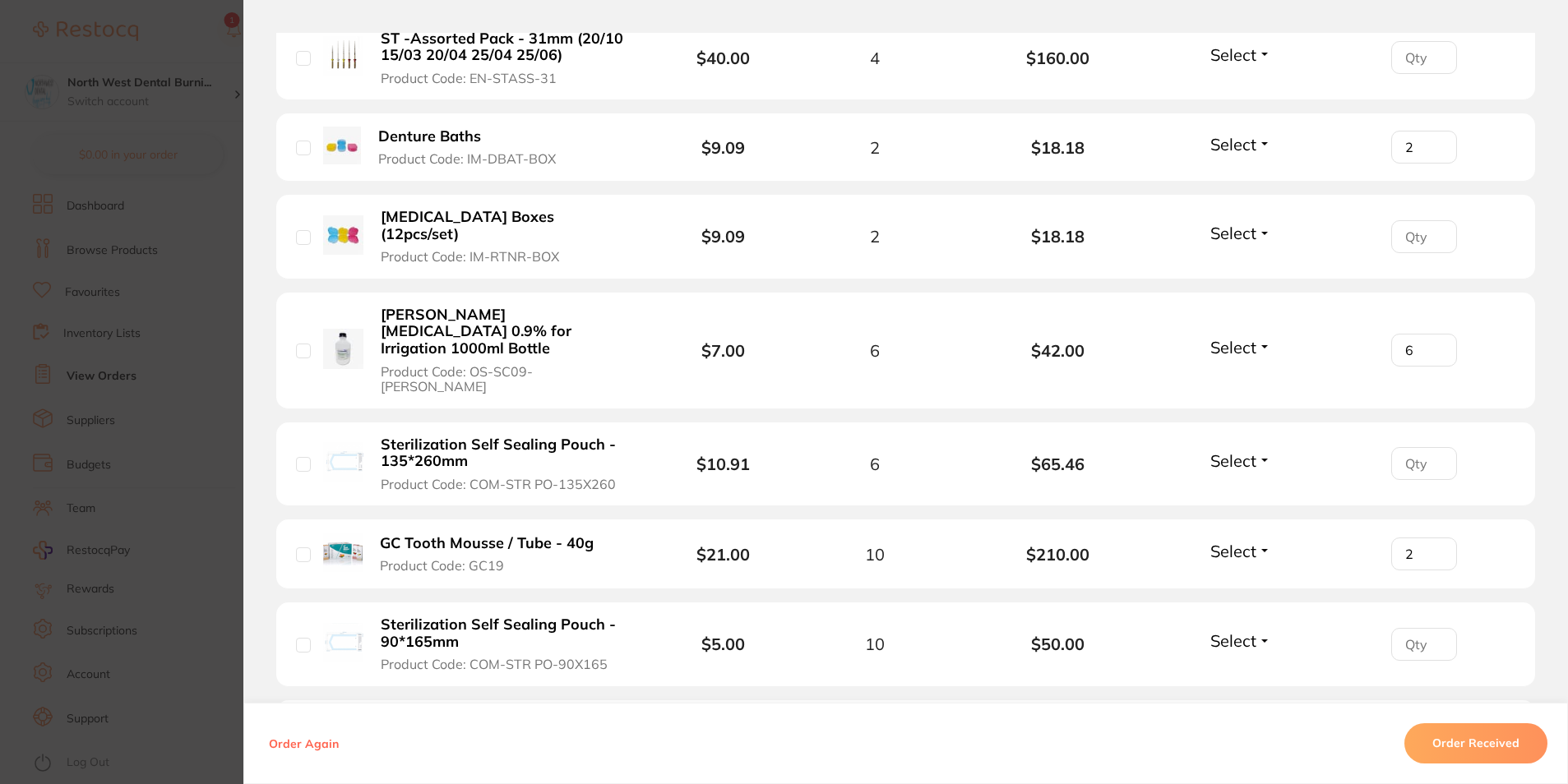
click at [1434, 537] on input "2" at bounding box center [1424, 553] width 66 height 33
click at [1434, 537] on input "3" at bounding box center [1424, 553] width 66 height 33
click at [1434, 537] on input "4" at bounding box center [1424, 553] width 66 height 33
click at [1434, 537] on input "5" at bounding box center [1424, 553] width 66 height 33
click at [1434, 537] on input "6" at bounding box center [1424, 553] width 66 height 33
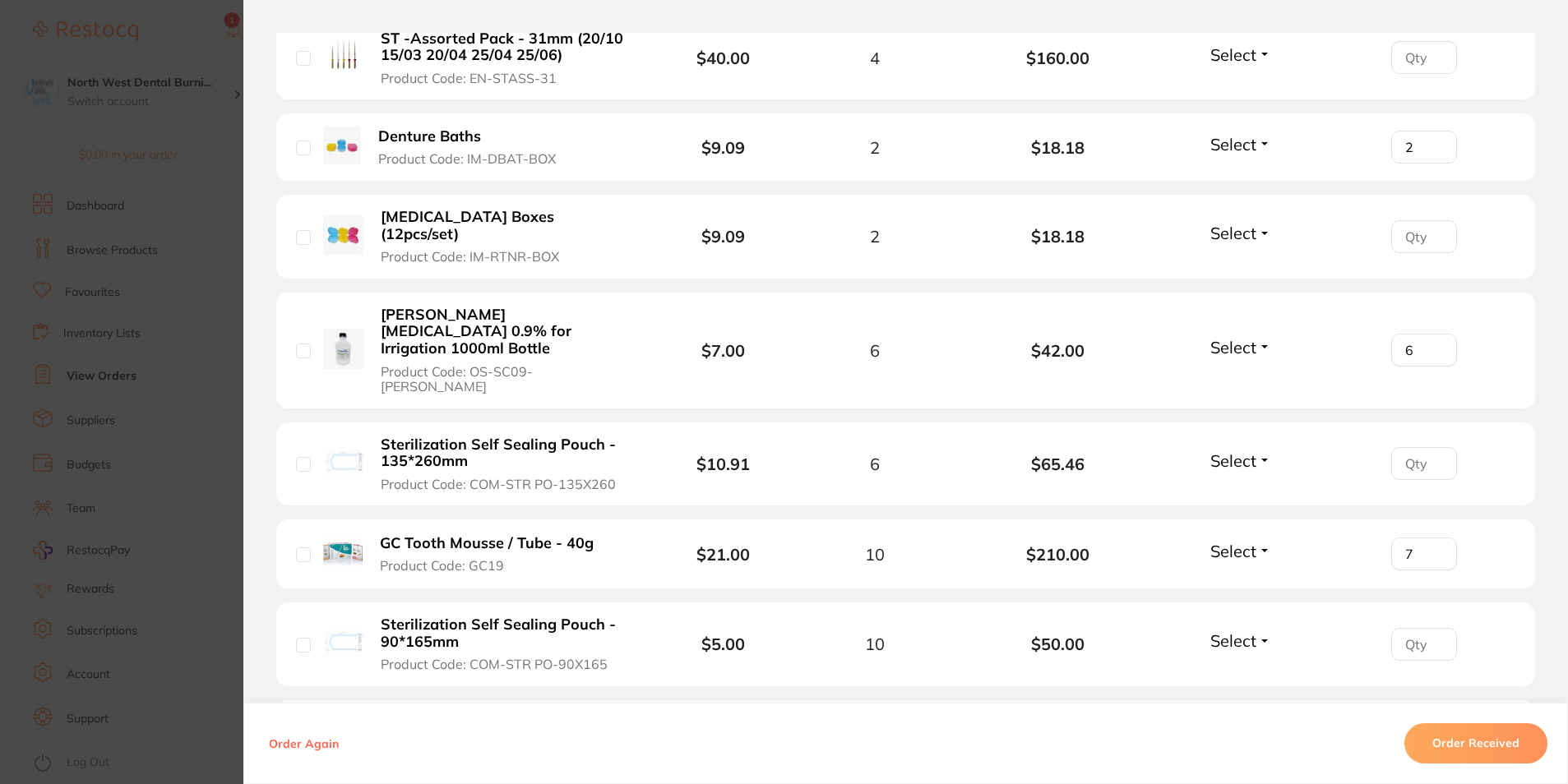
click at [1434, 537] on input "7" at bounding box center [1424, 553] width 66 height 33
click at [1434, 537] on input "8" at bounding box center [1424, 553] width 66 height 33
click at [1434, 537] on input "9" at bounding box center [1424, 553] width 66 height 33
type input "10"
click at [1434, 537] on input "10" at bounding box center [1424, 553] width 66 height 33
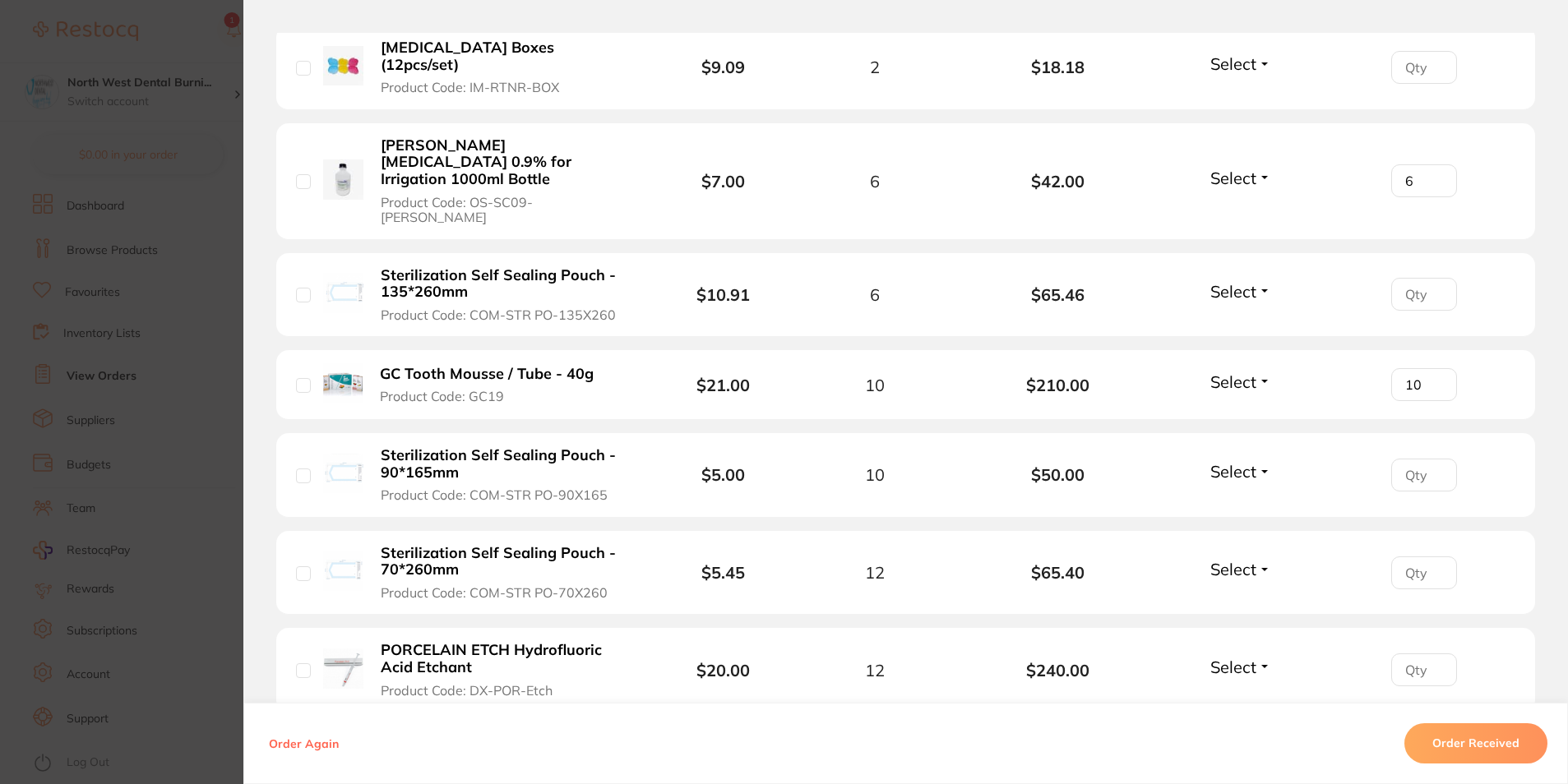
scroll to position [2175, 0]
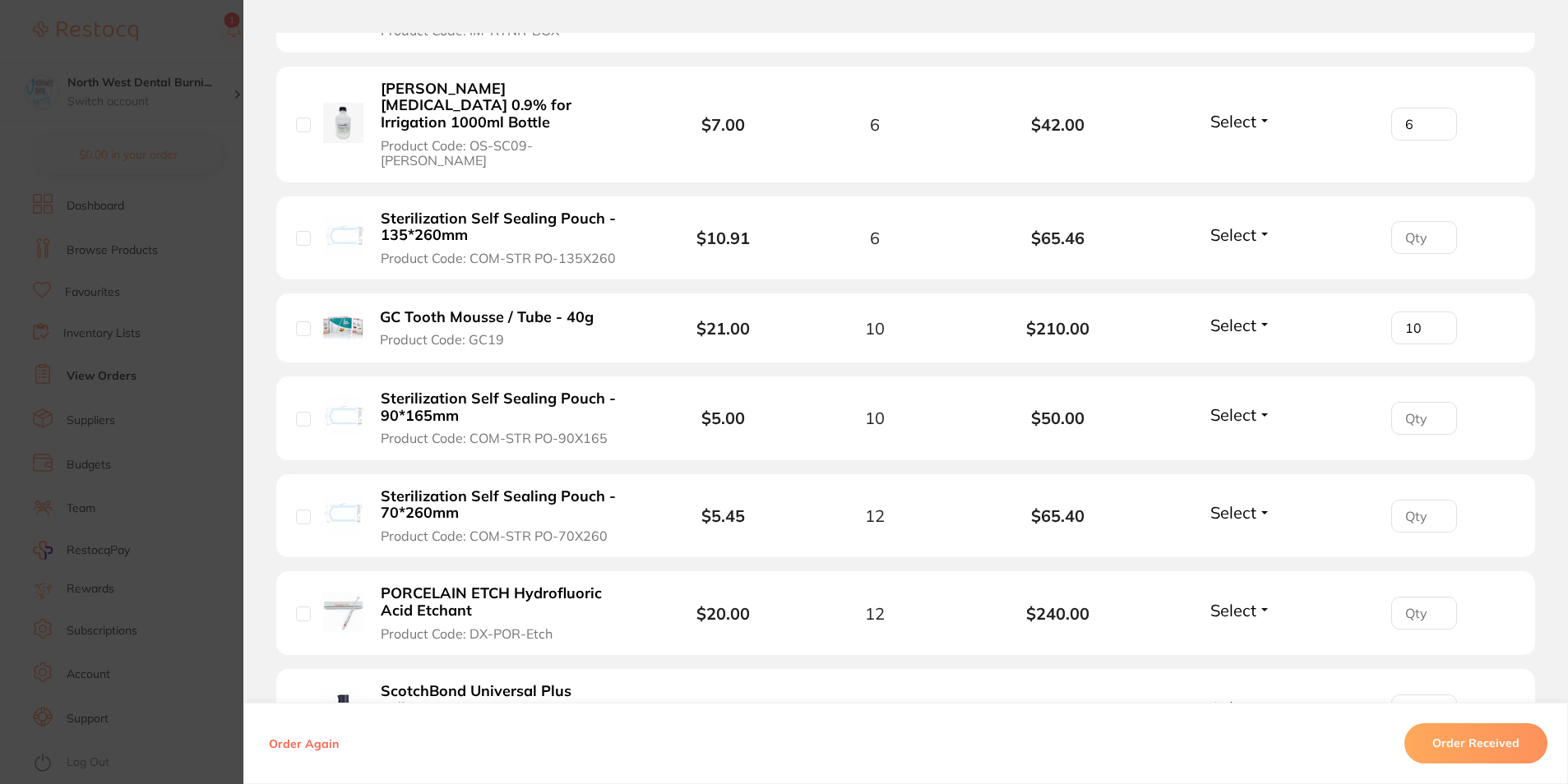
click at [1398, 402] on input "number" at bounding box center [1424, 418] width 66 height 33
type input "10"
click at [1403, 500] on input "number" at bounding box center [1424, 516] width 66 height 33
type input "12"
click at [1416, 596] on input "number" at bounding box center [1424, 612] width 66 height 33
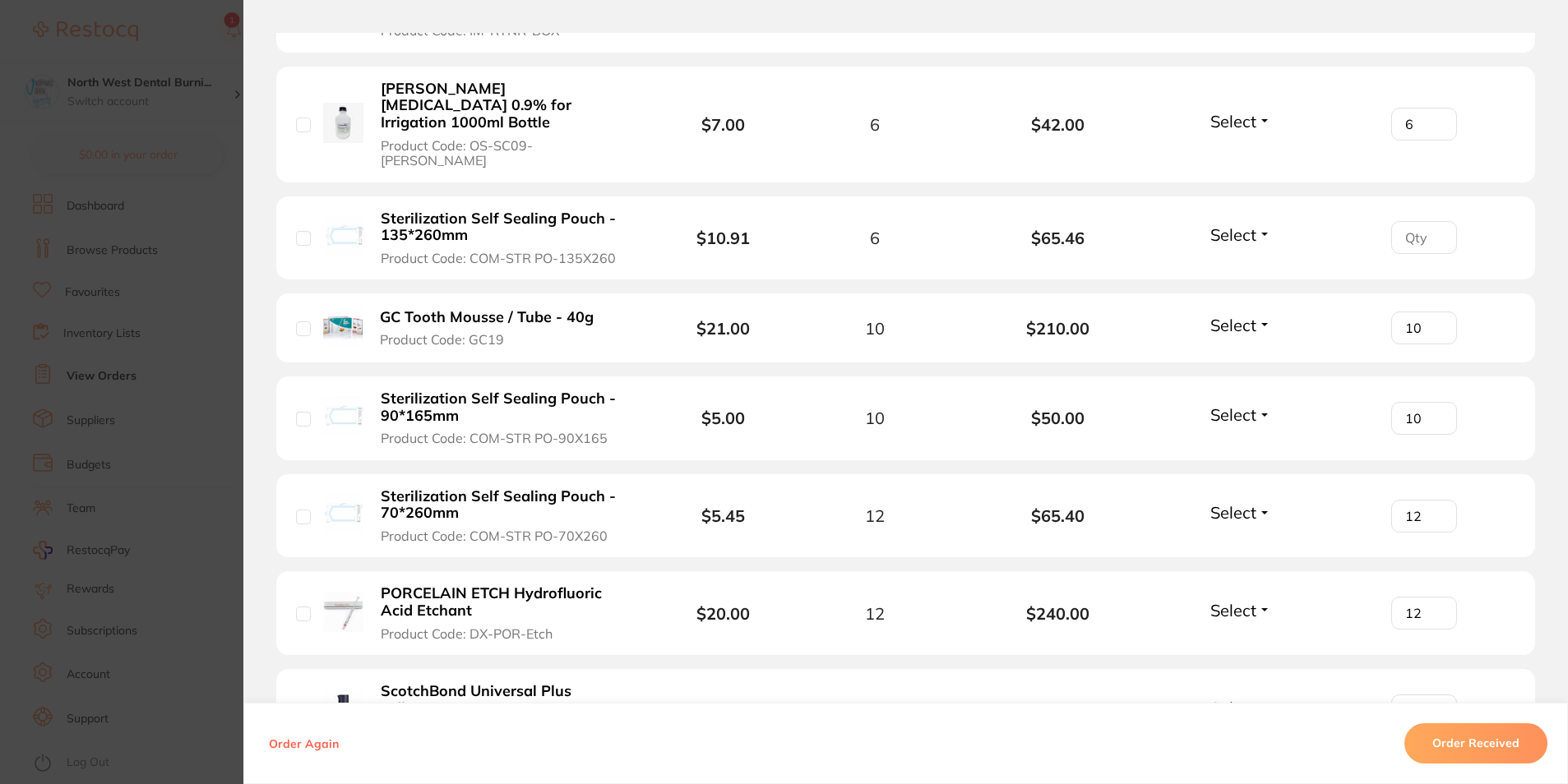
type input "12"
click at [1412, 694] on input "number" at bounding box center [1424, 710] width 66 height 33
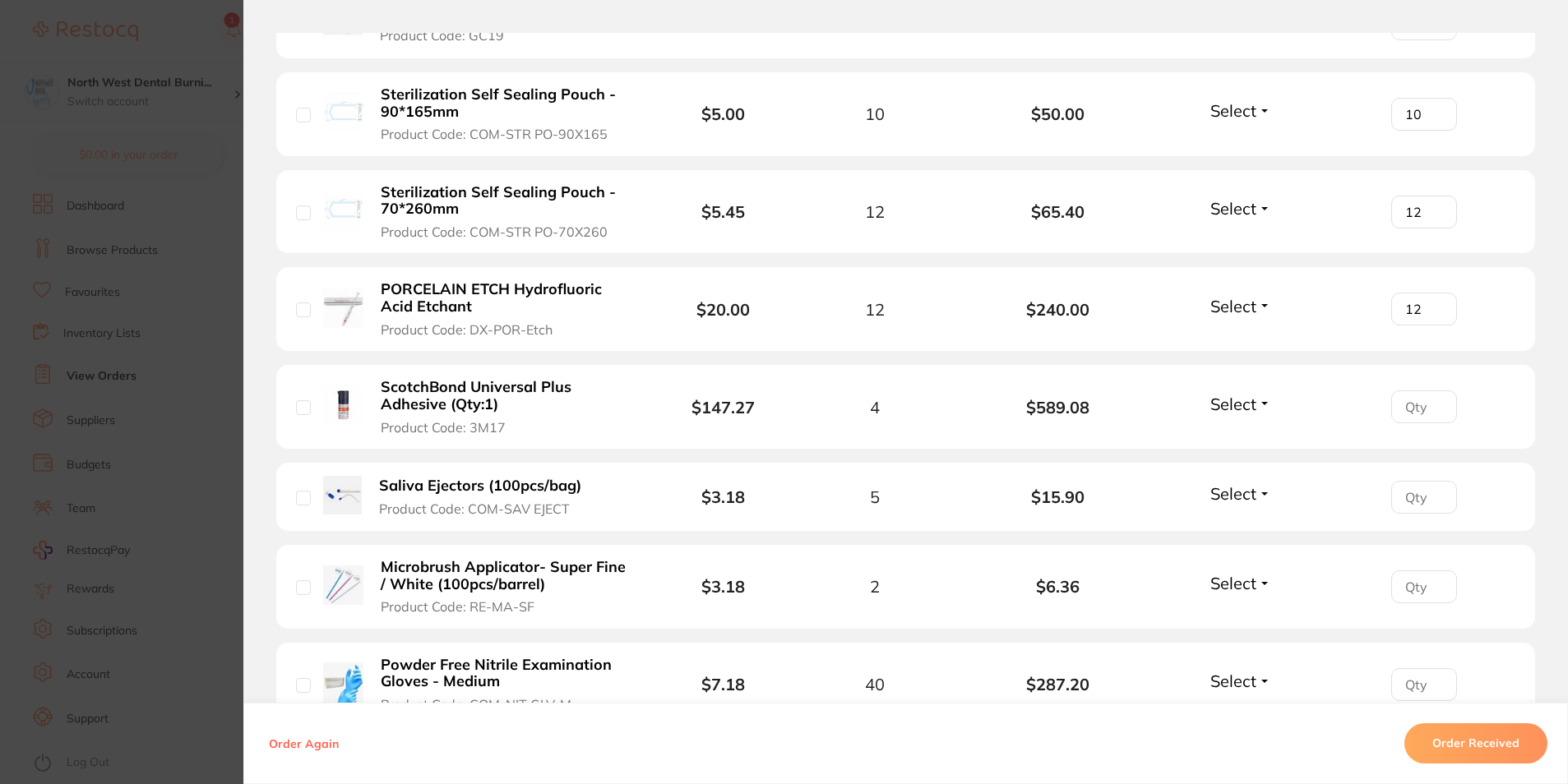
scroll to position [2482, 0]
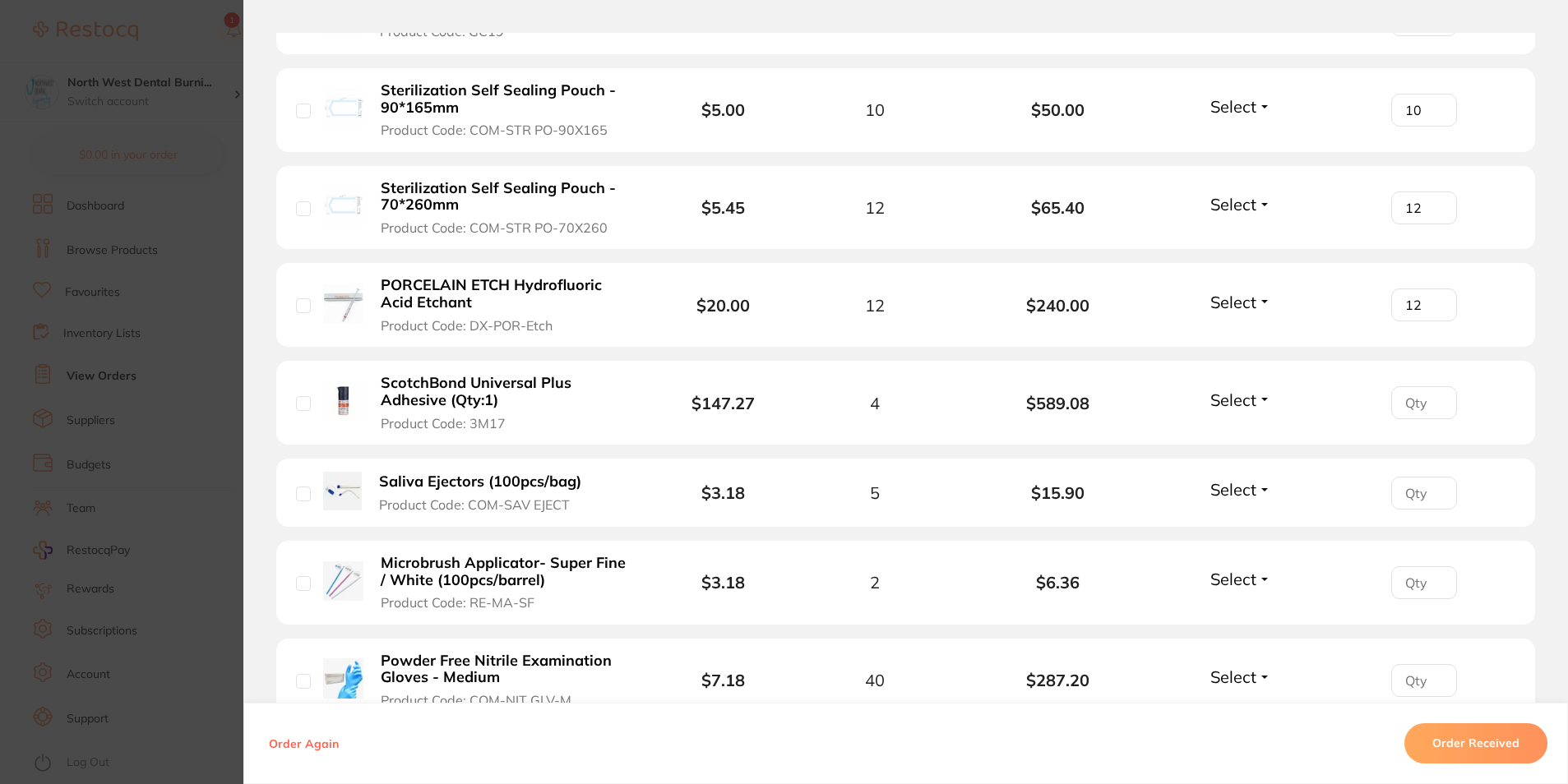
click at [1420, 477] on input "number" at bounding box center [1424, 492] width 66 height 33
type input "5"
click at [1413, 566] on input "number" at bounding box center [1424, 581] width 66 height 33
type input "2"
click at [1420, 664] on input "number" at bounding box center [1424, 680] width 66 height 33
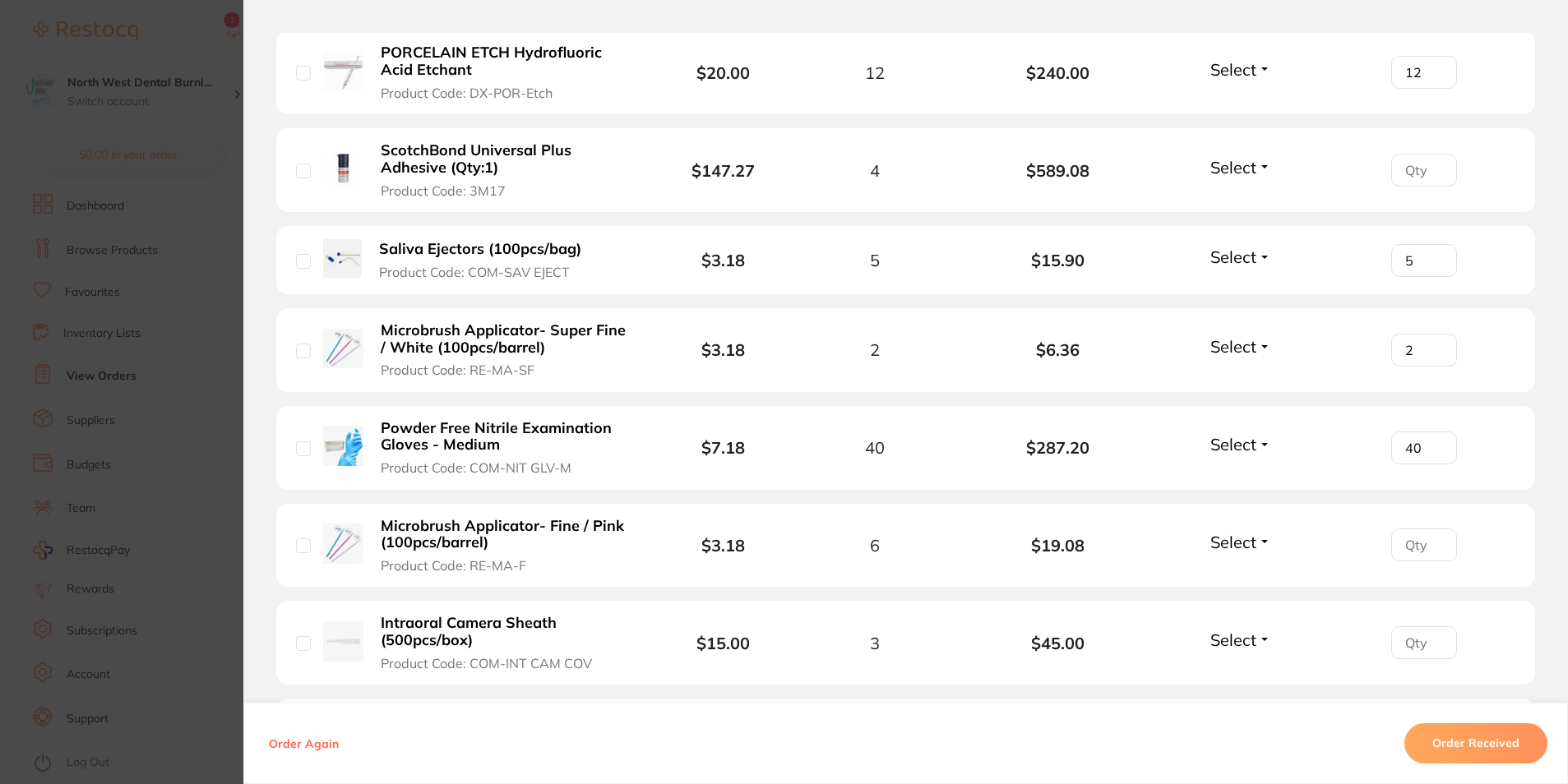
scroll to position [2811, 0]
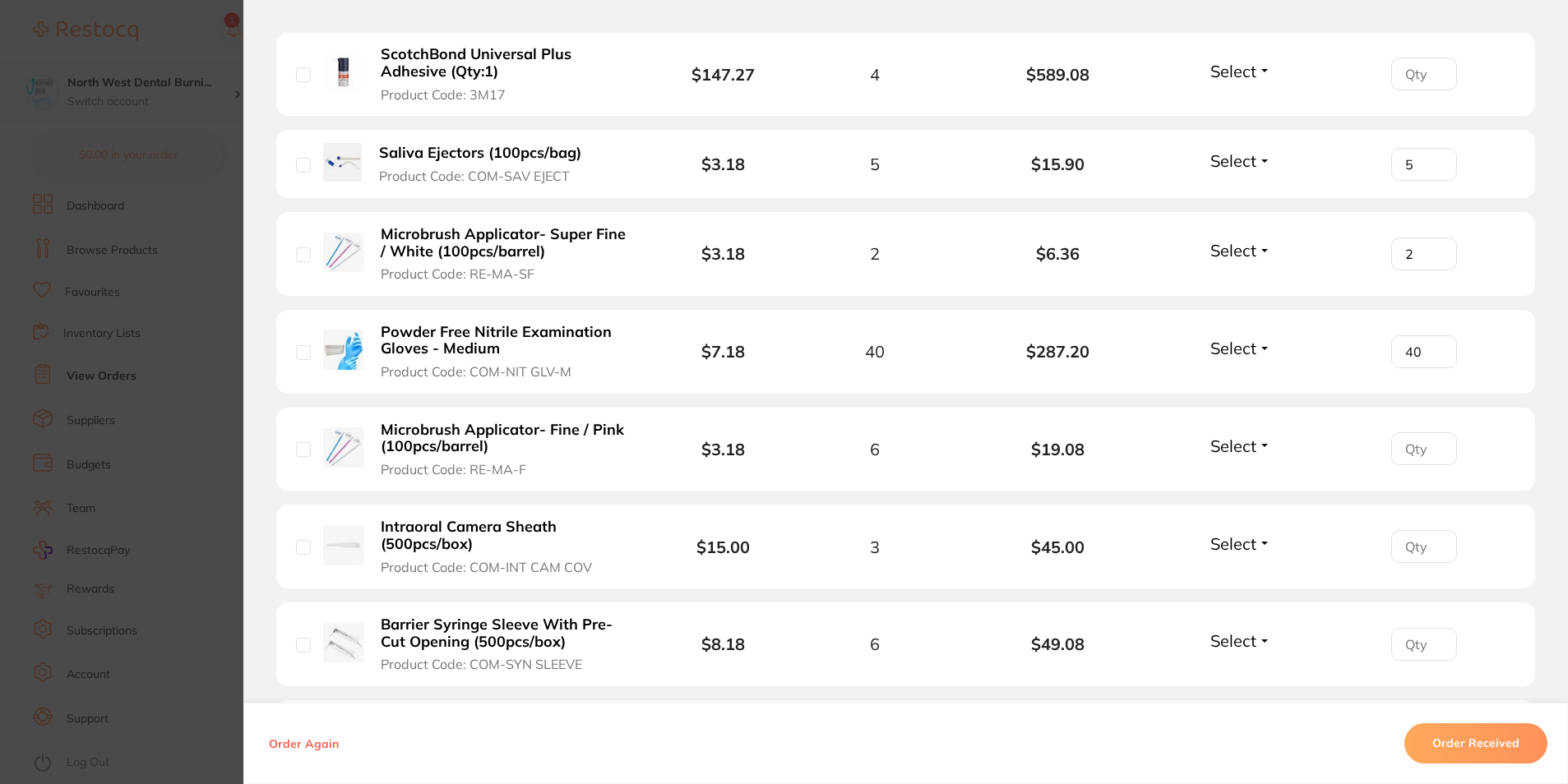
type input "40"
click at [1416, 432] on input "number" at bounding box center [1424, 448] width 66 height 33
type input "6"
click at [1410, 530] on input "number" at bounding box center [1424, 546] width 66 height 33
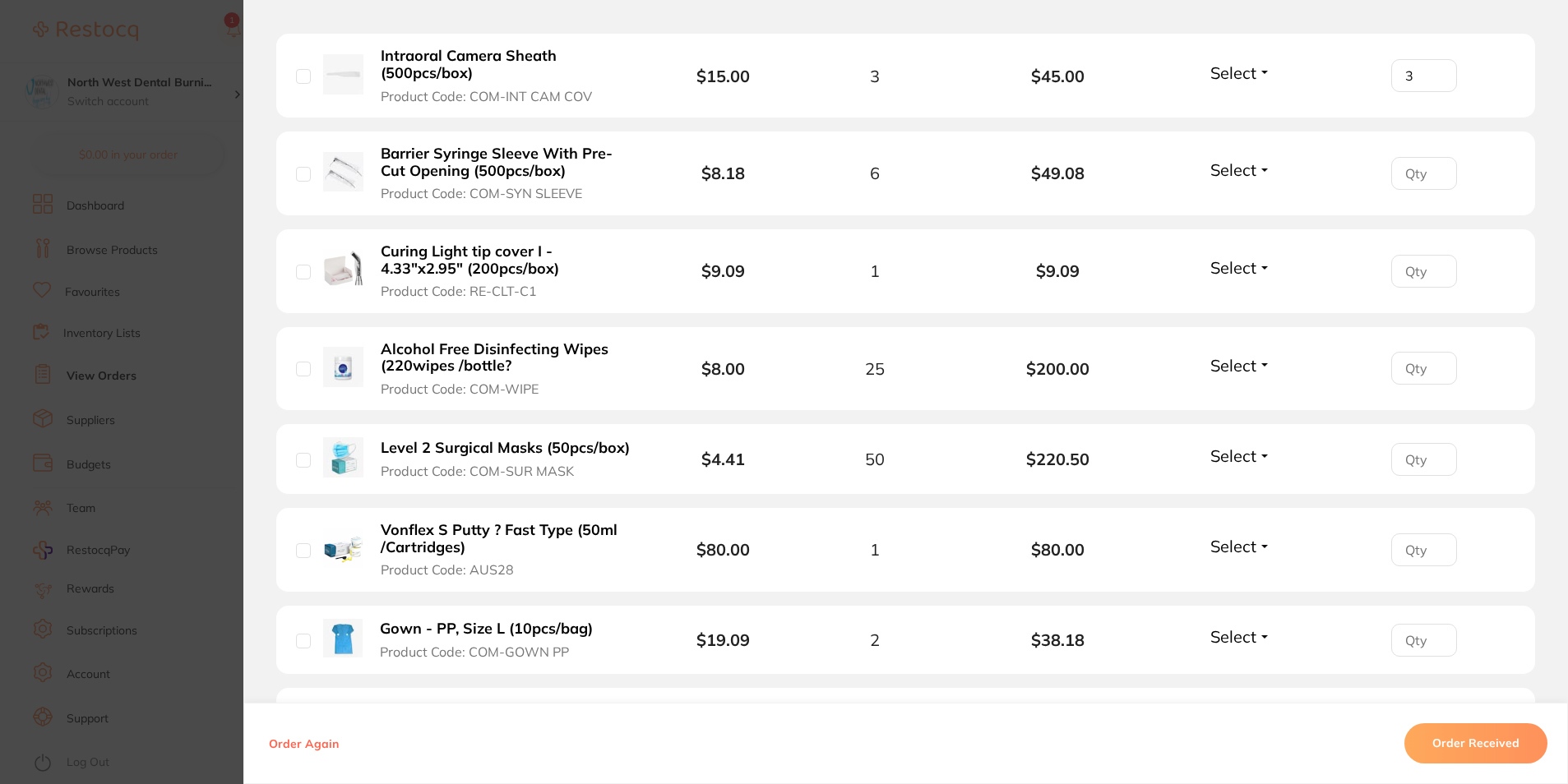
scroll to position [3284, 0]
type input "3"
click at [1397, 155] on input "number" at bounding box center [1424, 171] width 66 height 33
type input "6"
click at [1416, 253] on input "number" at bounding box center [1424, 268] width 66 height 33
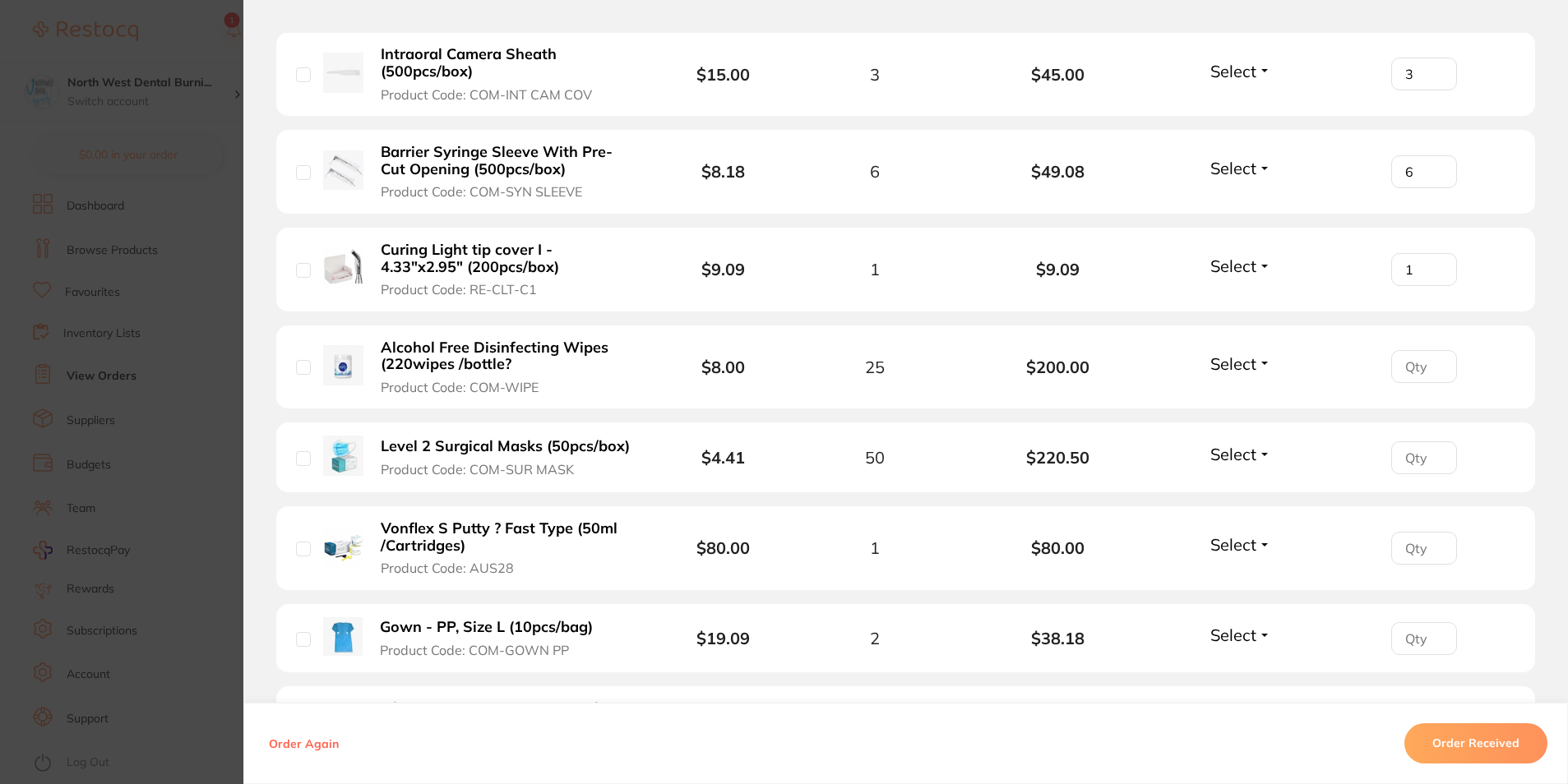
type input "1"
click at [1403, 350] on input "number" at bounding box center [1424, 366] width 66 height 33
type input "1"
click at [1407, 441] on input "number" at bounding box center [1424, 457] width 66 height 33
type input "50"
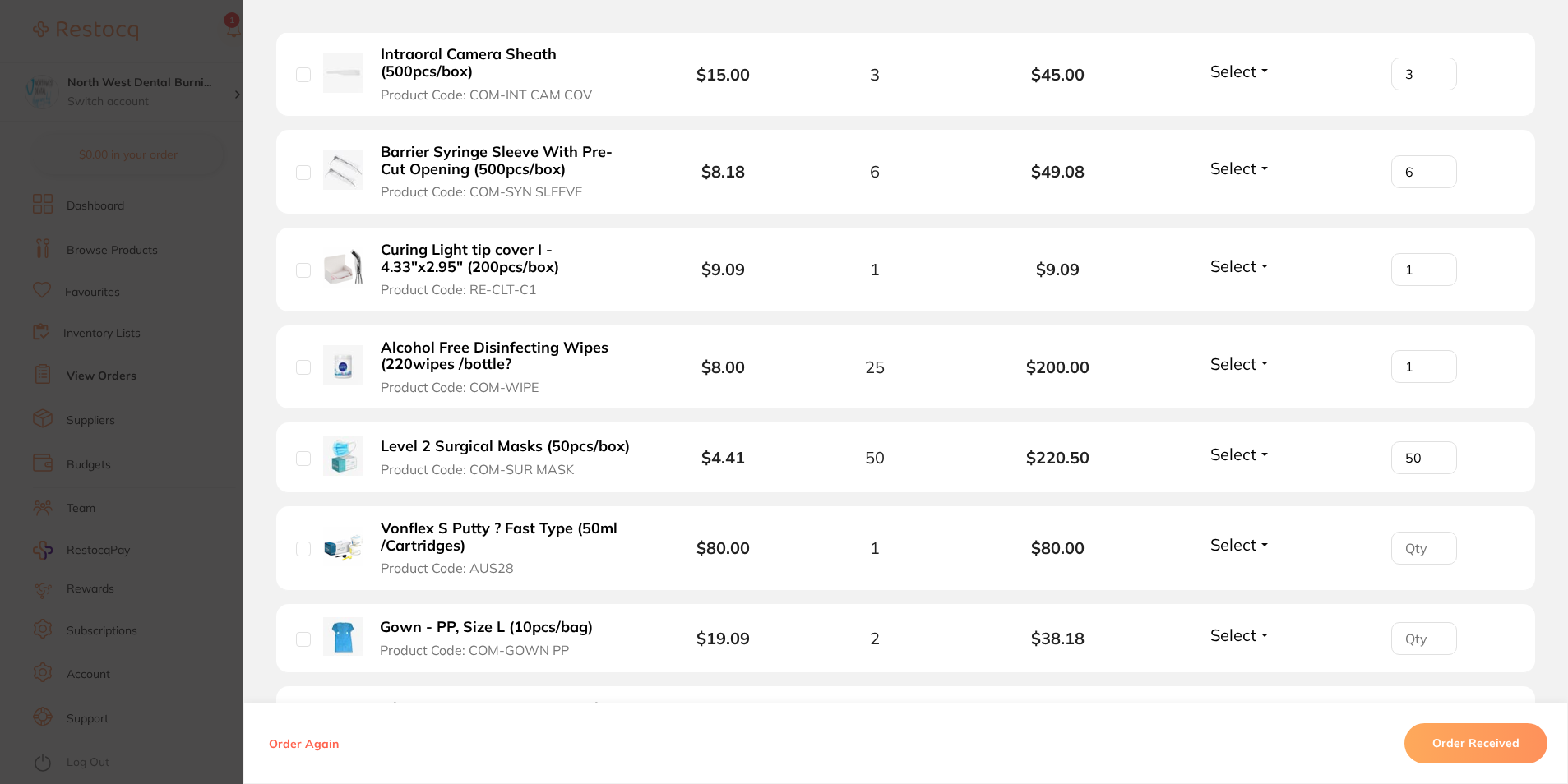
click at [1403, 531] on input "number" at bounding box center [1424, 547] width 66 height 33
type input "1"
click at [1413, 622] on input "number" at bounding box center [1424, 638] width 66 height 33
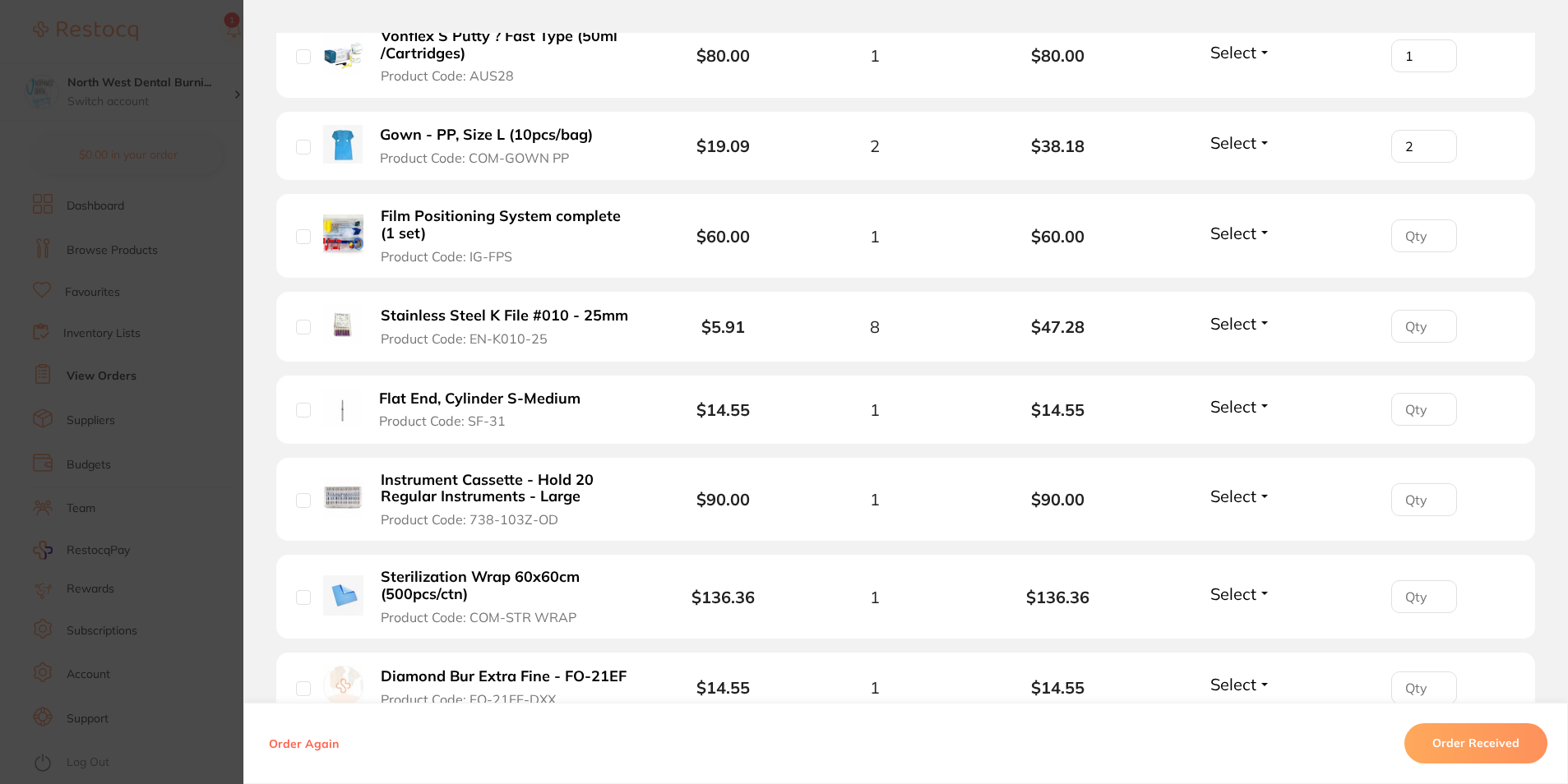
scroll to position [3776, 0]
type input "2"
click at [1402, 309] on input "number" at bounding box center [1424, 325] width 66 height 33
type input "8"
click at [1405, 392] on input "number" at bounding box center [1424, 408] width 66 height 33
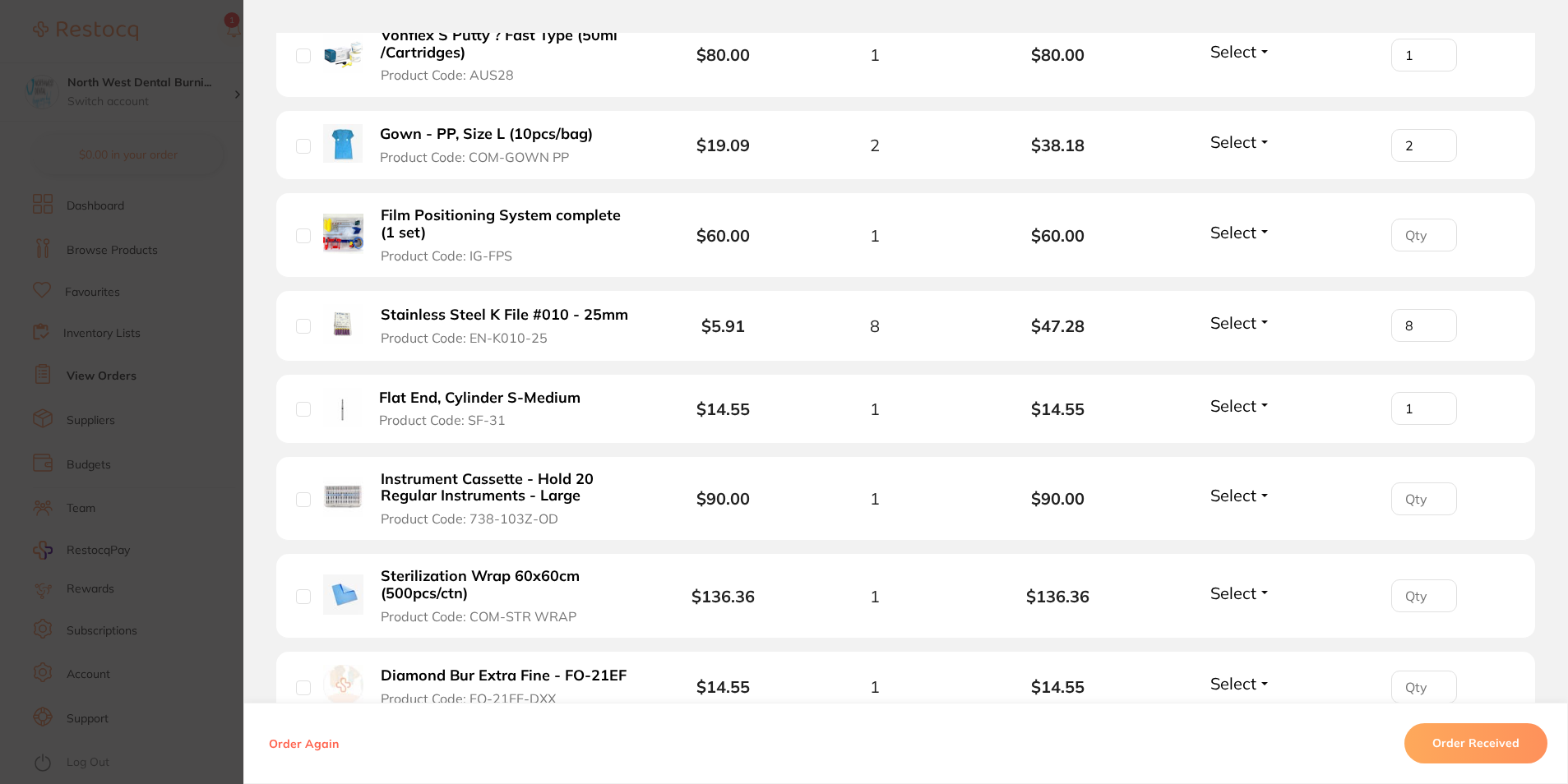
type input "1"
click at [1403, 482] on input "number" at bounding box center [1424, 498] width 66 height 33
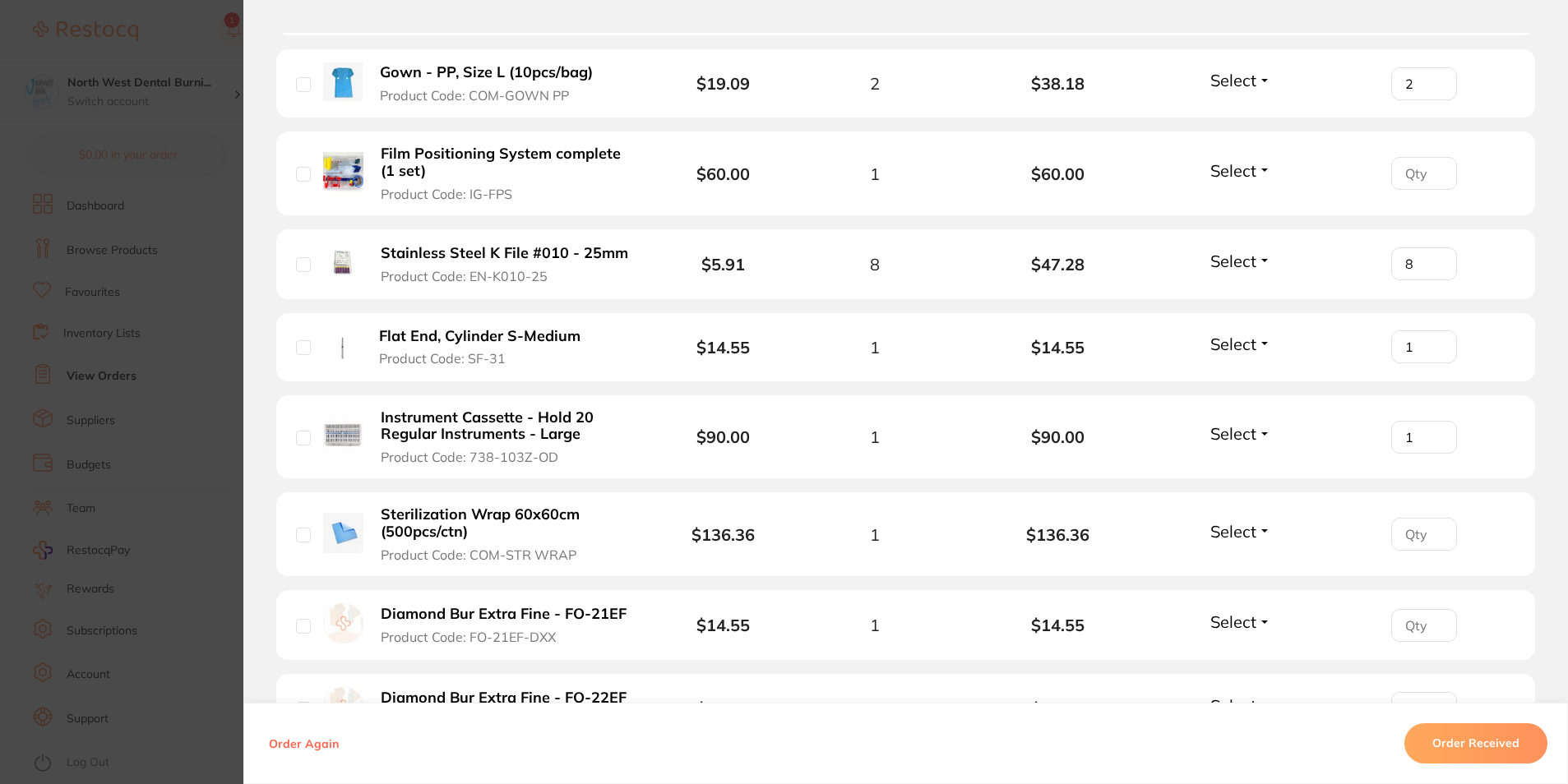
type input "1"
click at [1399, 517] on input "number" at bounding box center [1424, 533] width 66 height 33
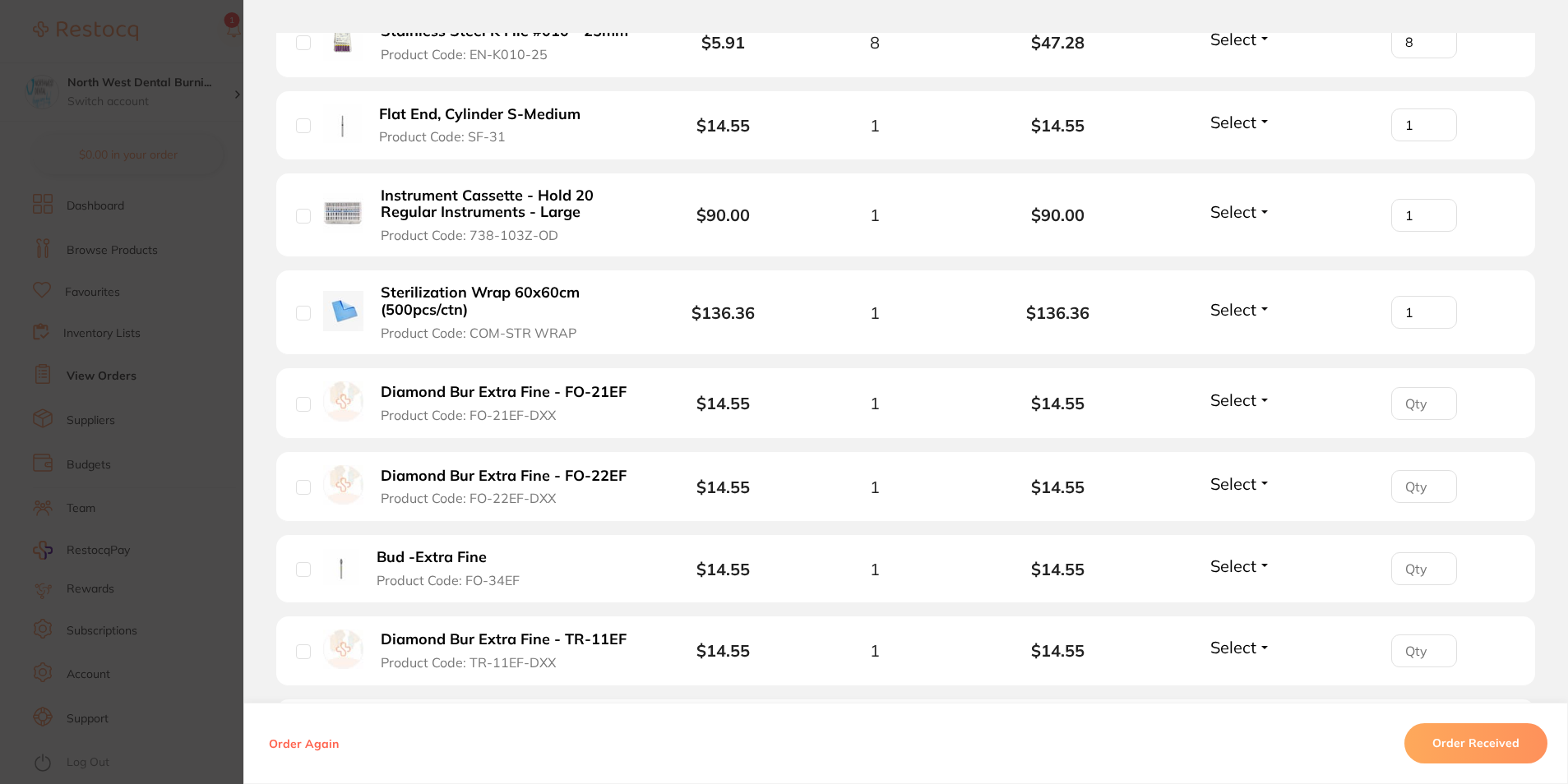
scroll to position [4064, 0]
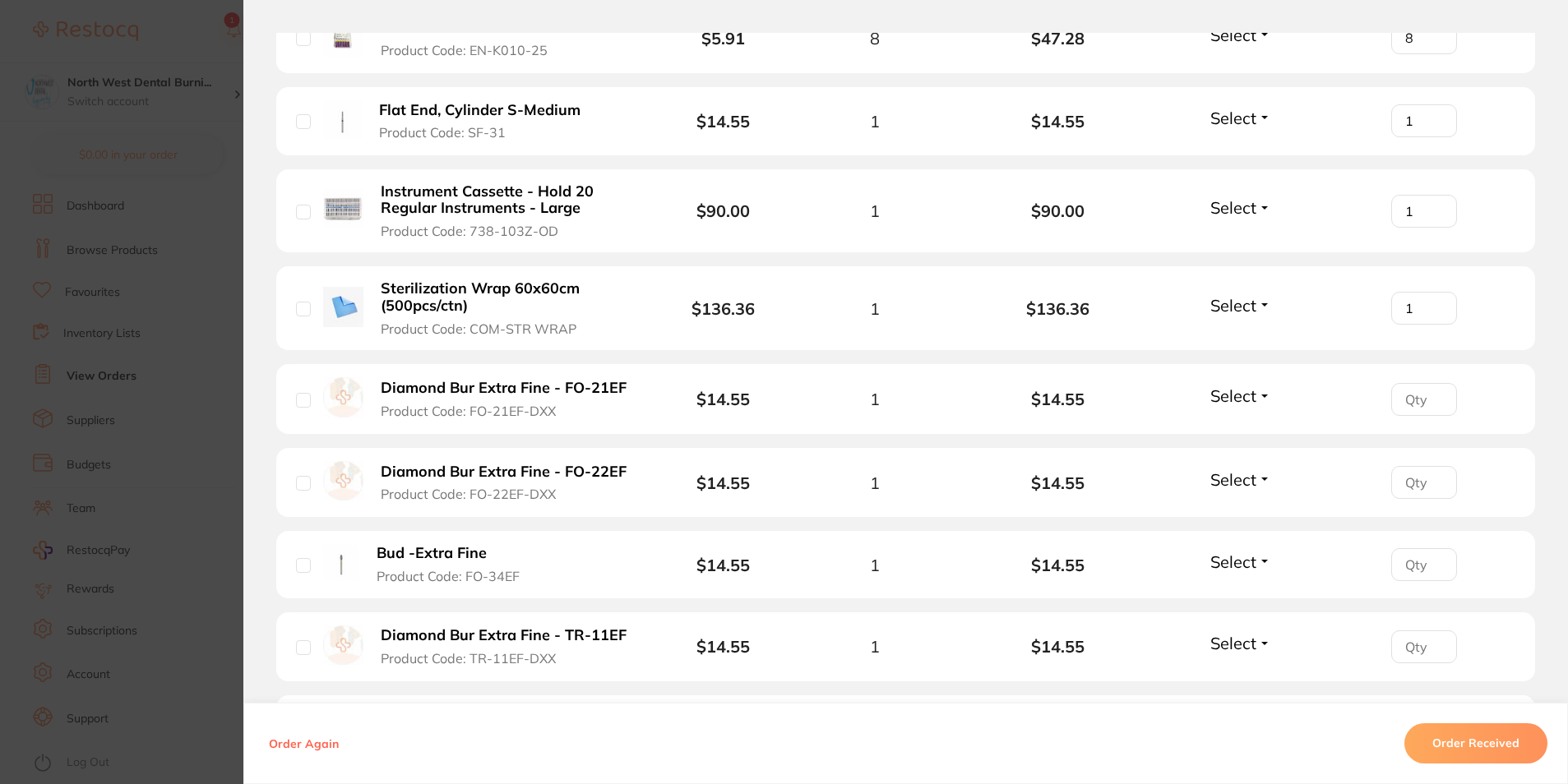
type input "1"
click at [1406, 383] on input "number" at bounding box center [1424, 399] width 66 height 33
type input "1"
click at [1410, 466] on input "number" at bounding box center [1424, 482] width 66 height 33
type input "1"
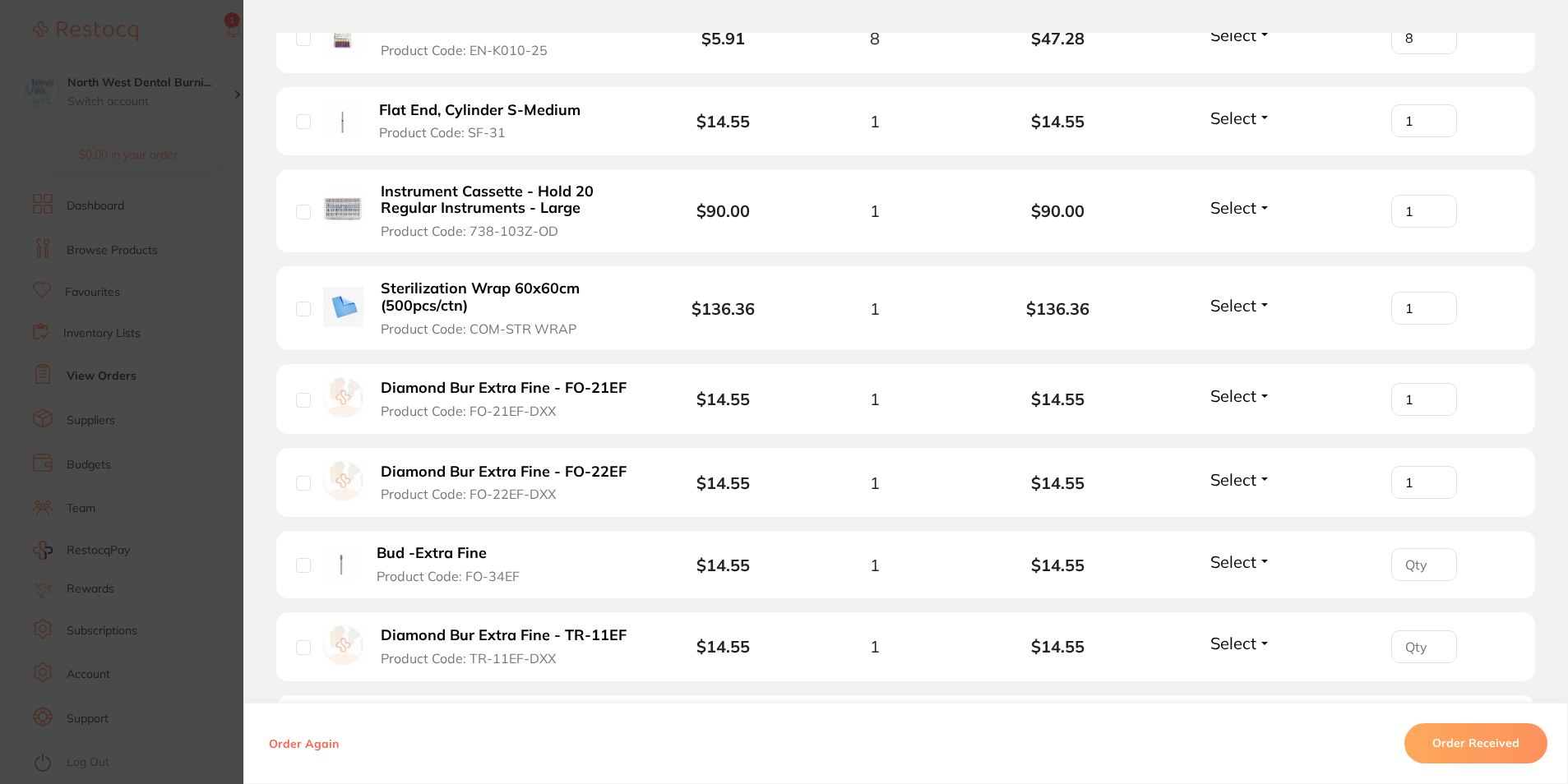
click at [1401, 548] on input "number" at bounding box center [1424, 564] width 66 height 33
type input "1"
click at [1406, 630] on input "number" at bounding box center [1424, 646] width 66 height 33
type input "1"
click at [1405, 714] on input "number" at bounding box center [1424, 730] width 66 height 33
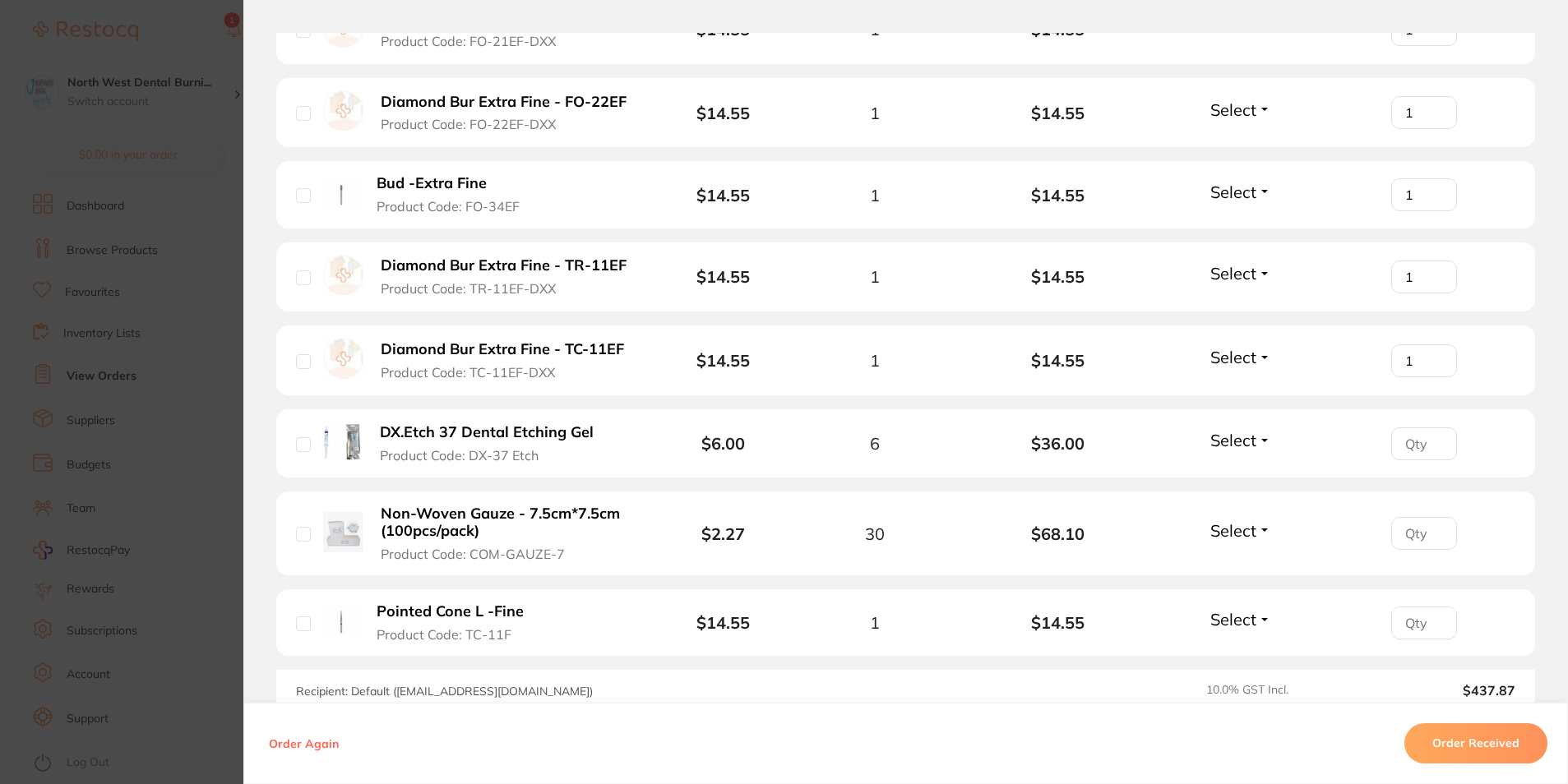
scroll to position [4454, 0]
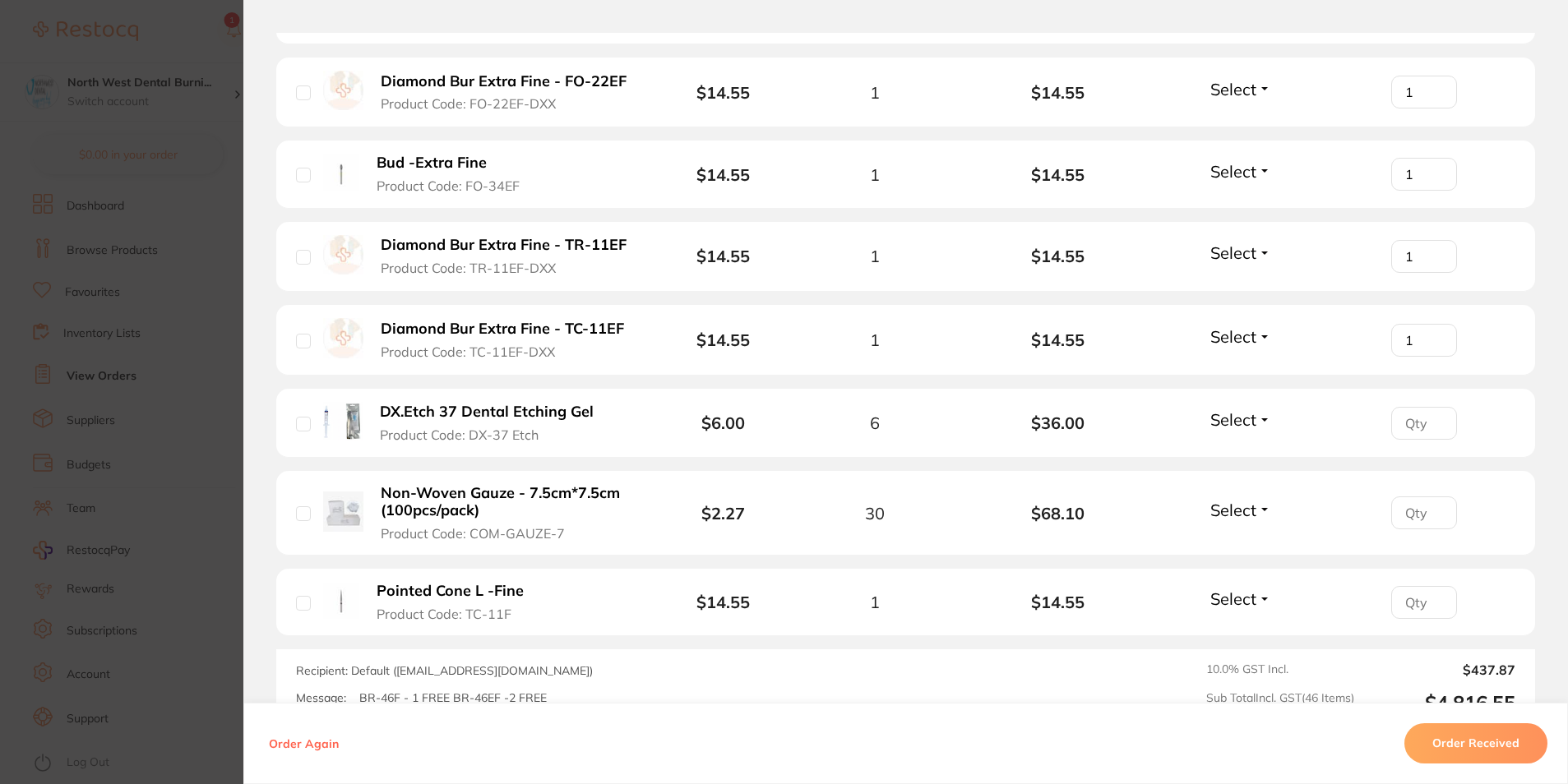
type input "1"
click at [1402, 407] on input "number" at bounding box center [1424, 423] width 66 height 33
type input "6"
click at [1397, 475] on li "Non-Woven Gauze - 7.5cm*7.5cm (100pcs/pack) Product Code: COM-GAUZE-7 $2.27 30 …" at bounding box center [905, 513] width 1258 height 85
click at [1410, 496] on input "number" at bounding box center [1424, 512] width 66 height 33
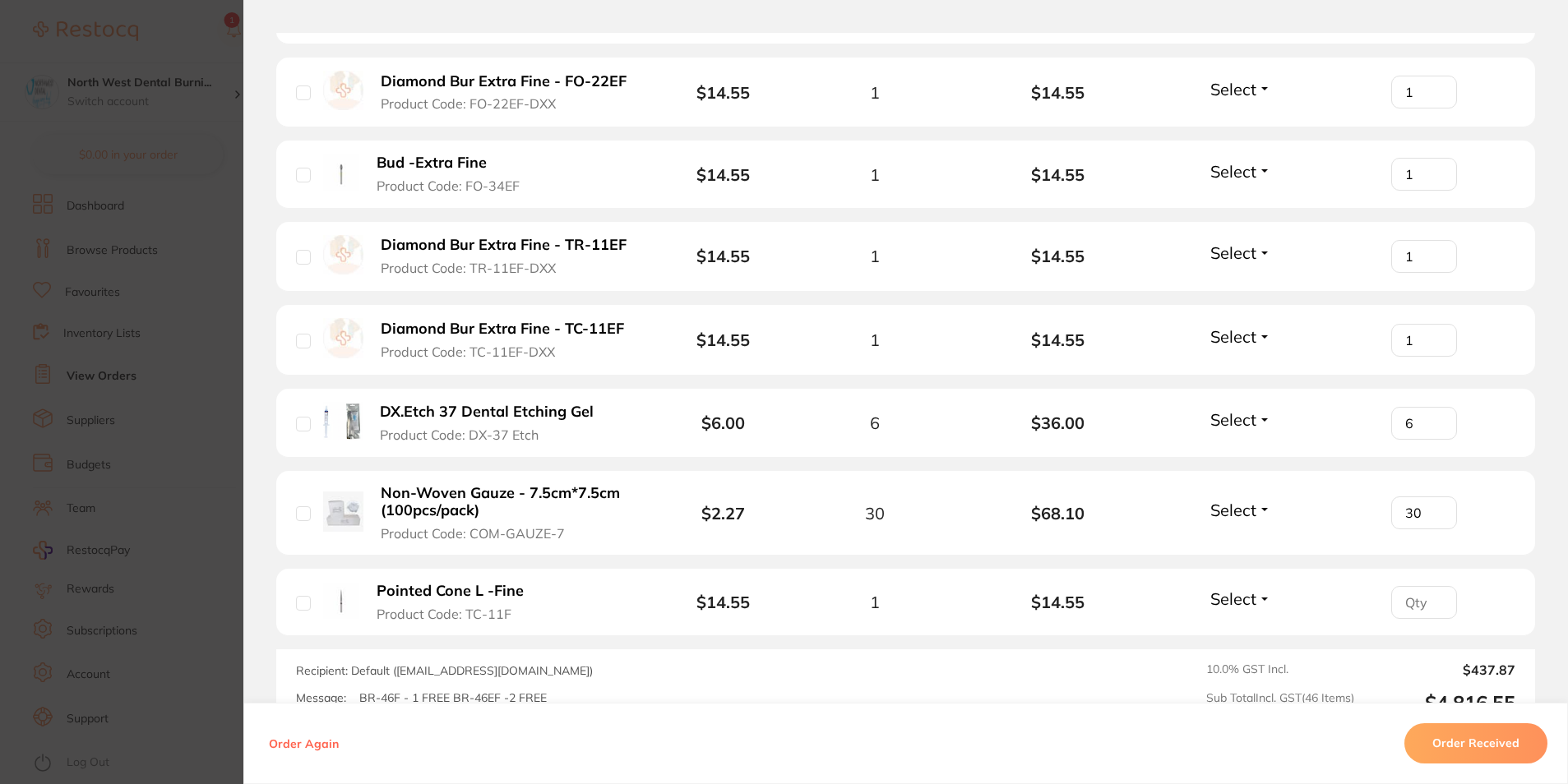
type input "30"
click at [1398, 586] on input "number" at bounding box center [1424, 602] width 66 height 33
type input "1"
click at [130, 350] on section "Order ID: Restocq- 95570 Order Information Accepted Order Order Date Oct 2 2025…" at bounding box center [784, 392] width 1568 height 784
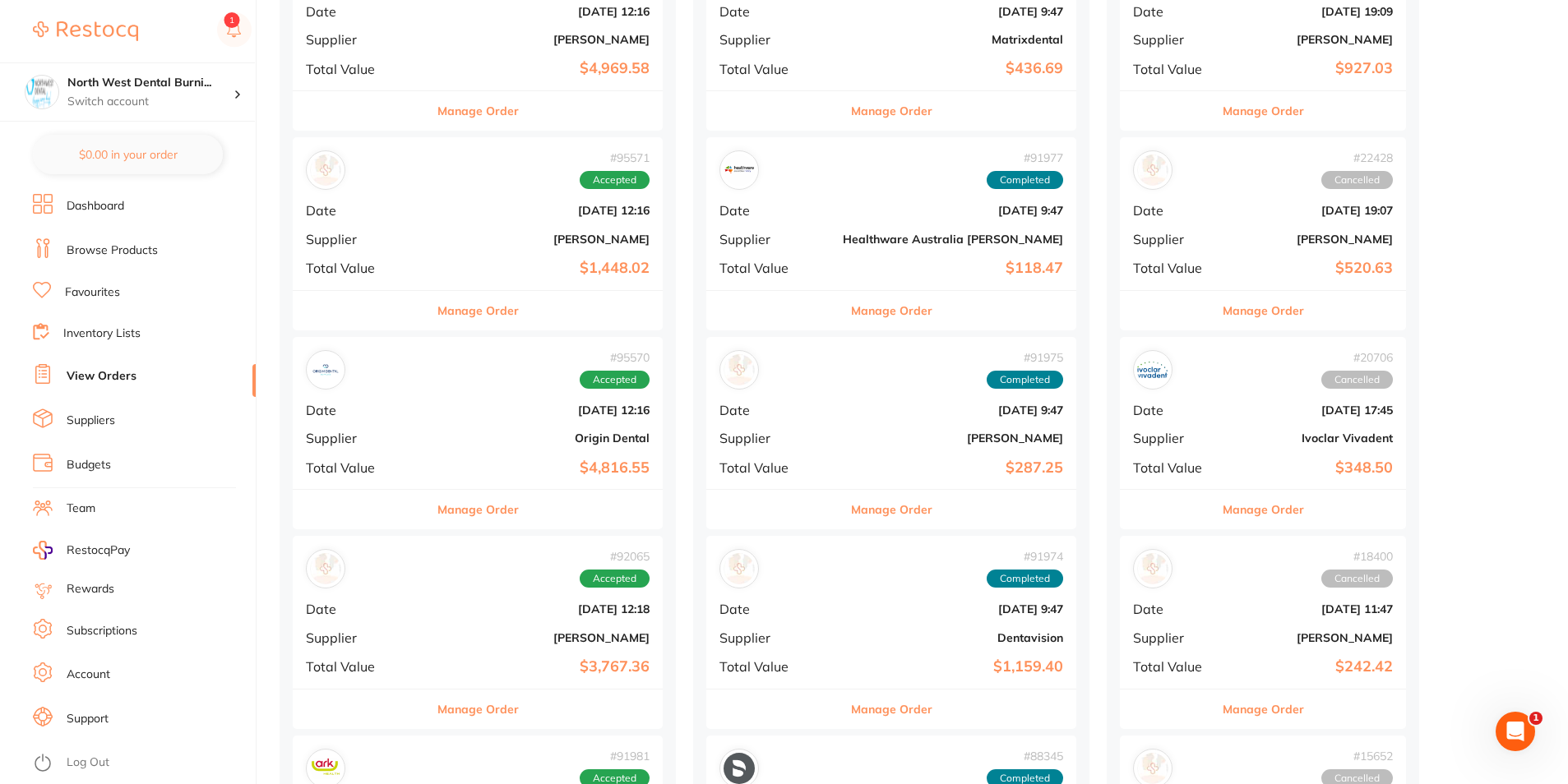
click at [449, 195] on div "# 95571 Accepted Date Oct 2 2025, 12:16 Supplier Adam Dental Total Value $1,448…" at bounding box center [478, 214] width 370 height 152
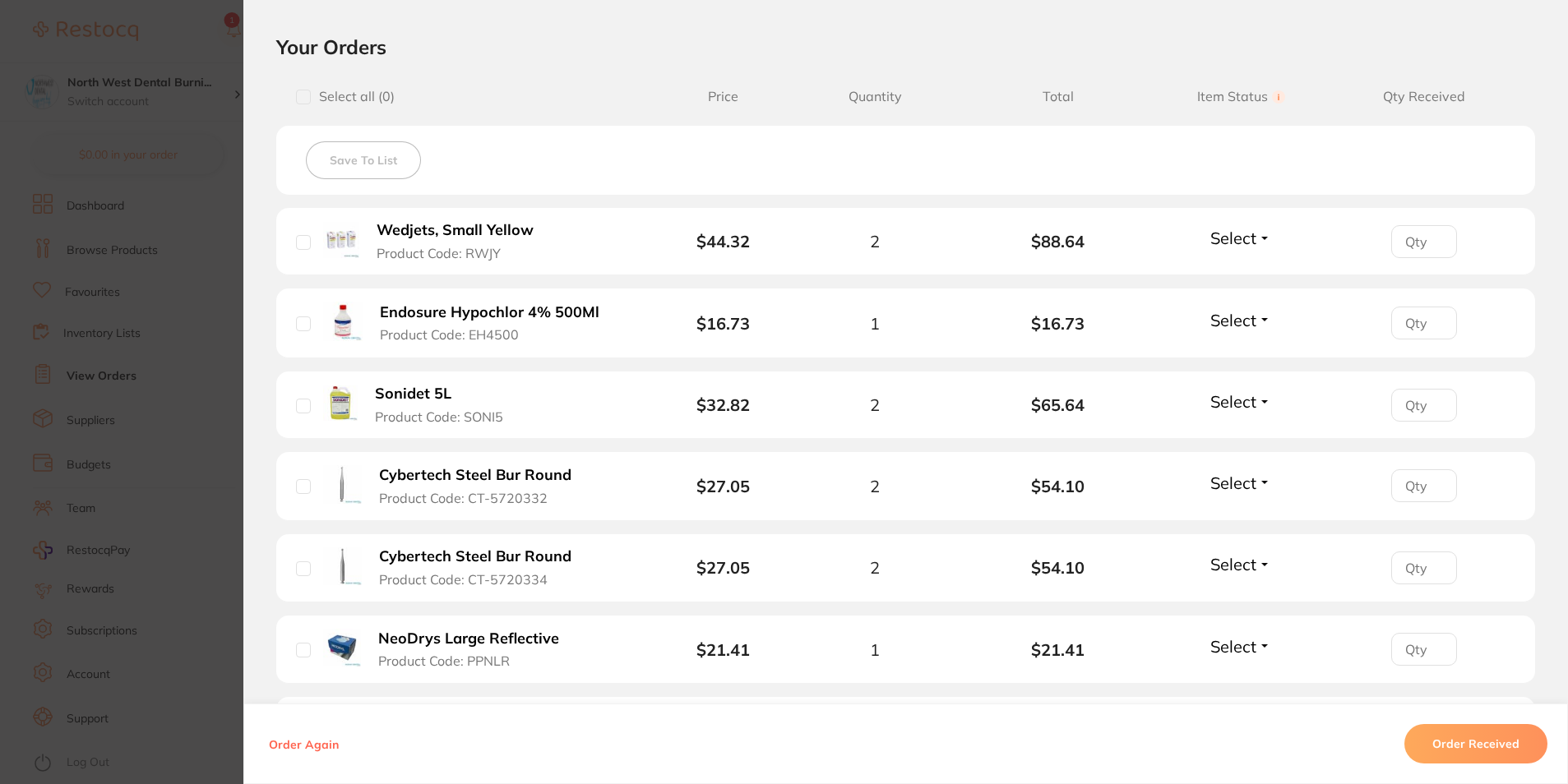
scroll to position [370, 0]
click at [1430, 234] on input "1" at bounding box center [1424, 240] width 66 height 33
type input "2"
click at [1430, 234] on input "2" at bounding box center [1424, 240] width 66 height 33
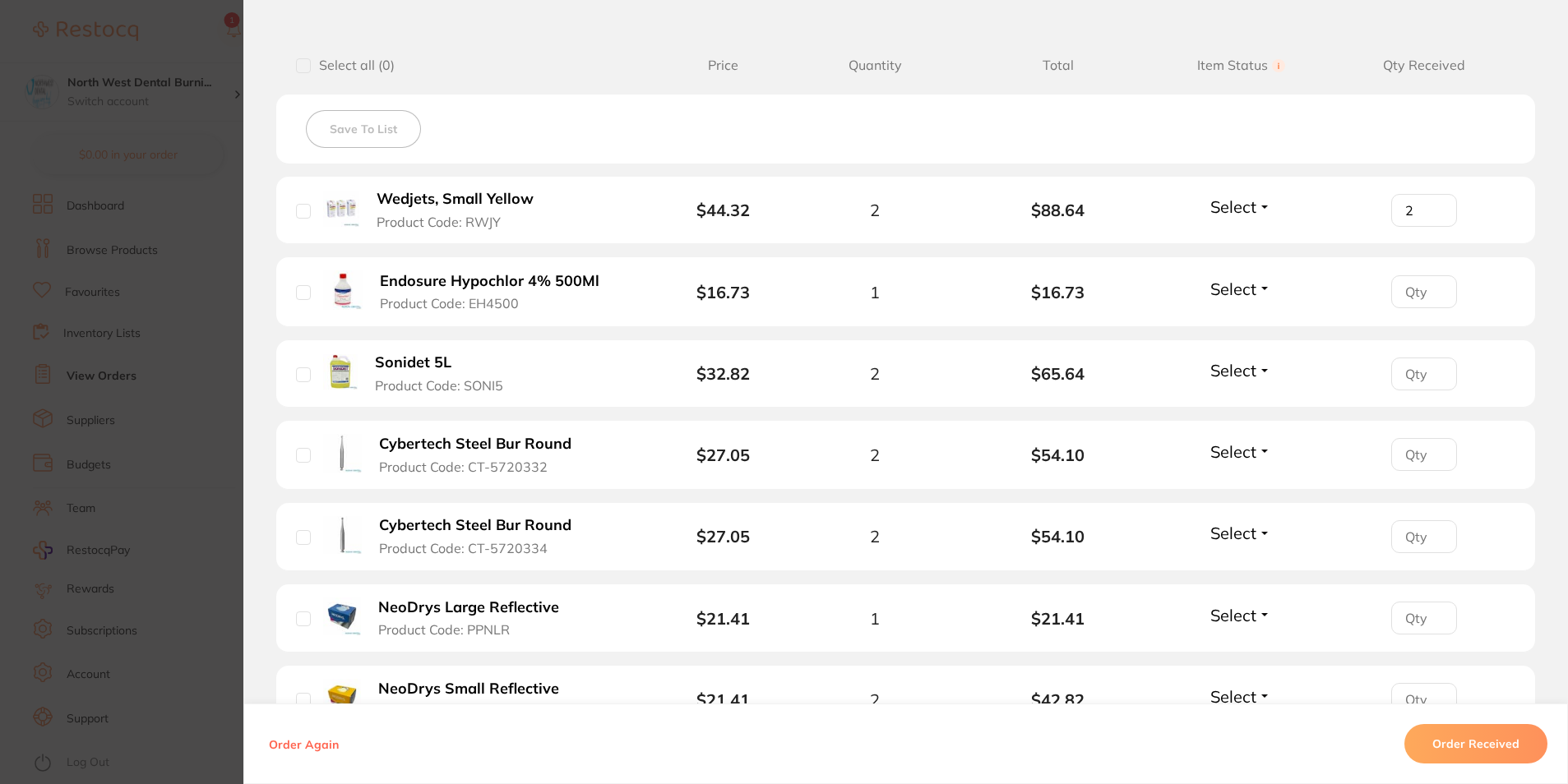
scroll to position [473, 0]
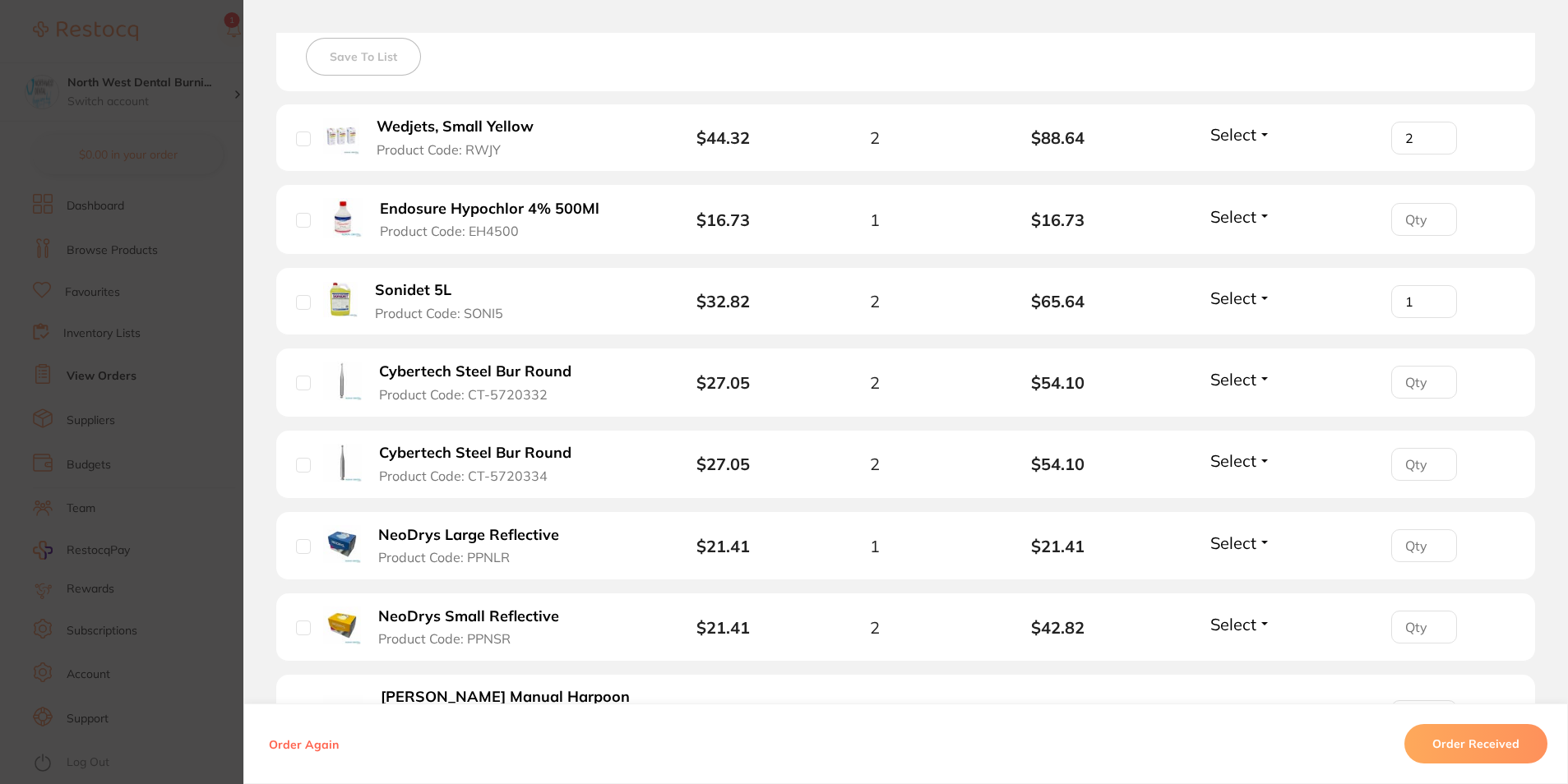
click at [1430, 295] on input "1" at bounding box center [1424, 301] width 66 height 33
type input "2"
click at [1430, 295] on input "2" at bounding box center [1424, 301] width 66 height 33
click at [1437, 381] on input "1" at bounding box center [1424, 382] width 66 height 33
type input "2"
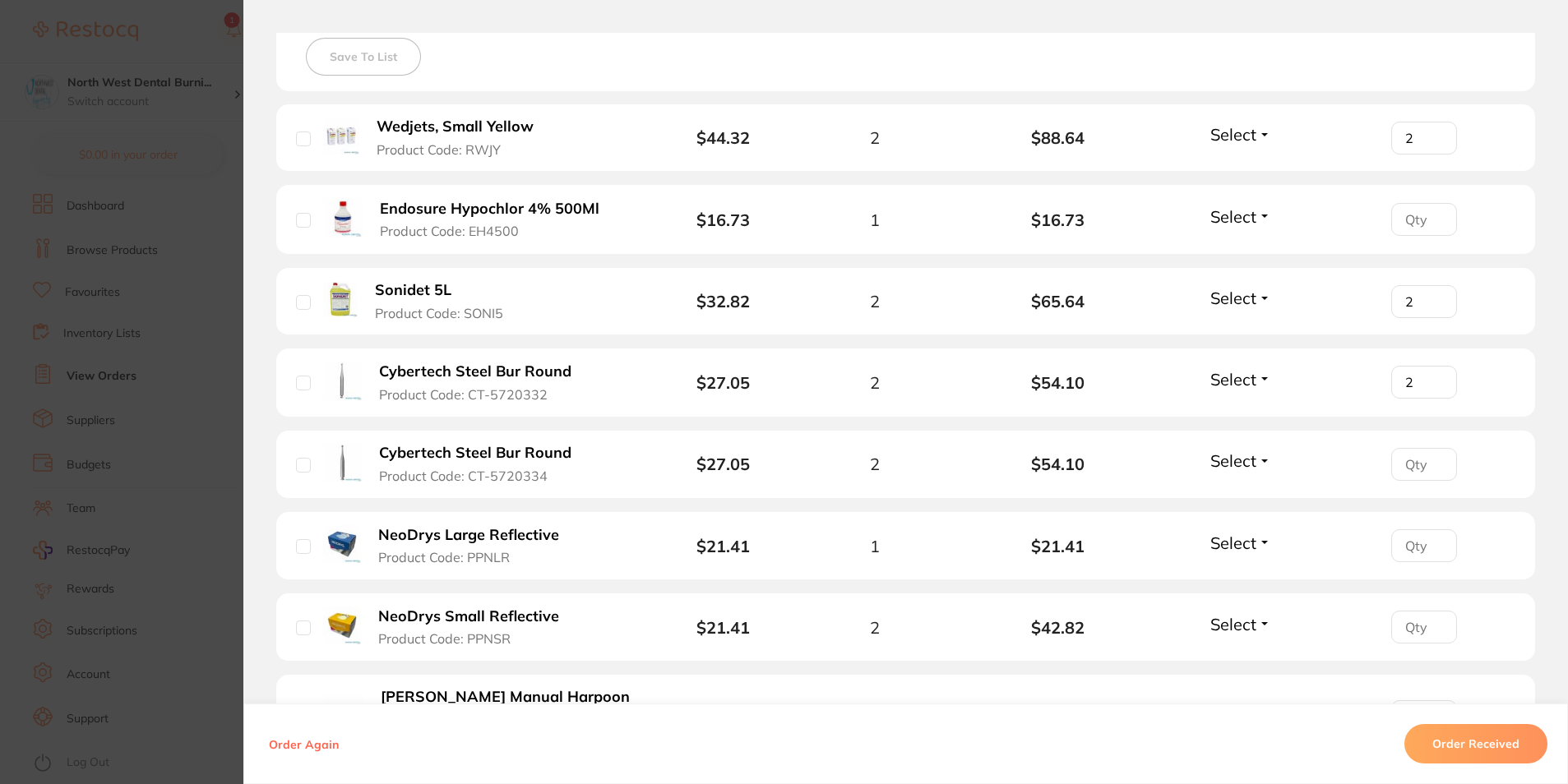
click at [1437, 381] on input "2" at bounding box center [1424, 382] width 66 height 33
click at [1431, 460] on input "1" at bounding box center [1424, 464] width 66 height 33
type input "2"
click at [1431, 460] on input "2" at bounding box center [1424, 464] width 66 height 33
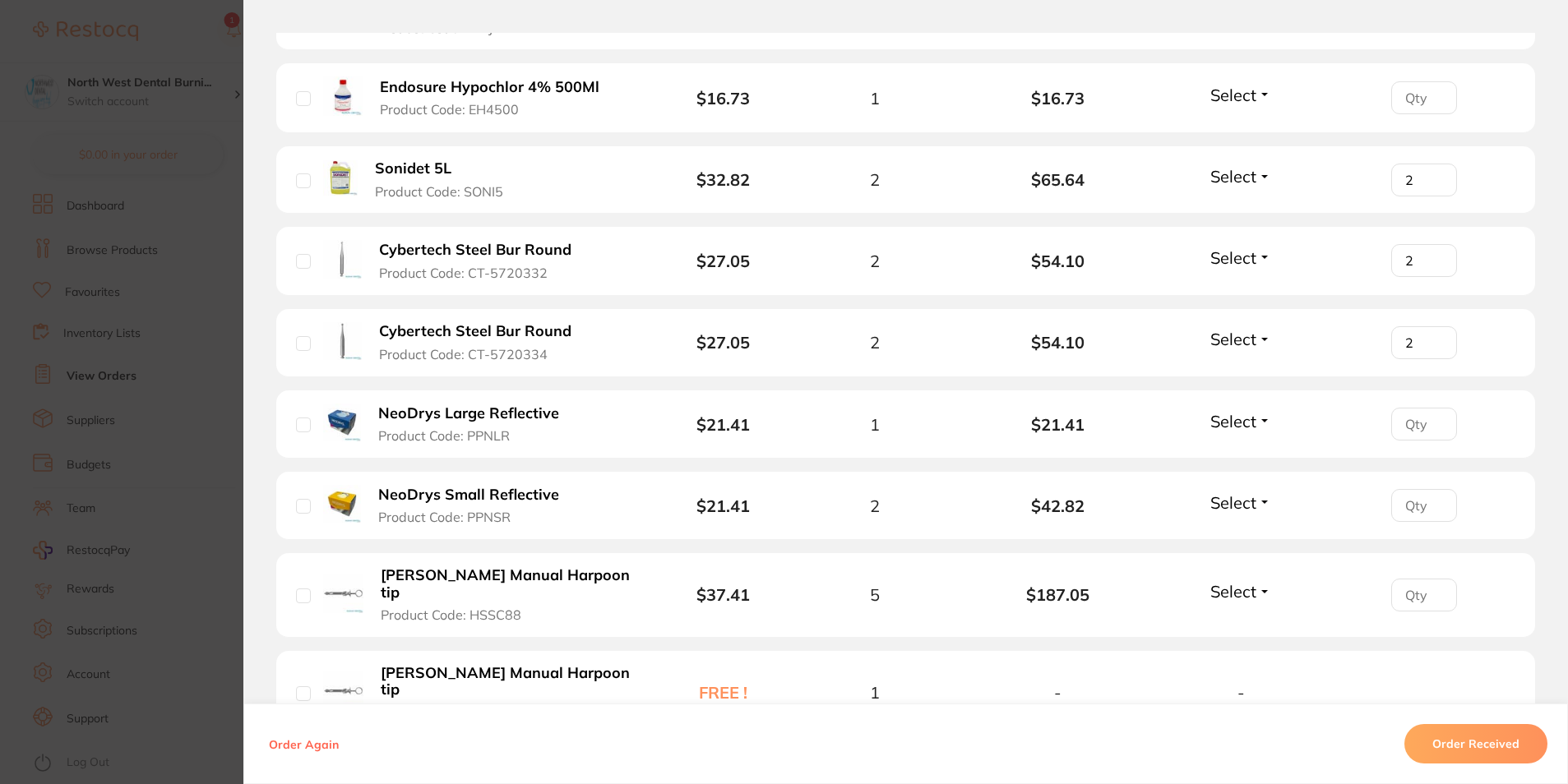
scroll to position [637, 0]
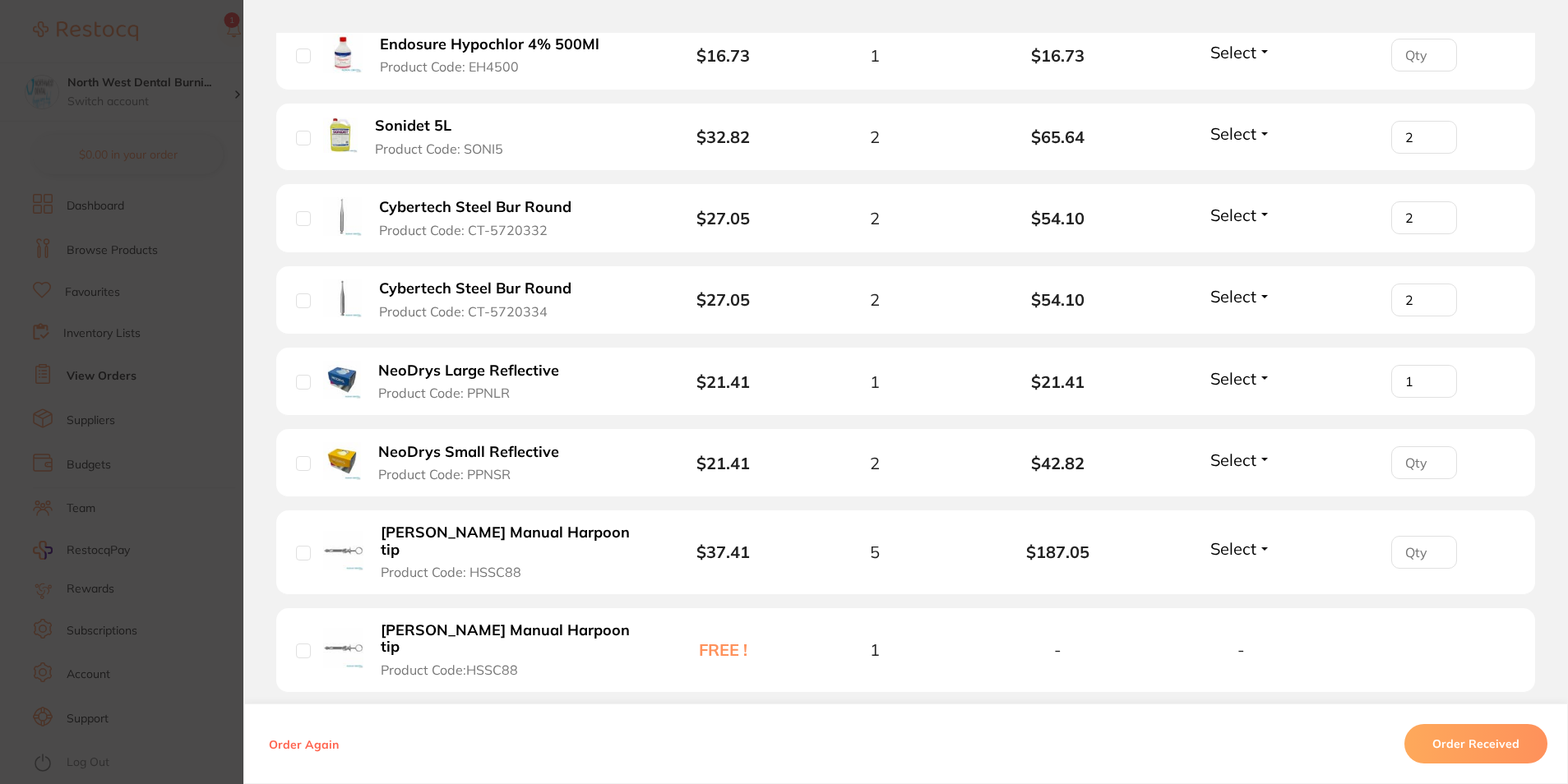
type input "1"
click at [1434, 378] on input "1" at bounding box center [1424, 381] width 66 height 33
click at [1432, 456] on input "1" at bounding box center [1424, 462] width 66 height 33
type input "2"
click at [1432, 456] on input "2" at bounding box center [1424, 462] width 66 height 33
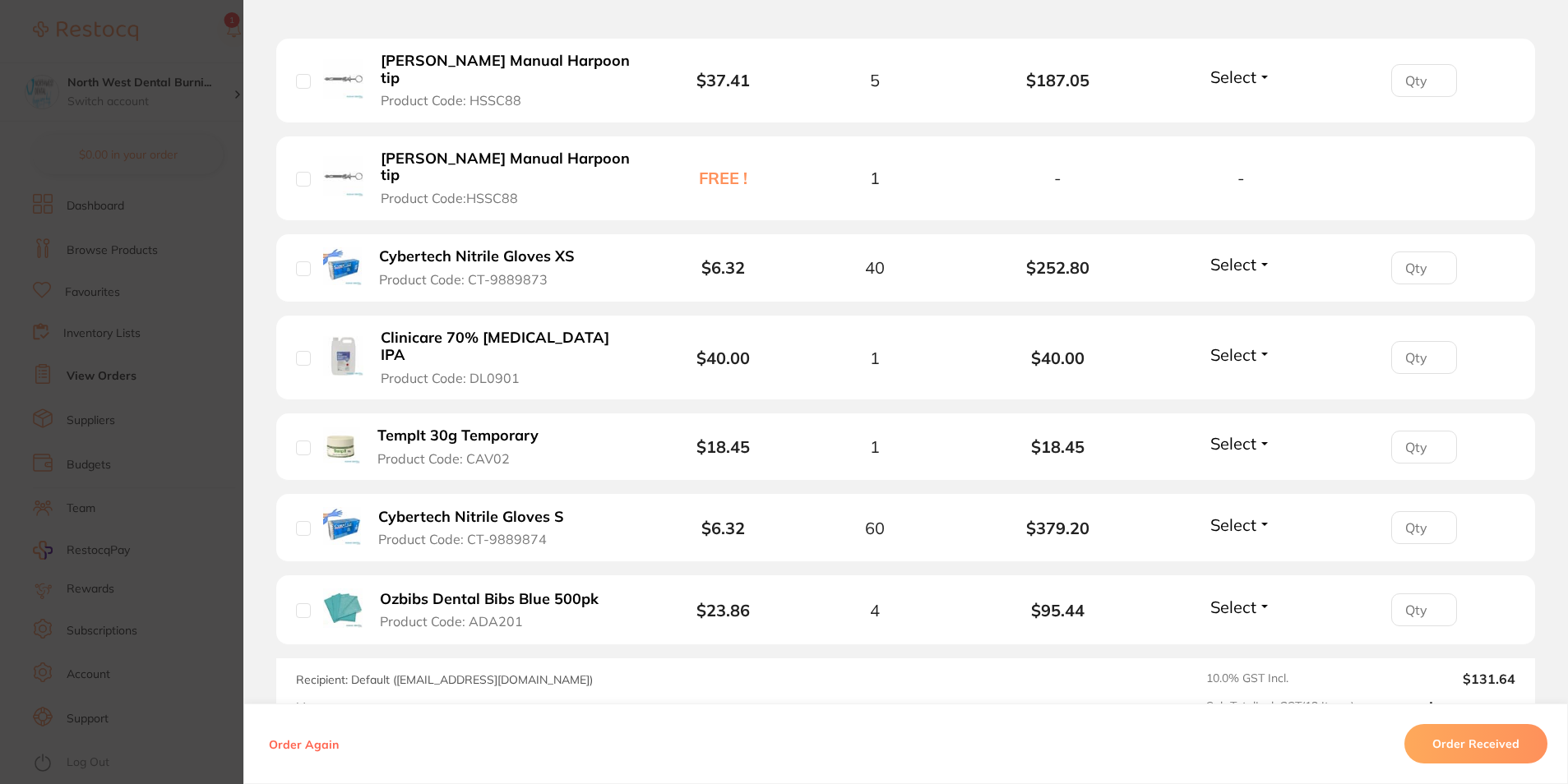
scroll to position [1150, 0]
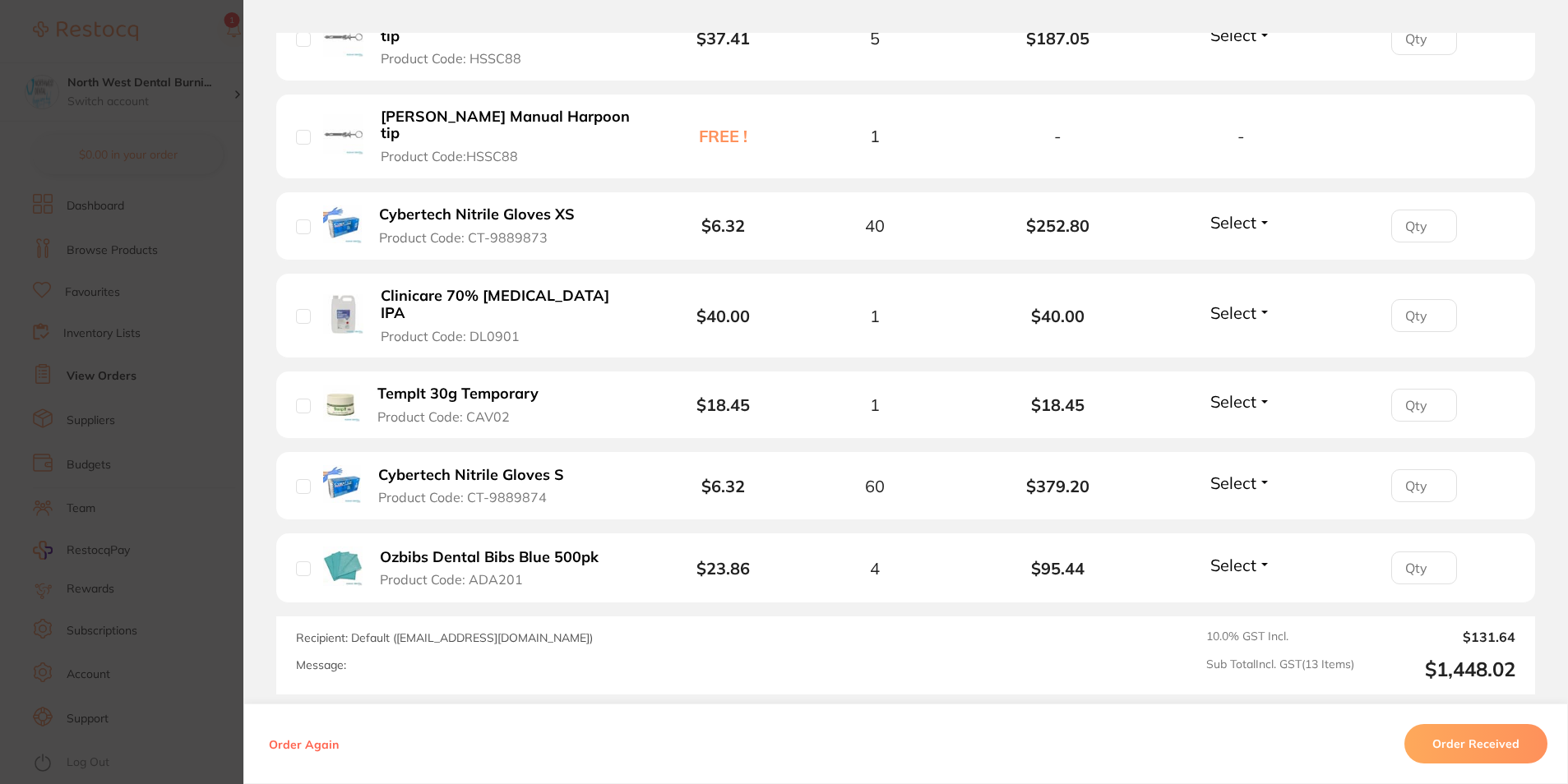
click at [1403, 210] on input "number" at bounding box center [1424, 226] width 66 height 33
type input "40"
click at [1410, 388] on input "number" at bounding box center [1424, 404] width 66 height 33
click at [1420, 552] on input "number" at bounding box center [1424, 568] width 66 height 33
type input "4"
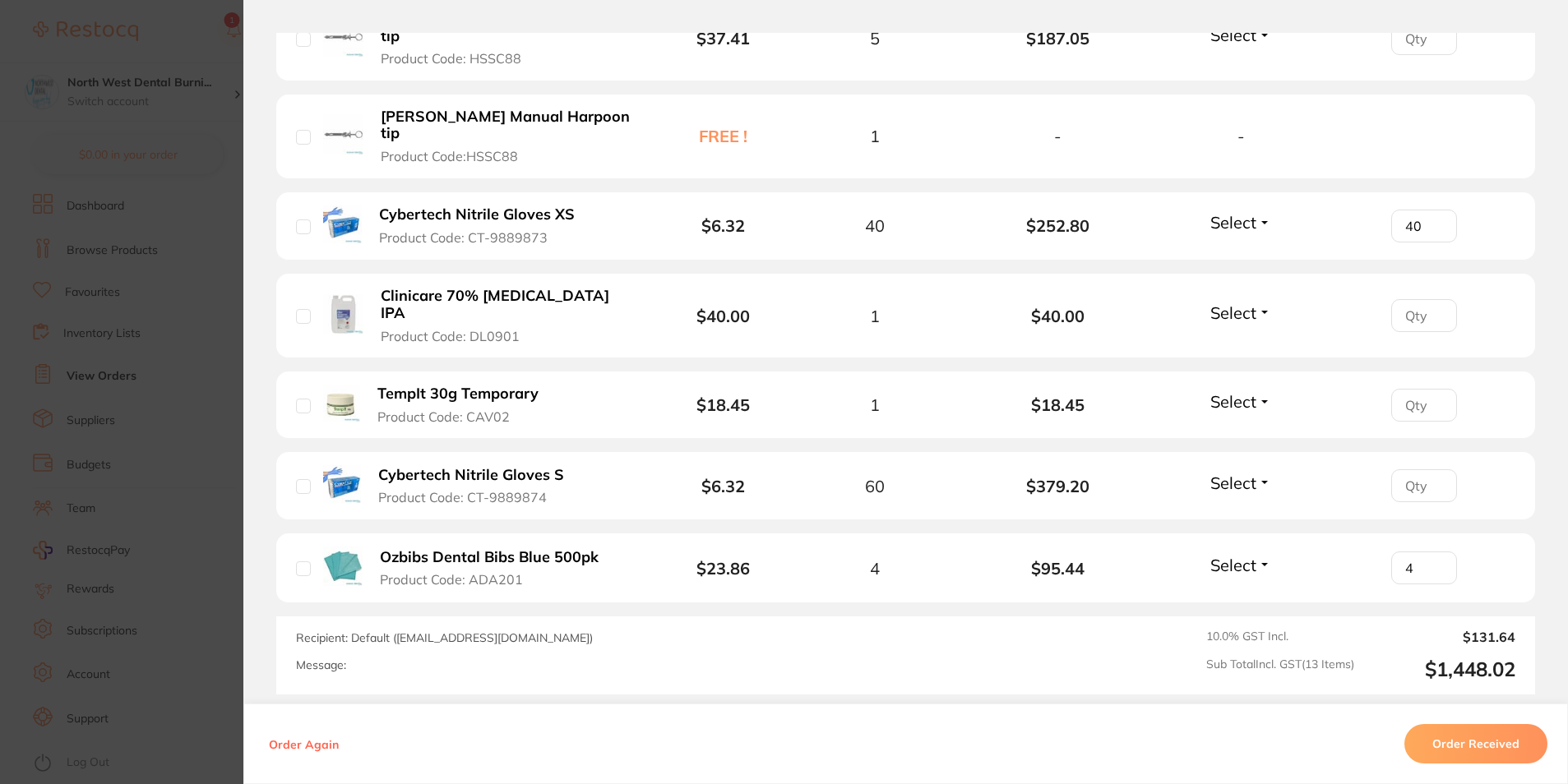
click at [1417, 469] on input "number" at bounding box center [1424, 485] width 66 height 33
type input "60"
click at [1420, 388] on input "number" at bounding box center [1424, 404] width 66 height 33
type input "1"
click at [1144, 306] on li "Clinicare 70% Isopropyl IPA Product Code: DL0901 $40.00 1 $40.00 Select Receive…" at bounding box center [905, 316] width 1258 height 85
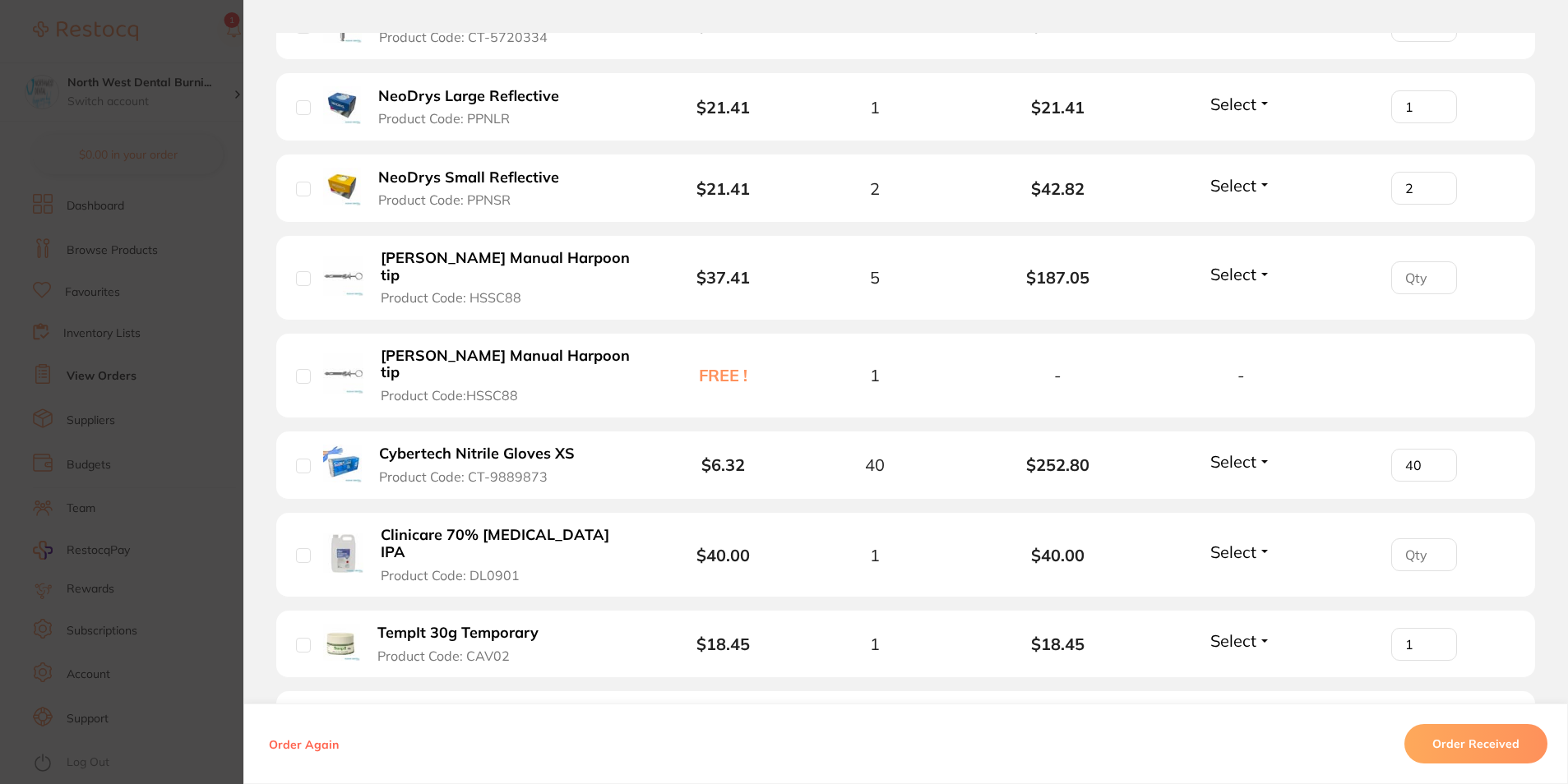
scroll to position [863, 0]
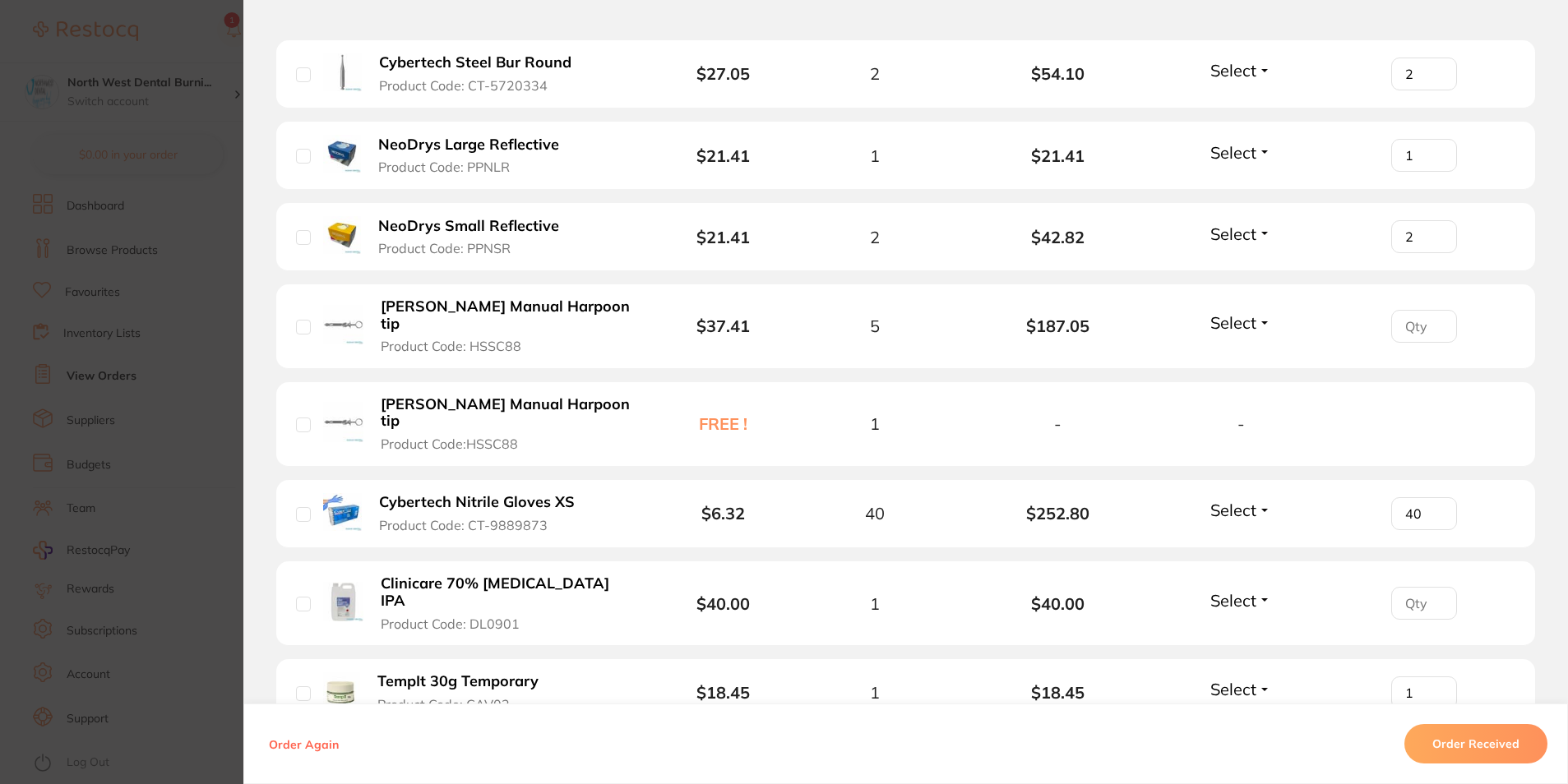
click at [38, 424] on section "Order ID: Restocq- 95571 Order Information Accepted Order Order Date Oct 2 2025…" at bounding box center [784, 392] width 1568 height 784
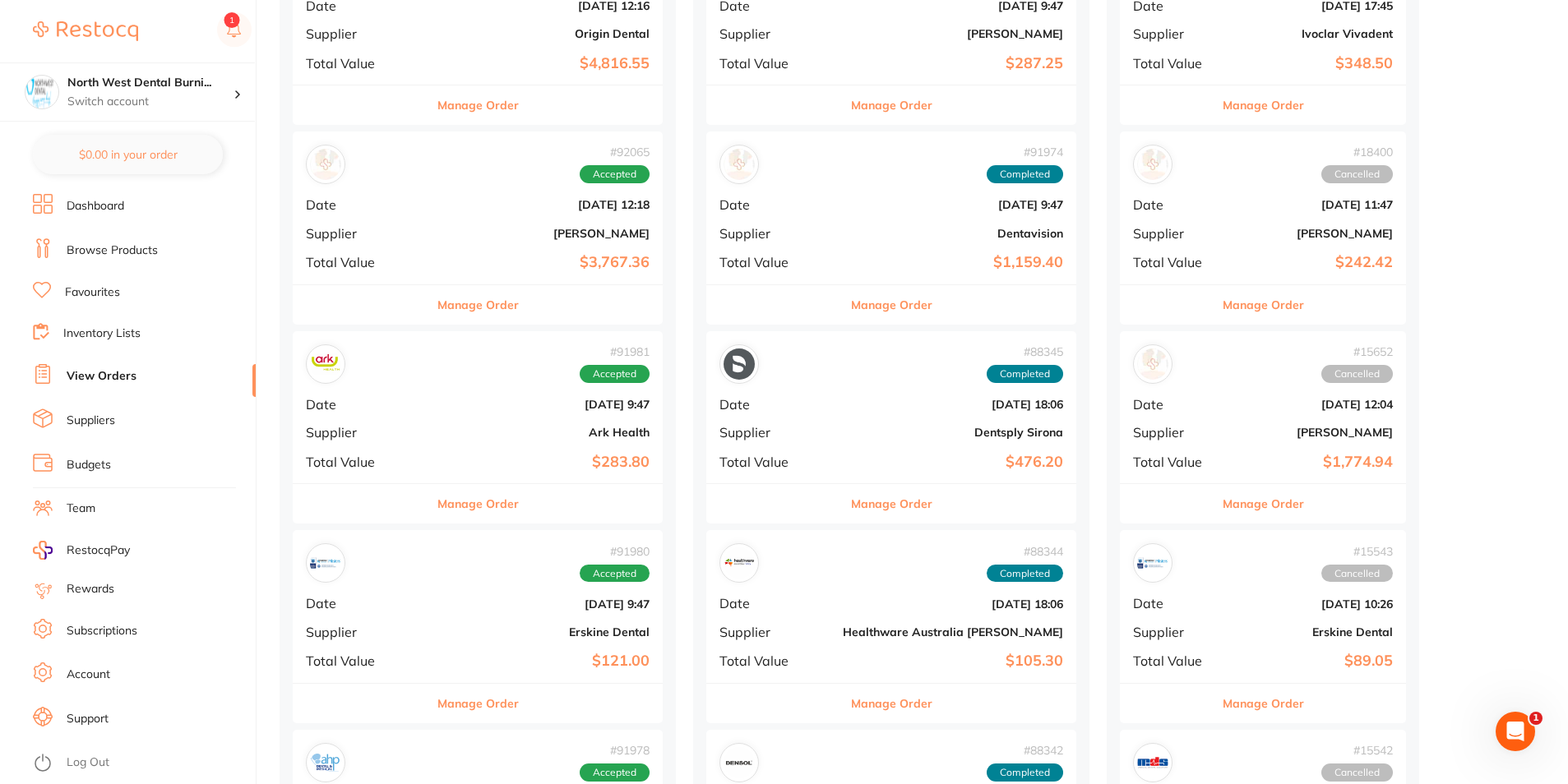
scroll to position [1499, 0]
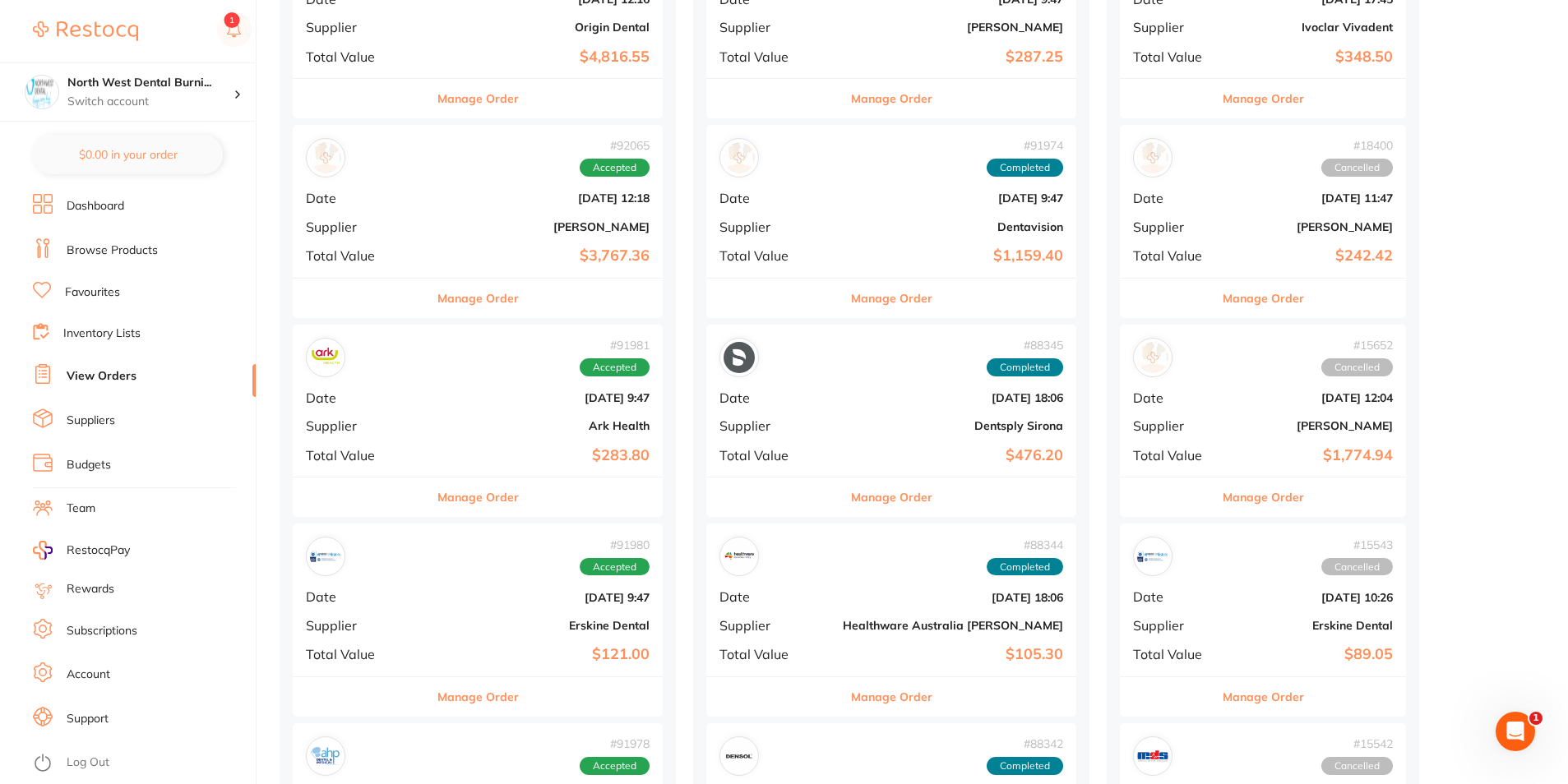
click at [431, 363] on div "# 91981 Accepted" at bounding box center [478, 358] width 344 height 39
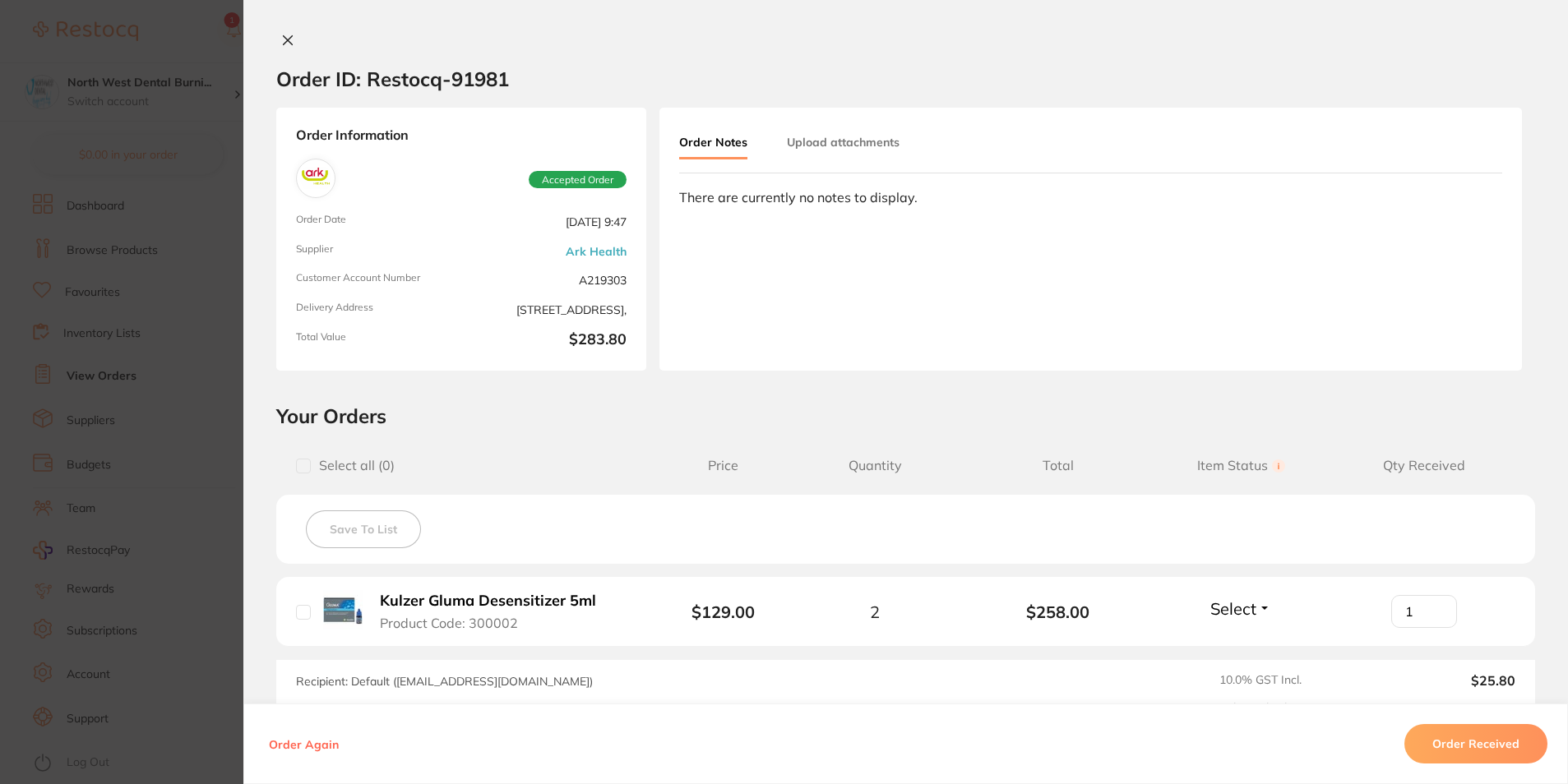
click at [140, 356] on section "Order ID: Restocq- 91981 Order Information Accepted Order Order Date Sept 1 202…" at bounding box center [784, 392] width 1568 height 784
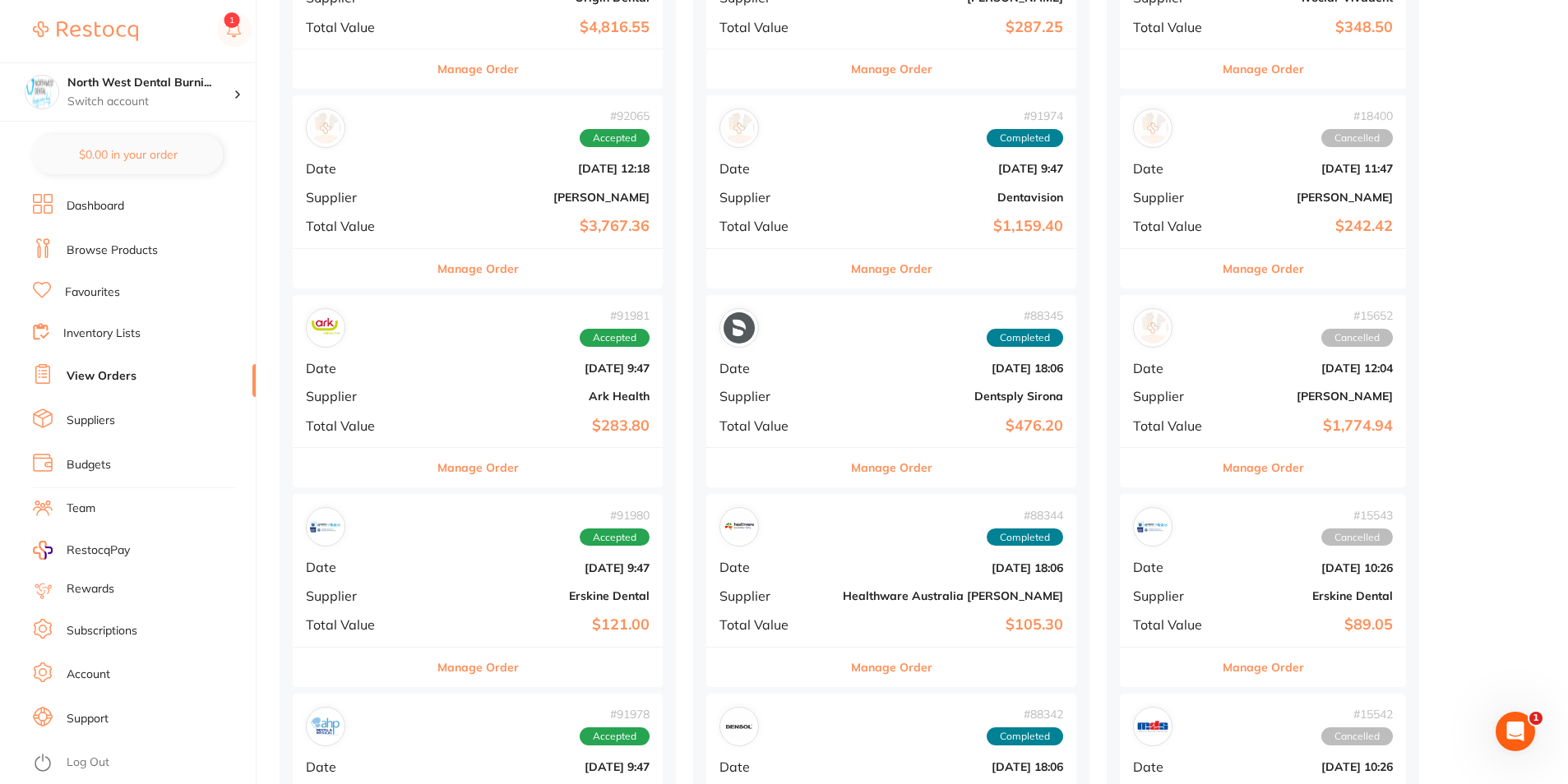
scroll to position [1561, 0]
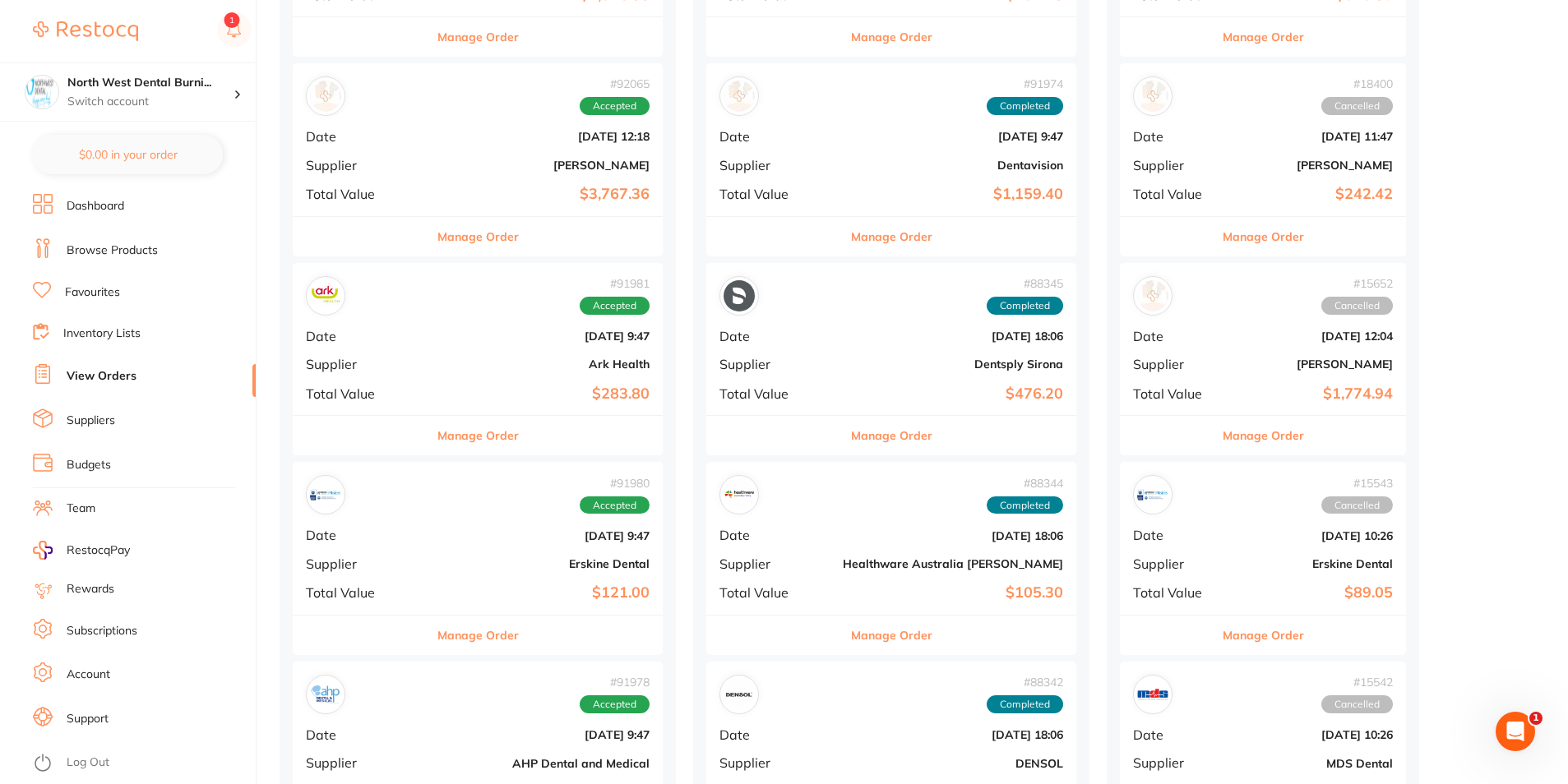
click at [513, 194] on b "$3,767.36" at bounding box center [539, 194] width 220 height 18
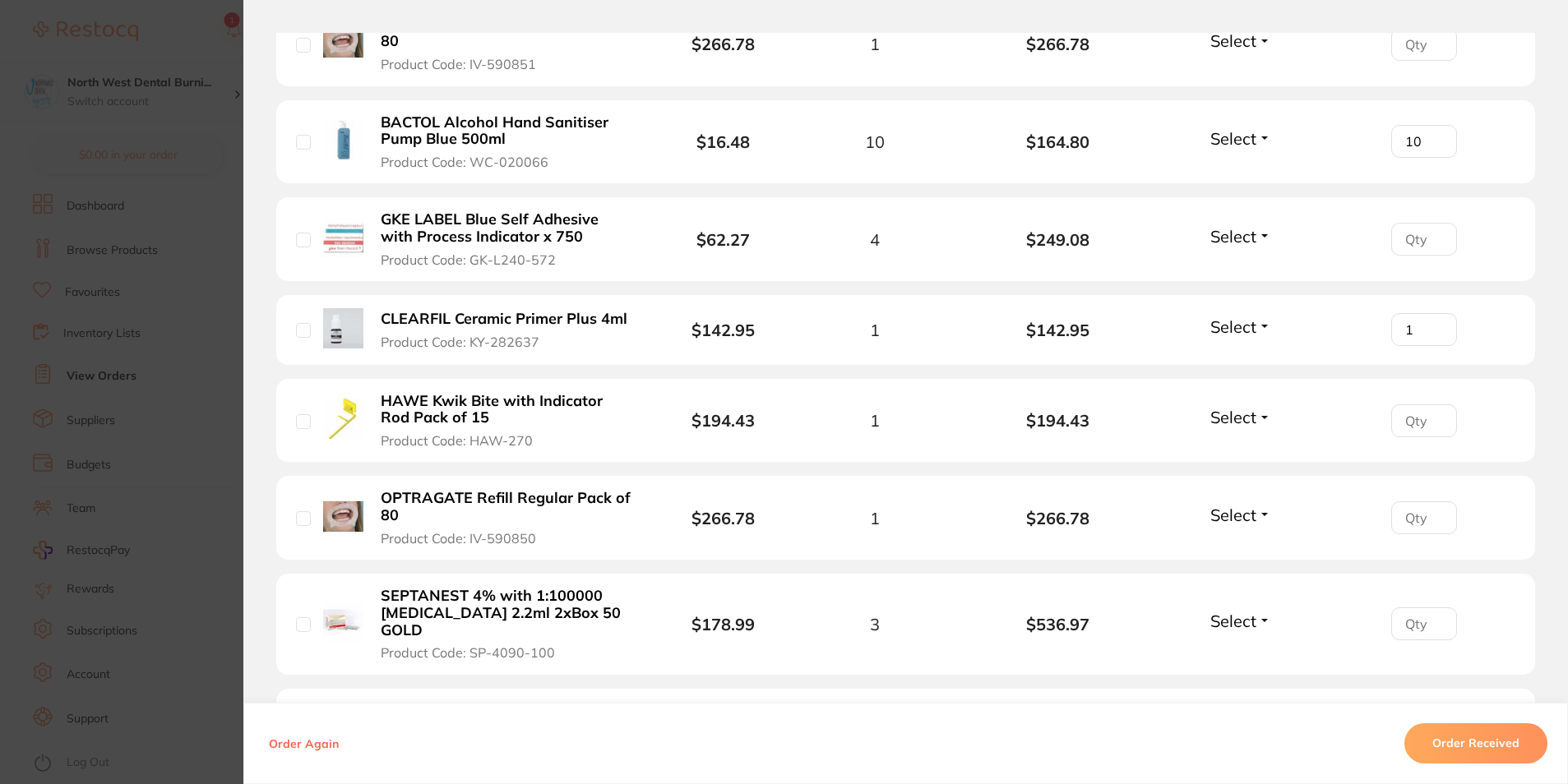
scroll to position [822, 0]
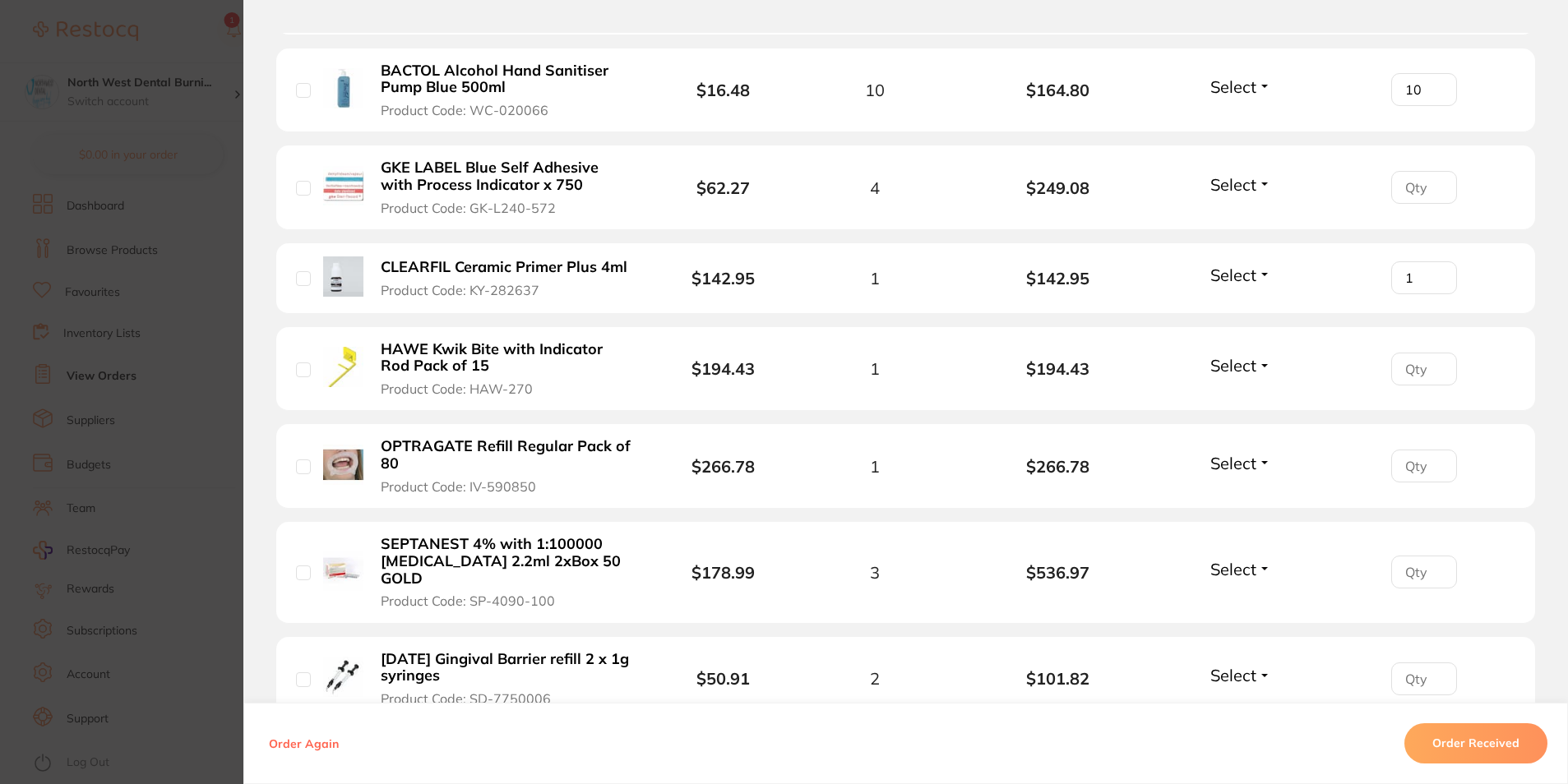
click at [135, 244] on section "Order ID: Restocq- 92065 Order Information Accepted Order Order Date Sept 1 202…" at bounding box center [784, 392] width 1568 height 784
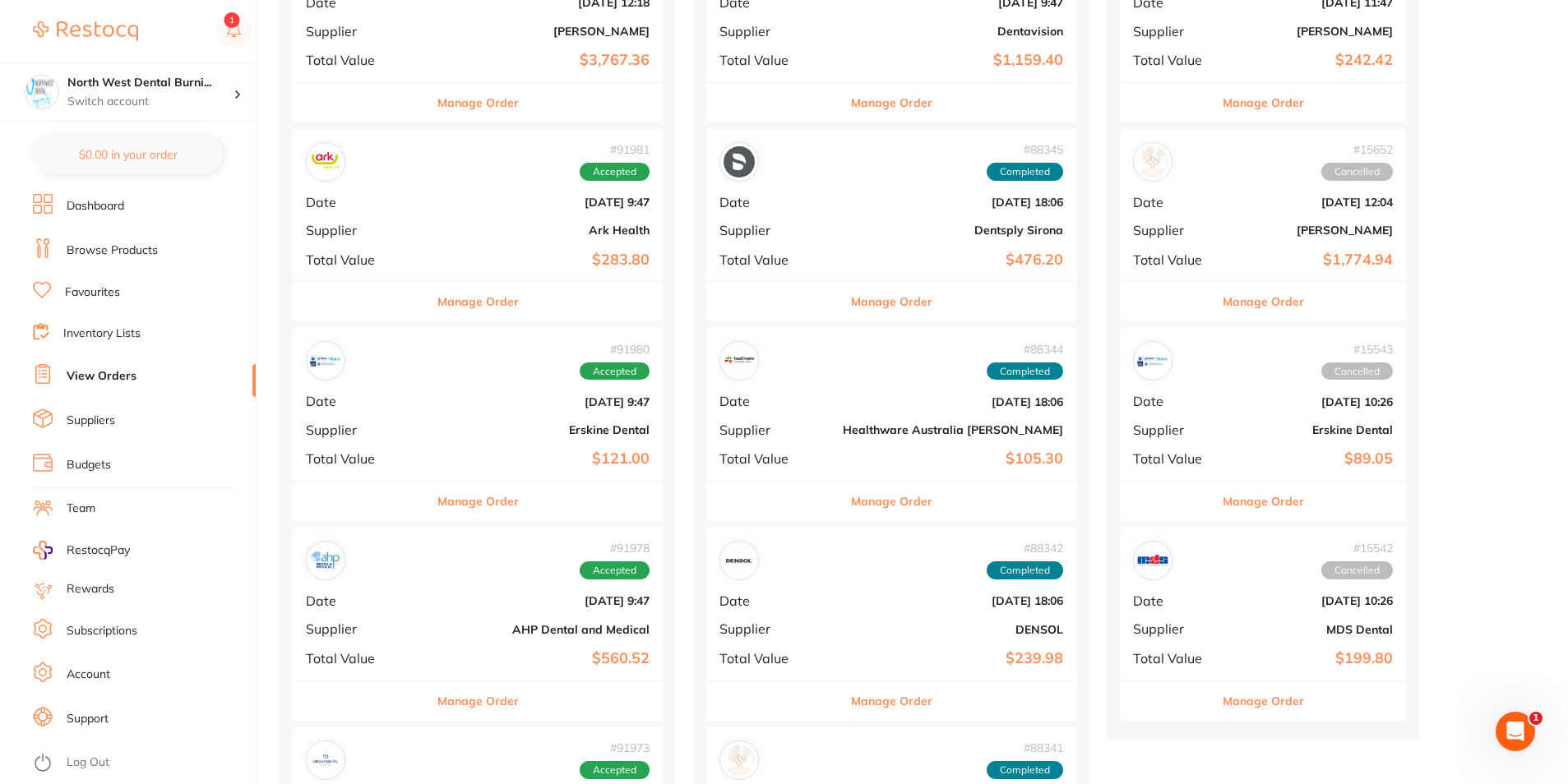
scroll to position [1684, 0]
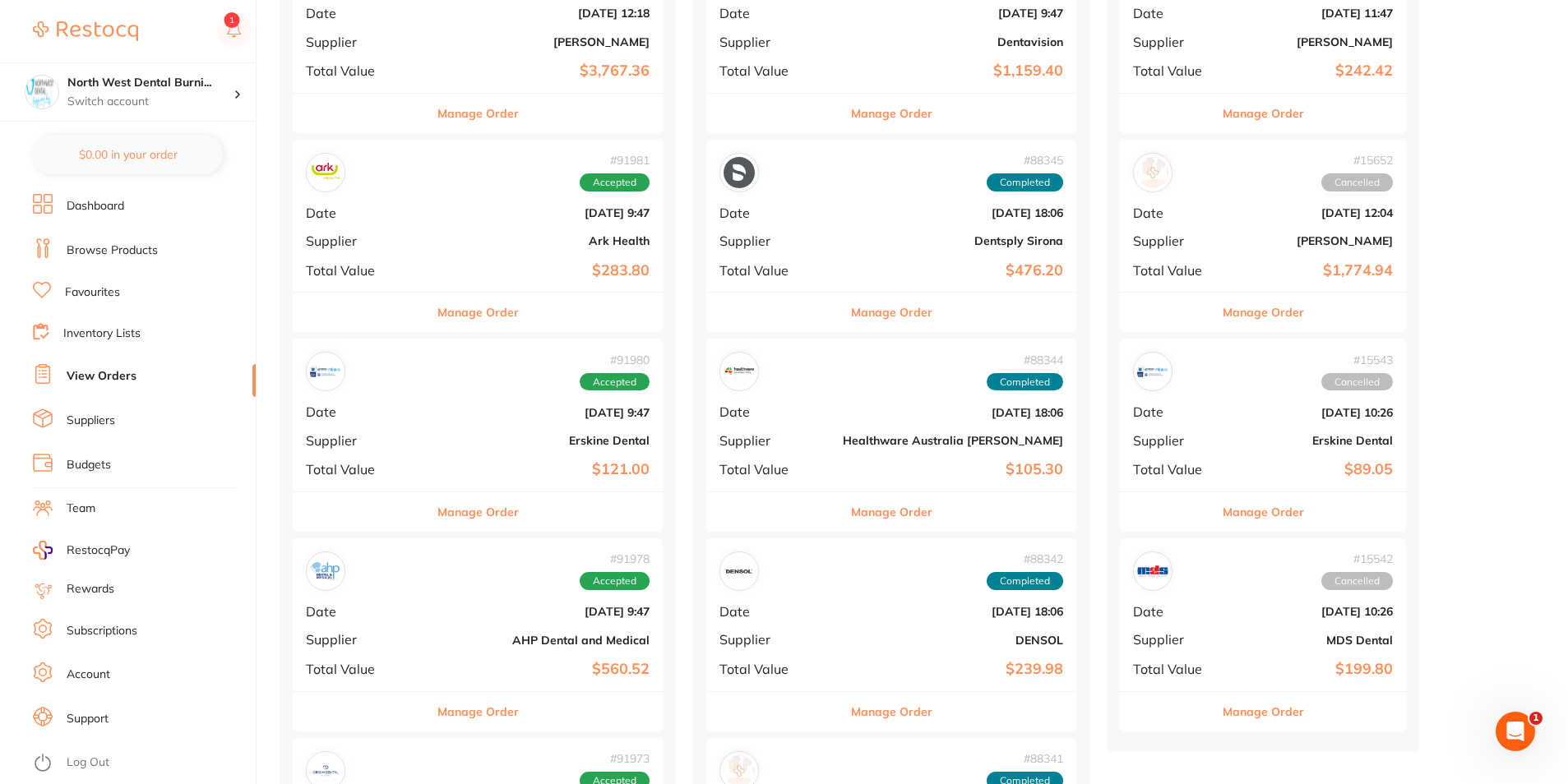
drag, startPoint x: 446, startPoint y: 70, endPoint x: 474, endPoint y: 121, distance: 58.2
click at [446, 70] on b "$3,767.36" at bounding box center [539, 71] width 220 height 18
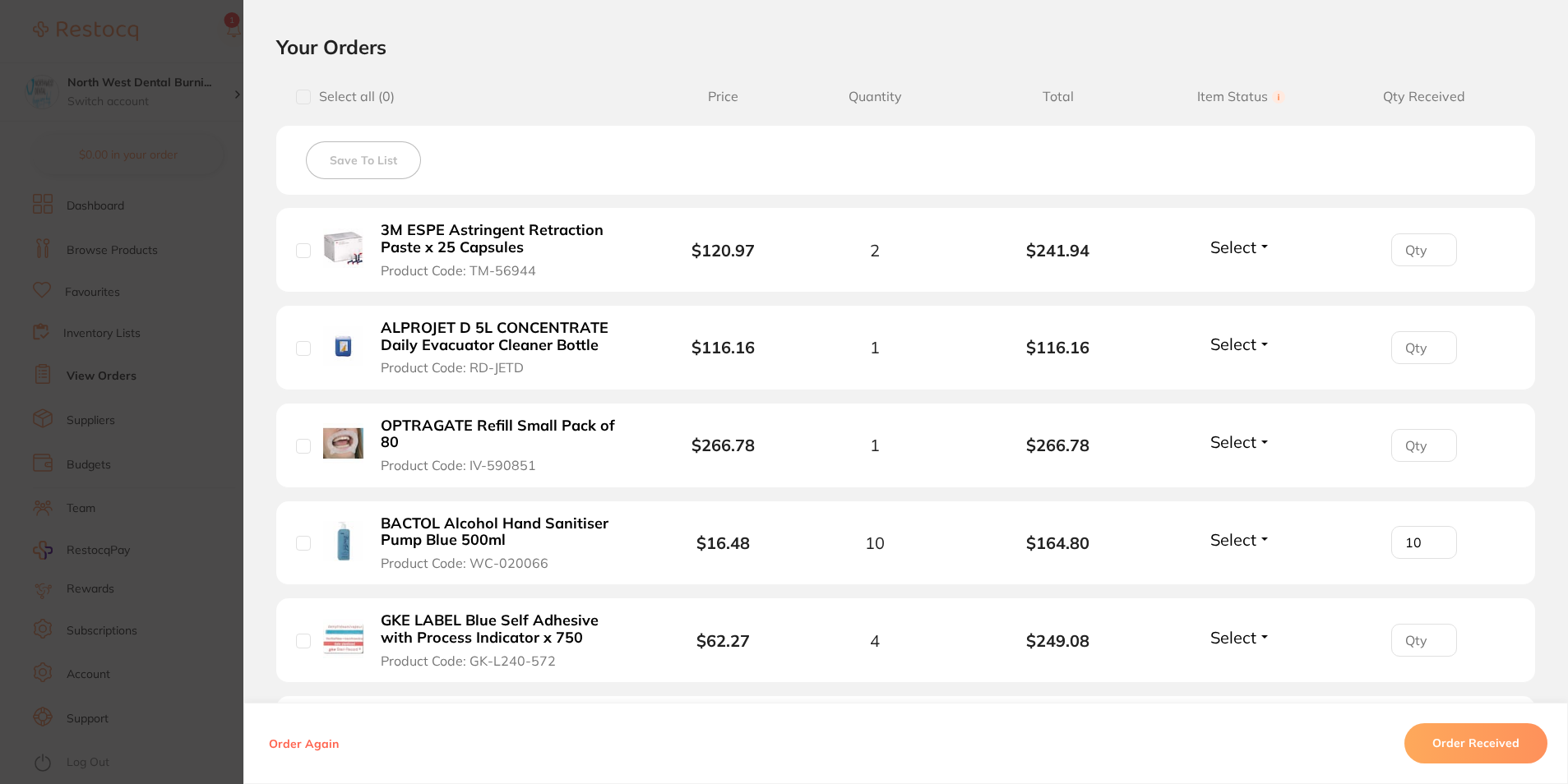
scroll to position [370, 0]
type input "1"
click at [1430, 342] on input "1" at bounding box center [1424, 346] width 66 height 33
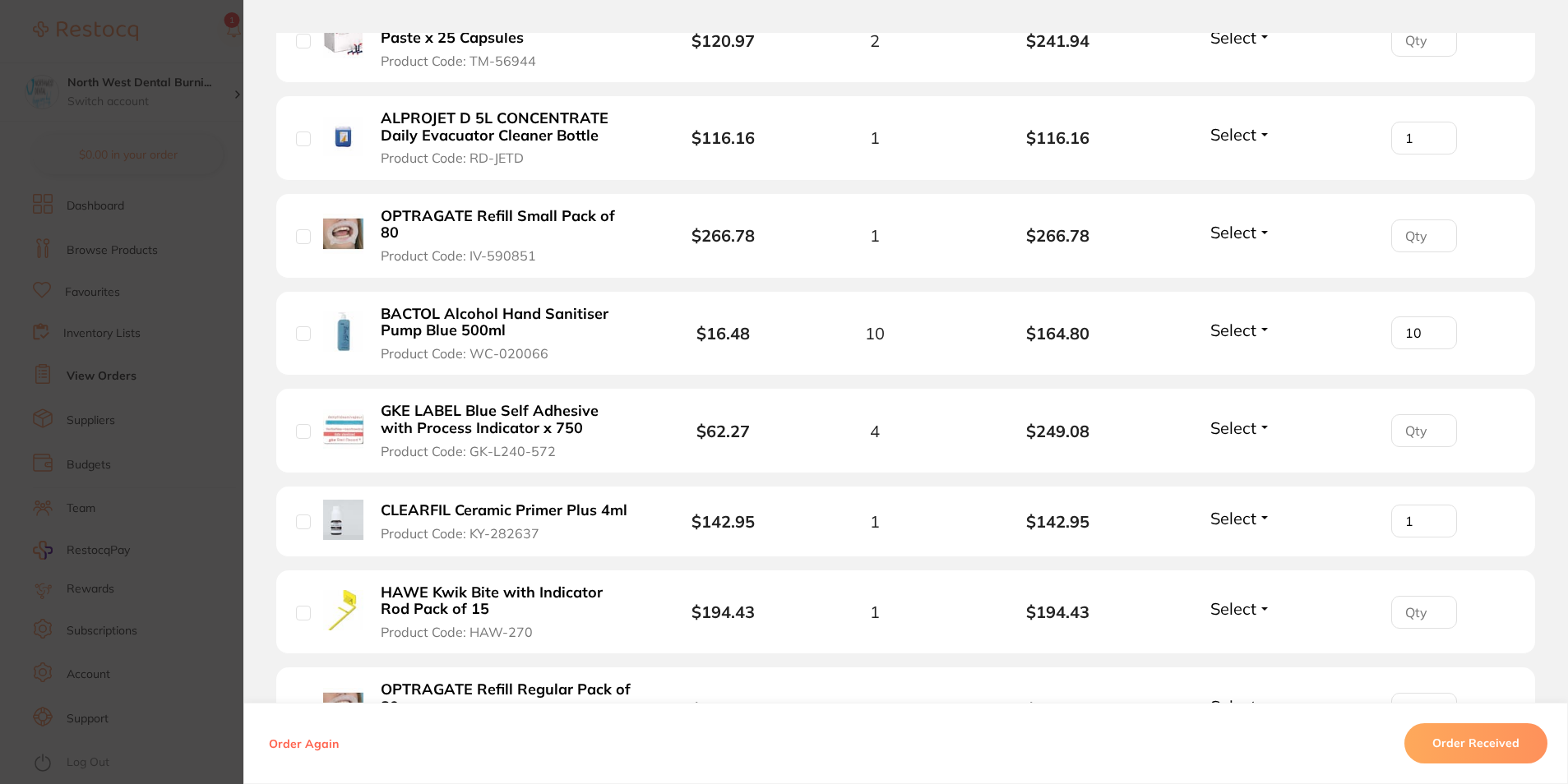
scroll to position [390, 0]
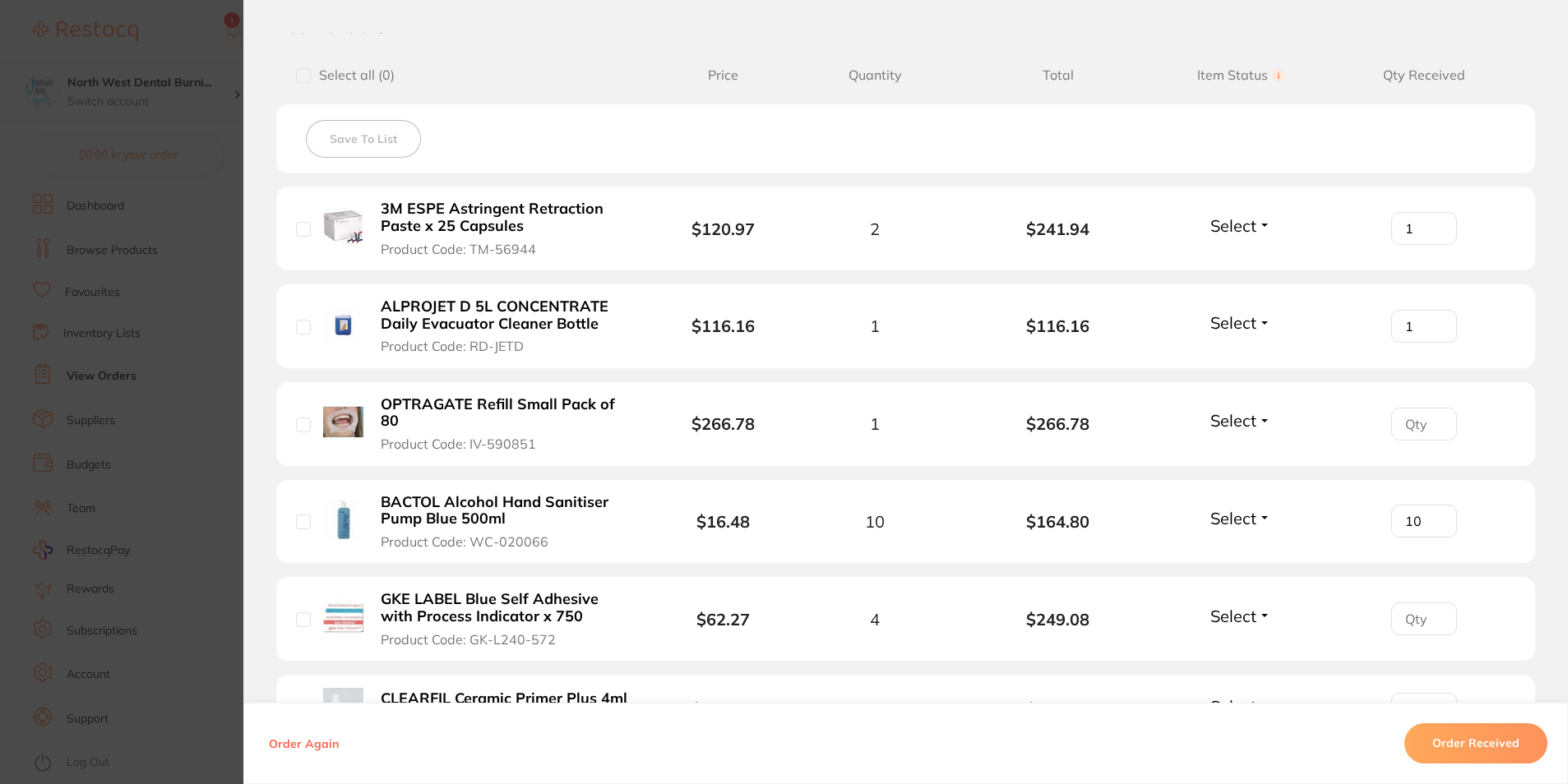
click at [1431, 223] on input "1" at bounding box center [1424, 228] width 66 height 33
type input "2"
click at [1431, 223] on input "2" at bounding box center [1424, 228] width 66 height 33
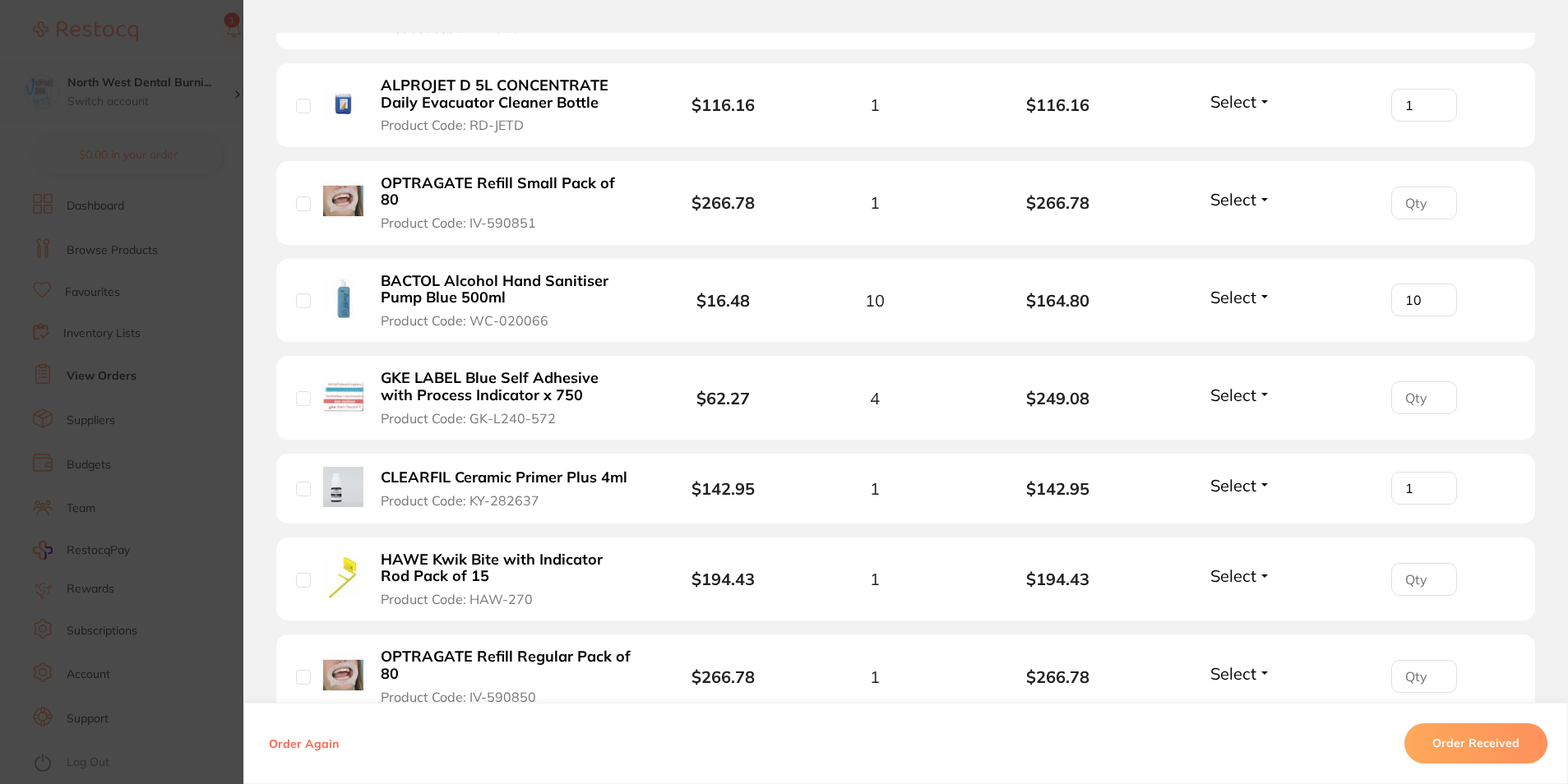
scroll to position [616, 0]
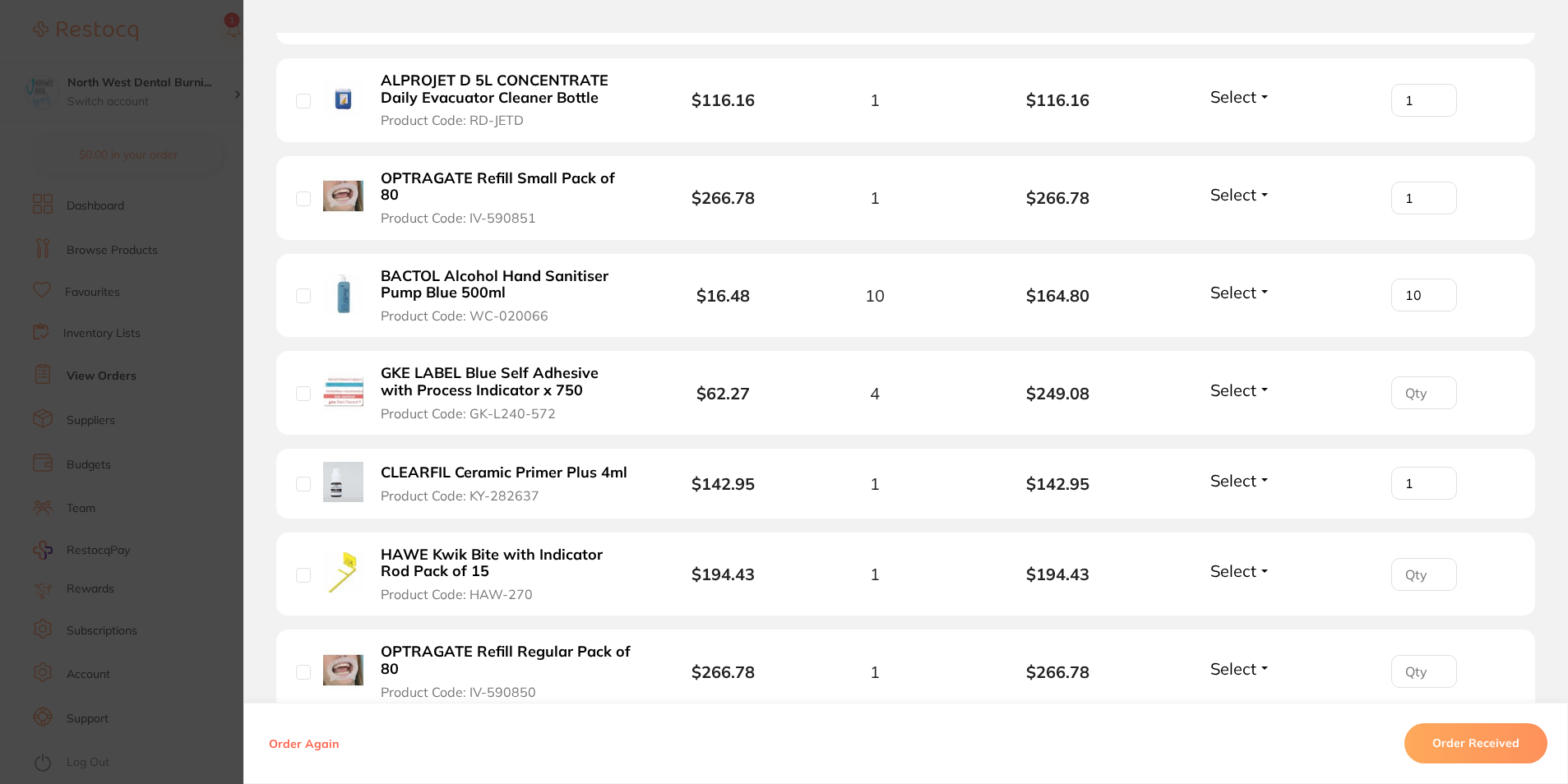
type input "1"
click at [1435, 193] on input "1" at bounding box center [1424, 197] width 66 height 33
click at [1438, 386] on input "1" at bounding box center [1424, 392] width 66 height 33
click at [1438, 386] on input "2" at bounding box center [1424, 392] width 66 height 33
click at [1438, 386] on input "3" at bounding box center [1424, 392] width 66 height 33
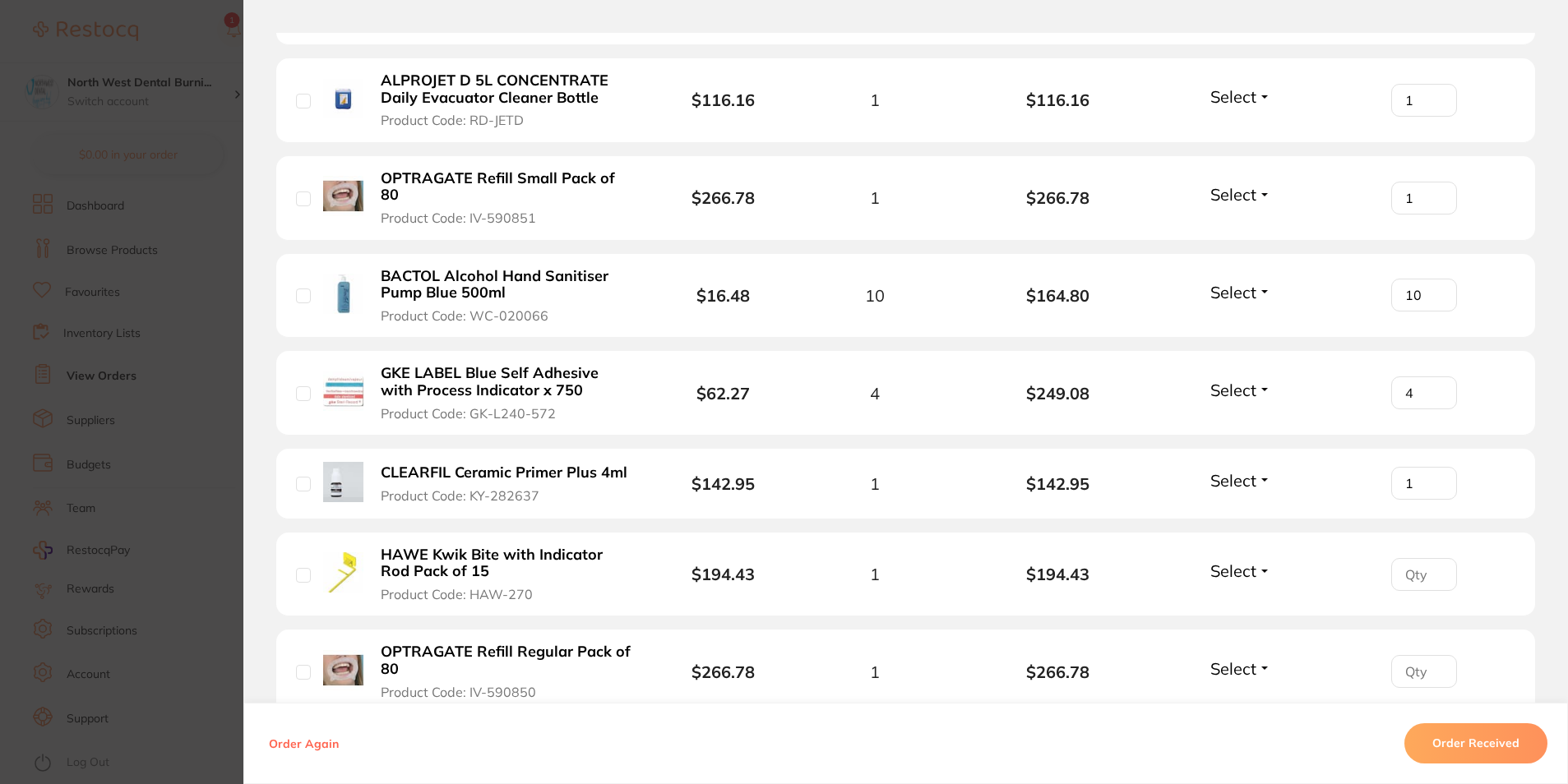
type input "4"
click at [1438, 386] on input "4" at bounding box center [1424, 392] width 66 height 33
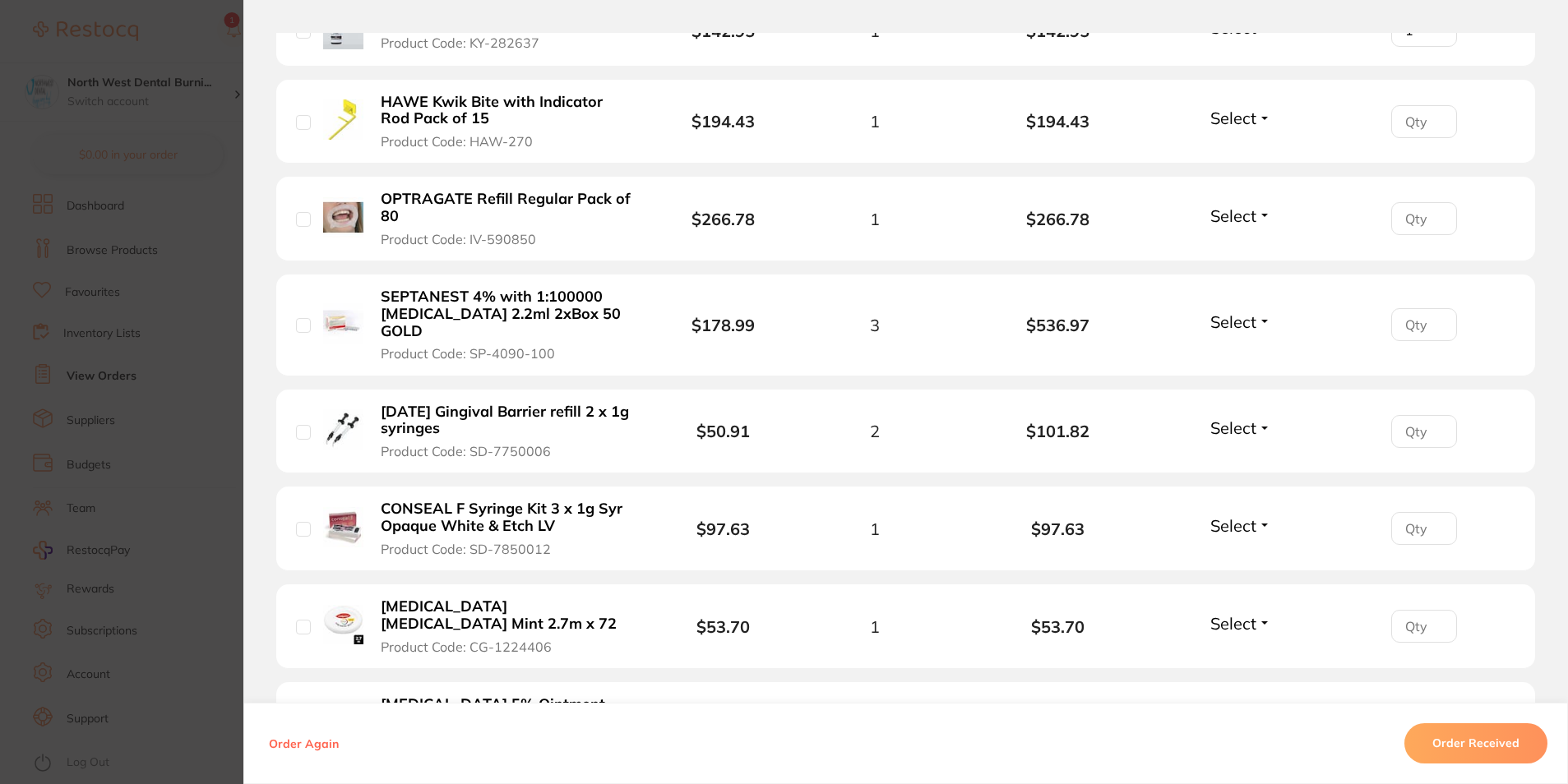
scroll to position [1089, 0]
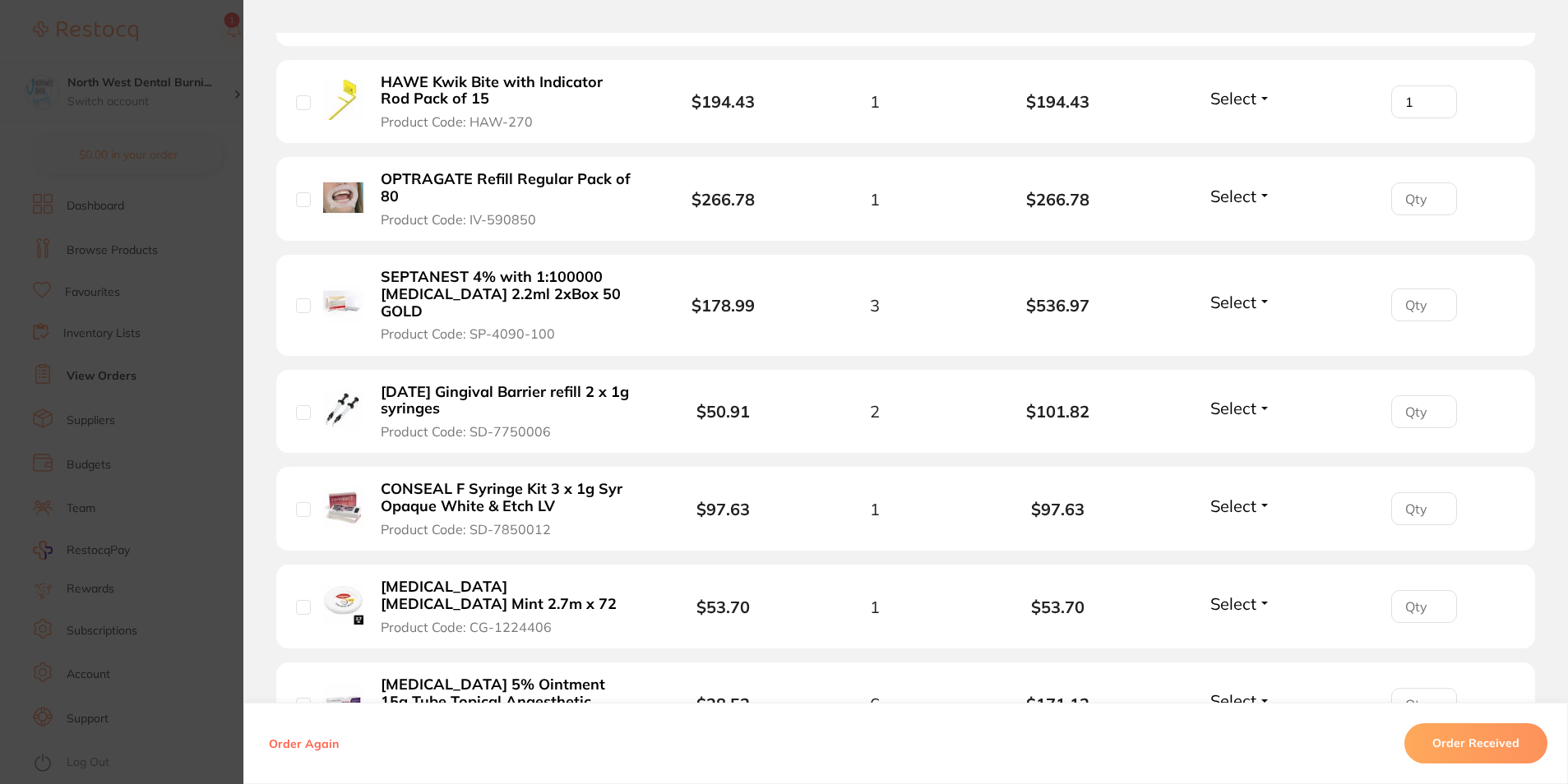
type input "1"
click at [1433, 98] on input "1" at bounding box center [1424, 101] width 66 height 33
type input "1"
click at [1432, 196] on input "1" at bounding box center [1424, 198] width 66 height 33
click at [1431, 294] on input "1" at bounding box center [1424, 304] width 66 height 33
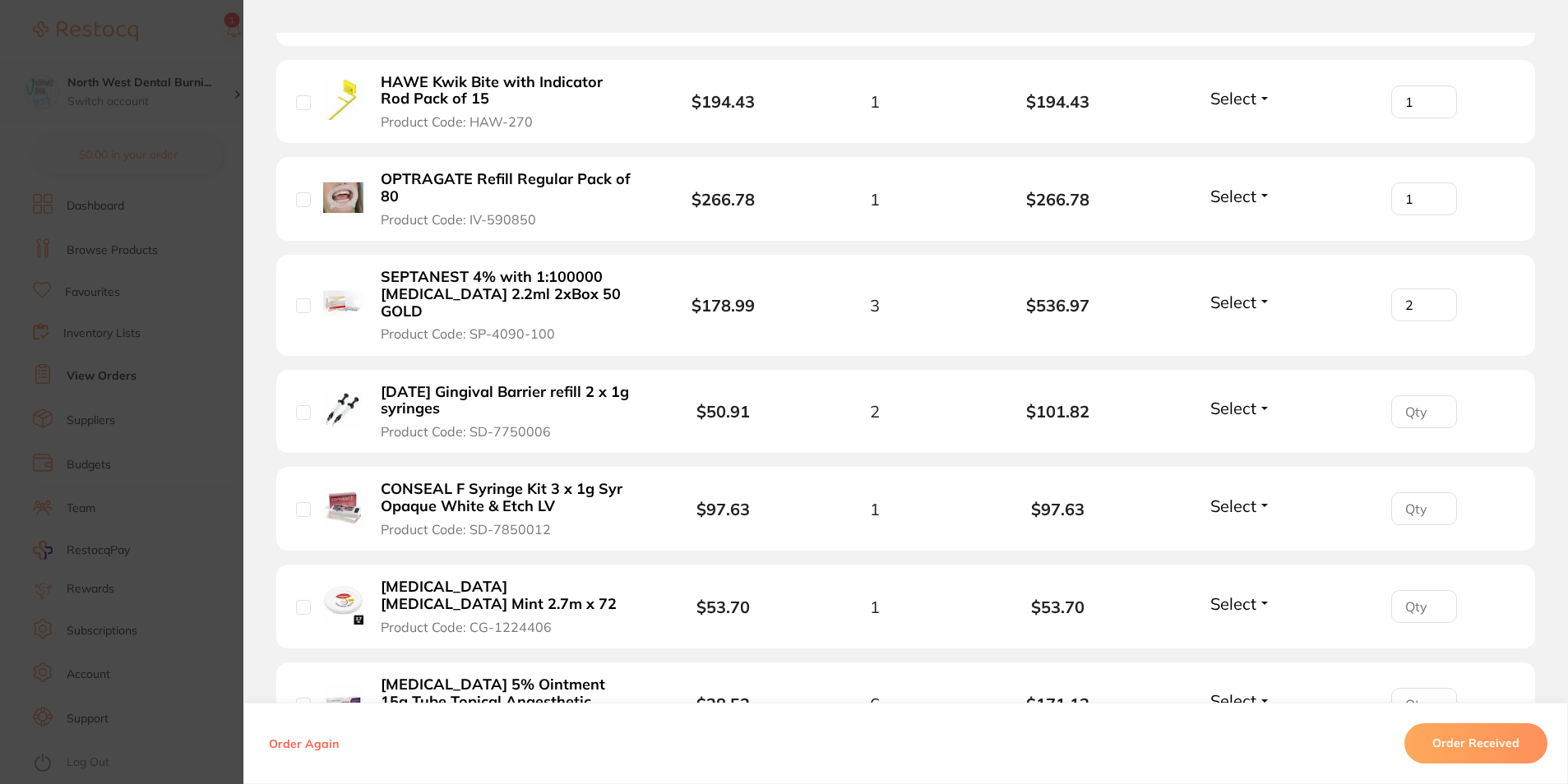
click at [1431, 294] on input "2" at bounding box center [1424, 304] width 66 height 33
type input "3"
click at [1431, 294] on input "3" at bounding box center [1424, 304] width 66 height 33
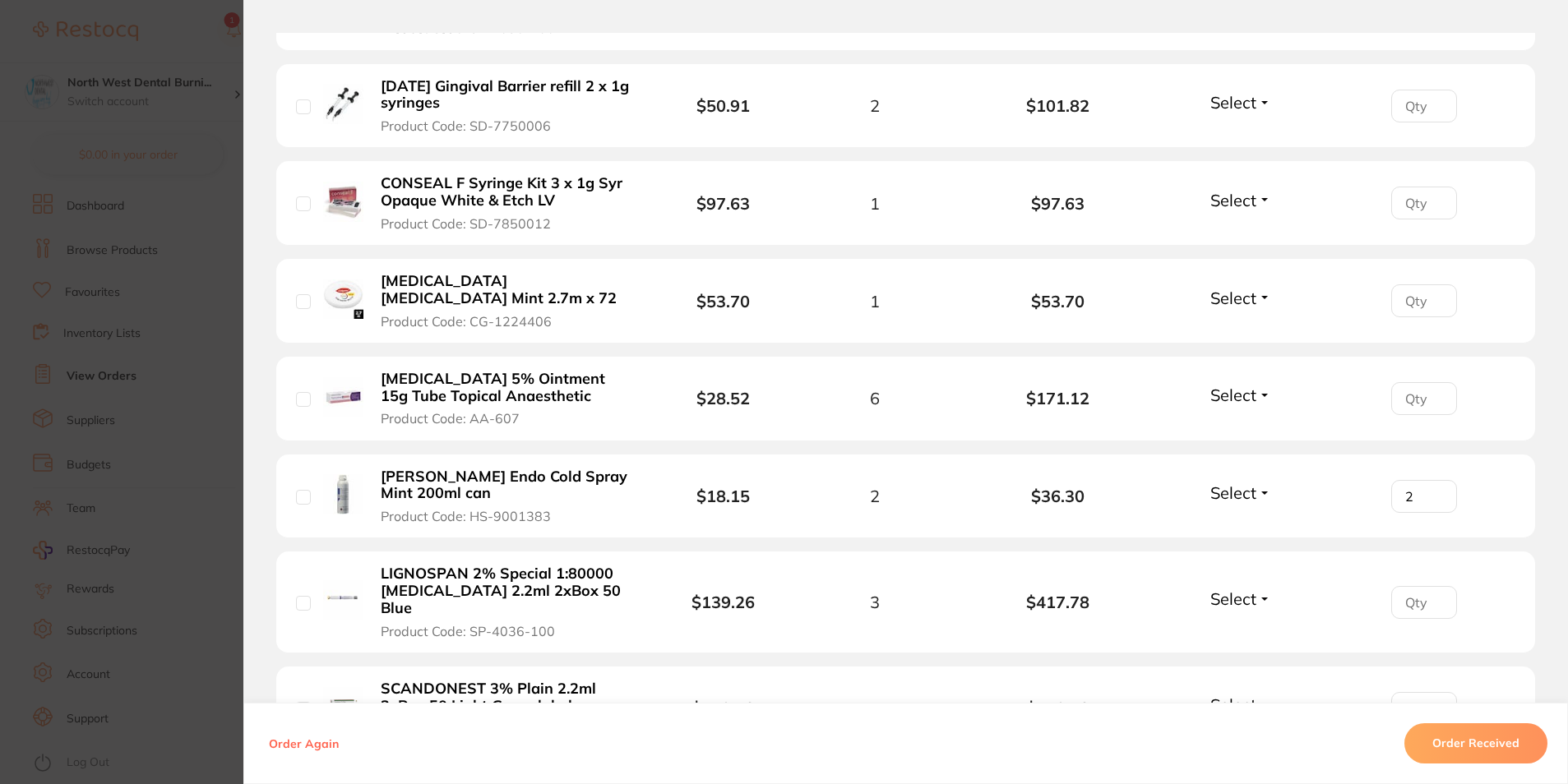
scroll to position [1397, 0]
type input "1"
click at [1434, 87] on input "1" at bounding box center [1424, 103] width 66 height 33
type input "1"
click at [1435, 184] on input "1" at bounding box center [1424, 200] width 66 height 33
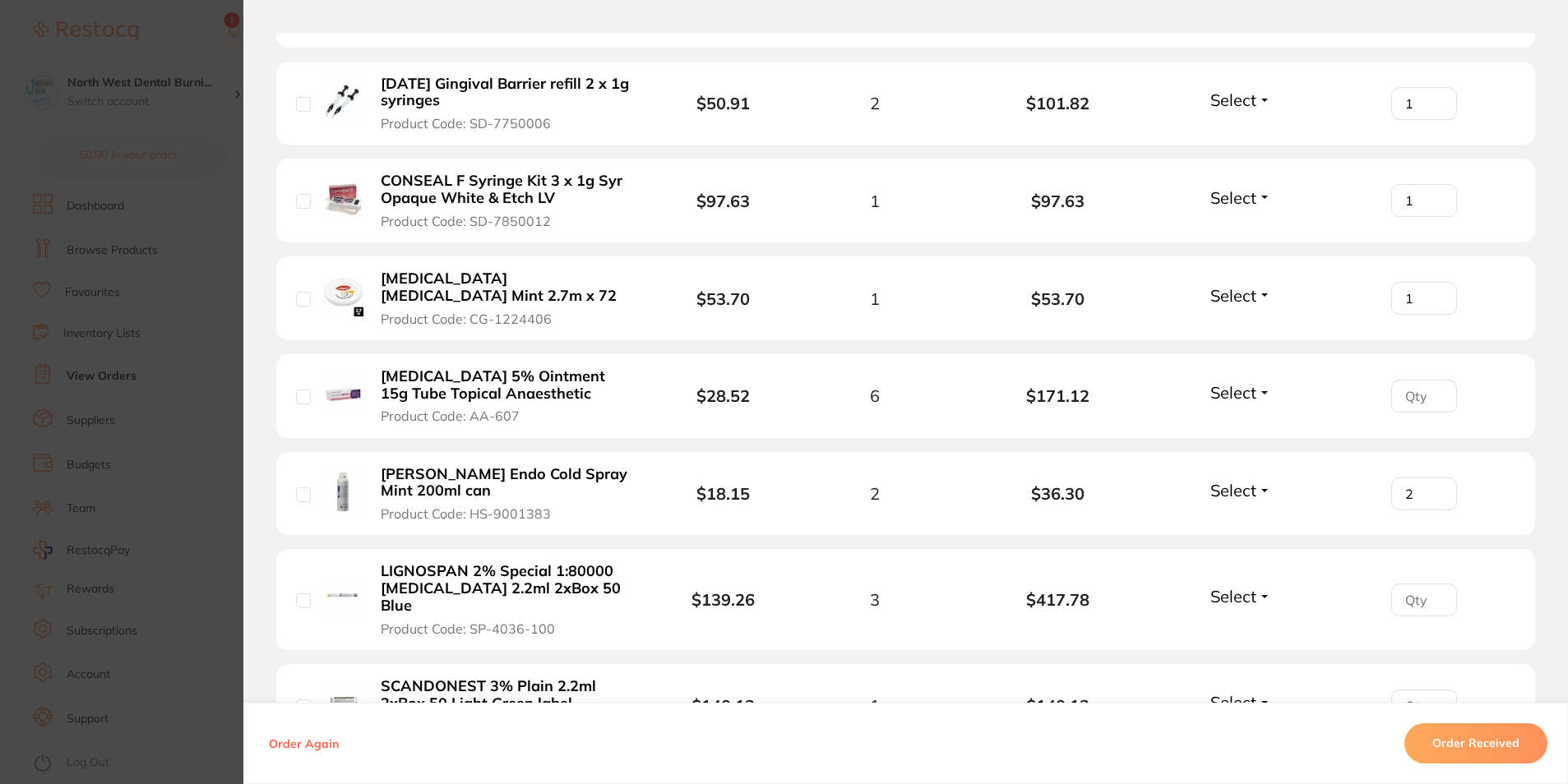
type input "1"
click at [1433, 281] on input "1" at bounding box center [1424, 297] width 66 height 33
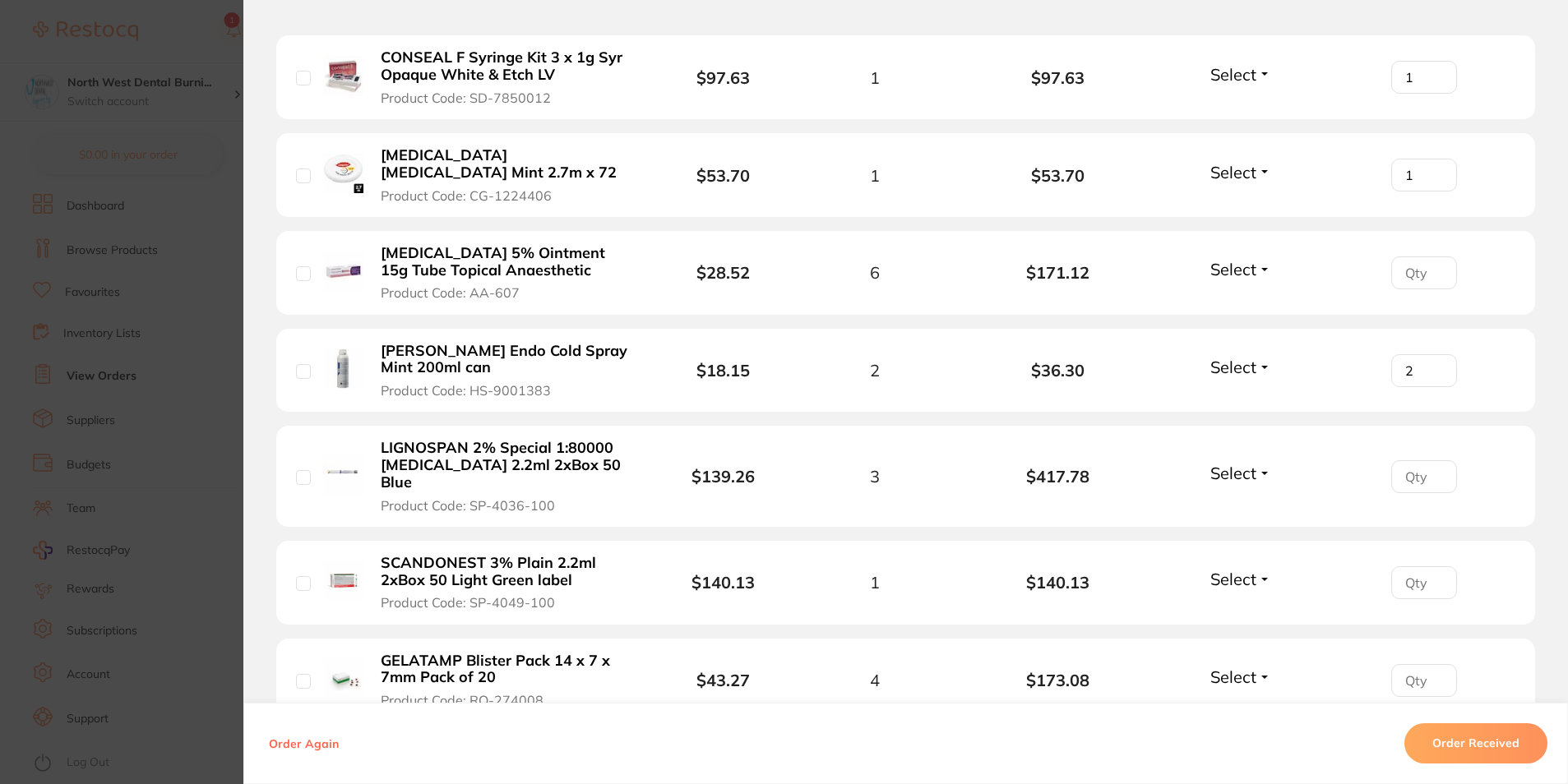
scroll to position [1561, 0]
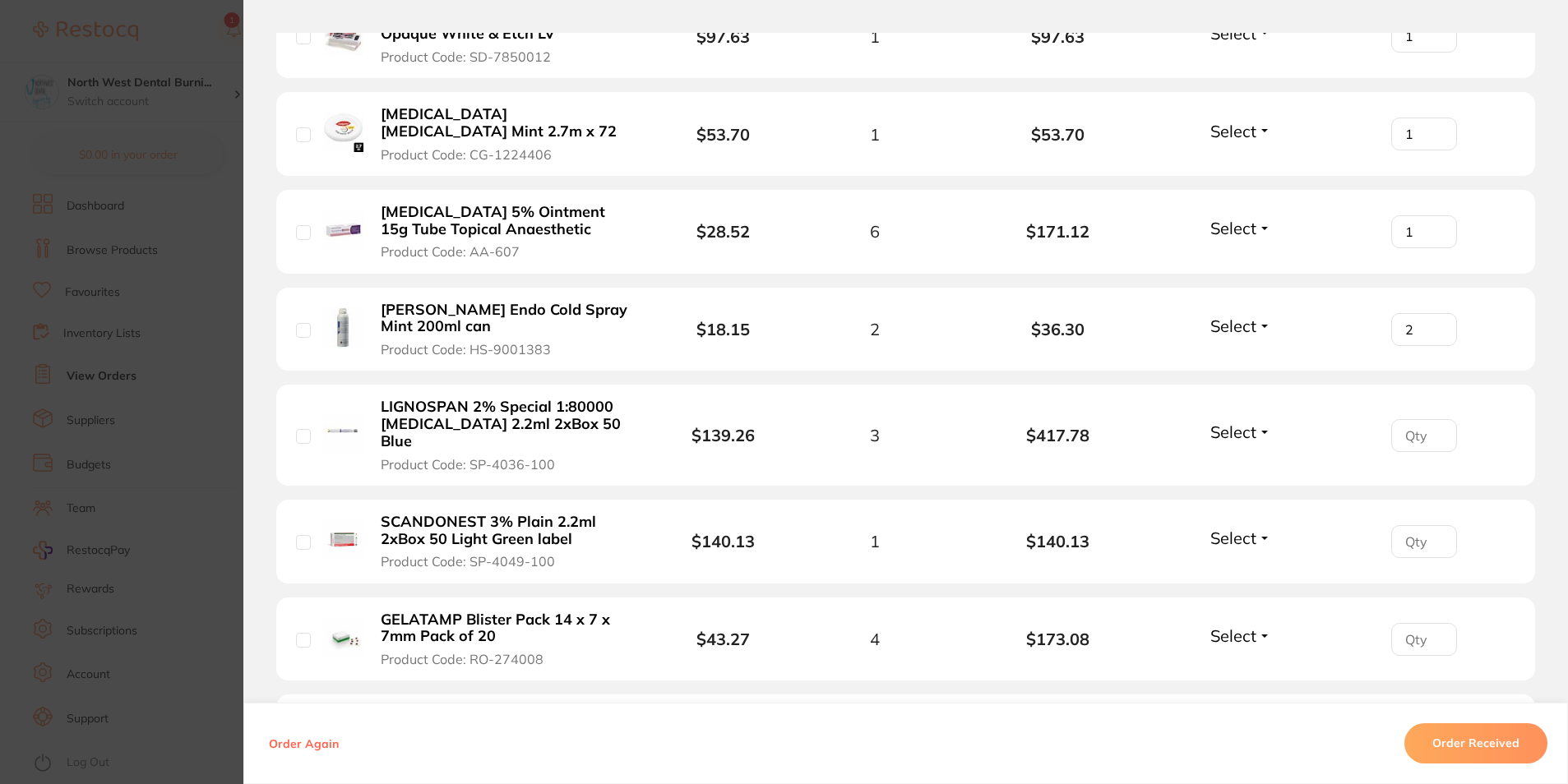
click at [1435, 216] on input "1" at bounding box center [1424, 231] width 66 height 33
click at [1435, 216] on input "2" at bounding box center [1424, 231] width 66 height 33
click at [1435, 216] on input "3" at bounding box center [1424, 231] width 66 height 33
click at [1435, 216] on input "4" at bounding box center [1424, 231] width 66 height 33
click at [1435, 216] on input "5" at bounding box center [1424, 231] width 66 height 33
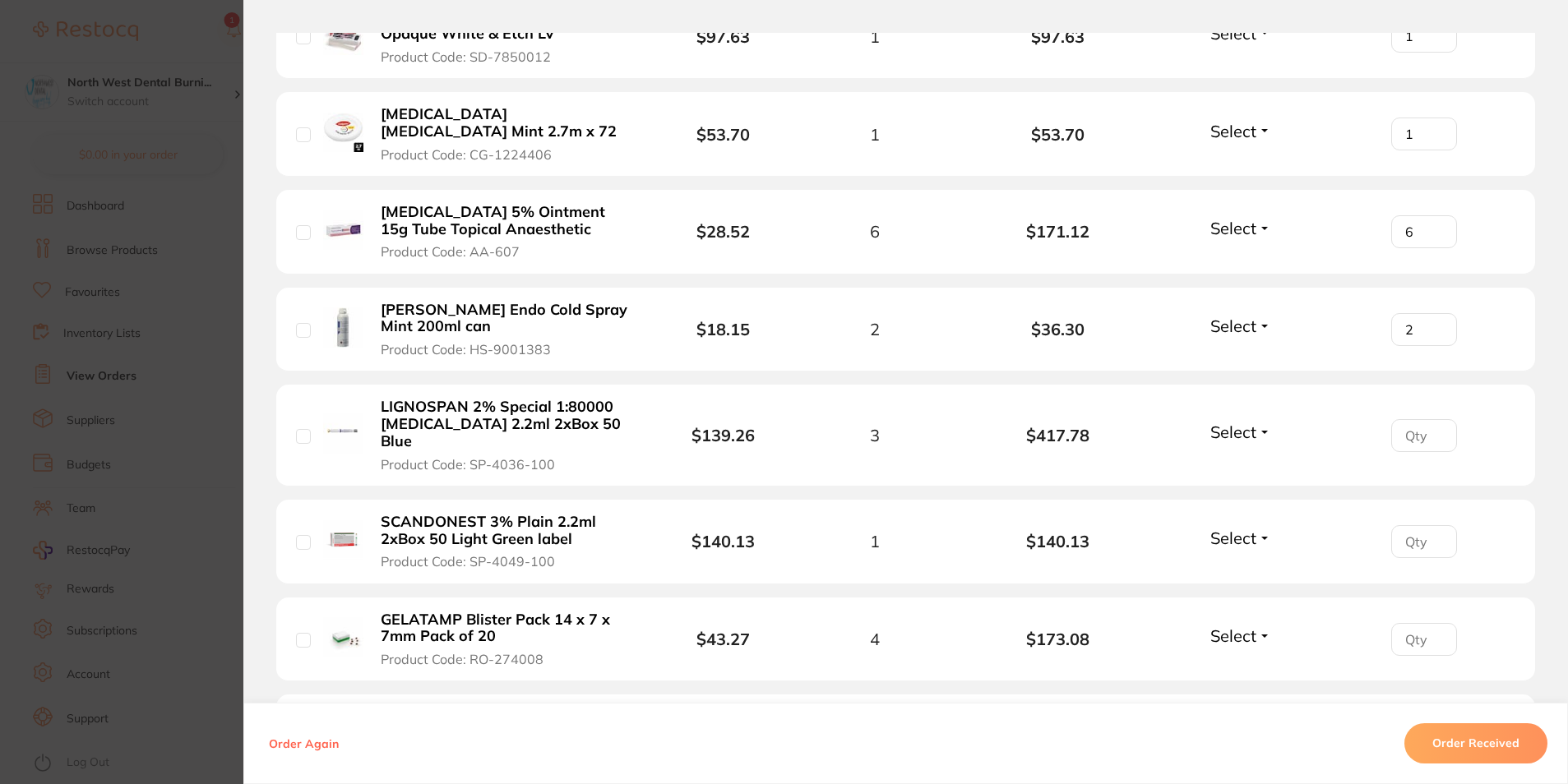
type input "6"
click at [1435, 216] on input "6" at bounding box center [1424, 231] width 66 height 33
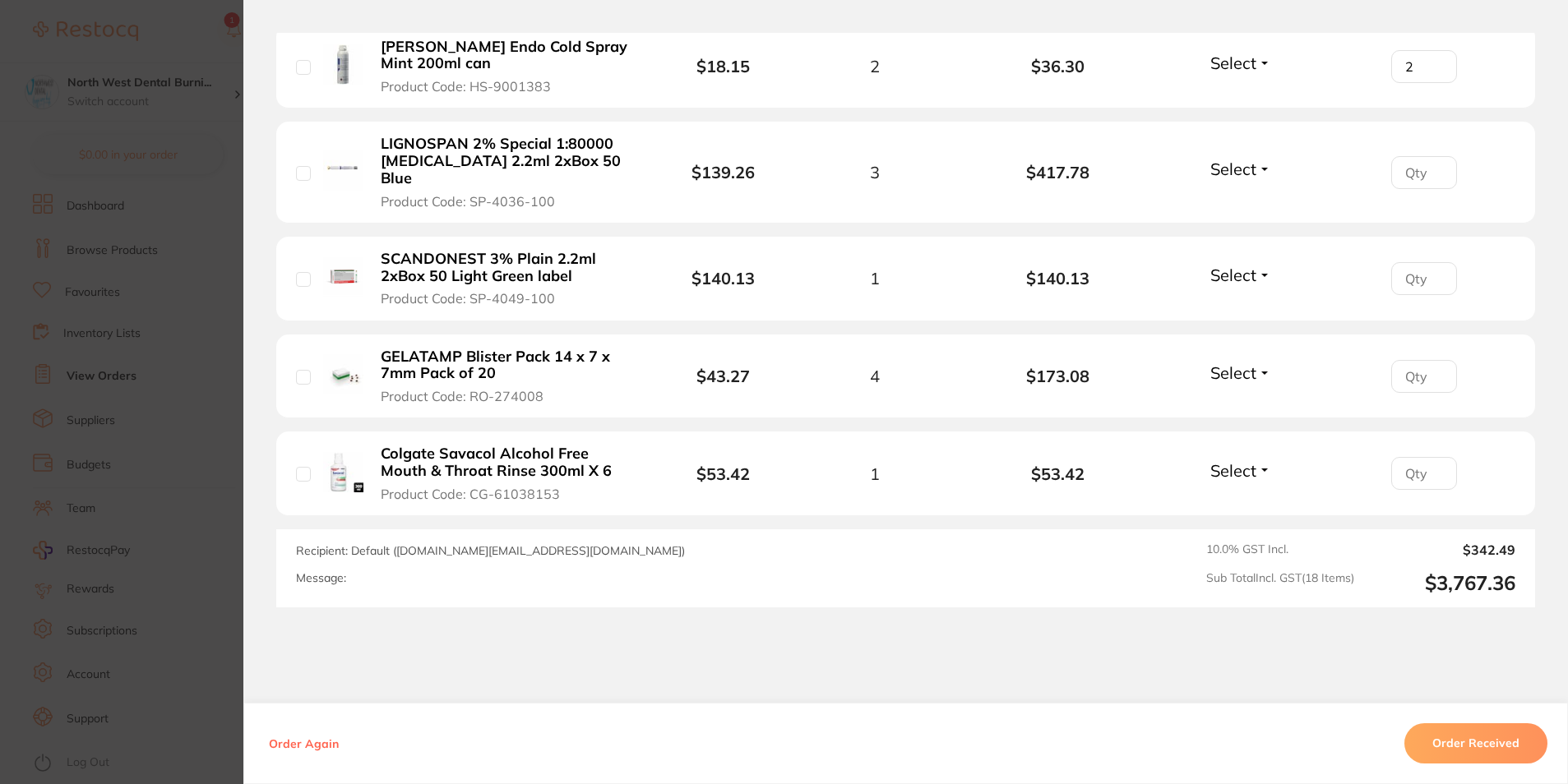
scroll to position [1828, 0]
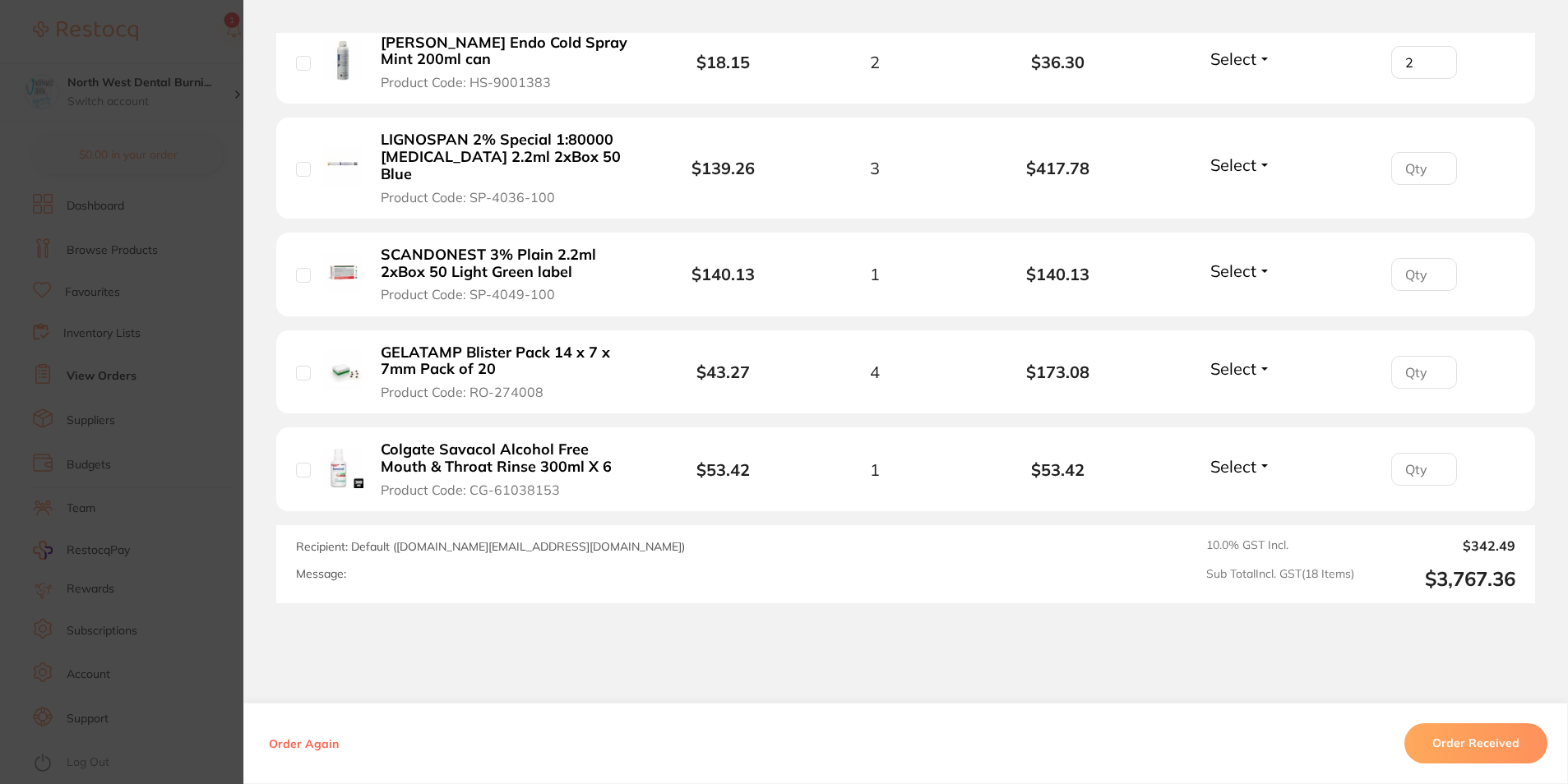
click at [1431, 152] on input "number" at bounding box center [1424, 168] width 66 height 33
click at [1431, 152] on input "1" at bounding box center [1424, 168] width 66 height 33
click at [1431, 152] on input "2" at bounding box center [1424, 168] width 66 height 33
type input "3"
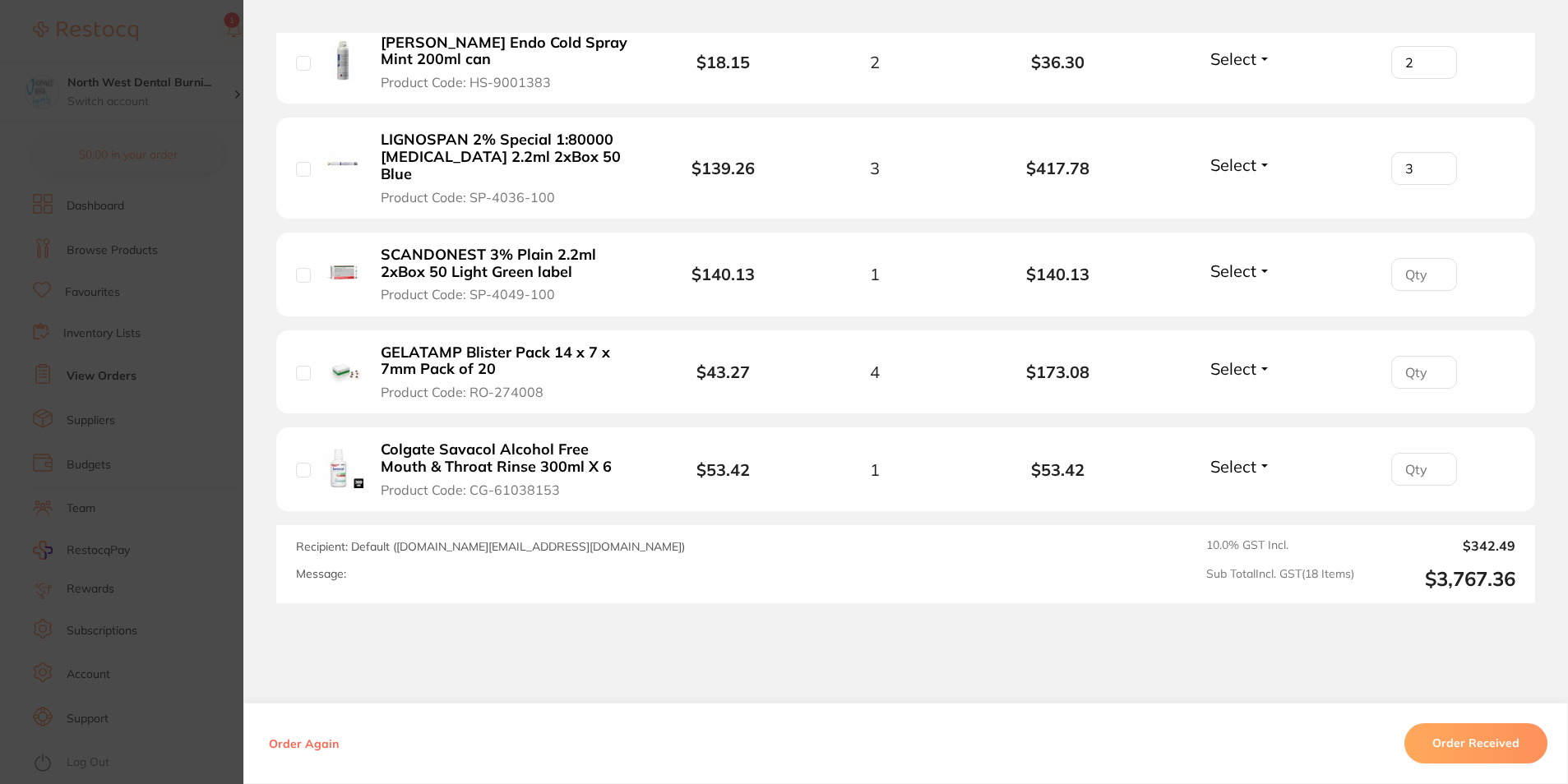
click at [1431, 152] on input "3" at bounding box center [1424, 168] width 66 height 33
type input "1"
click at [1435, 258] on input "1" at bounding box center [1424, 274] width 66 height 33
click at [1432, 356] on input "1" at bounding box center [1424, 372] width 66 height 33
click at [1432, 356] on input "2" at bounding box center [1424, 372] width 66 height 33
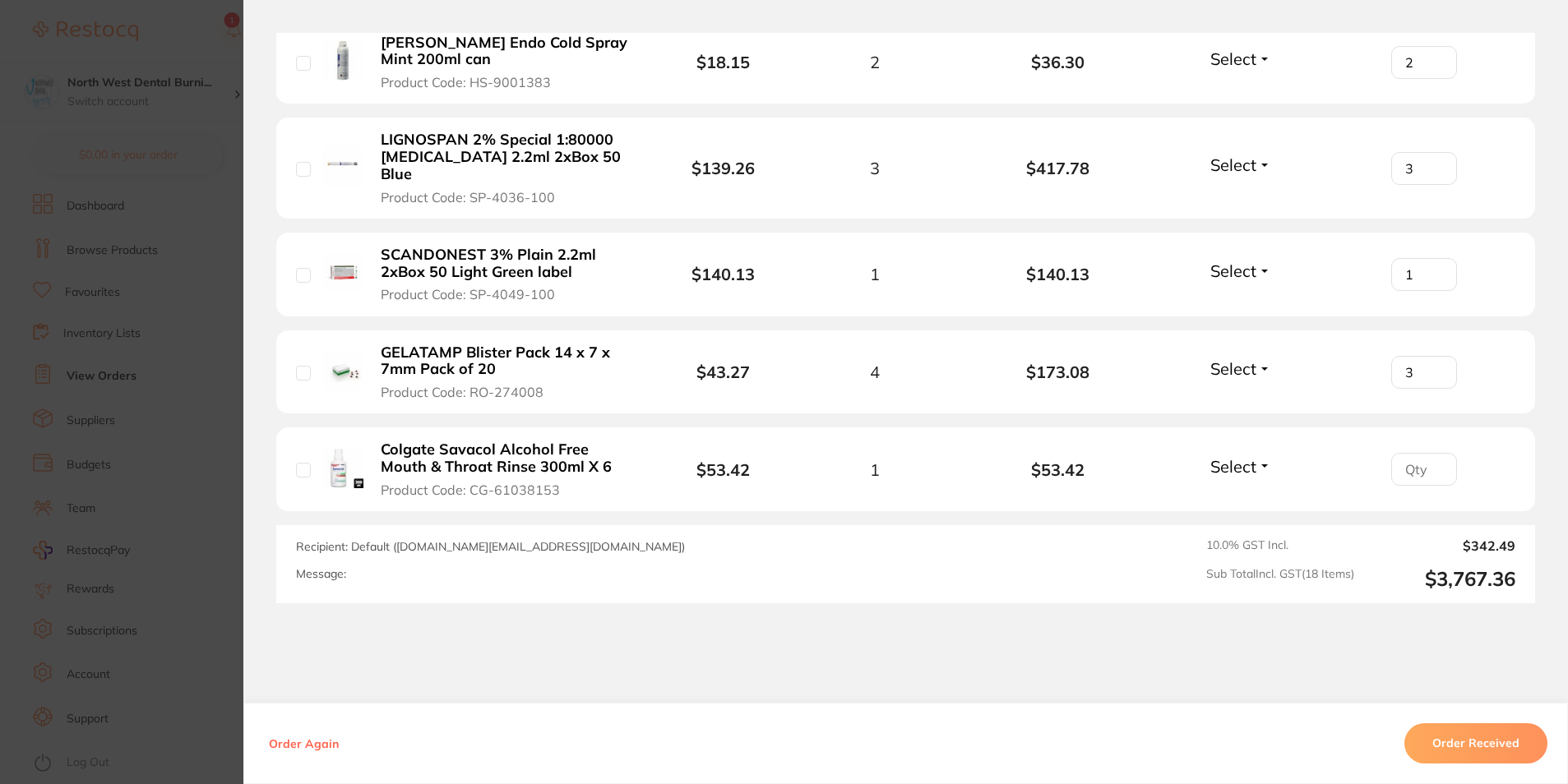
click at [1432, 356] on input "3" at bounding box center [1424, 372] width 66 height 33
type input "4"
click at [1432, 356] on input "4" at bounding box center [1424, 372] width 66 height 33
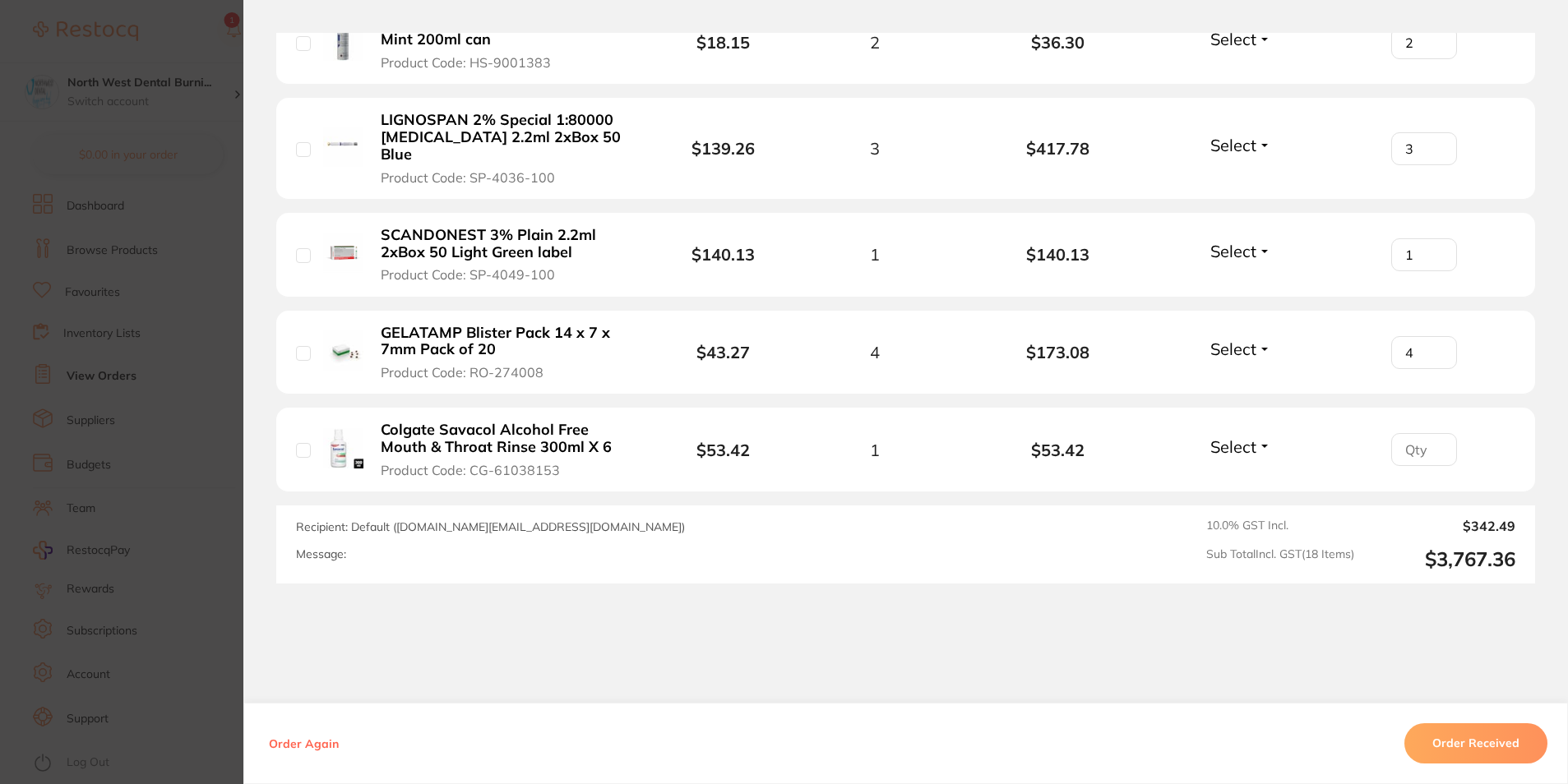
scroll to position [1859, 0]
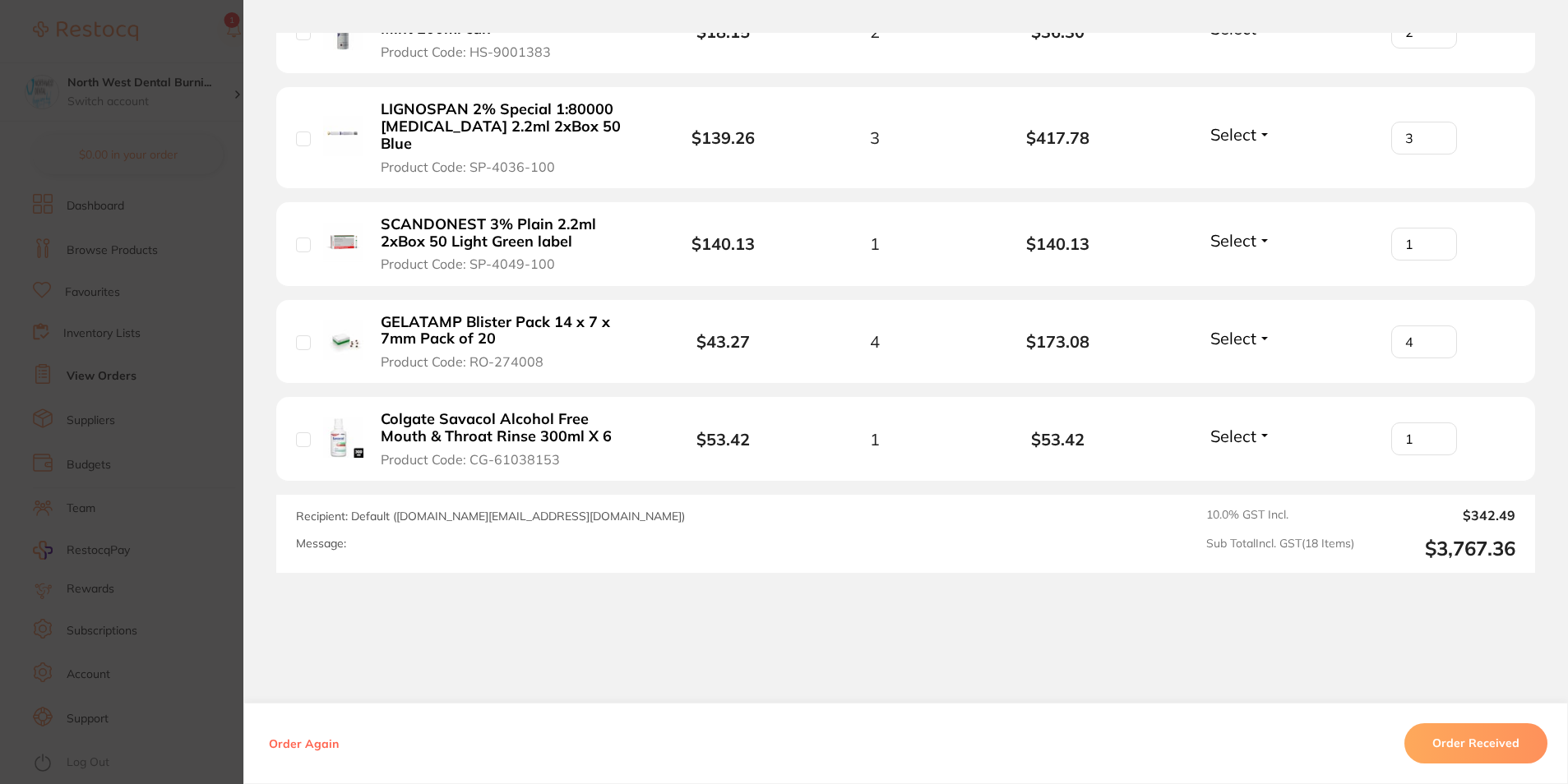
type input "1"
click at [1437, 423] on input "1" at bounding box center [1424, 438] width 66 height 33
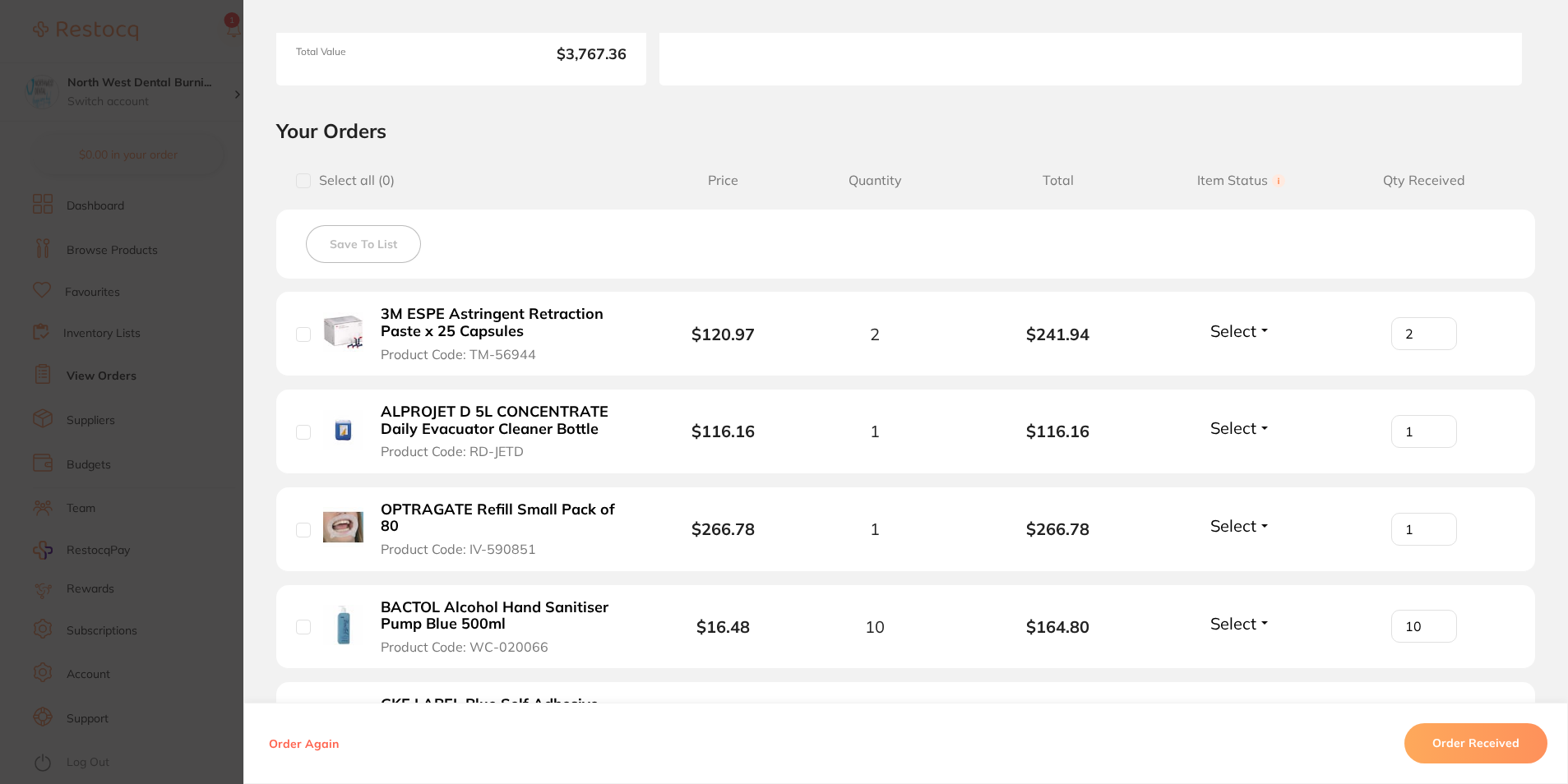
scroll to position [277, 0]
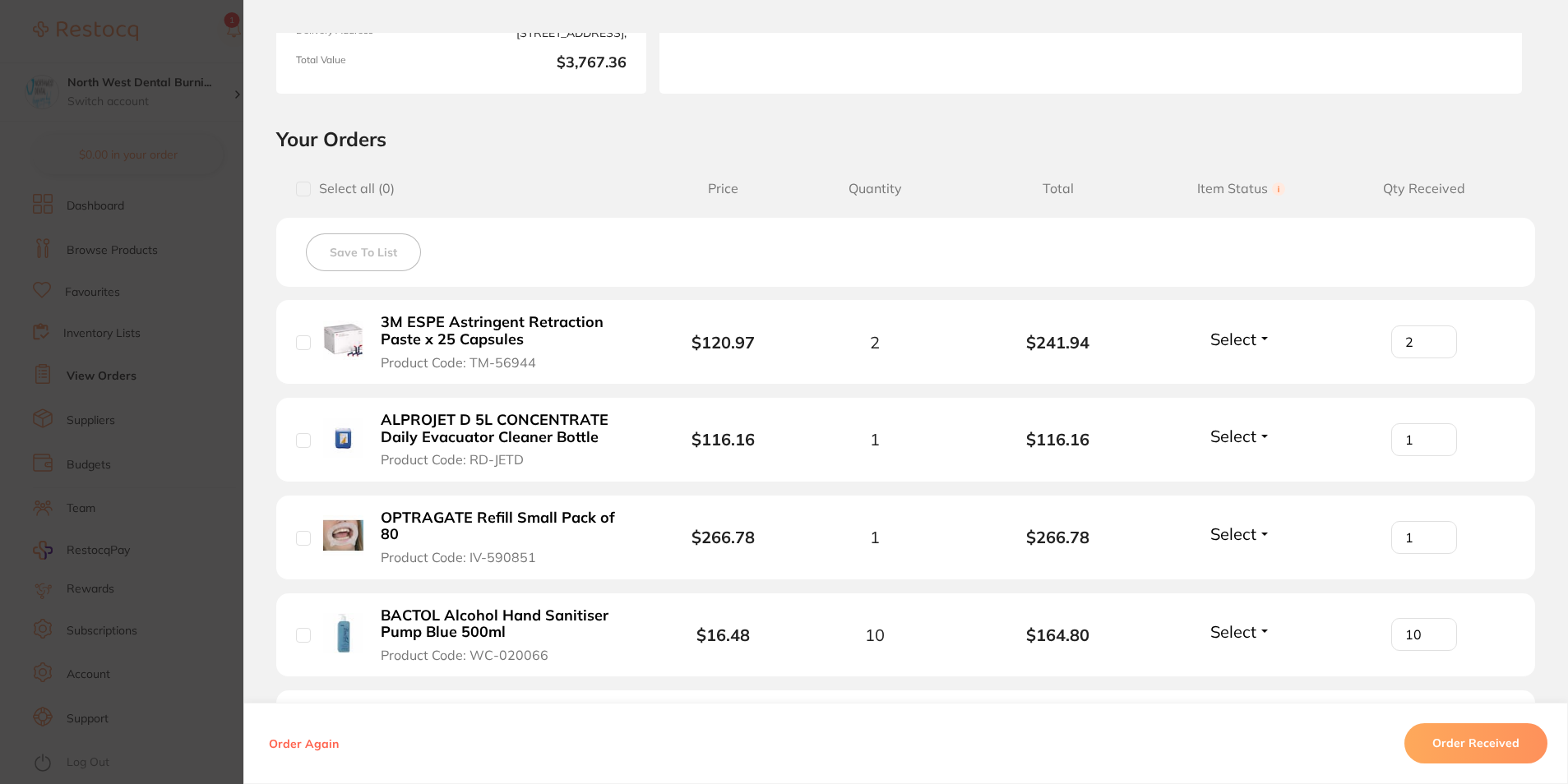
click at [1473, 746] on button "Order Received" at bounding box center [1476, 743] width 143 height 39
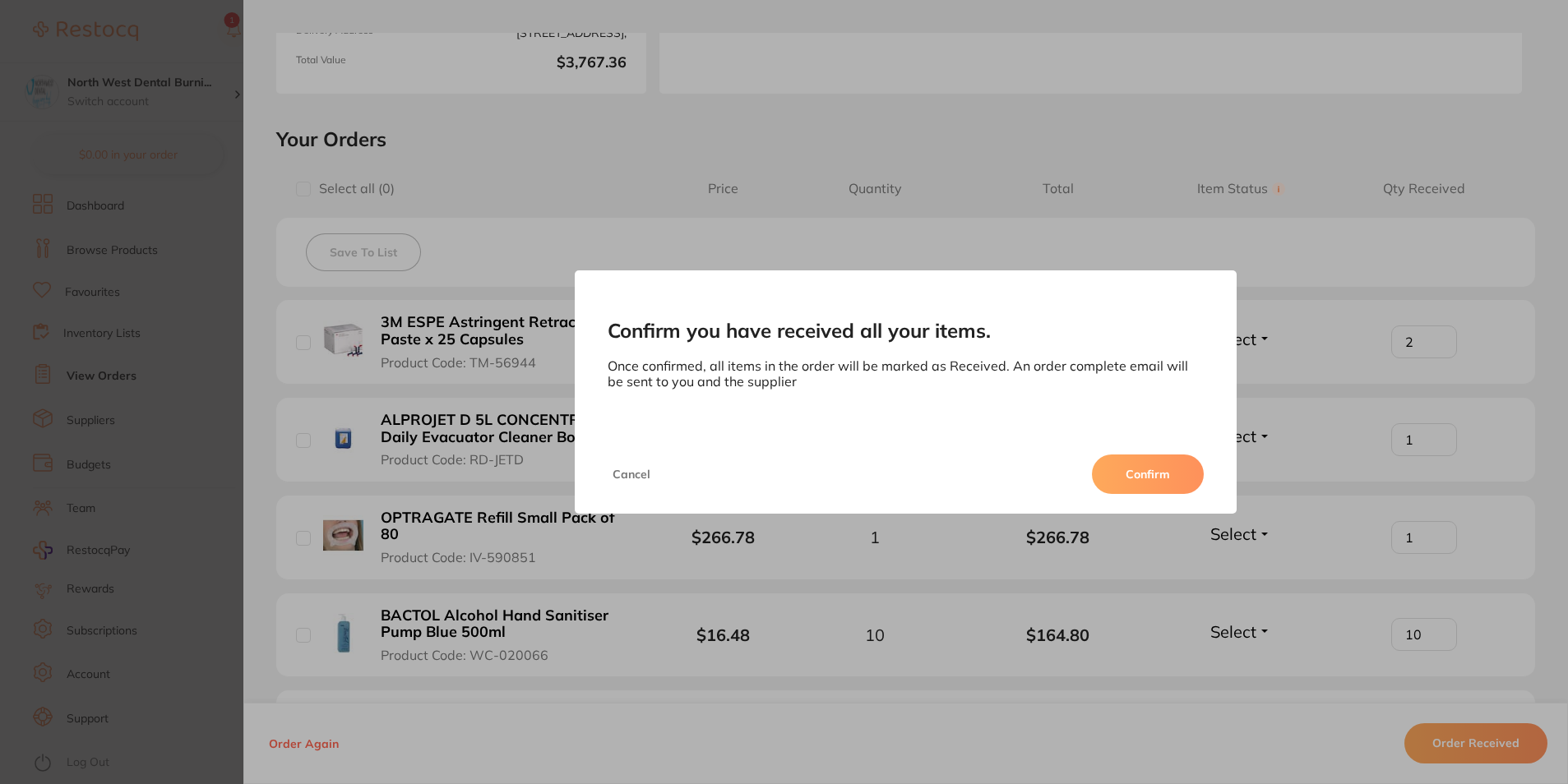
click at [1186, 476] on button "Confirm" at bounding box center [1148, 474] width 112 height 39
